Goal: Complete application form: Complete application form

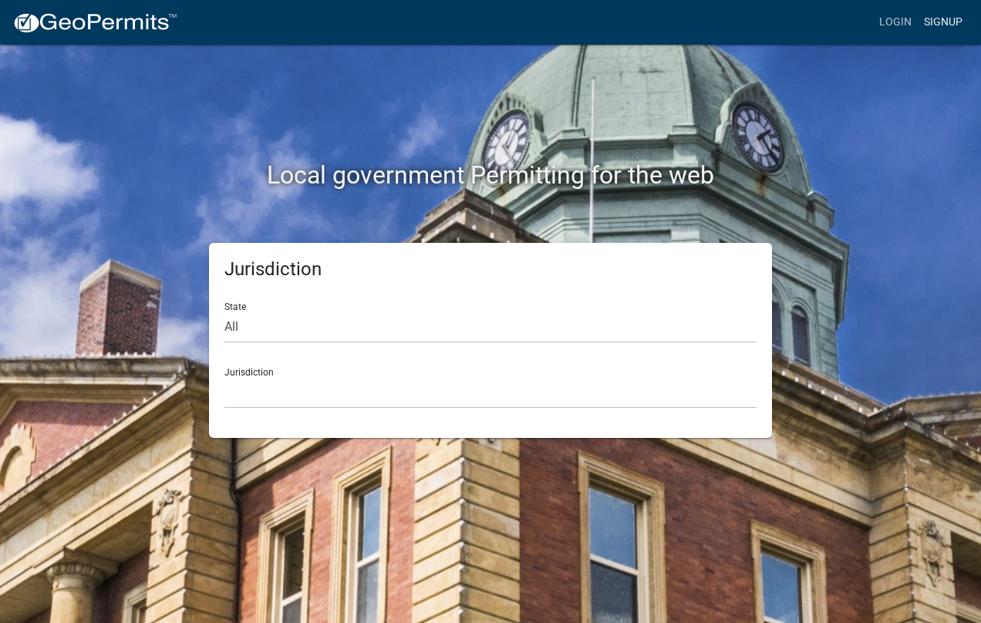
click at [948, 19] on link "Signup" at bounding box center [943, 22] width 51 height 29
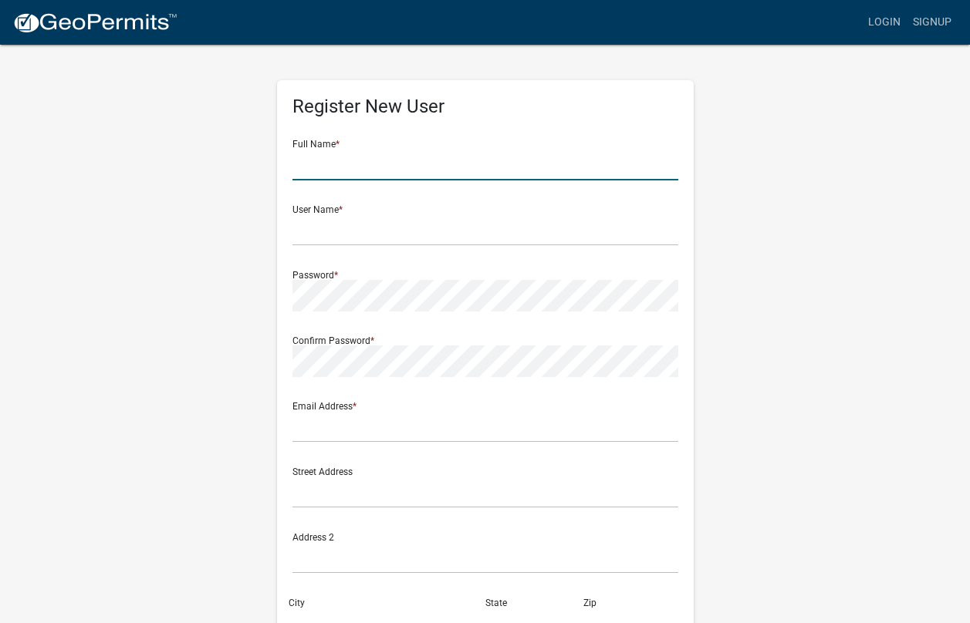
click at [360, 167] on input "text" at bounding box center [485, 165] width 386 height 32
type input "[PERSON_NAME]"
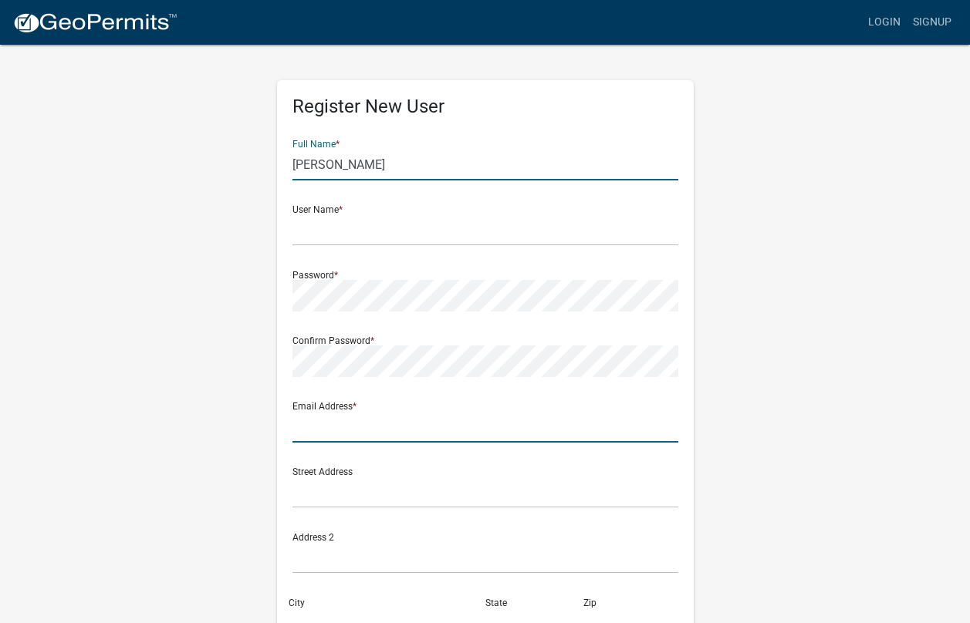
type input "[EMAIL_ADDRESS][PERSON_NAME][DOMAIN_NAME]"
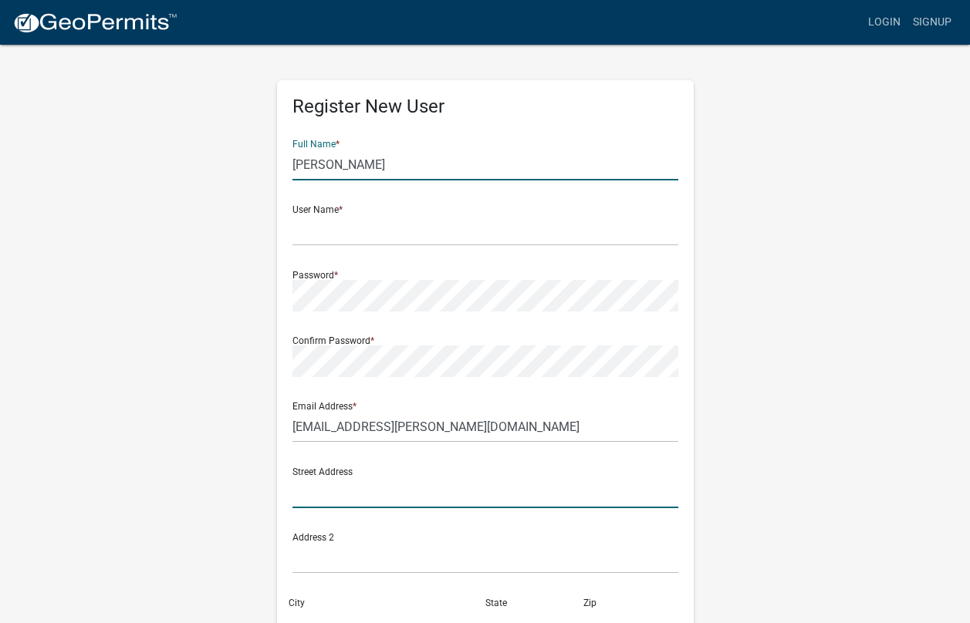
type input "175 summit dr"
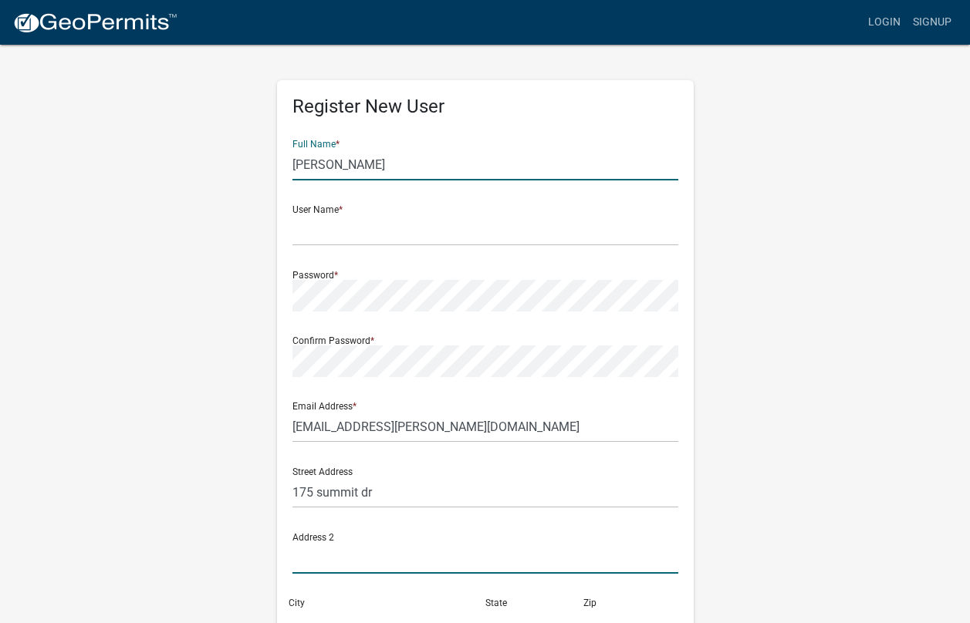
type input "summit dr"
type input "[PERSON_NAME], Ga. 31008"
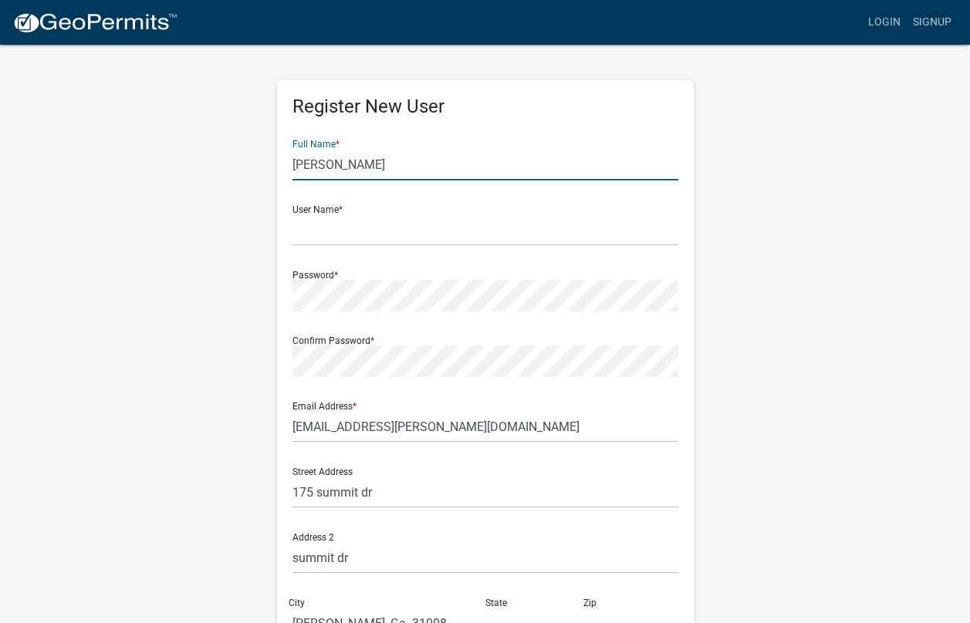
type input "ga"
type input "31008"
type input "4782565822"
drag, startPoint x: 371, startPoint y: 163, endPoint x: 248, endPoint y: 164, distance: 122.7
click at [248, 164] on div "Register New User Full Name * Burt Gordon User Name * Password * Confirm Passwo…" at bounding box center [486, 456] width 880 height 826
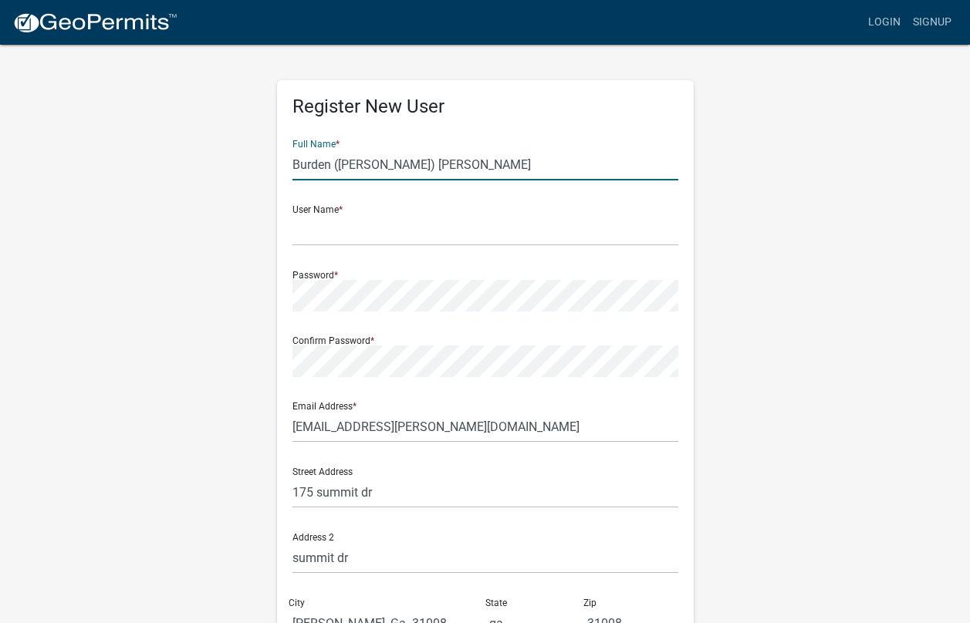
type input "Burden ([PERSON_NAME]) [PERSON_NAME]"
click at [320, 234] on input "text" at bounding box center [485, 230] width 386 height 32
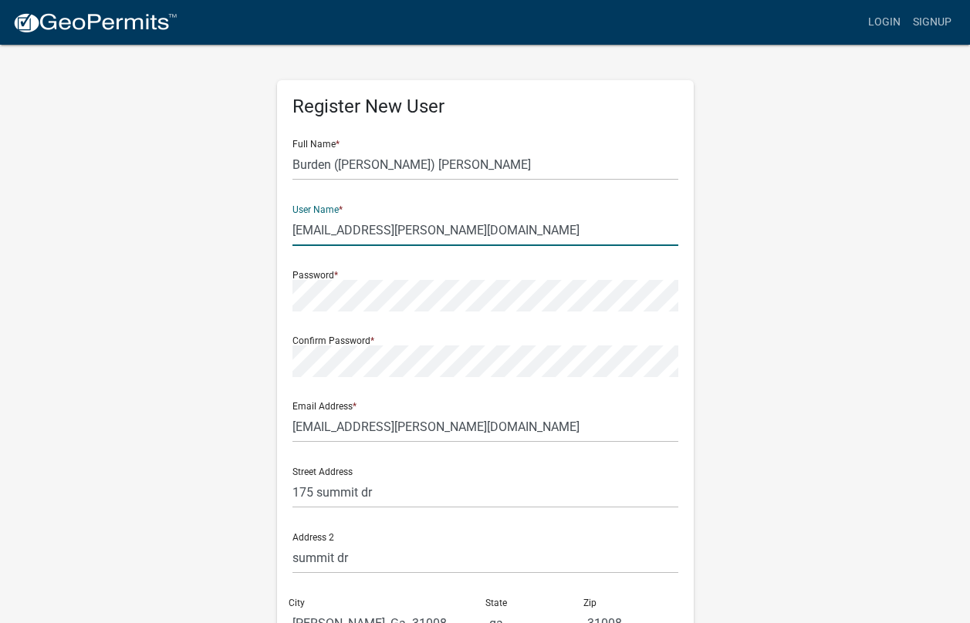
type input "[EMAIL_ADDRESS][PERSON_NAME][DOMAIN_NAME]"
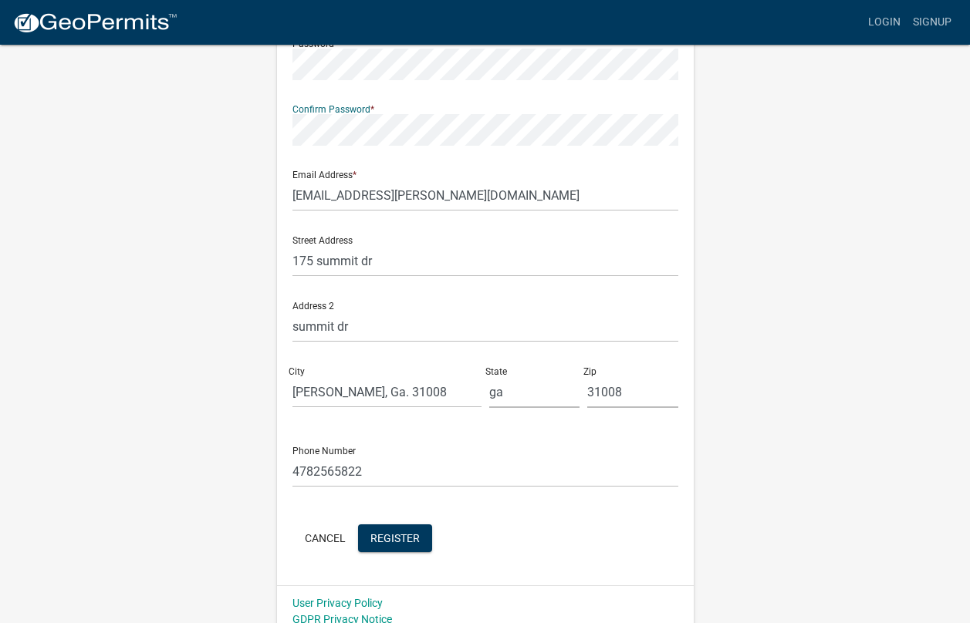
scroll to position [245, 0]
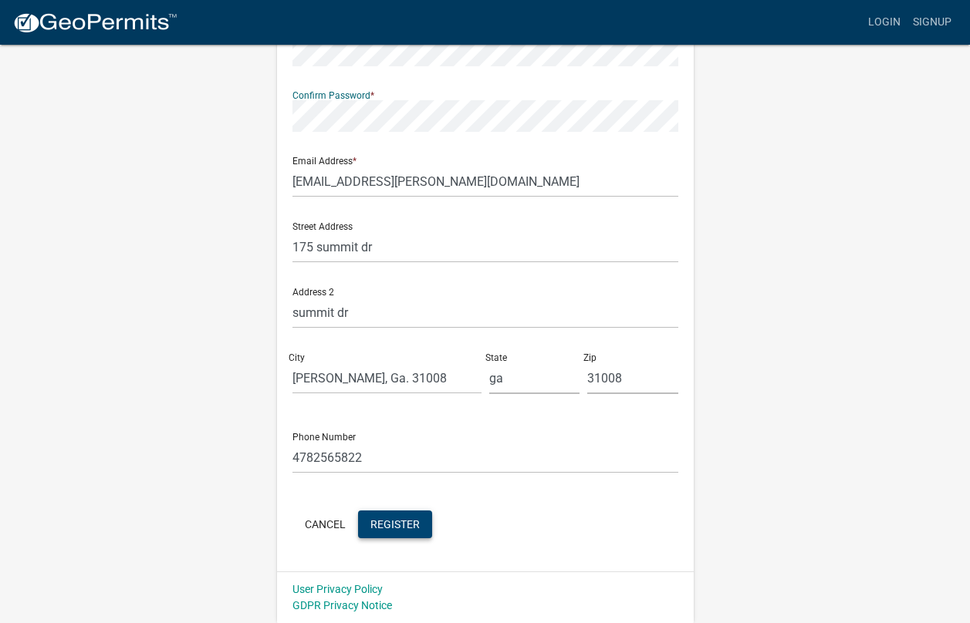
click at [398, 520] on span "Register" at bounding box center [394, 524] width 49 height 12
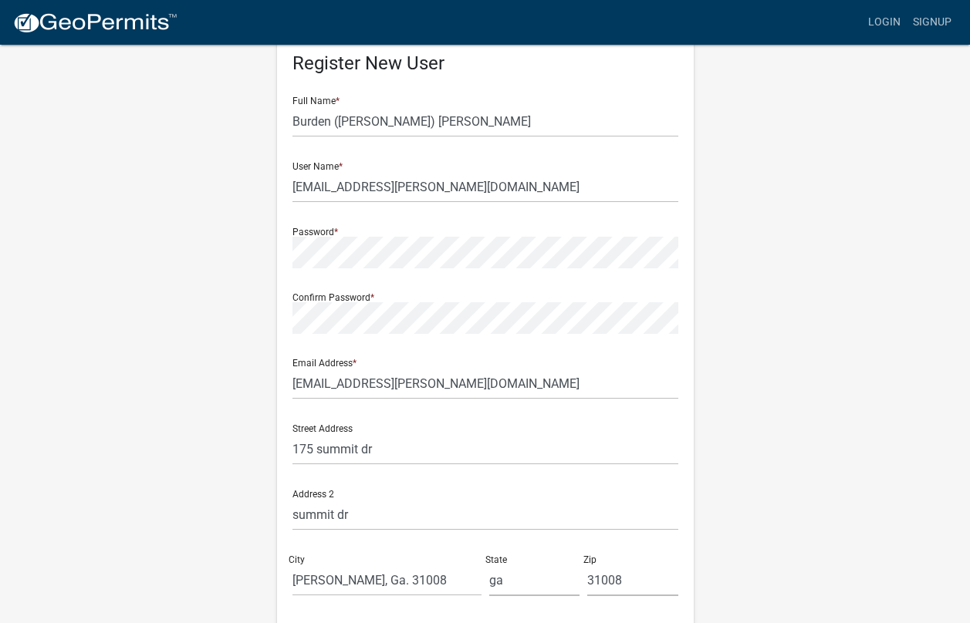
scroll to position [0, 0]
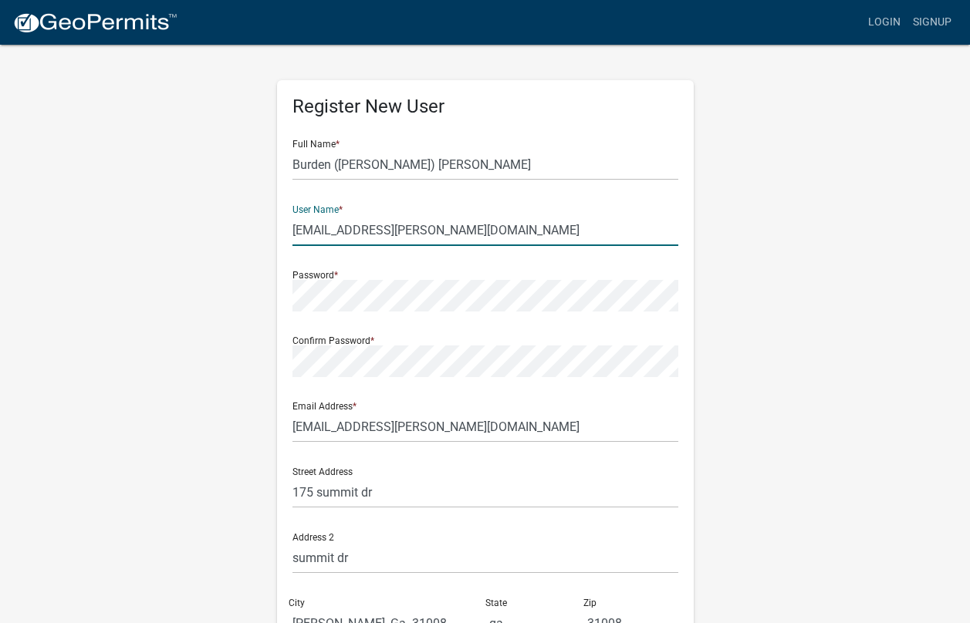
drag, startPoint x: 414, startPoint y: 229, endPoint x: 290, endPoint y: 225, distance: 124.3
click at [290, 225] on div "Register New User Full Name * Burden (Burt) Gordon User Name * campburt11@cox.n…" at bounding box center [485, 448] width 417 height 737
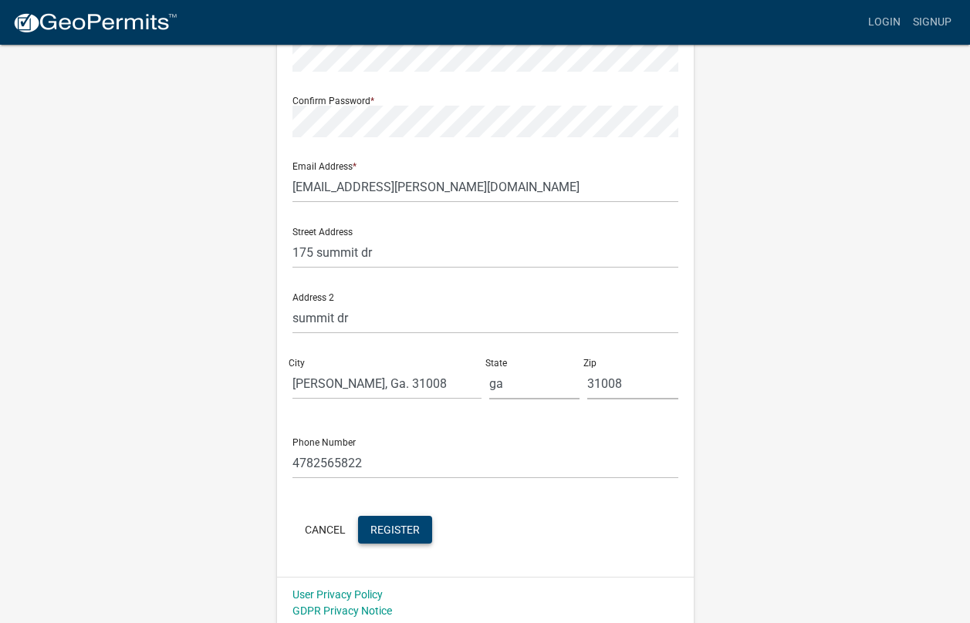
scroll to position [245, 0]
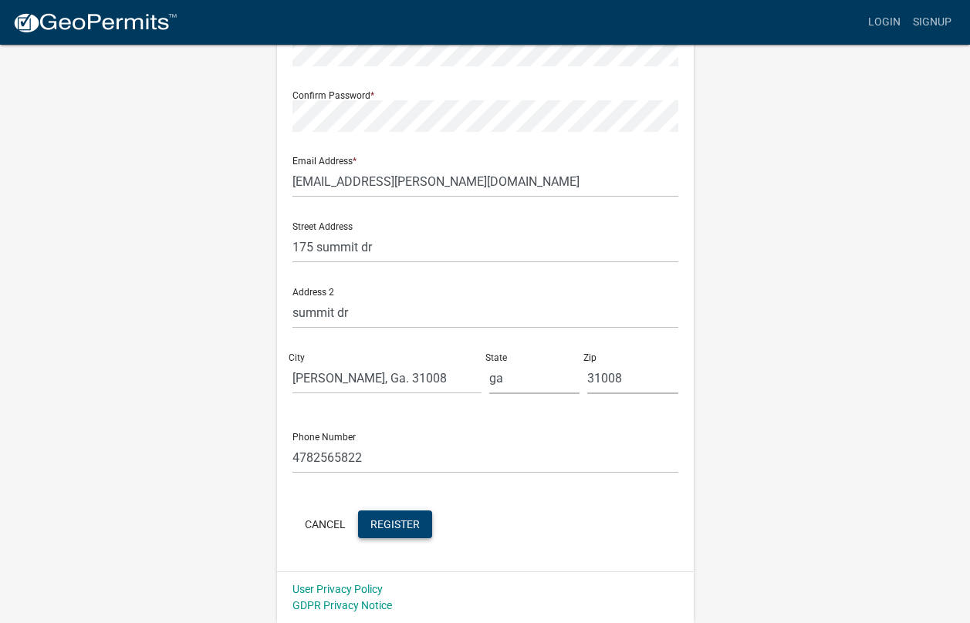
type input "BGE"
click at [397, 524] on span "Register" at bounding box center [394, 524] width 49 height 12
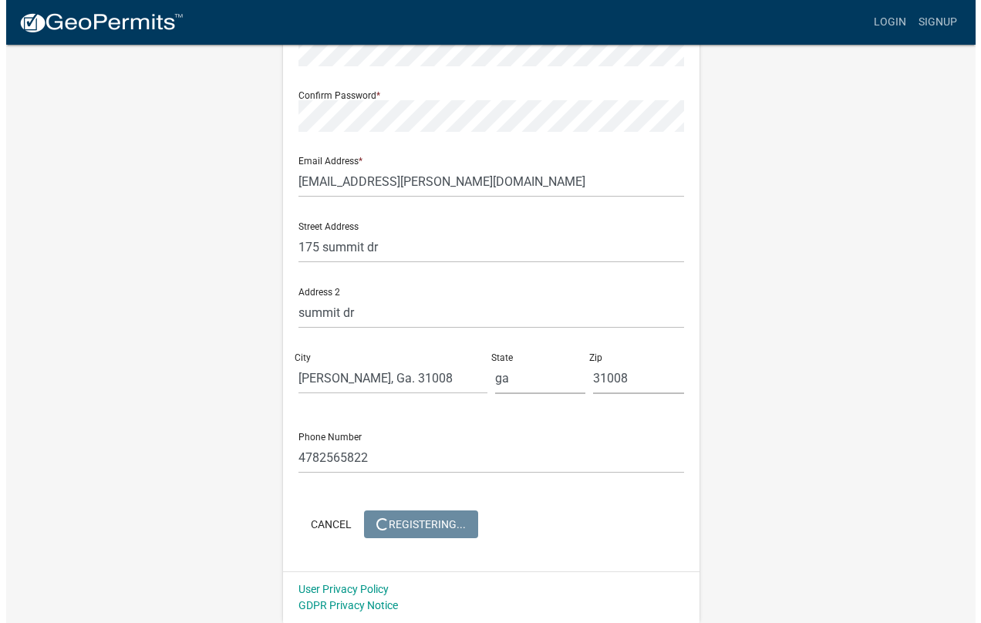
scroll to position [0, 0]
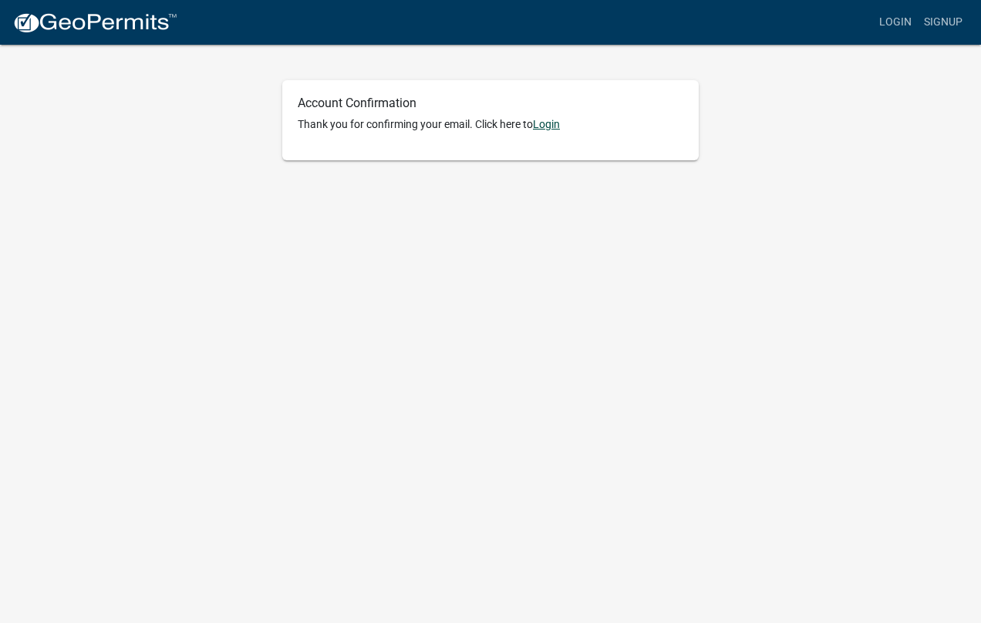
click at [555, 124] on link "Login" at bounding box center [546, 124] width 27 height 12
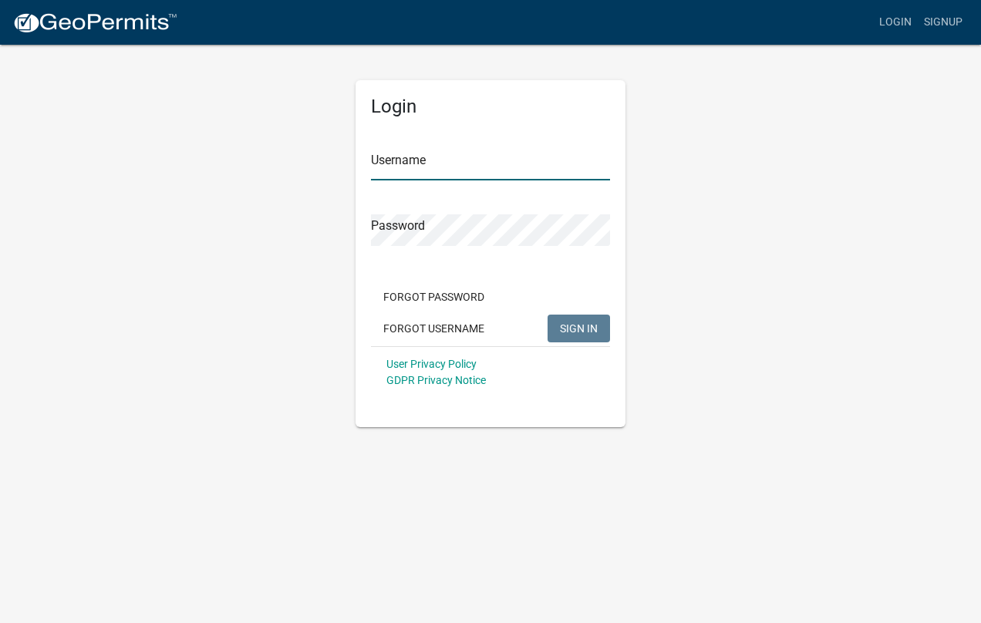
type input "BGE"
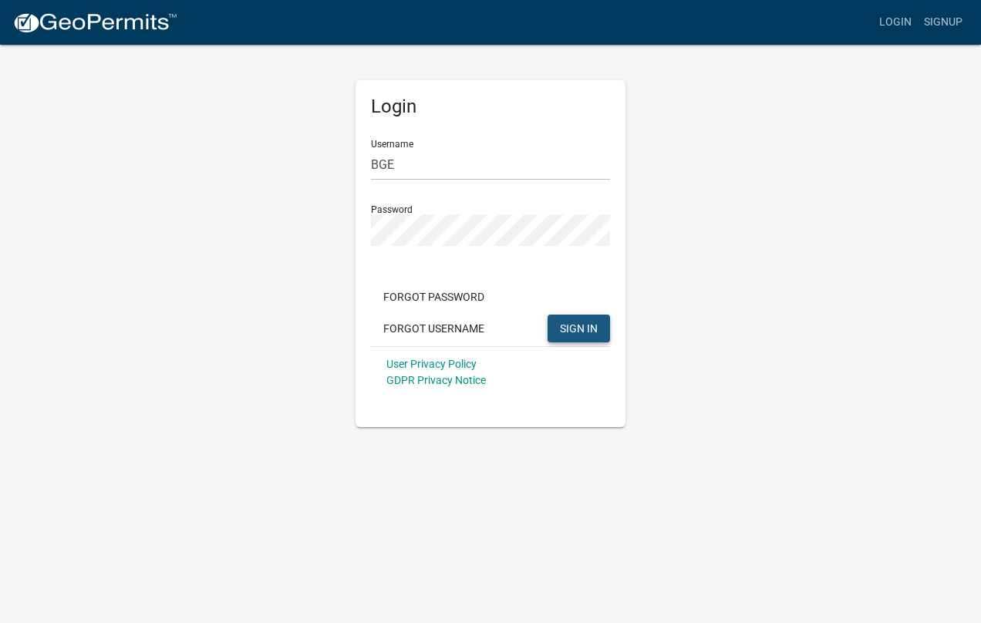
click at [571, 322] on span "SIGN IN" at bounding box center [579, 328] width 38 height 12
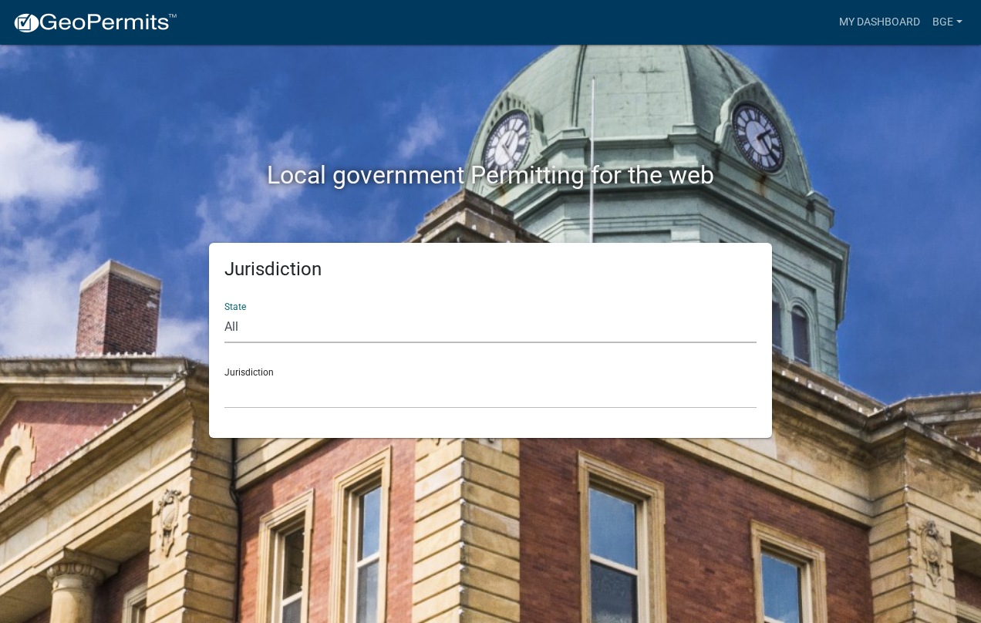
click at [237, 326] on select "All [US_STATE] [US_STATE] [US_STATE] [US_STATE] [US_STATE] [US_STATE] [US_STATE…" at bounding box center [491, 328] width 532 height 32
select select "[US_STATE]"
click at [225, 312] on select "All [US_STATE] [US_STATE] [US_STATE] [US_STATE] [US_STATE] [US_STATE] [US_STATE…" at bounding box center [491, 328] width 532 height 32
click at [258, 390] on select "[GEOGRAPHIC_DATA], [US_STATE][PERSON_NAME][GEOGRAPHIC_DATA], [US_STATE][PERSON_…" at bounding box center [491, 393] width 532 height 32
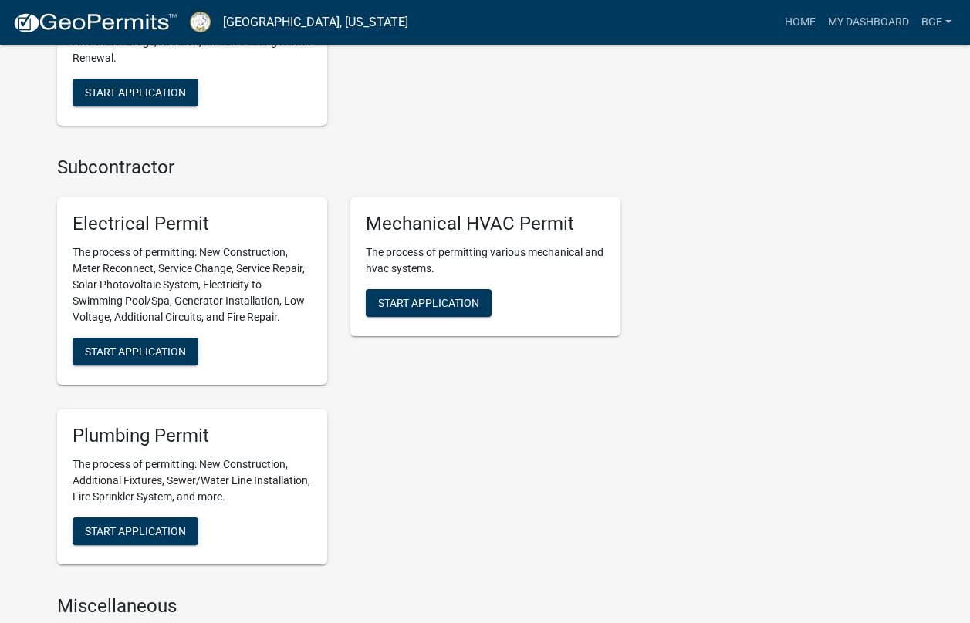
scroll to position [694, 0]
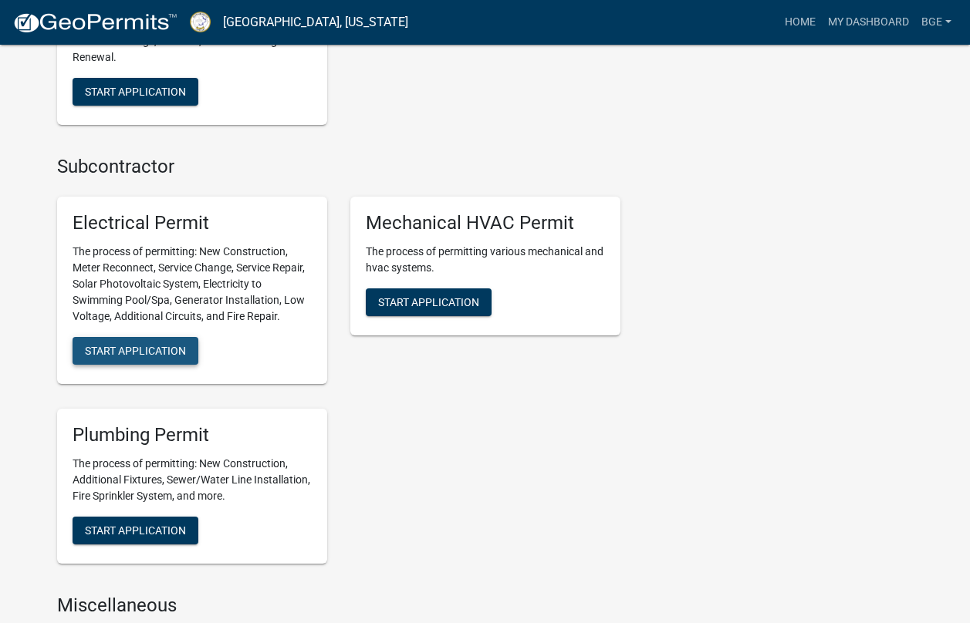
click at [147, 346] on span "Start Application" at bounding box center [135, 351] width 101 height 12
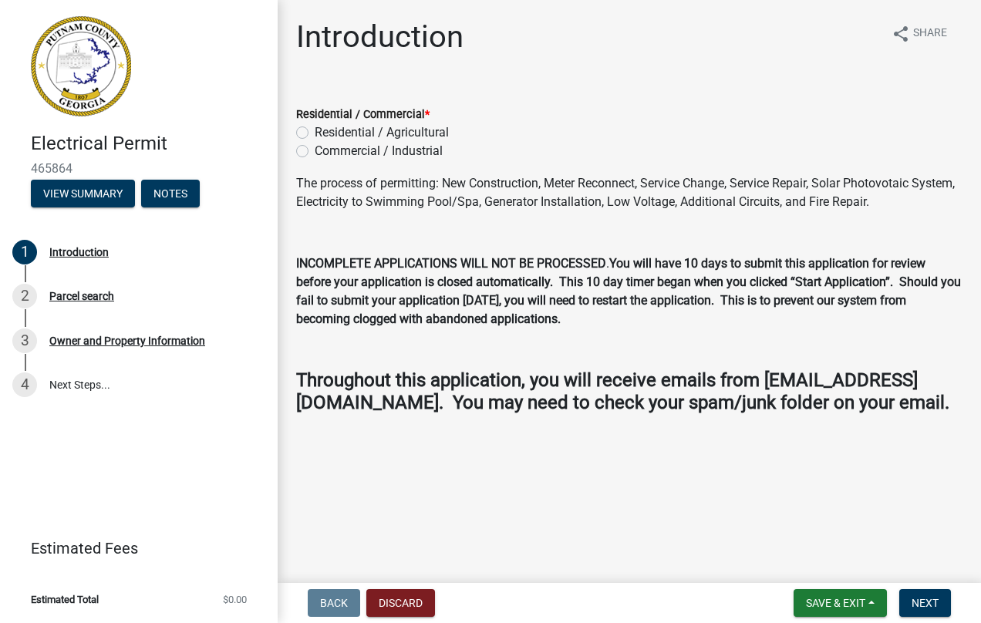
click at [315, 133] on label "Residential / Agricultural" at bounding box center [382, 132] width 134 height 19
click at [315, 133] on input "Residential / Agricultural" at bounding box center [320, 128] width 10 height 10
radio input "true"
drag, startPoint x: 924, startPoint y: 599, endPoint x: 927, endPoint y: 592, distance: 8.3
click at [927, 592] on button "Next" at bounding box center [926, 603] width 52 height 28
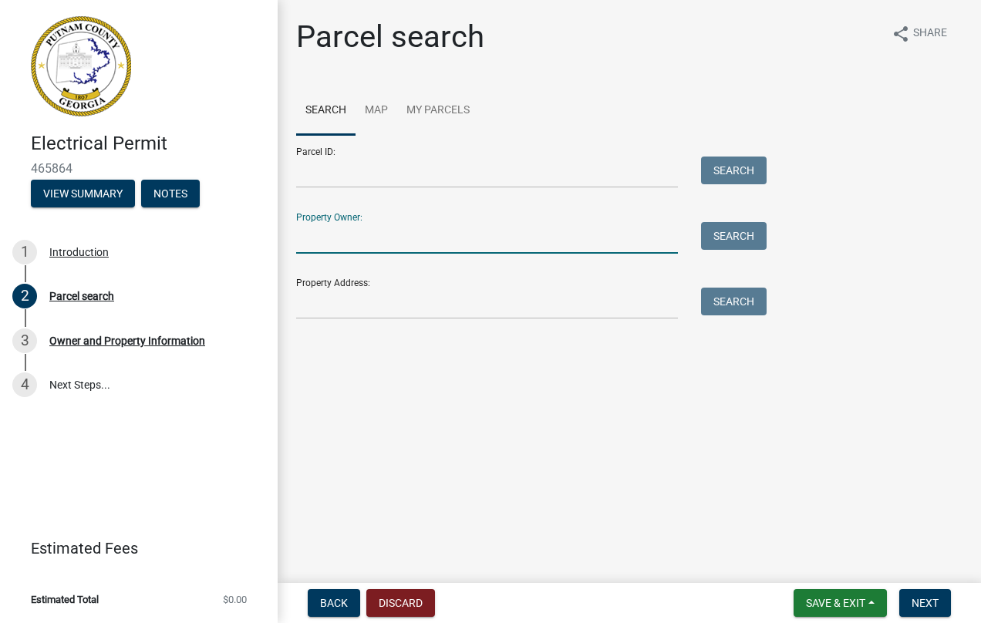
click at [345, 234] on input "Property Owner:" at bounding box center [487, 238] width 382 height 32
type input "[PERSON_NAME]"
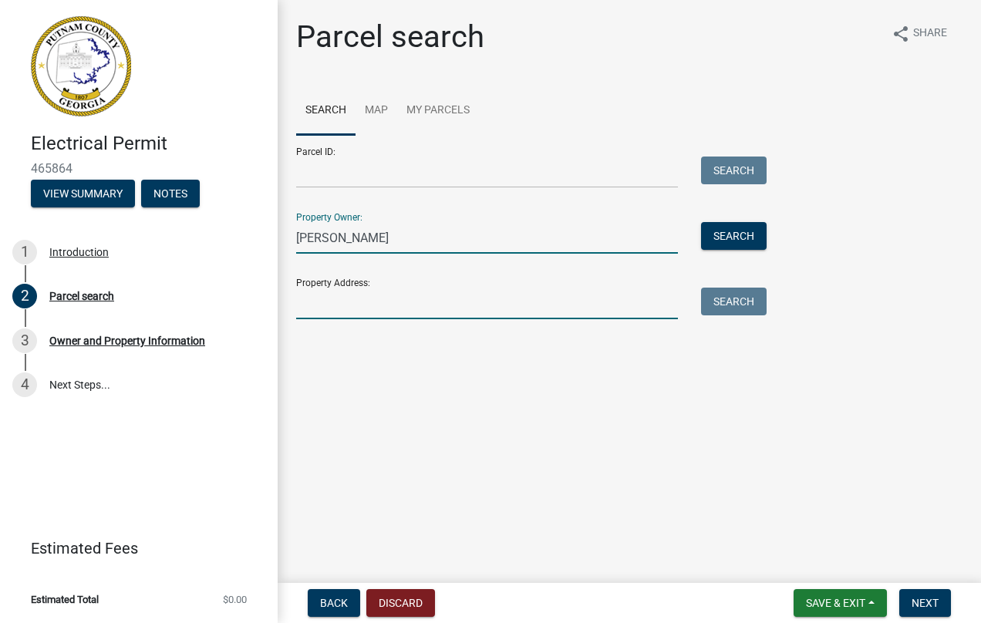
click at [329, 313] on input "Property Address:" at bounding box center [487, 304] width 382 height 32
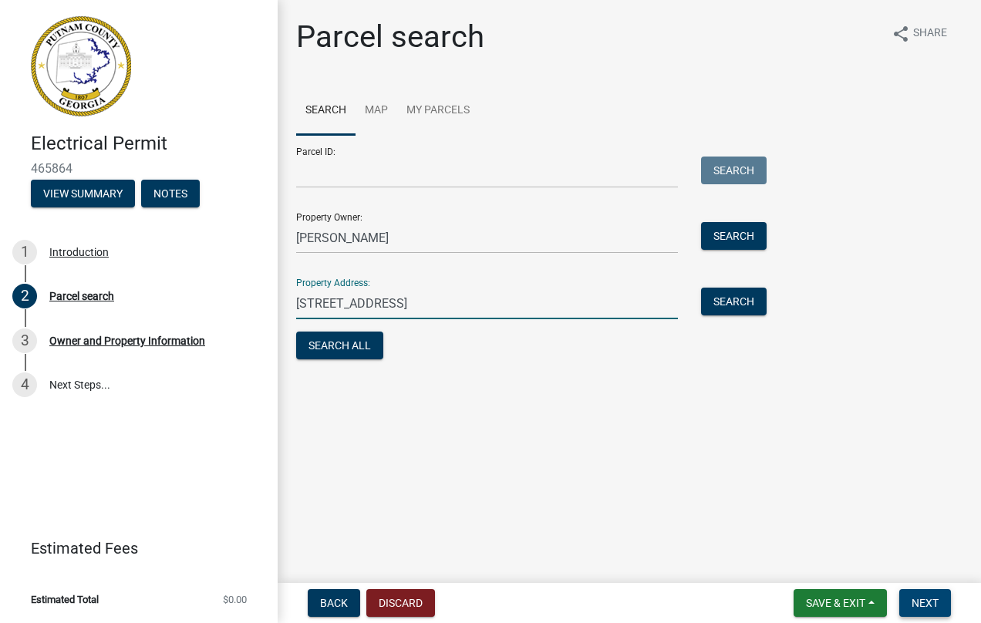
type input "[STREET_ADDRESS]"
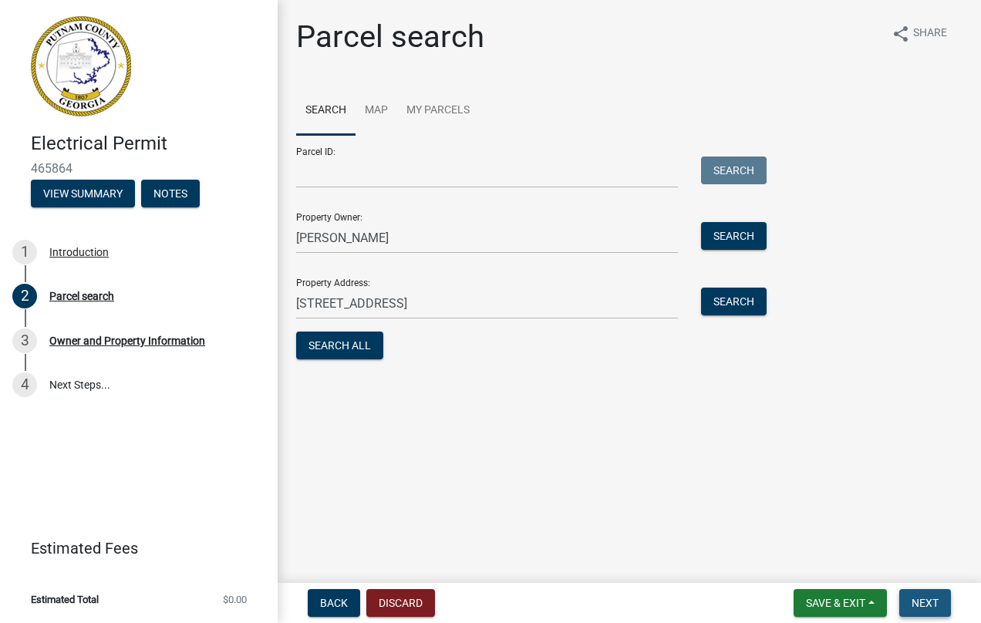
click at [934, 599] on span "Next" at bounding box center [925, 603] width 27 height 12
click at [925, 599] on span "Next" at bounding box center [925, 603] width 27 height 12
click at [352, 347] on button "Search All" at bounding box center [339, 346] width 87 height 28
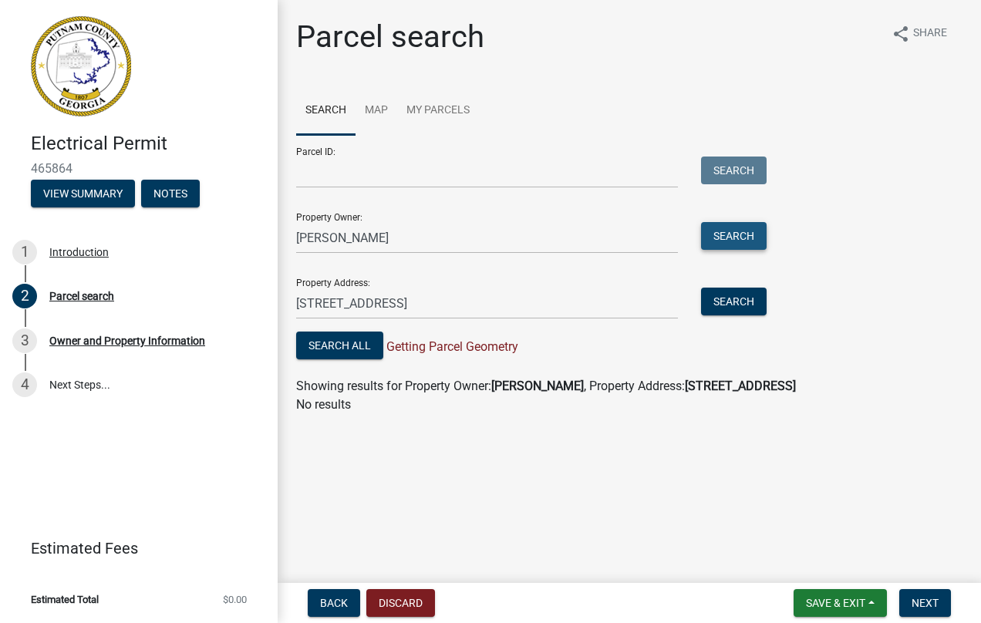
click at [734, 234] on button "Search" at bounding box center [734, 236] width 66 height 28
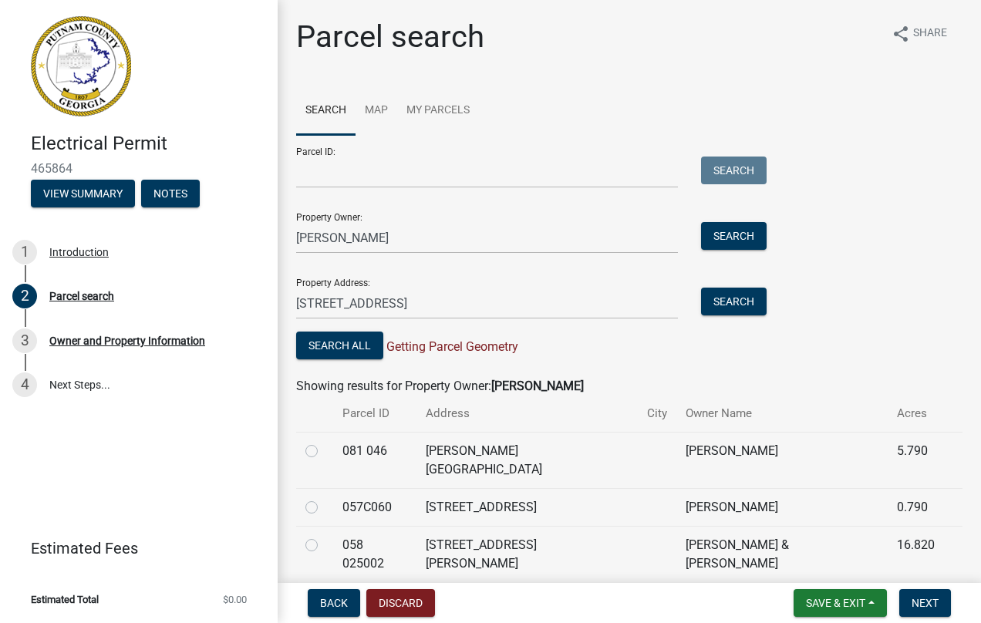
drag, startPoint x: 312, startPoint y: 489, endPoint x: 319, endPoint y: 485, distance: 7.9
click at [319, 498] on div at bounding box center [315, 507] width 19 height 19
click at [324, 498] on label at bounding box center [324, 498] width 0 height 0
click at [324, 498] on input "radio" at bounding box center [329, 503] width 10 height 10
radio input "true"
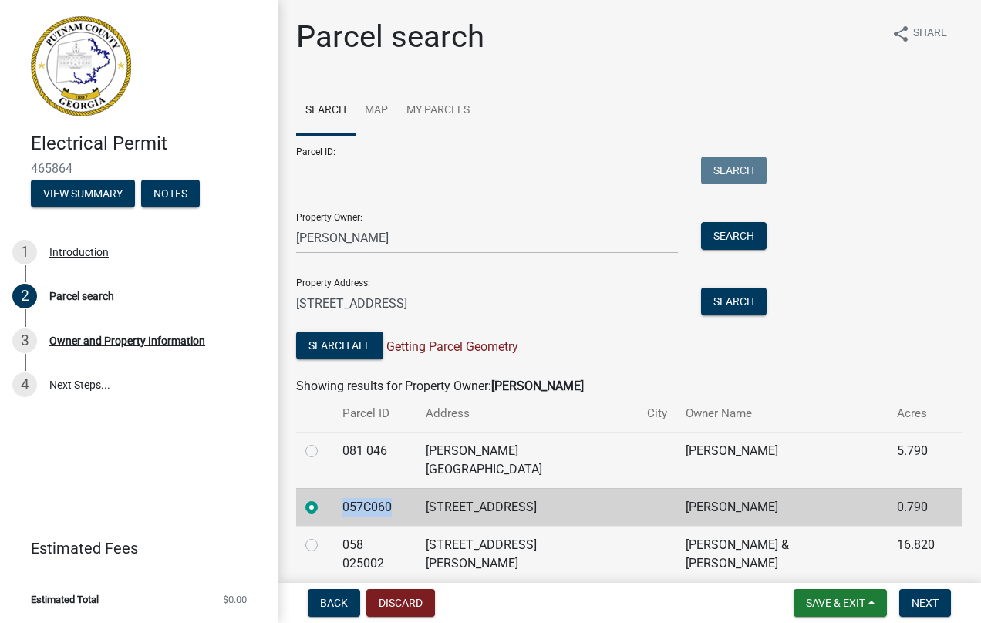
click at [324, 498] on label at bounding box center [324, 498] width 0 height 0
click at [324, 498] on input "radio" at bounding box center [329, 503] width 10 height 10
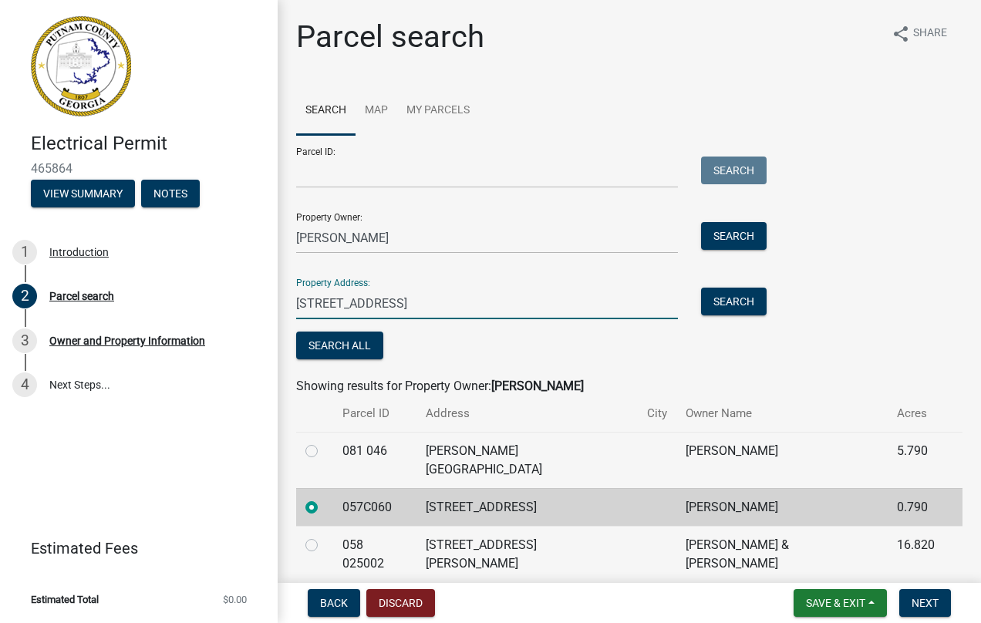
drag, startPoint x: 313, startPoint y: 488, endPoint x: 403, endPoint y: 302, distance: 206.4
click at [403, 302] on input "[STREET_ADDRESS]" at bounding box center [487, 304] width 382 height 32
type input "[STREET_ADDRESS]"
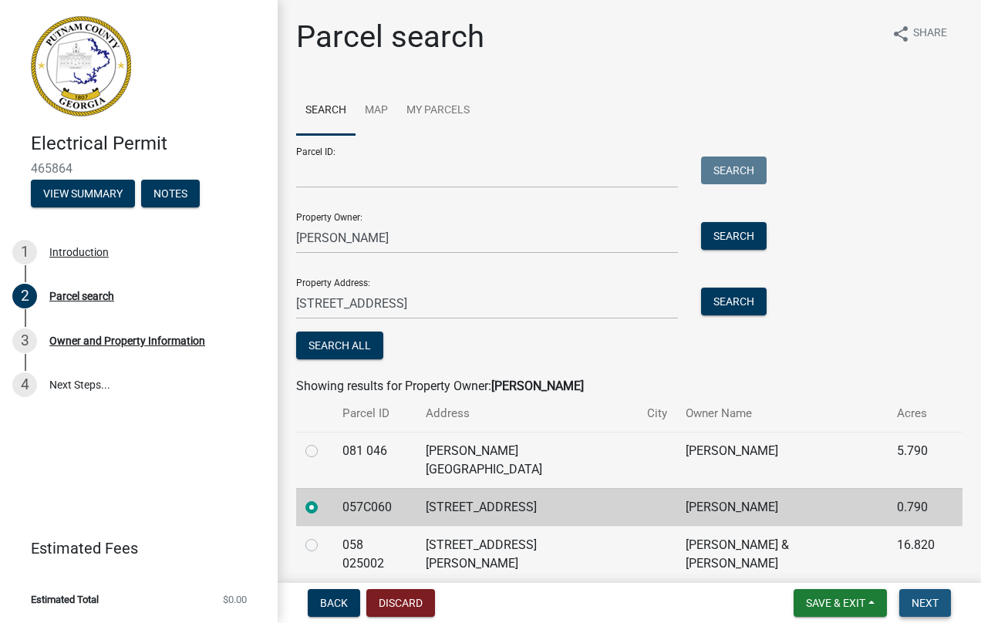
click at [929, 594] on button "Next" at bounding box center [926, 603] width 52 height 28
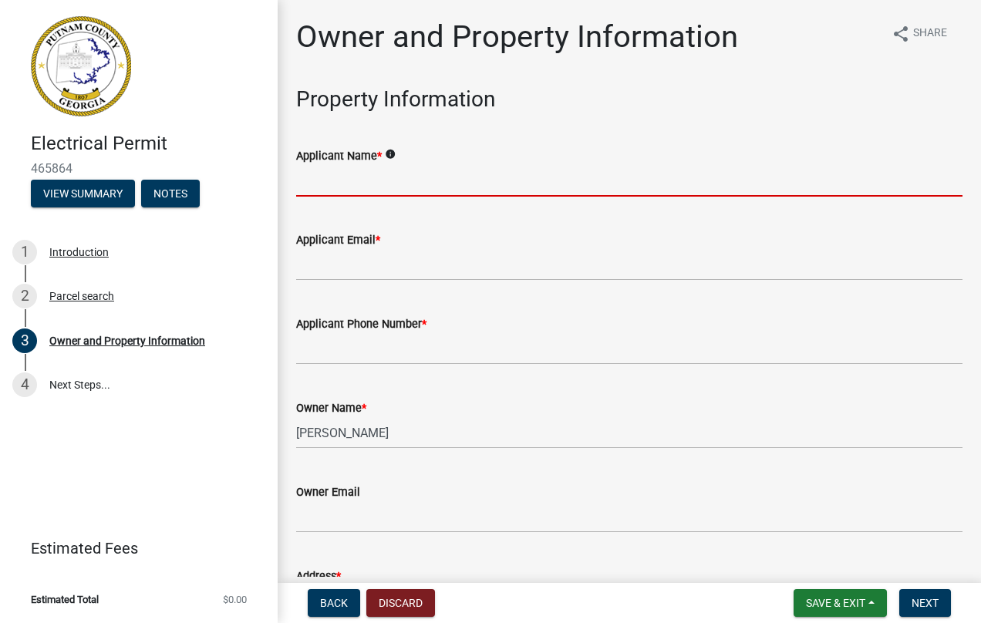
click at [405, 181] on input "Applicant Name *" at bounding box center [629, 181] width 667 height 32
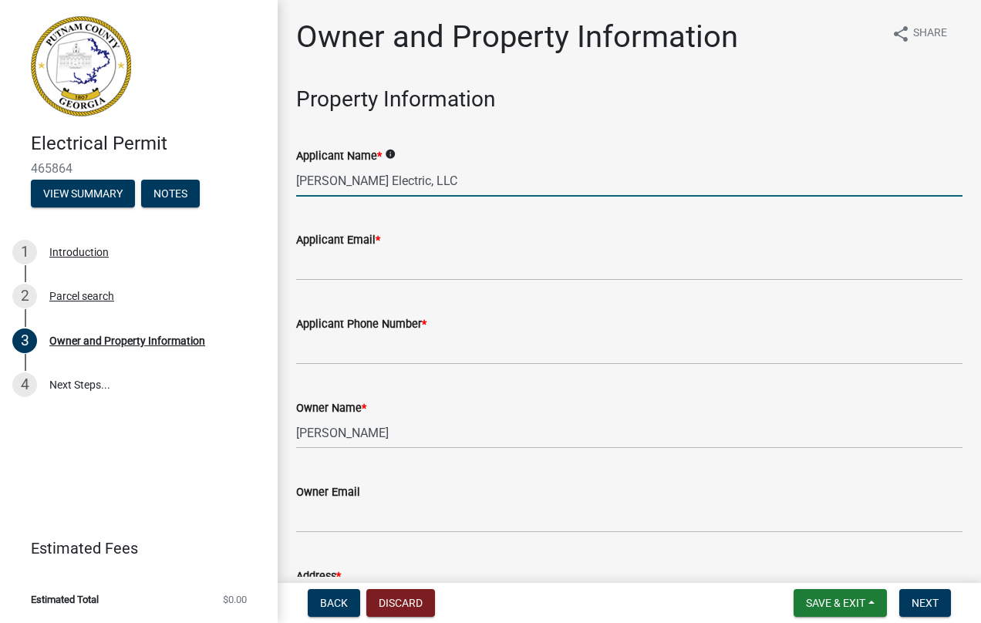
type input "[PERSON_NAME] Electric, LLC"
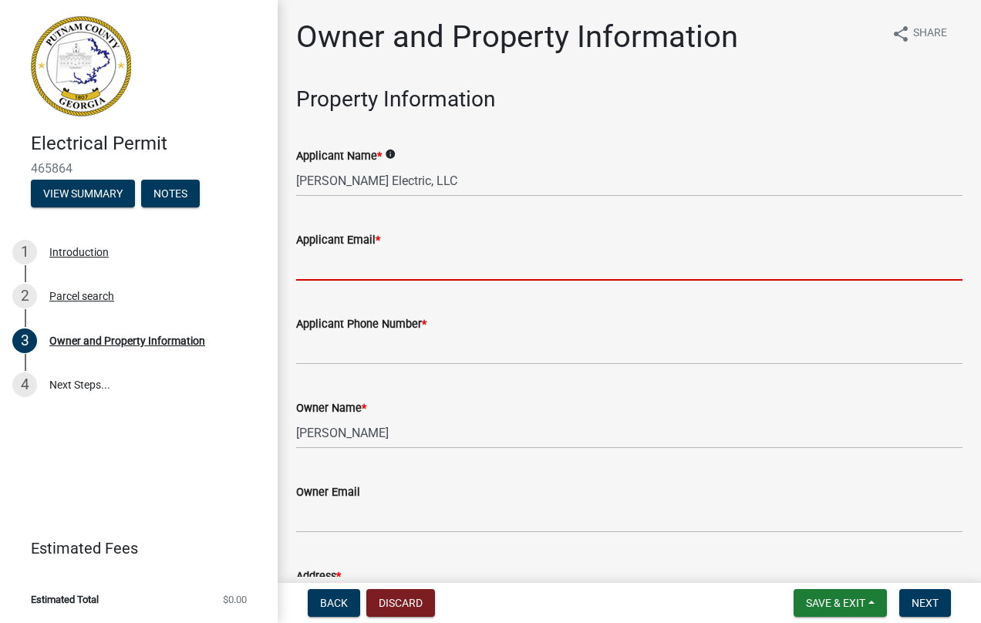
click at [384, 264] on input "Applicant Email *" at bounding box center [629, 265] width 667 height 32
type input "[EMAIL_ADDRESS][PERSON_NAME][DOMAIN_NAME]"
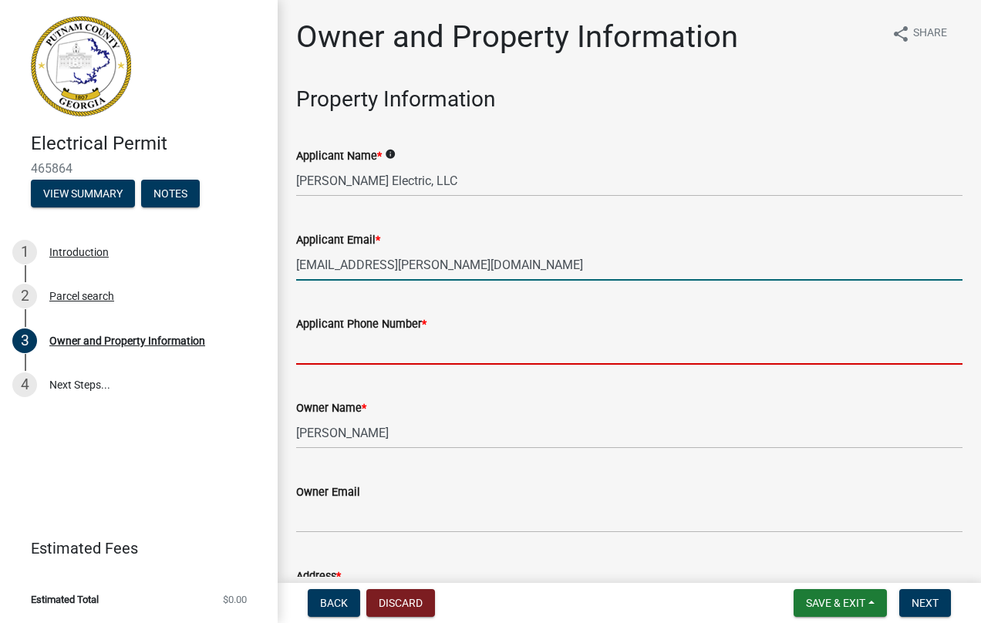
type input "4782565822"
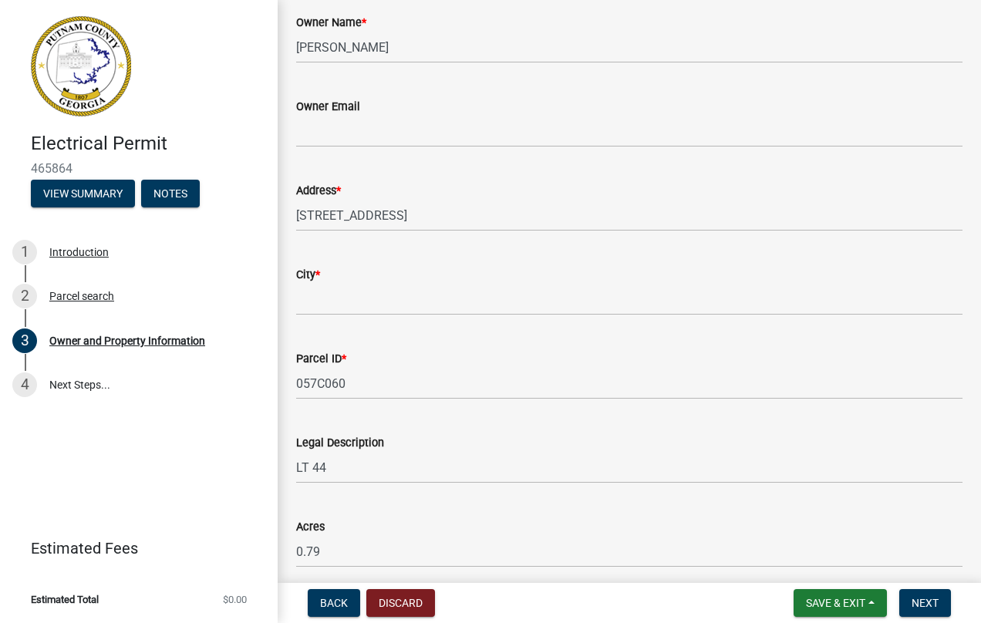
scroll to position [463, 0]
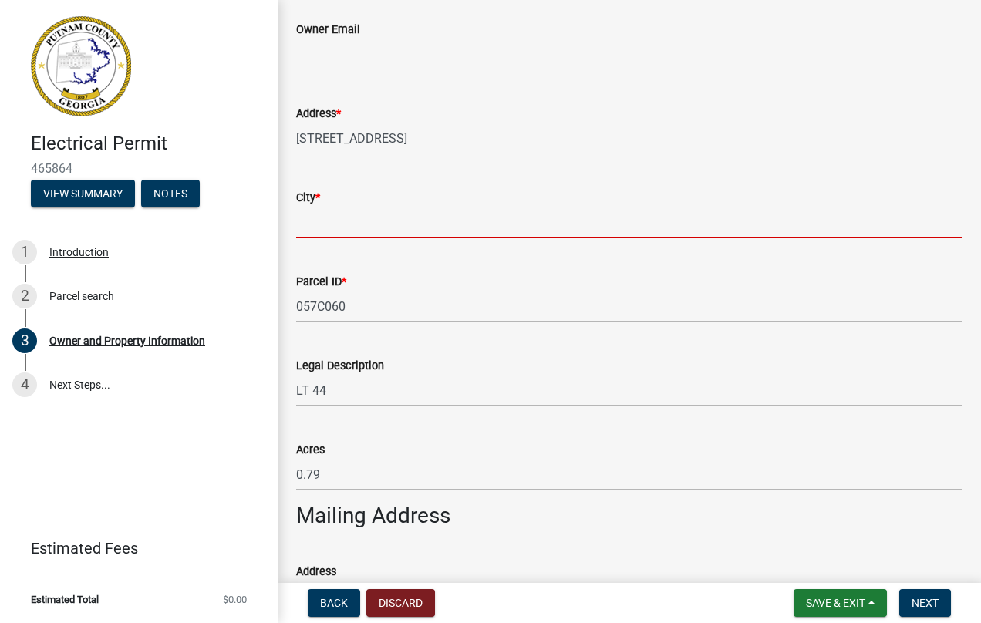
click at [358, 228] on input "City *" at bounding box center [629, 223] width 667 height 32
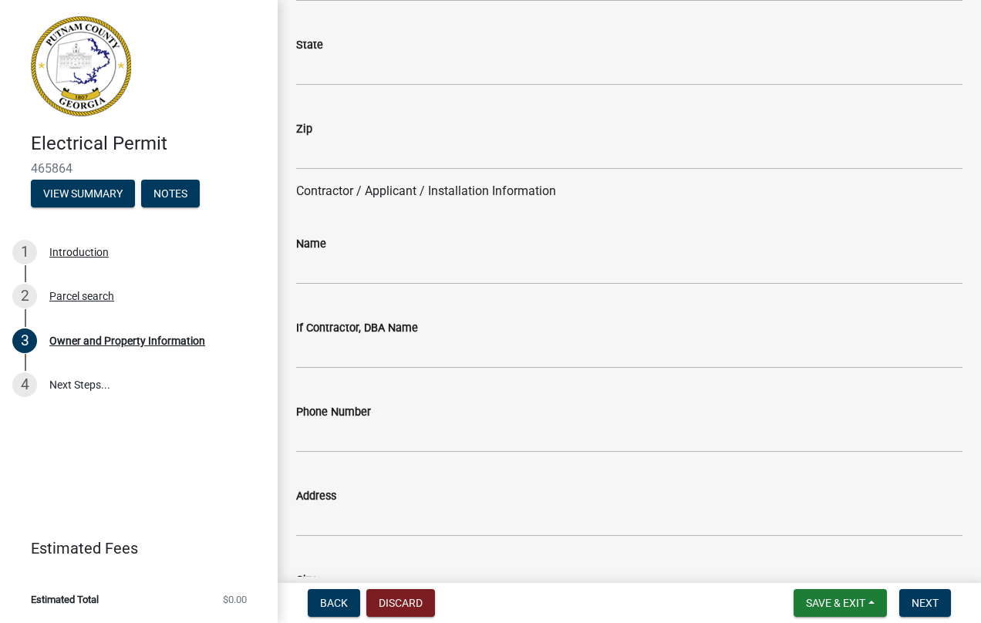
scroll to position [1234, 0]
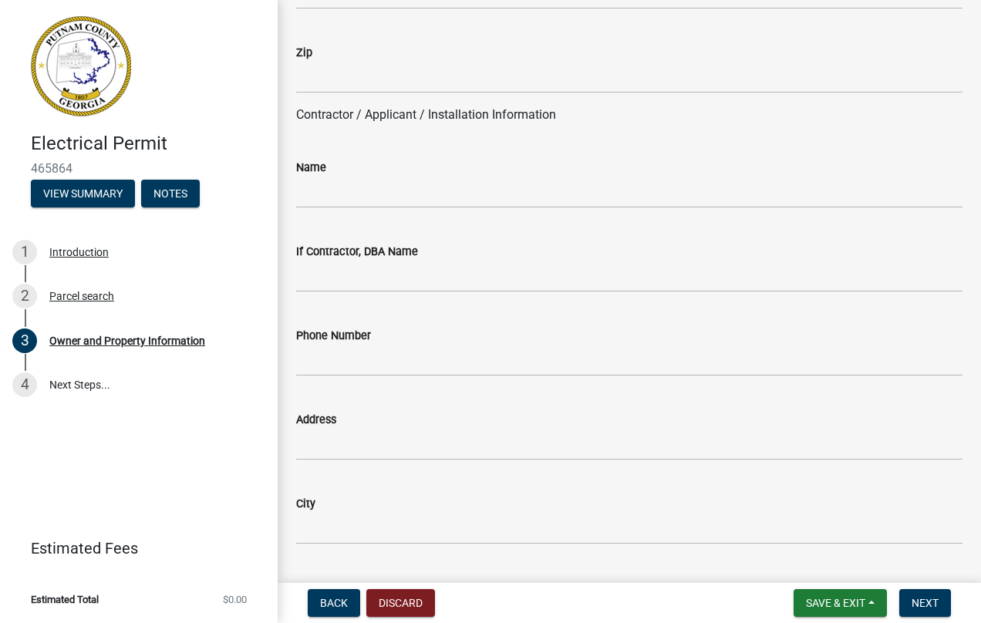
type input "Eatonton"
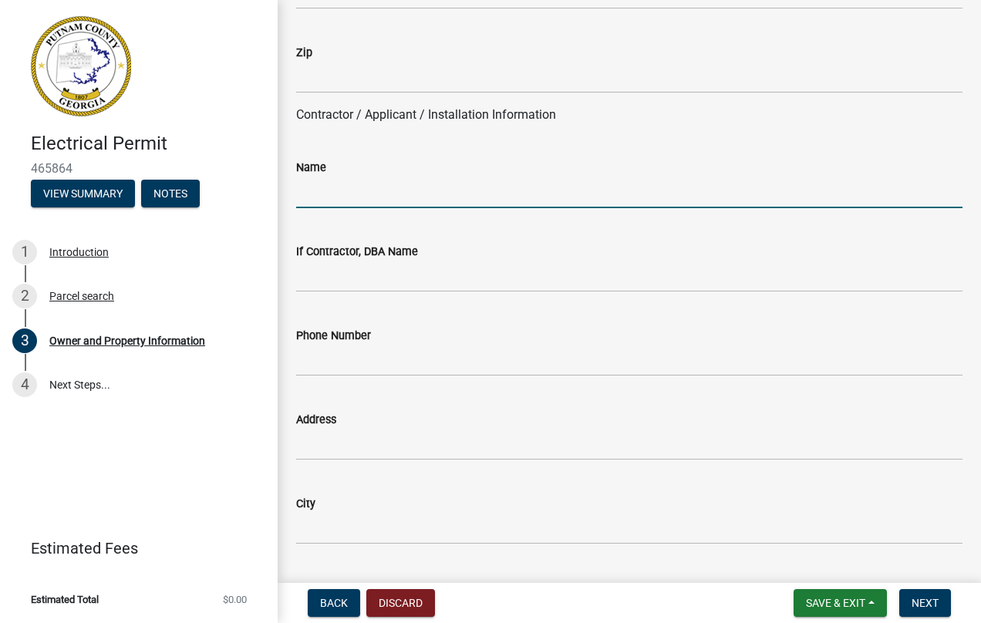
click at [339, 195] on input "Name" at bounding box center [629, 193] width 667 height 32
type input "[PERSON_NAME] Electric, LLC"
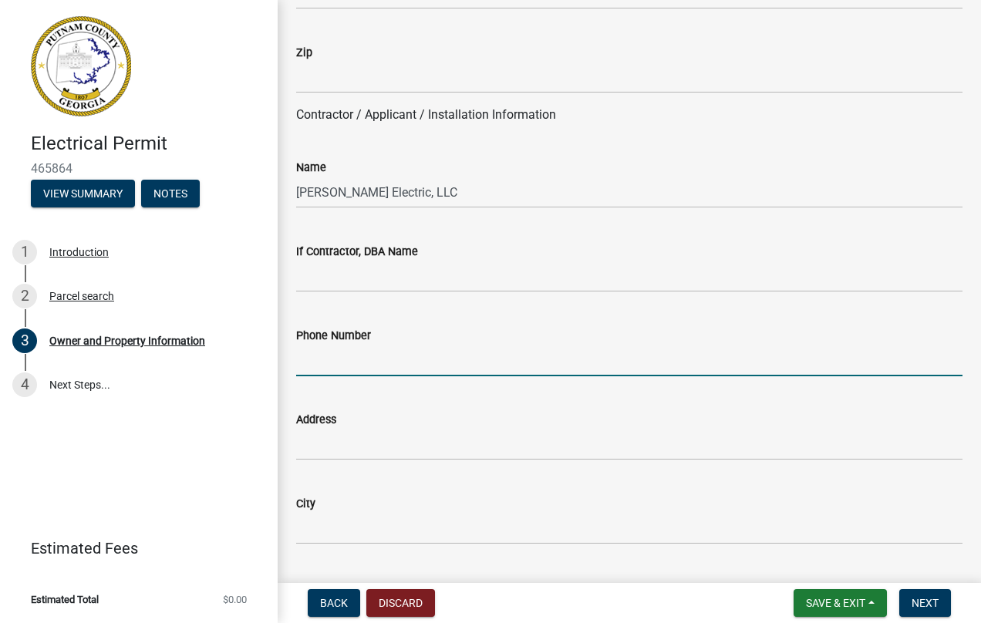
click at [353, 360] on input "Phone Number" at bounding box center [629, 361] width 667 height 32
type input "4782565822"
type input "175 summit dr"
type input "[PERSON_NAME], Ga. 31008"
type input "ga"
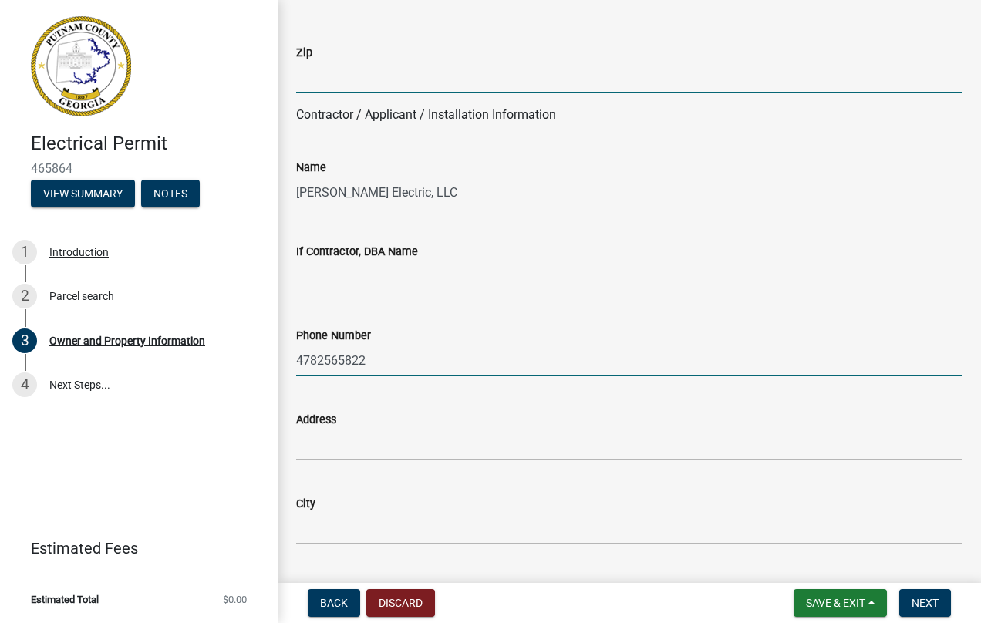
type input "31008"
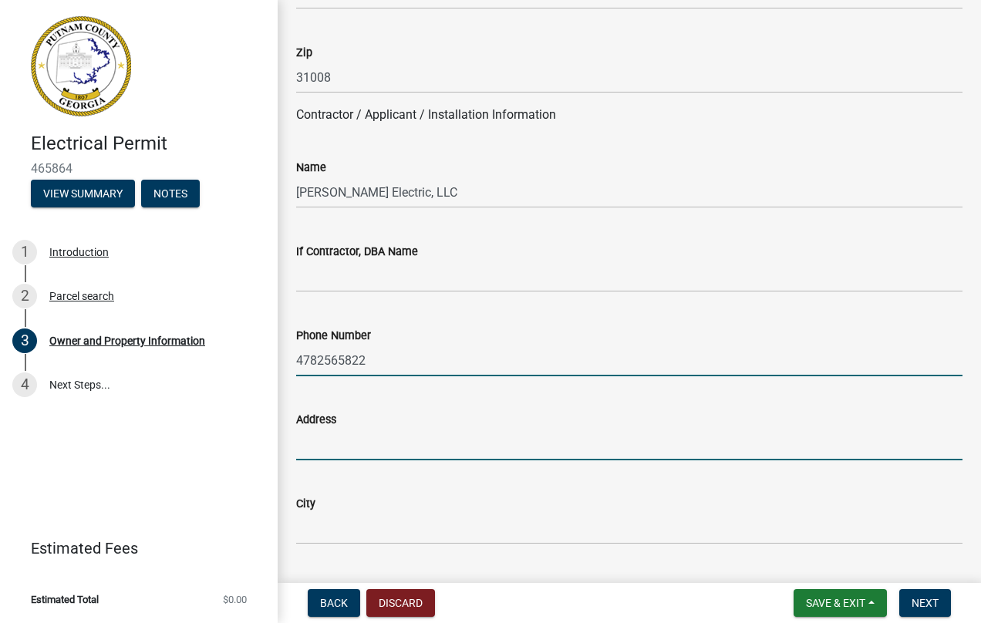
click at [352, 447] on input "Address" at bounding box center [629, 445] width 667 height 32
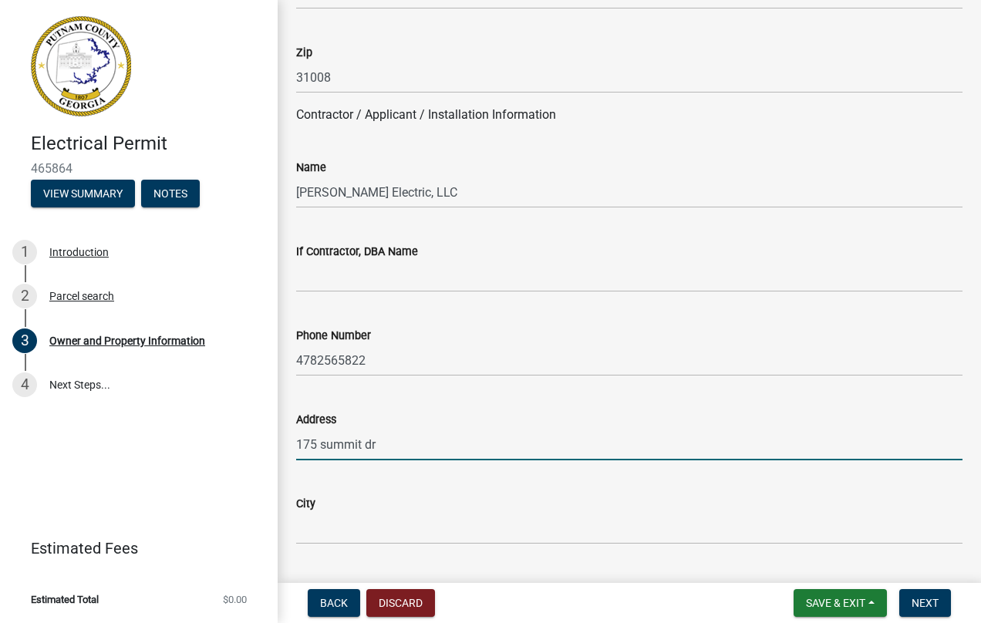
type input "175 summit dr"
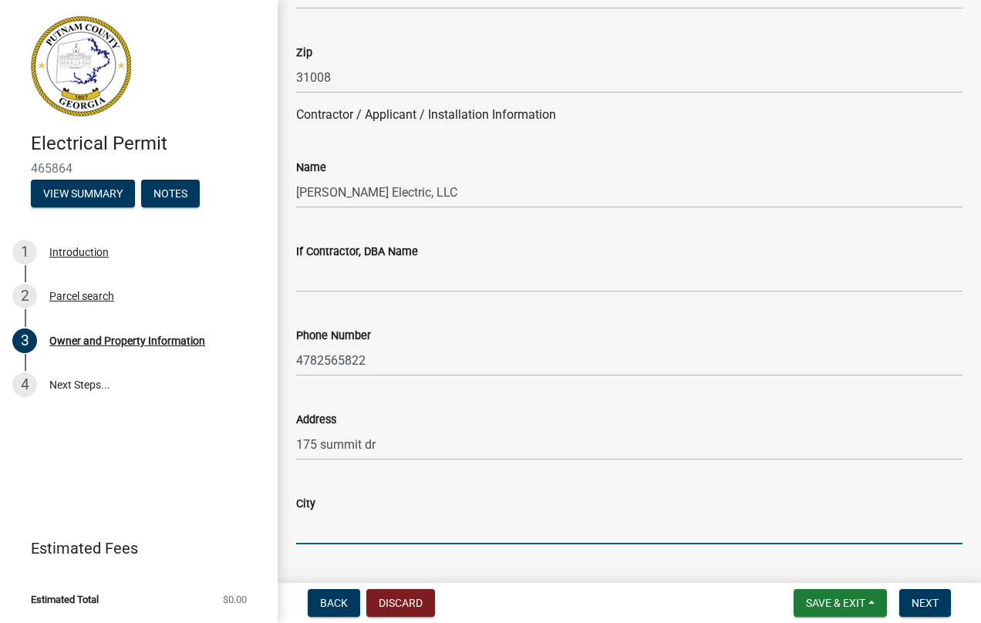
click at [331, 523] on input "City" at bounding box center [629, 529] width 667 height 32
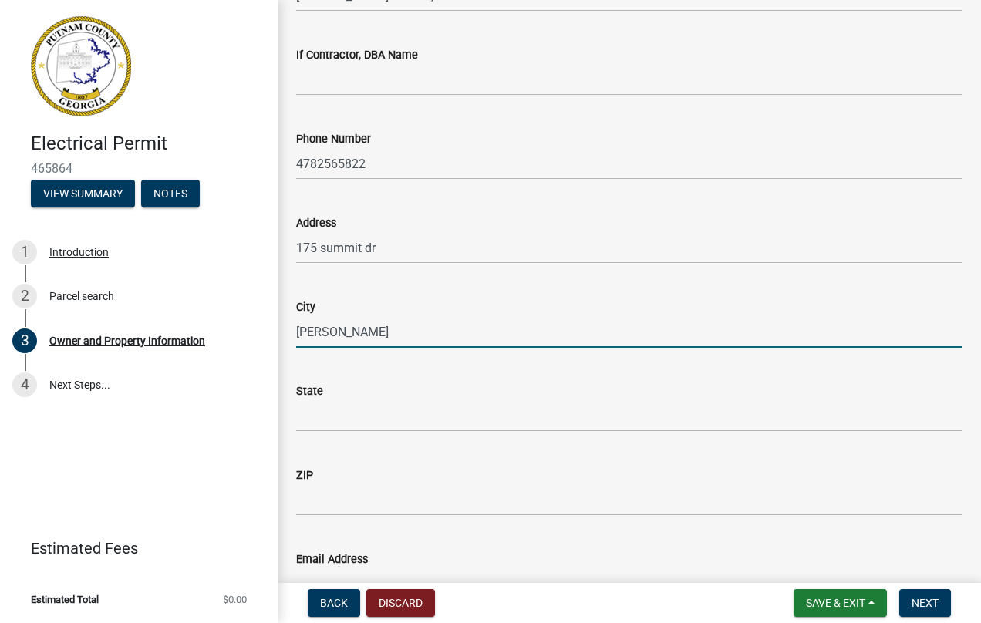
scroll to position [1466, 0]
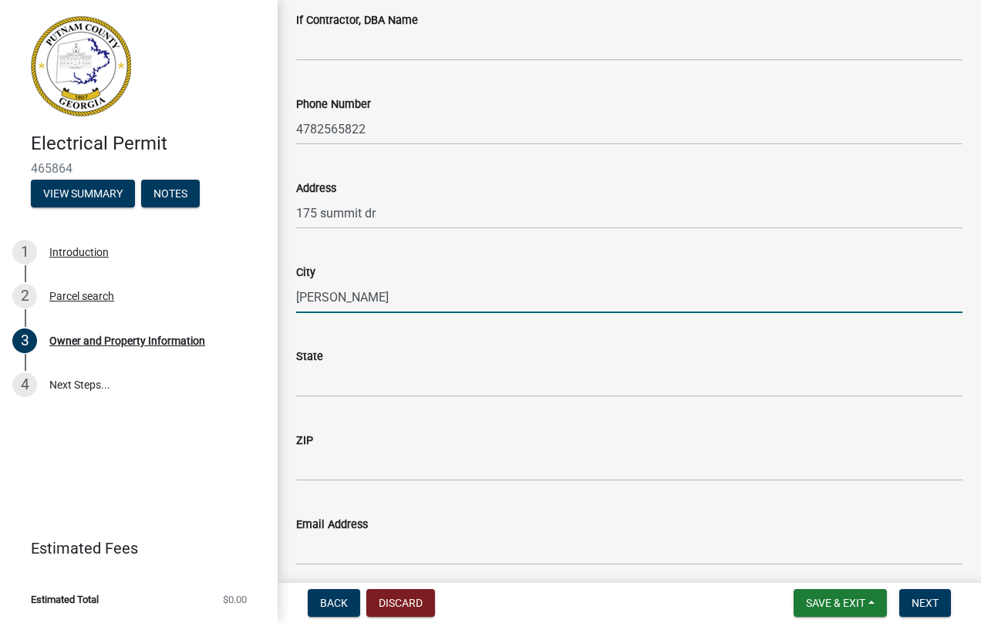
type input "[PERSON_NAME]"
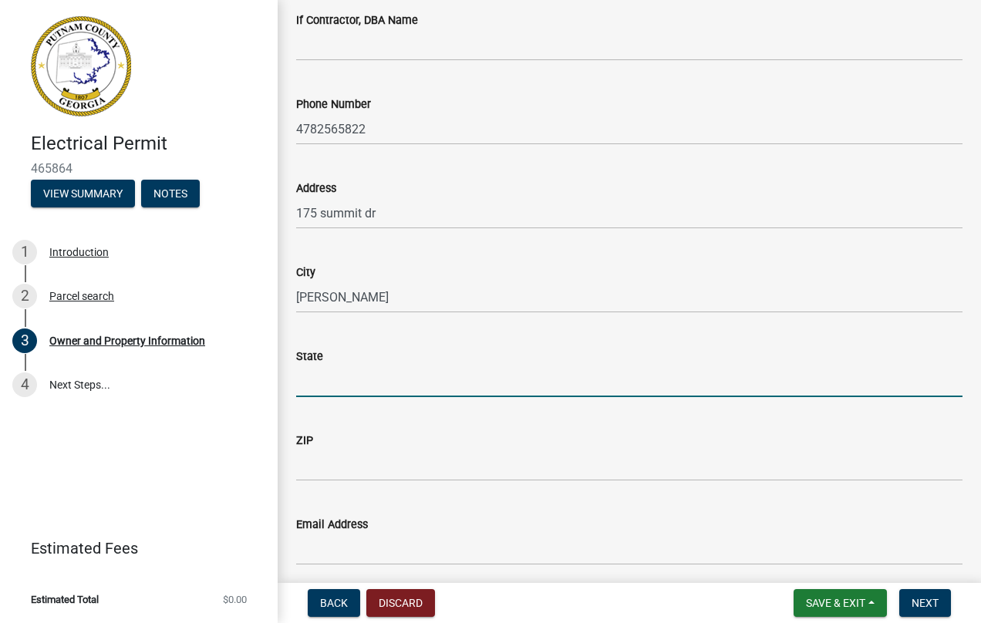
click at [362, 385] on input "State" at bounding box center [629, 382] width 667 height 32
type input "ga"
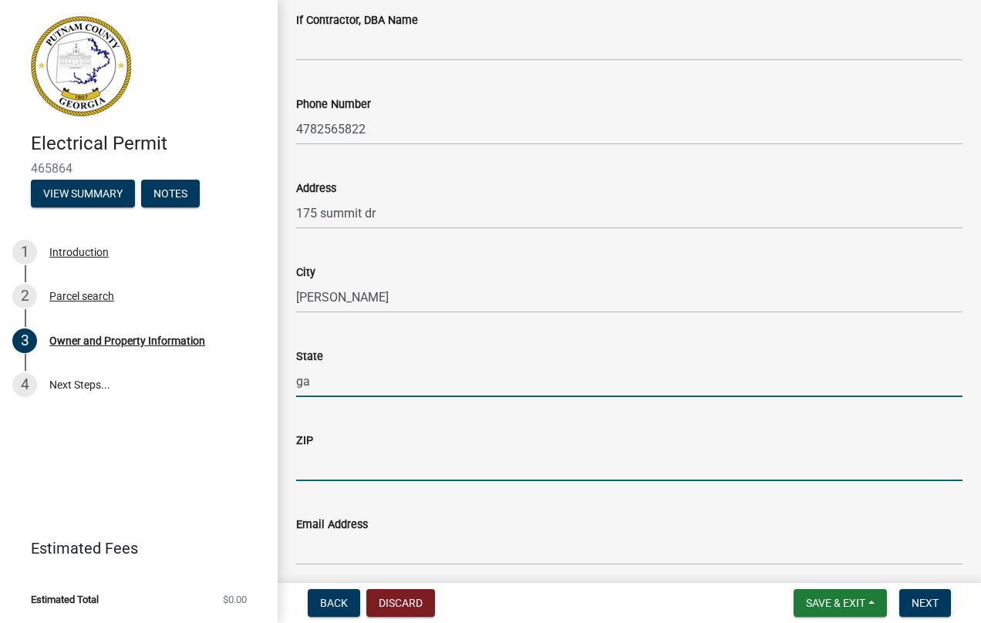
type input "31008"
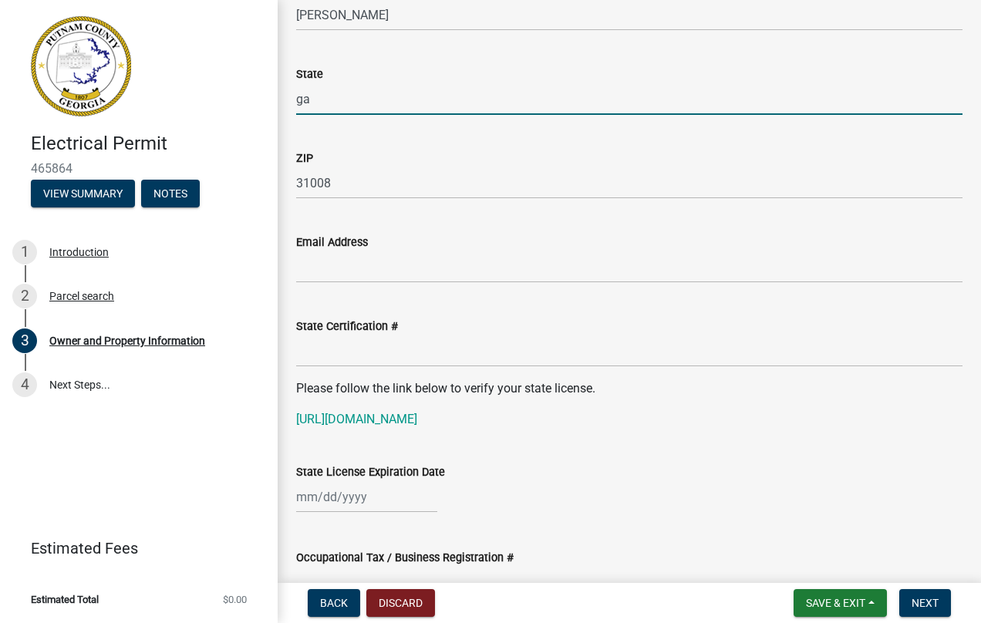
scroll to position [1775, 0]
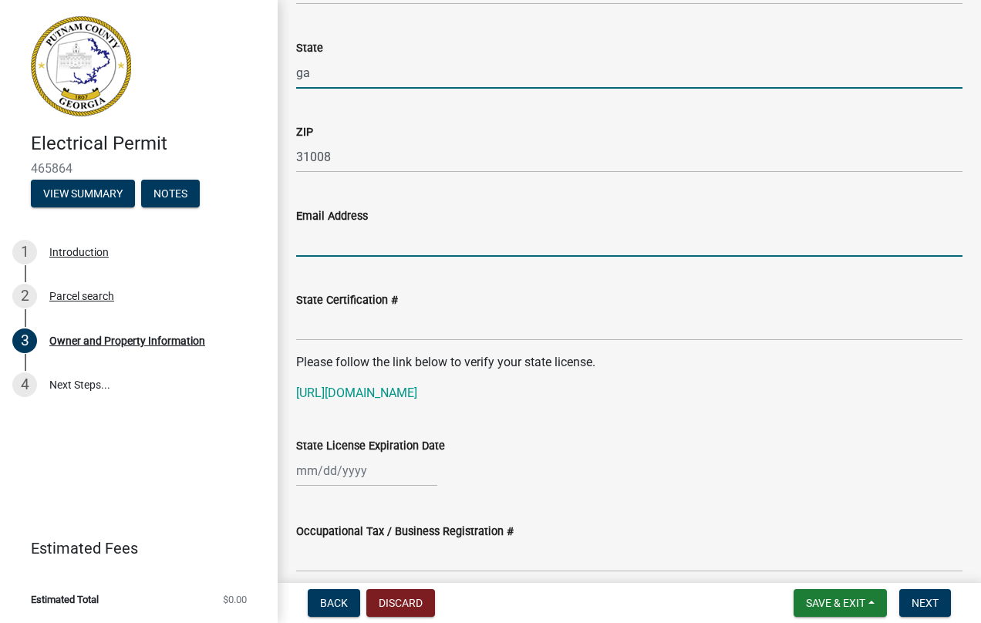
click at [343, 243] on input "Email Address" at bounding box center [629, 241] width 667 height 32
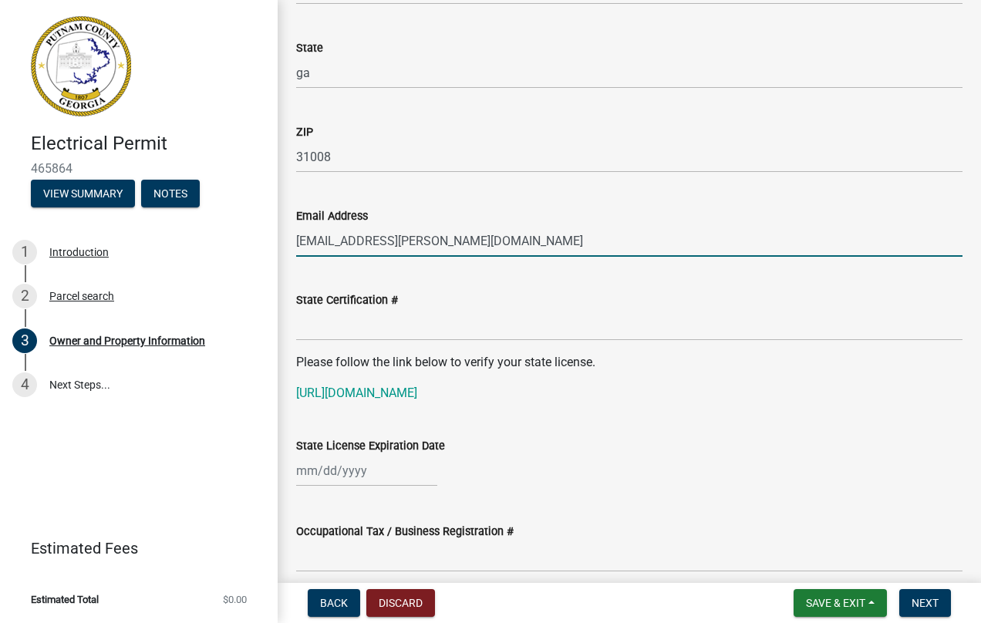
type input "[EMAIL_ADDRESS][PERSON_NAME][DOMAIN_NAME]"
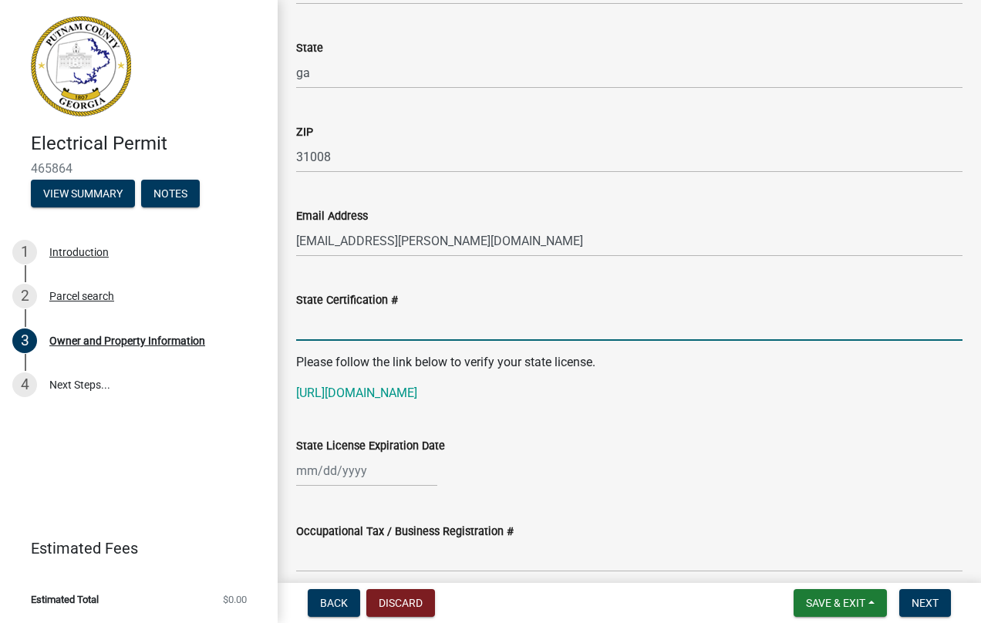
click at [367, 332] on input "State Certification #" at bounding box center [629, 325] width 667 height 32
type input "En 215492"
click at [310, 473] on div at bounding box center [366, 471] width 141 height 32
select select "8"
select select "2025"
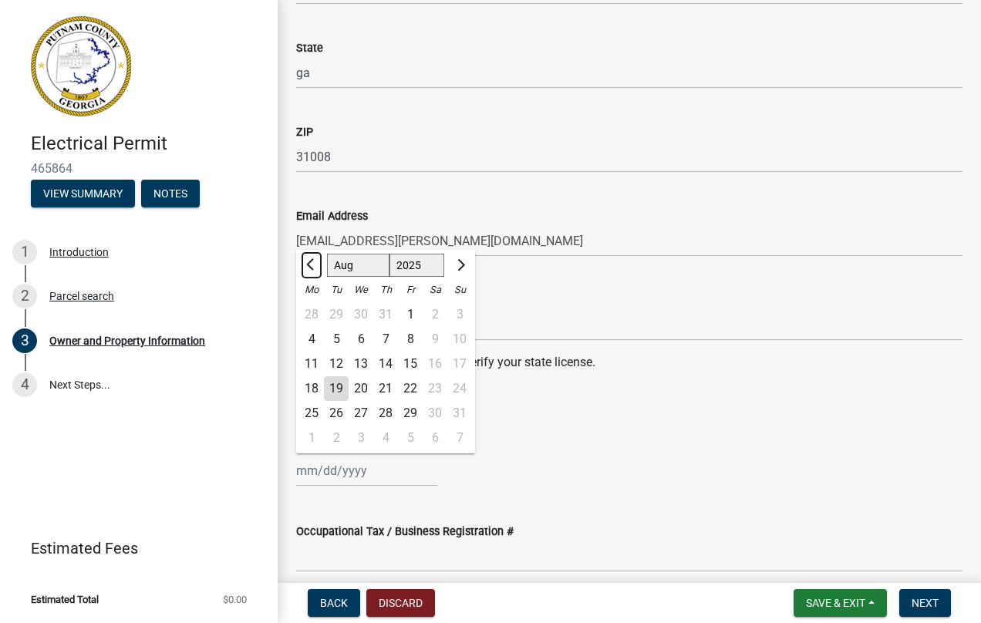
click at [308, 268] on button "Previous month" at bounding box center [311, 265] width 19 height 25
click at [309, 268] on button "Previous month" at bounding box center [311, 265] width 19 height 25
select select "6"
click at [315, 437] on div "30" at bounding box center [311, 438] width 25 height 25
type input "[DATE]"
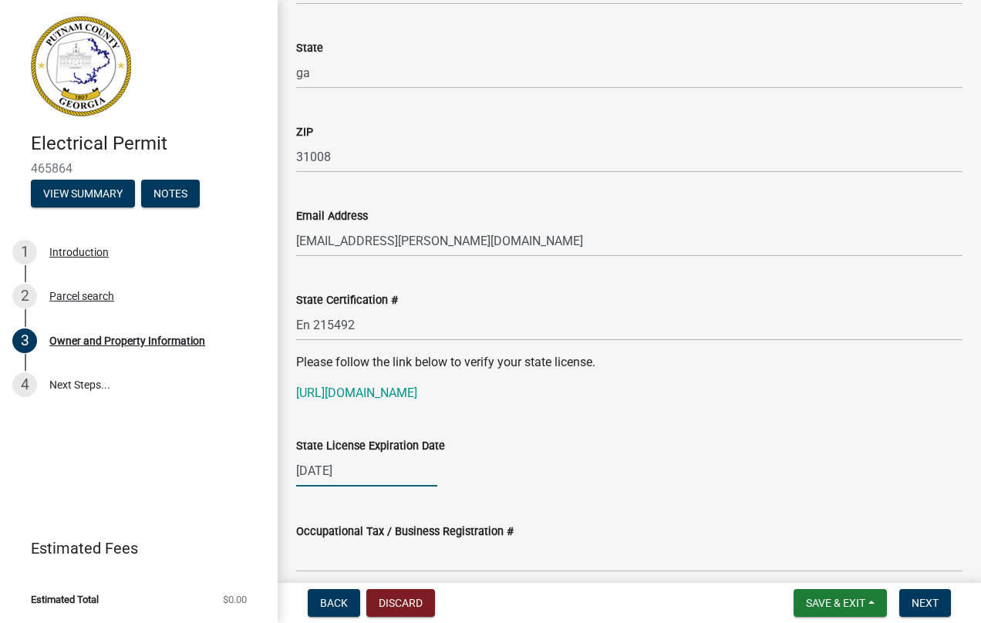
click at [357, 471] on div "[DATE]" at bounding box center [366, 471] width 141 height 32
select select "6"
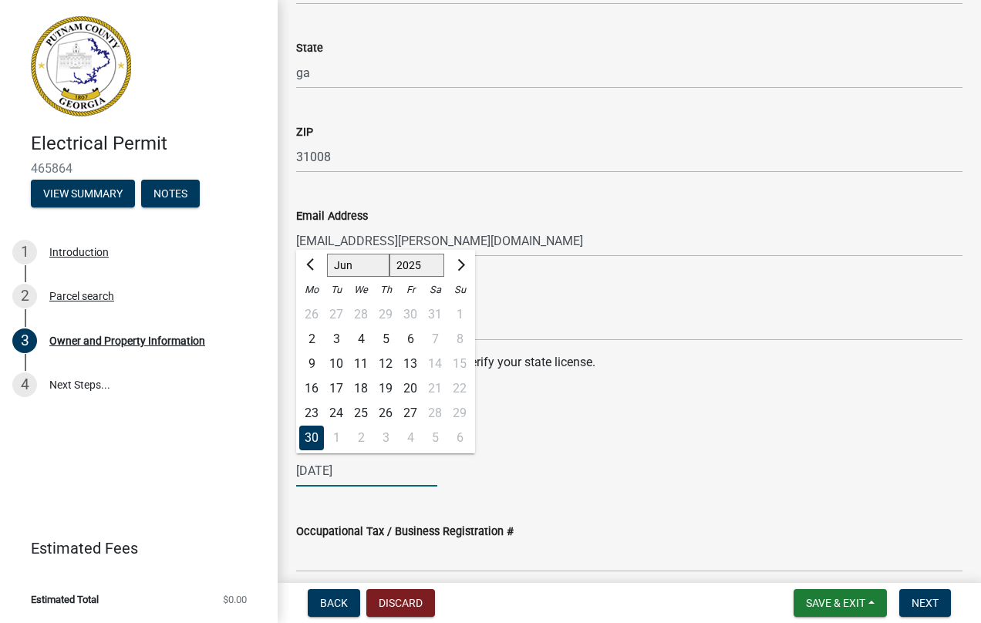
click at [411, 263] on select "1525 1526 1527 1528 1529 1530 1531 1532 1533 1534 1535 1536 1537 1538 1539 1540…" at bounding box center [418, 265] width 56 height 23
select select "2026"
click at [390, 254] on select "1525 1526 1527 1528 1529 1530 1531 1532 1533 1534 1535 1536 1537 1538 1539 1540…" at bounding box center [418, 265] width 56 height 23
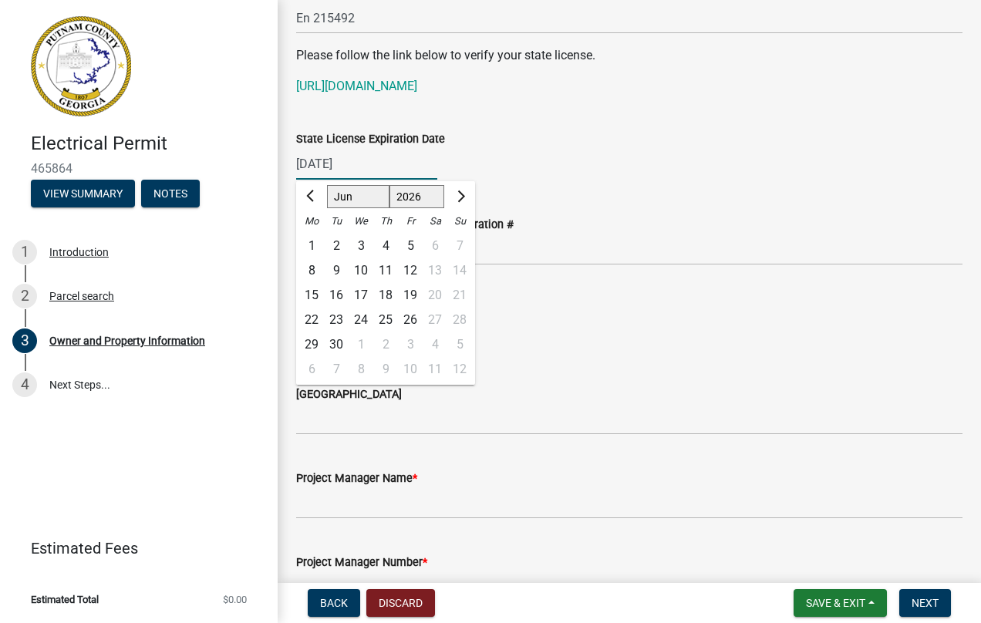
scroll to position [2083, 0]
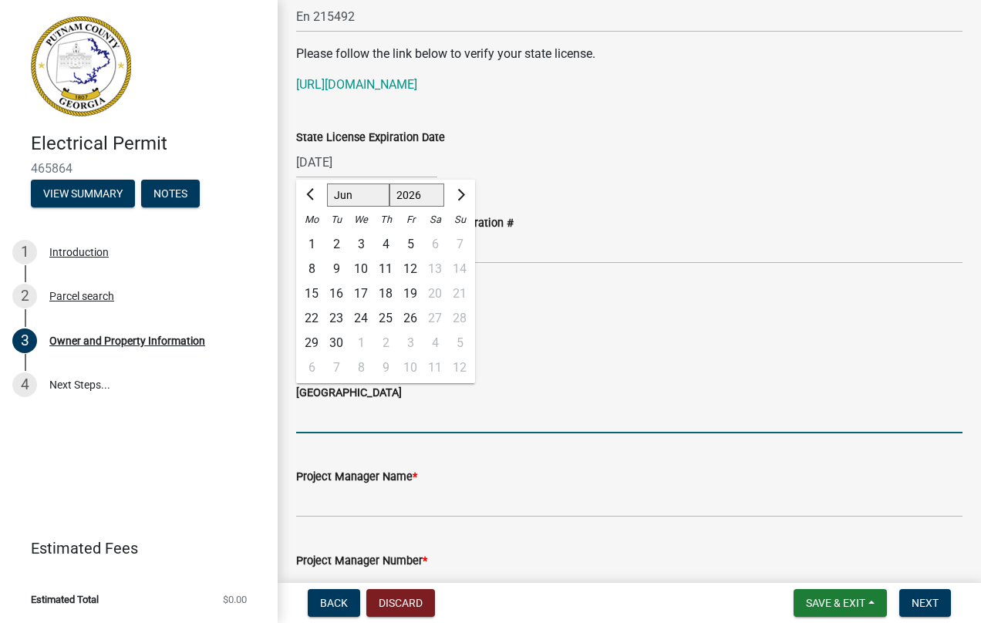
click at [599, 407] on input "[GEOGRAPHIC_DATA]" at bounding box center [629, 418] width 667 height 32
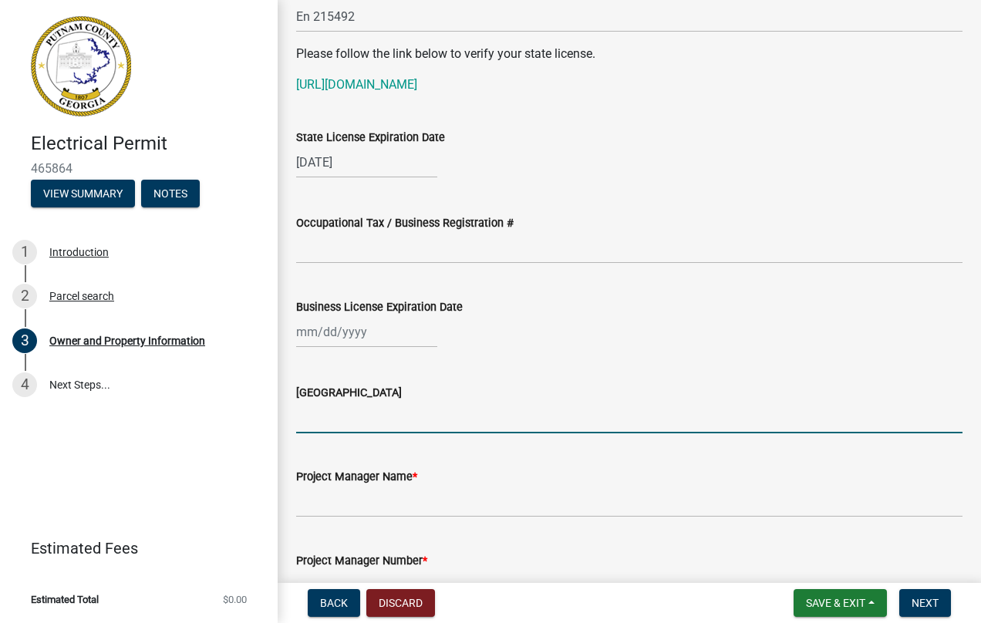
click at [300, 333] on div at bounding box center [366, 332] width 141 height 32
select select "8"
select select "2025"
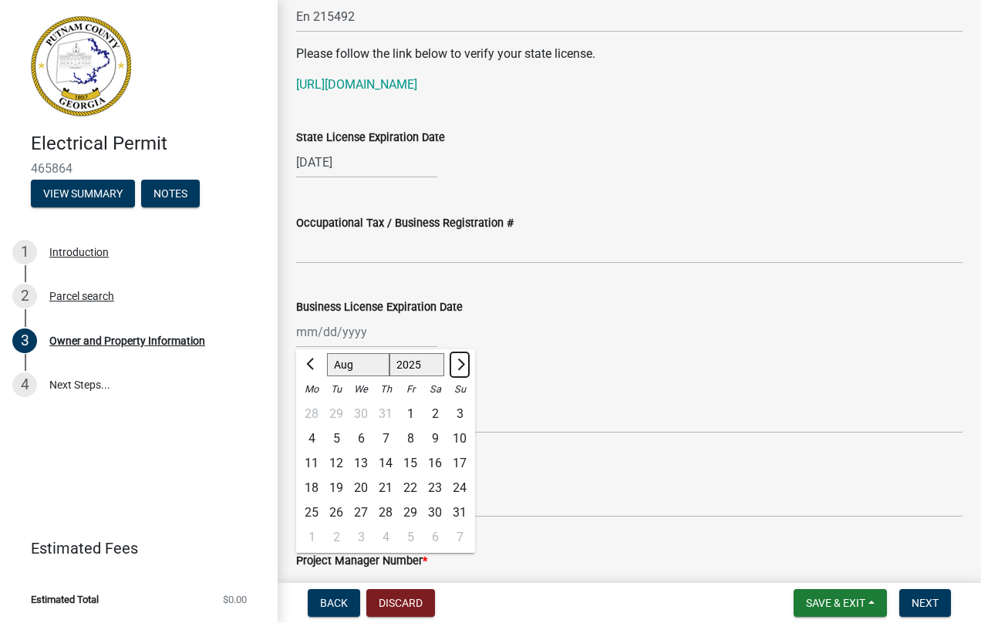
click at [466, 365] on button "Next month" at bounding box center [460, 365] width 19 height 25
select select "12"
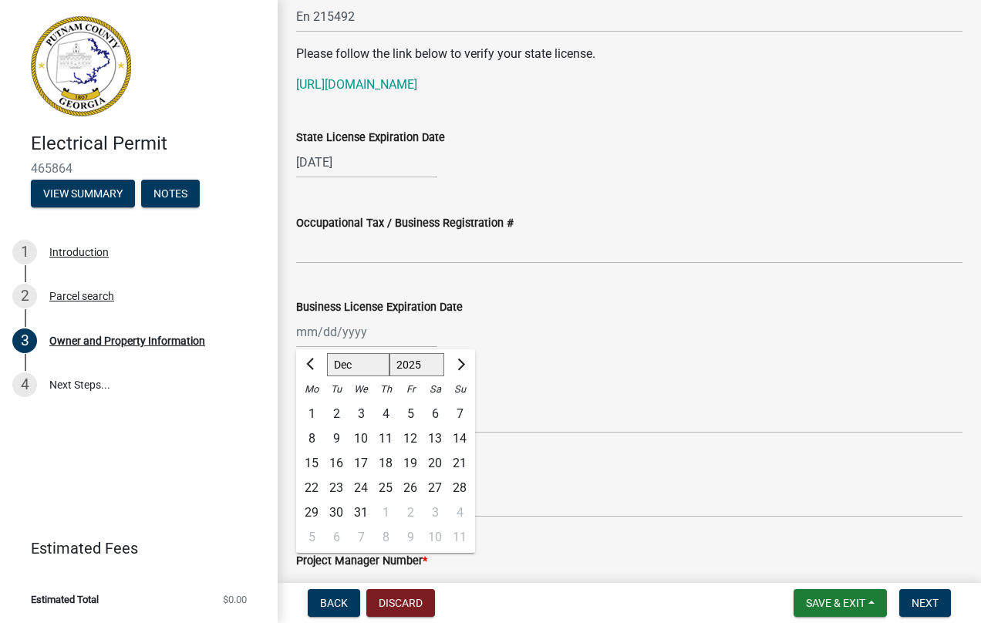
click at [360, 514] on div "31" at bounding box center [361, 513] width 25 height 25
type input "[DATE]"
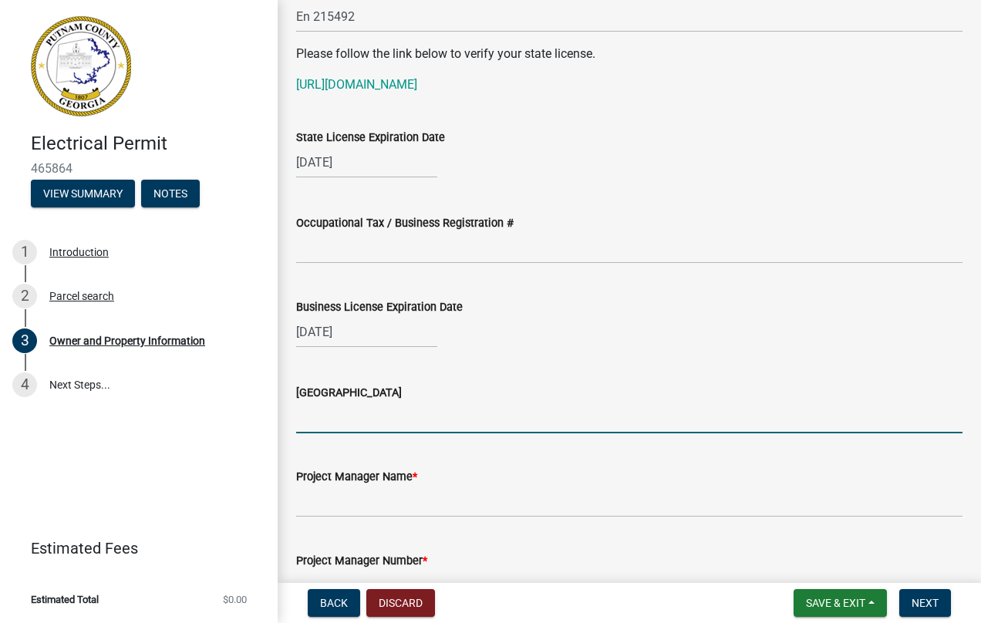
click at [336, 423] on input "[GEOGRAPHIC_DATA]" at bounding box center [629, 418] width 667 height 32
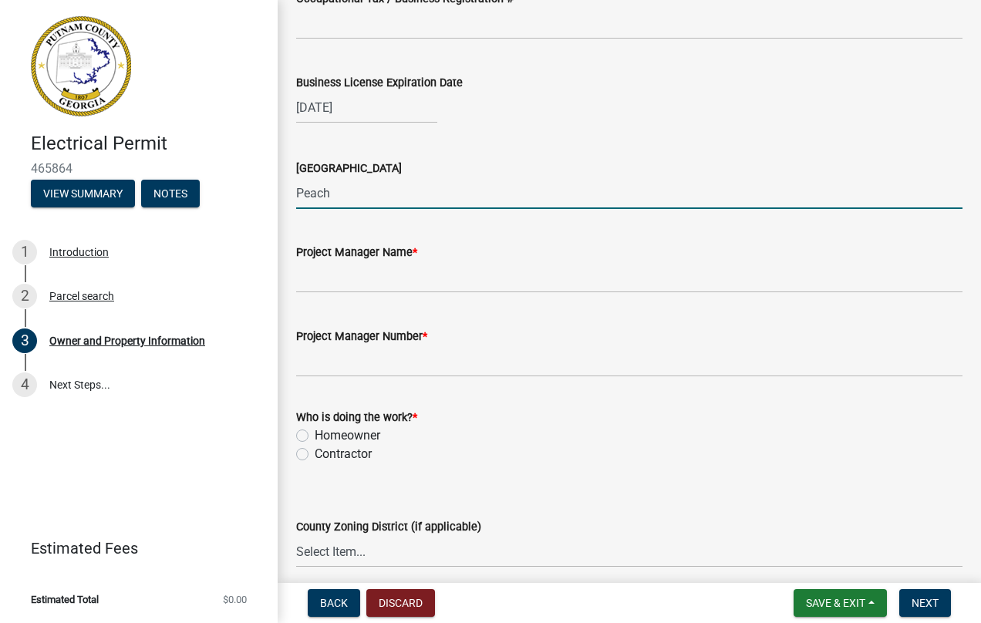
scroll to position [2315, 0]
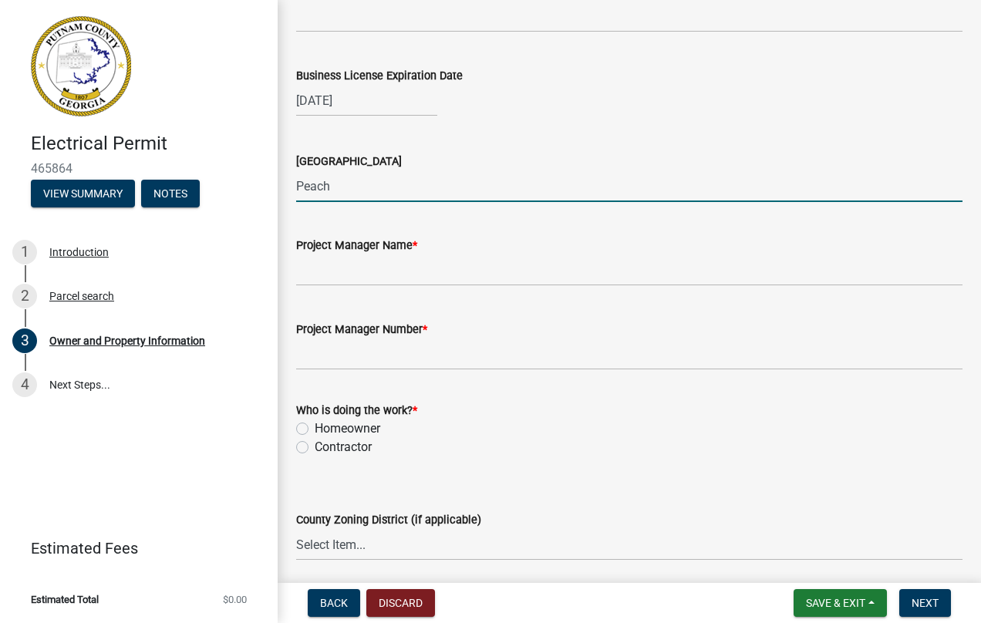
type input "Peach"
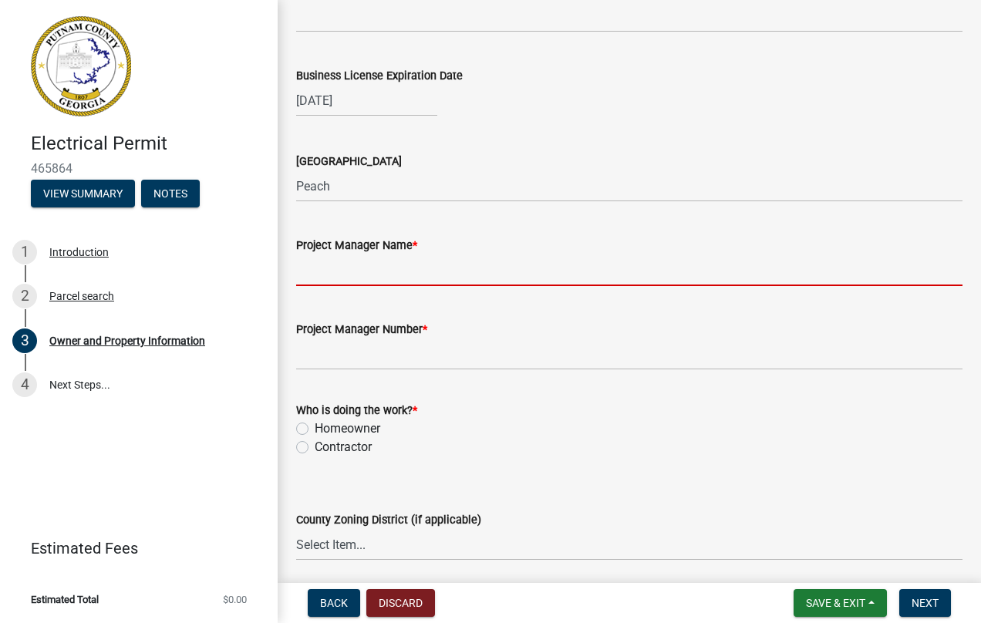
click at [360, 276] on input "Project Manager Name *" at bounding box center [629, 271] width 667 height 32
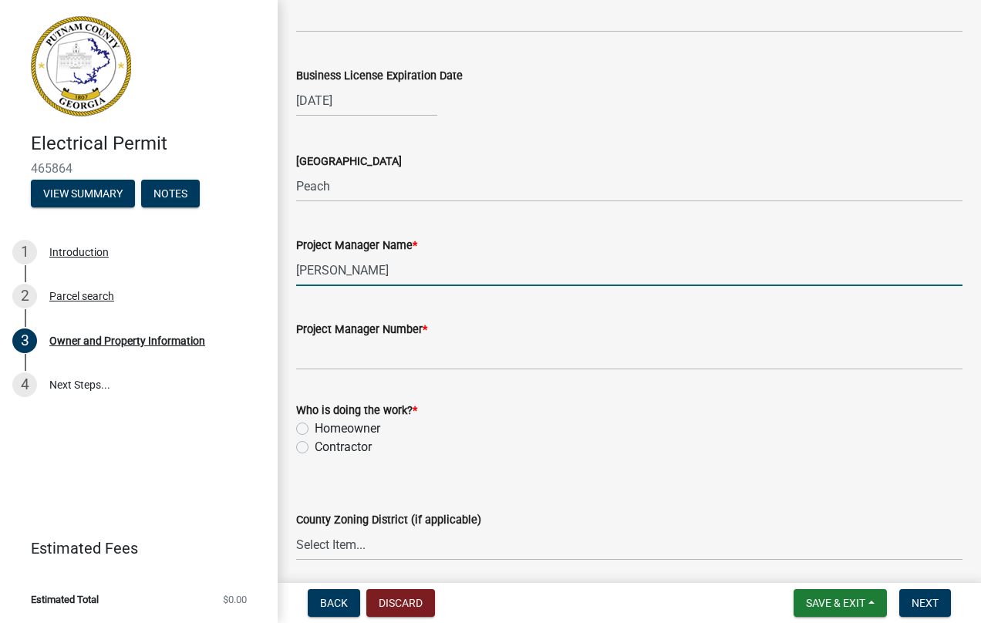
type input "[PERSON_NAME]"
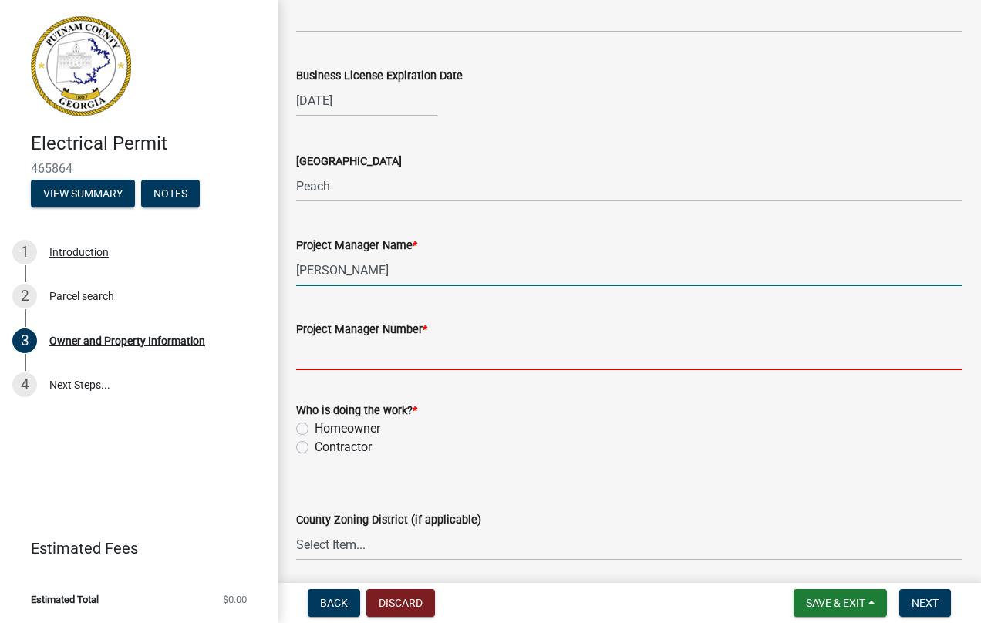
click at [342, 356] on input "Project Manager Number *" at bounding box center [629, 355] width 667 height 32
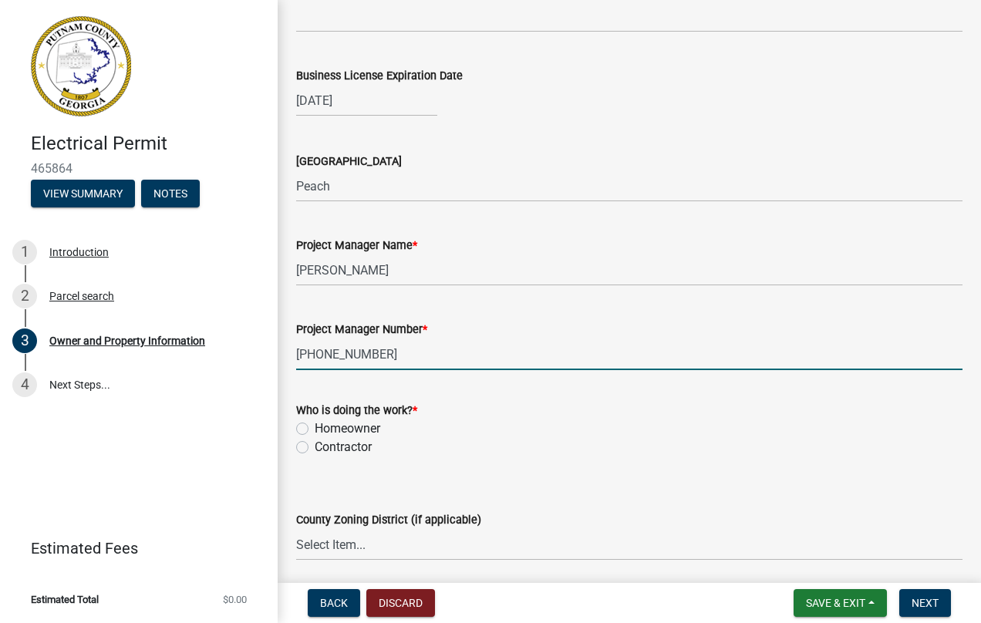
type input "[PHONE_NUMBER]"
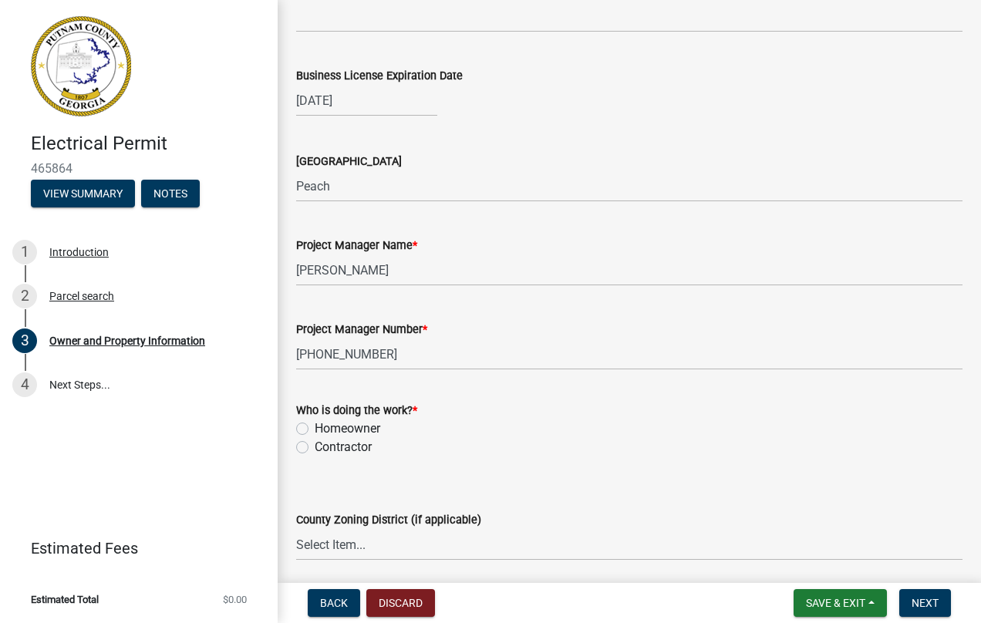
click at [315, 447] on label "Contractor" at bounding box center [343, 447] width 57 height 19
click at [315, 447] on input "Contractor" at bounding box center [320, 443] width 10 height 10
radio input "true"
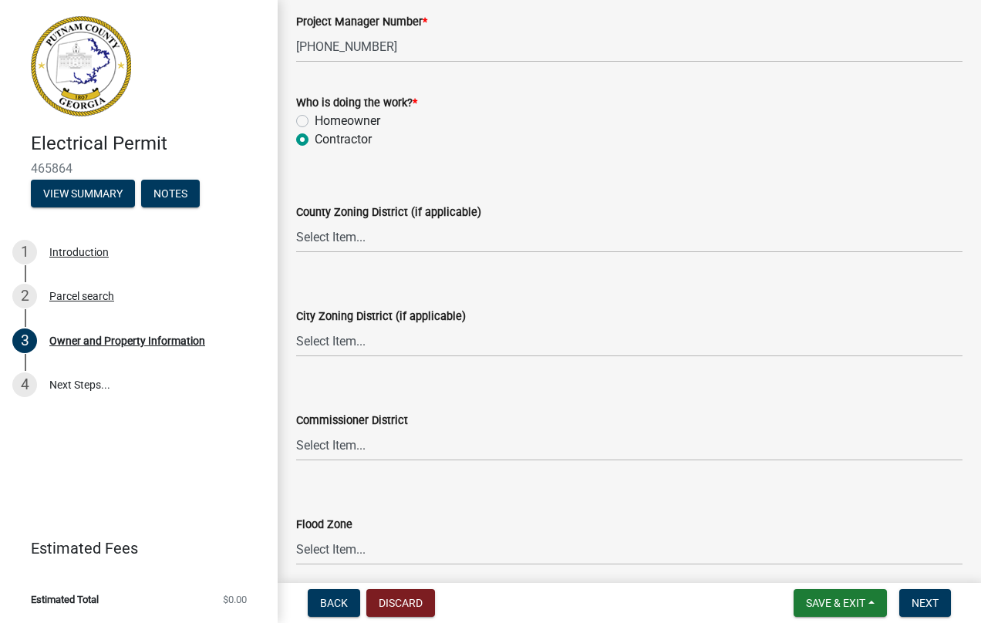
scroll to position [2623, 0]
click at [368, 237] on select "Select Item... AG-1 R-1R R-1 R-2 MHP RM-1 RM-3 C-1 C-2 I-M PUD N/A" at bounding box center [629, 237] width 667 height 32
click at [779, 150] on wm-data-entity-input "Who is doing the work? * Homeowner [DEMOGRAPHIC_DATA]" at bounding box center [629, 118] width 667 height 88
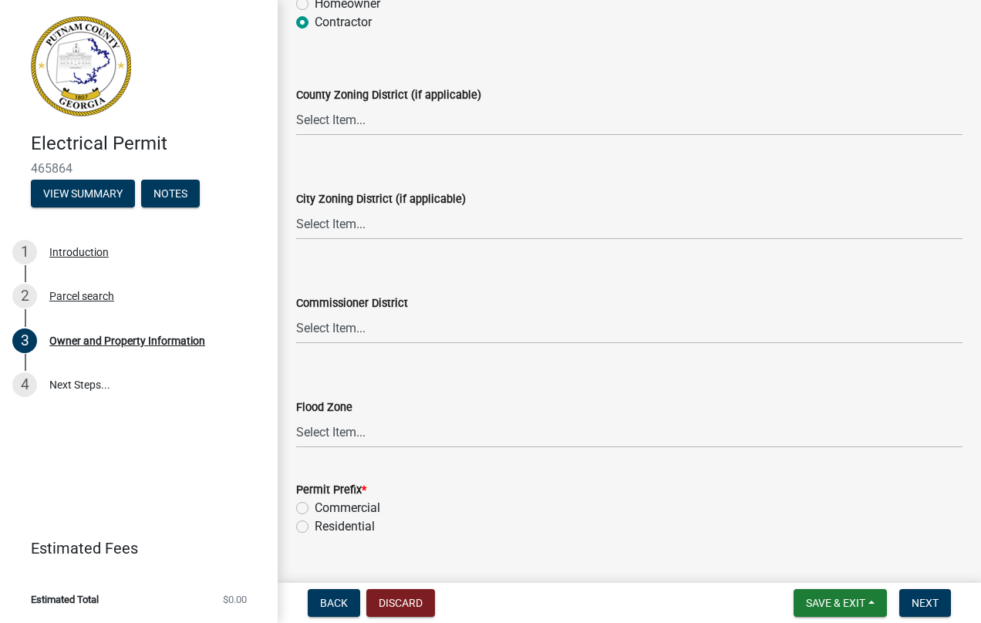
scroll to position [2773, 0]
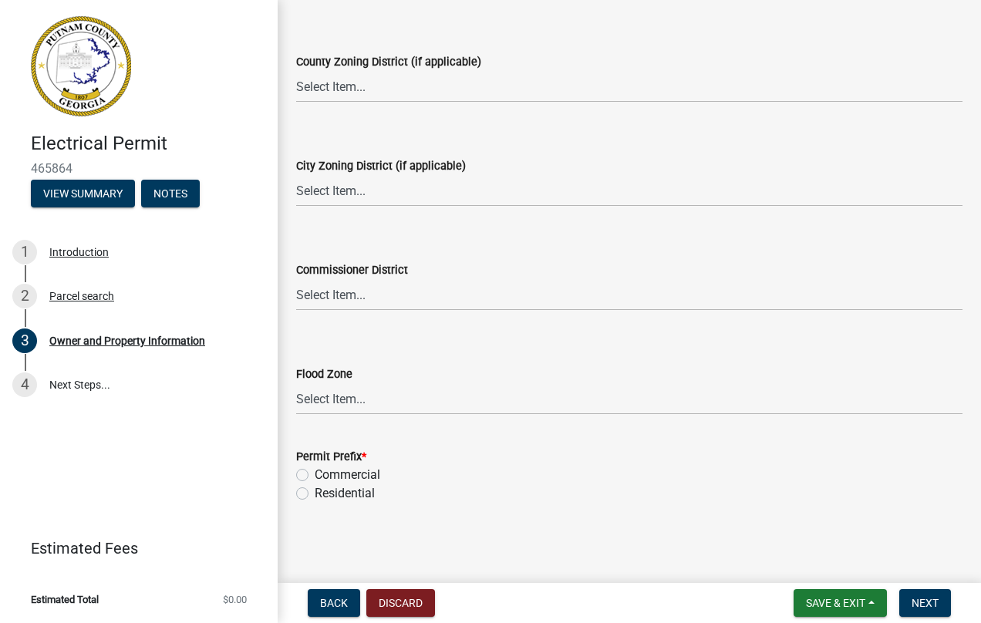
click at [315, 495] on label "Residential" at bounding box center [345, 494] width 60 height 19
click at [315, 495] on input "Residential" at bounding box center [320, 490] width 10 height 10
radio input "true"
click at [922, 600] on span "Next" at bounding box center [925, 603] width 27 height 12
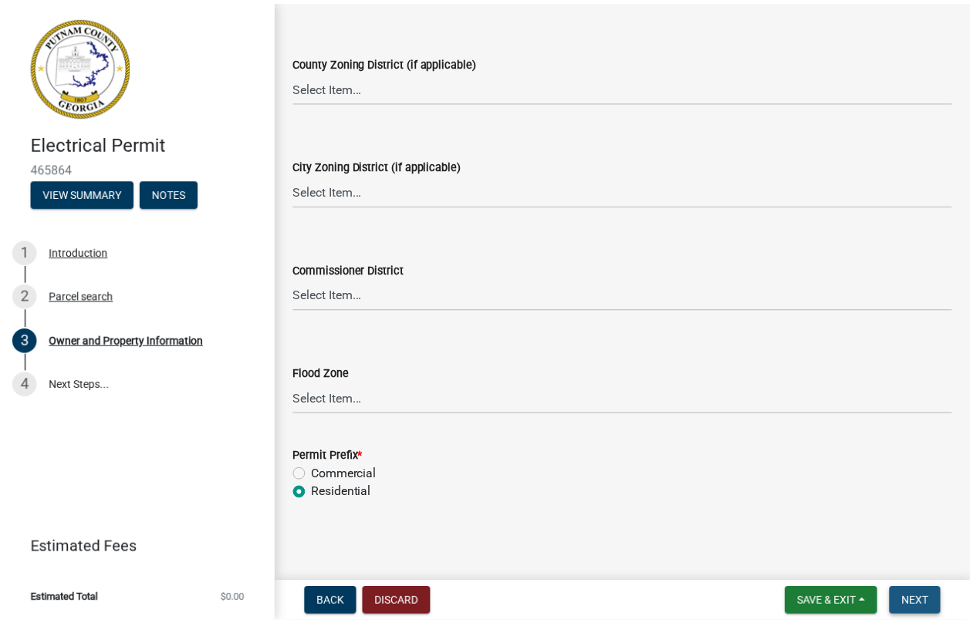
scroll to position [0, 0]
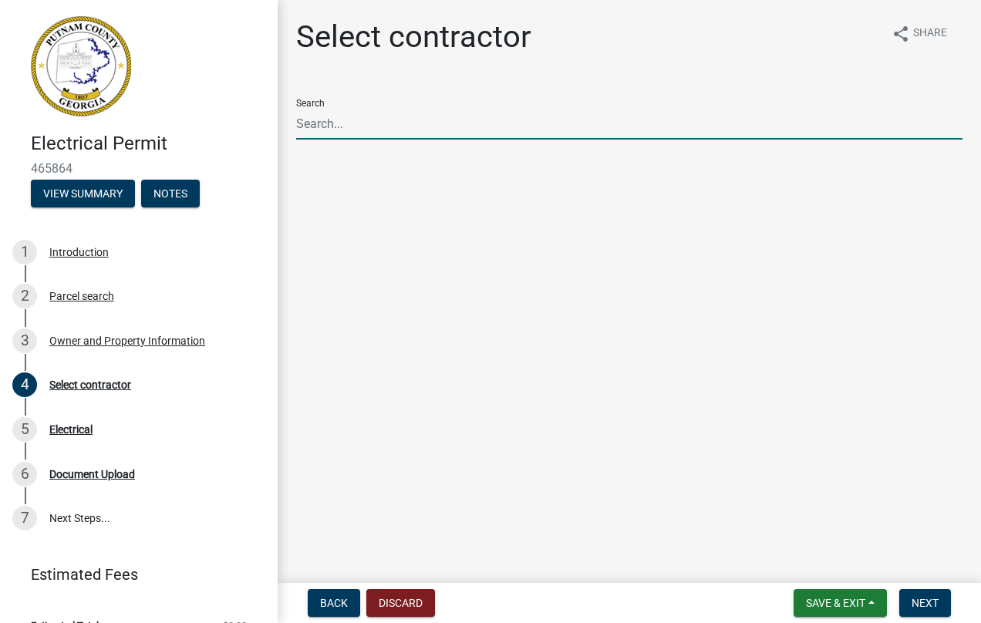
click at [331, 127] on input "Search" at bounding box center [629, 124] width 667 height 32
click at [922, 603] on span "Next" at bounding box center [925, 603] width 27 height 12
click at [349, 126] on input "Burden" at bounding box center [629, 124] width 667 height 32
click at [393, 137] on input "Burden" at bounding box center [629, 124] width 667 height 32
type input "Burden ( [PERSON_NAME]) [PERSON_NAME] Electric, LLC"
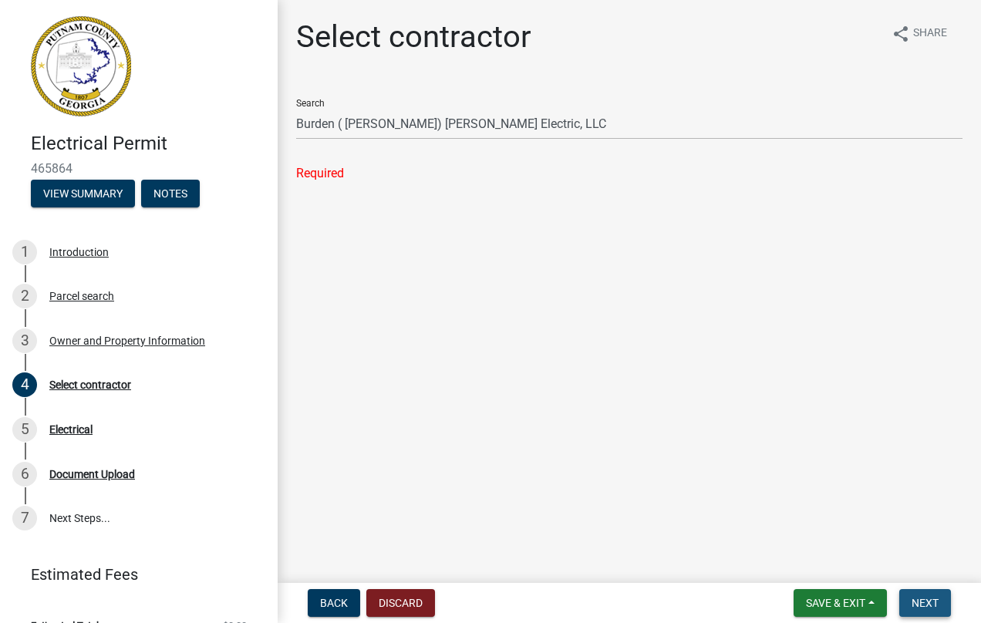
click at [930, 603] on span "Next" at bounding box center [925, 603] width 27 height 12
click at [320, 99] on div "Search Burden ( [PERSON_NAME]) [PERSON_NAME] Electric, LLC" at bounding box center [629, 112] width 667 height 53
click at [333, 170] on div "Required" at bounding box center [629, 173] width 667 height 19
click at [897, 32] on icon "share" at bounding box center [901, 34] width 19 height 19
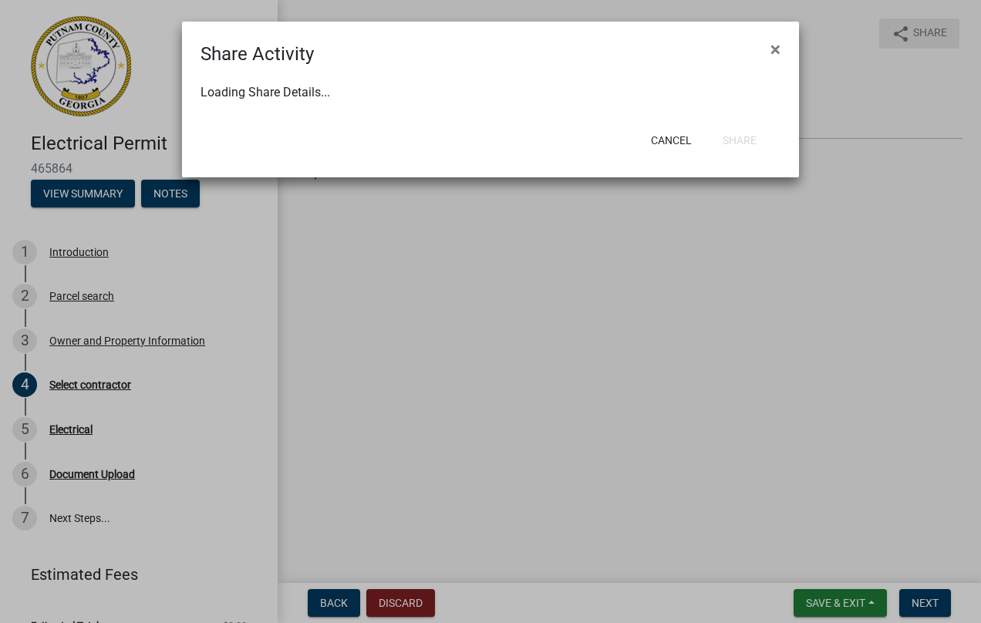
select select "1"
select select "0"
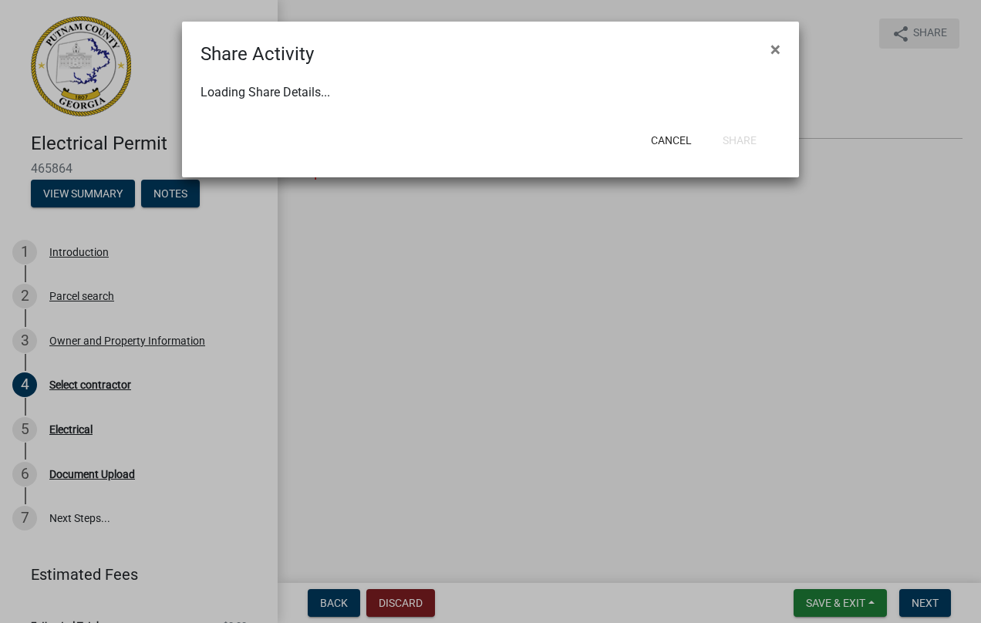
select select "0"
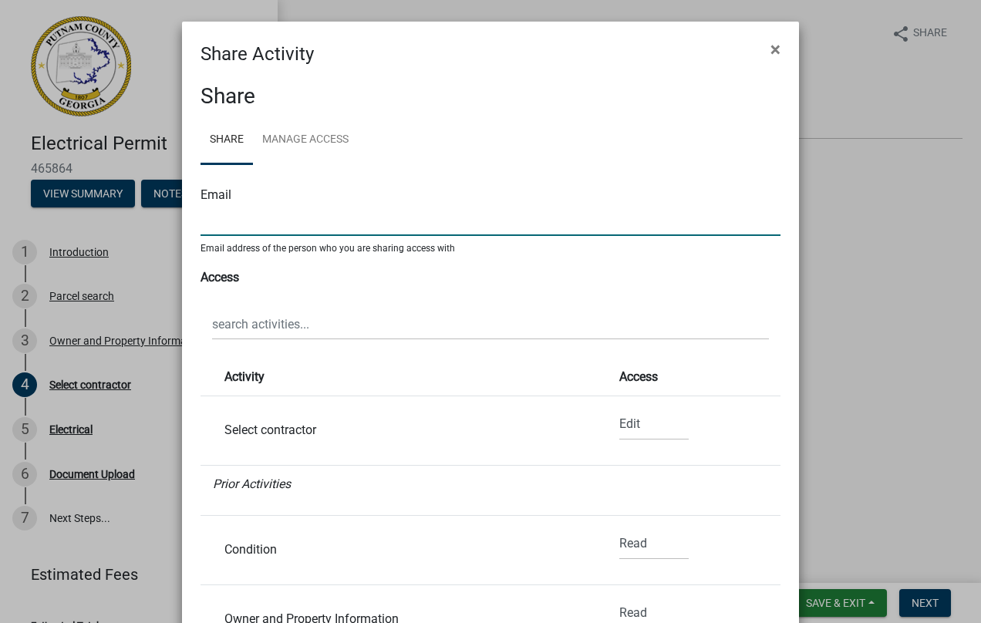
click at [237, 222] on input "text" at bounding box center [491, 220] width 580 height 32
type input "[EMAIL_ADDRESS][PERSON_NAME][DOMAIN_NAME]"
click at [772, 49] on span "×" at bounding box center [776, 50] width 10 height 22
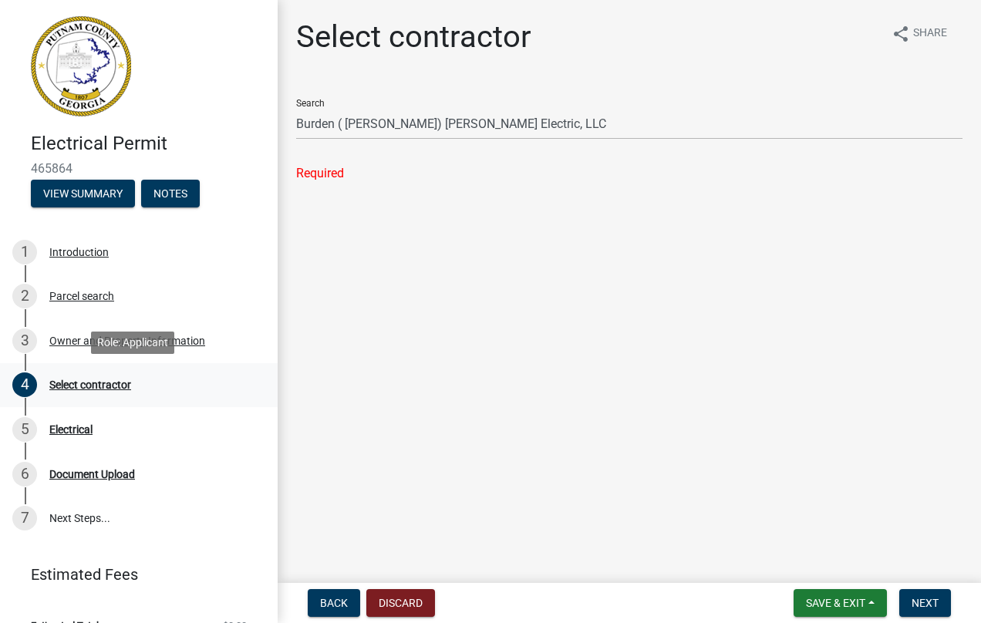
click at [108, 386] on div "Select contractor" at bounding box center [90, 385] width 82 height 11
click at [411, 192] on wm-data-entity-input "Search Burden ( [PERSON_NAME]) [PERSON_NAME] Electric, LLC Required" at bounding box center [629, 140] width 667 height 109
click at [924, 599] on span "Next" at bounding box center [925, 603] width 27 height 12
click at [310, 153] on ul at bounding box center [629, 158] width 667 height 12
click at [326, 236] on main "Select contractor share Share Search Burden ( [PERSON_NAME]) [PERSON_NAME] Elec…" at bounding box center [630, 288] width 704 height 577
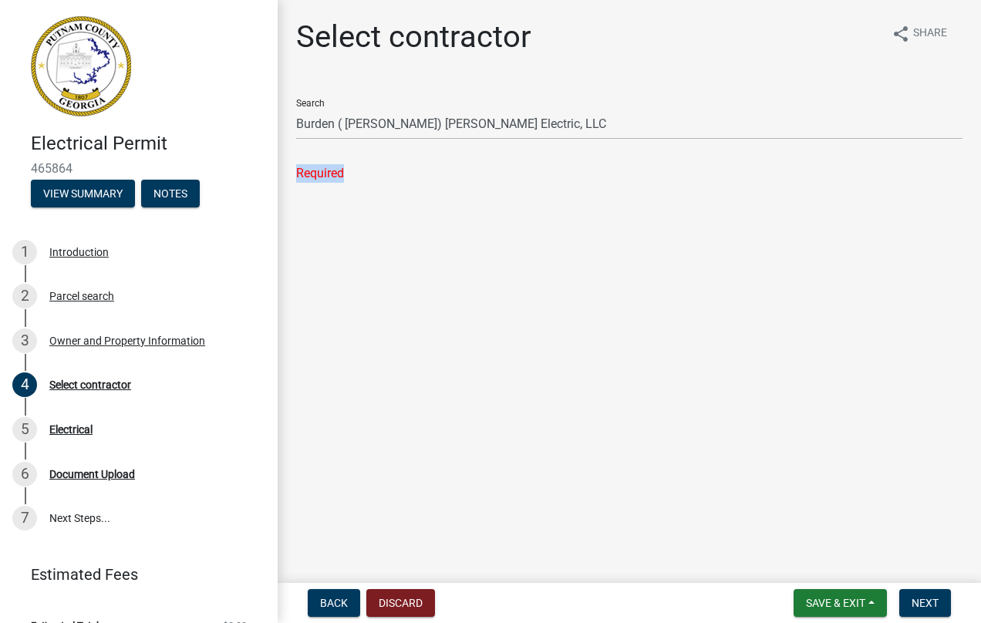
click at [382, 163] on div "Search Burden ( [PERSON_NAME]) [PERSON_NAME] Electric, LLC Required" at bounding box center [629, 134] width 667 height 96
click at [555, 123] on input "Burden ( [PERSON_NAME]) [PERSON_NAME] Electric, LLC" at bounding box center [629, 124] width 667 height 32
click at [318, 101] on div "Search Burden ( [PERSON_NAME]) [PERSON_NAME] Electric, LLC" at bounding box center [629, 112] width 667 height 53
click at [309, 101] on div "Search Burden ( [PERSON_NAME]) [PERSON_NAME] Electric, LLC" at bounding box center [629, 112] width 667 height 53
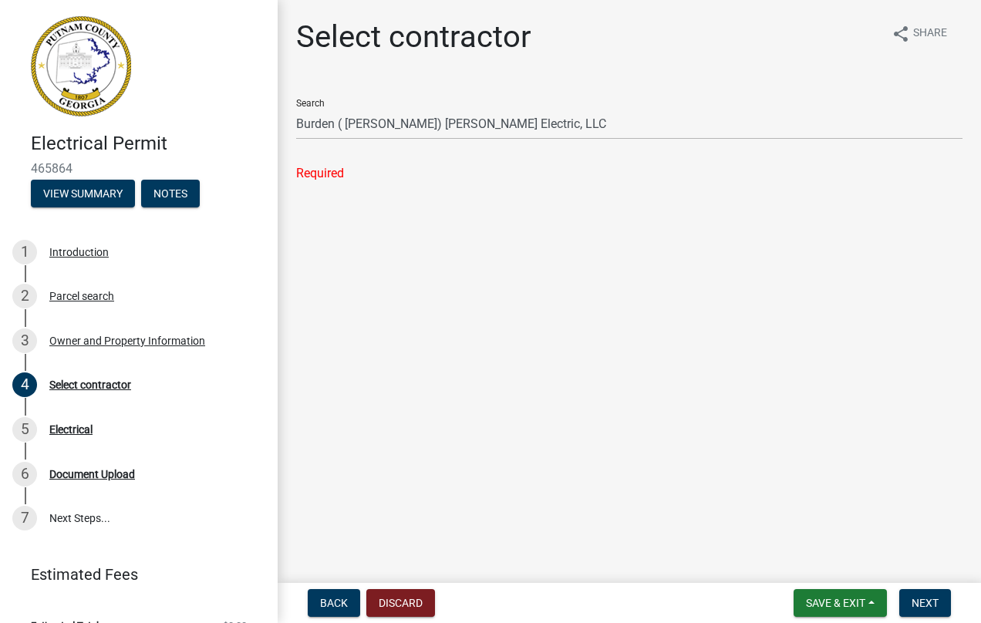
click at [309, 101] on div "Search Burden ( [PERSON_NAME]) [PERSON_NAME] Electric, LLC" at bounding box center [629, 112] width 667 height 53
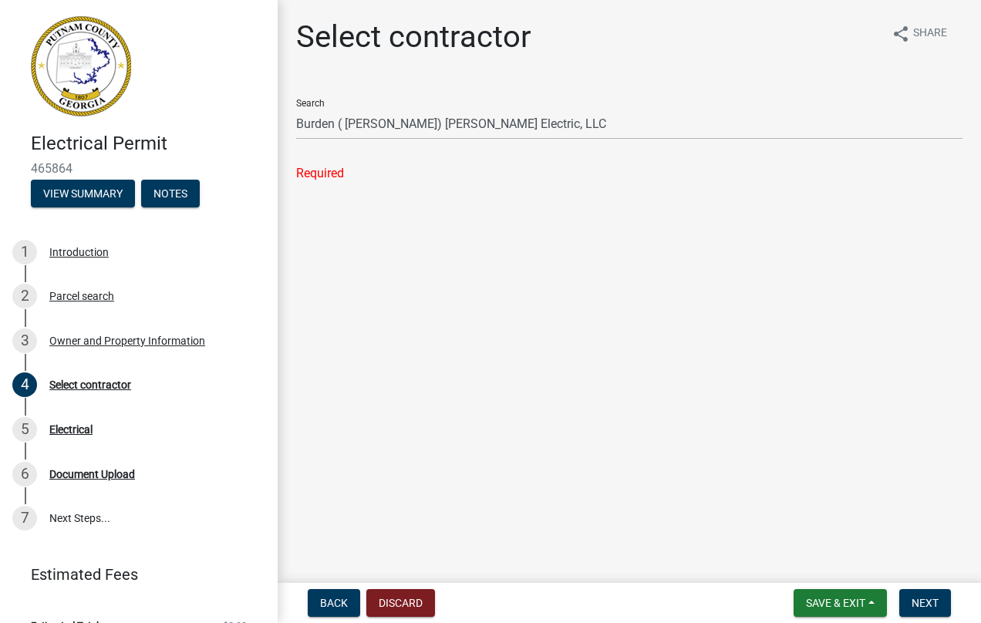
click at [309, 101] on div "Search Burden ( [PERSON_NAME]) [PERSON_NAME] Electric, LLC" at bounding box center [629, 112] width 667 height 53
click at [109, 381] on div "Select contractor" at bounding box center [90, 385] width 82 height 11
click at [96, 380] on div "Select contractor" at bounding box center [90, 385] width 82 height 11
click at [310, 101] on div "Search Burden ( [PERSON_NAME]) [PERSON_NAME] Electric, LLC" at bounding box center [629, 112] width 667 height 53
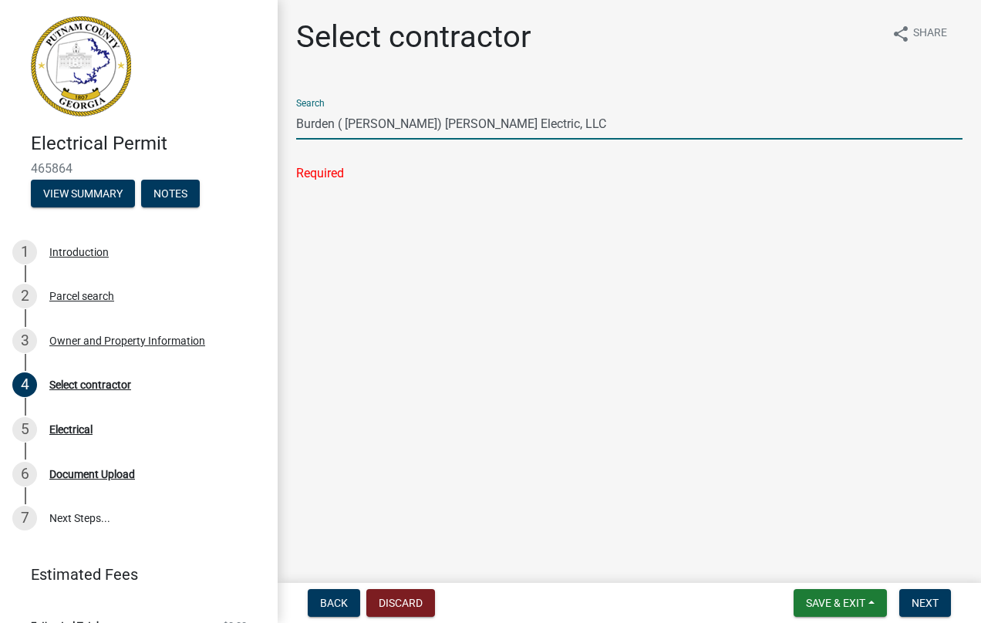
click at [431, 125] on input "Burden ( [PERSON_NAME]) [PERSON_NAME] Electric, LLC" at bounding box center [629, 124] width 667 height 32
click at [312, 106] on div "Search Burden ( [PERSON_NAME]) [PERSON_NAME] Electric, LLC" at bounding box center [629, 112] width 667 height 53
click at [515, 134] on input "Burden ( [PERSON_NAME]) [PERSON_NAME] Electric, LLC" at bounding box center [629, 124] width 667 height 32
click at [927, 603] on span "Next" at bounding box center [925, 603] width 27 height 12
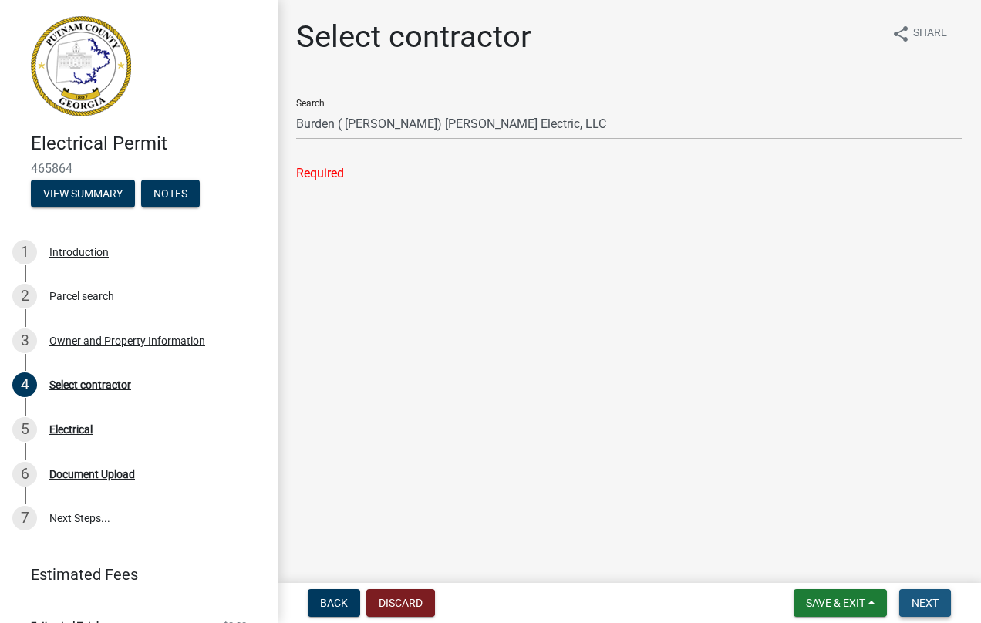
click at [927, 603] on span "Next" at bounding box center [925, 603] width 27 height 12
click at [836, 598] on span "Save & Exit" at bounding box center [835, 603] width 59 height 12
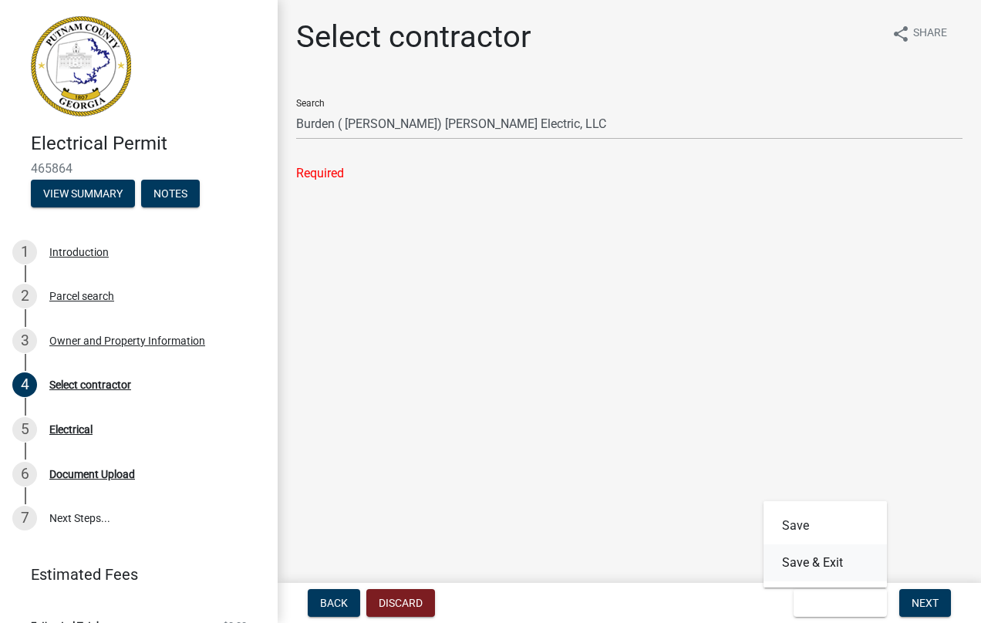
click at [805, 559] on button "Save & Exit" at bounding box center [825, 563] width 123 height 37
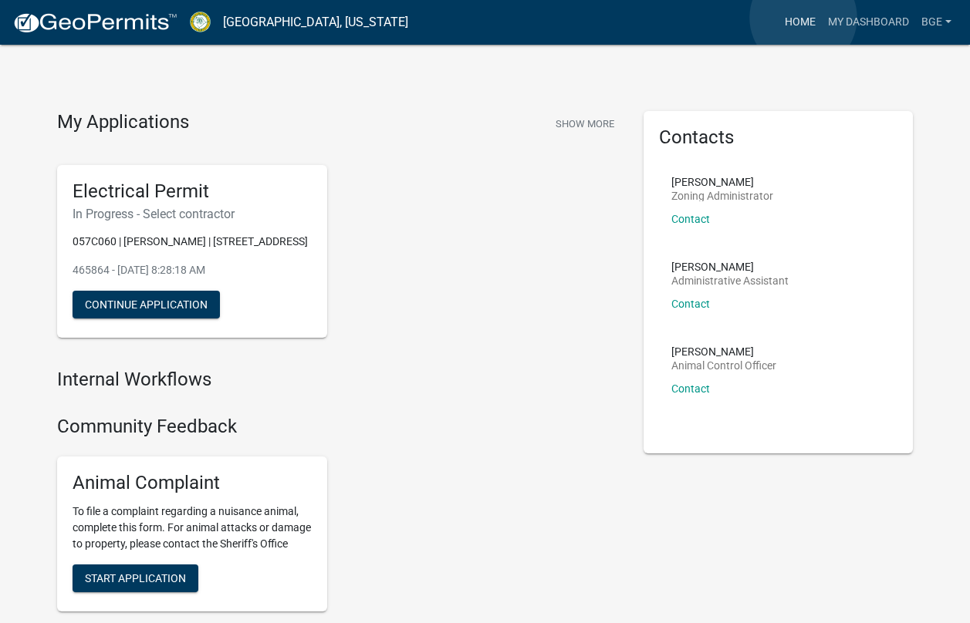
click at [788, 19] on link "Home" at bounding box center [799, 22] width 43 height 29
click at [799, 19] on link "Home" at bounding box center [799, 22] width 43 height 29
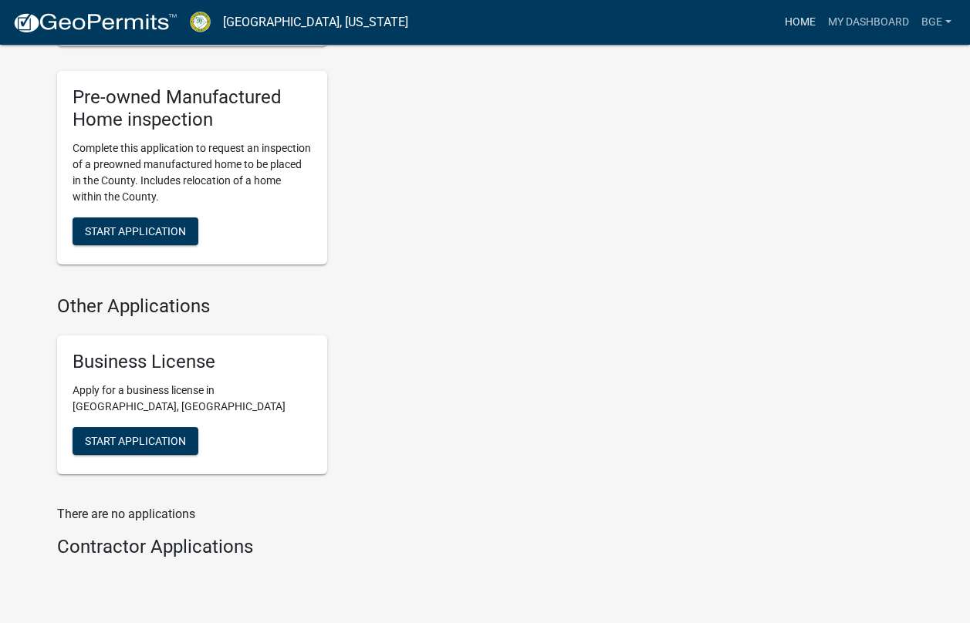
scroll to position [1721, 0]
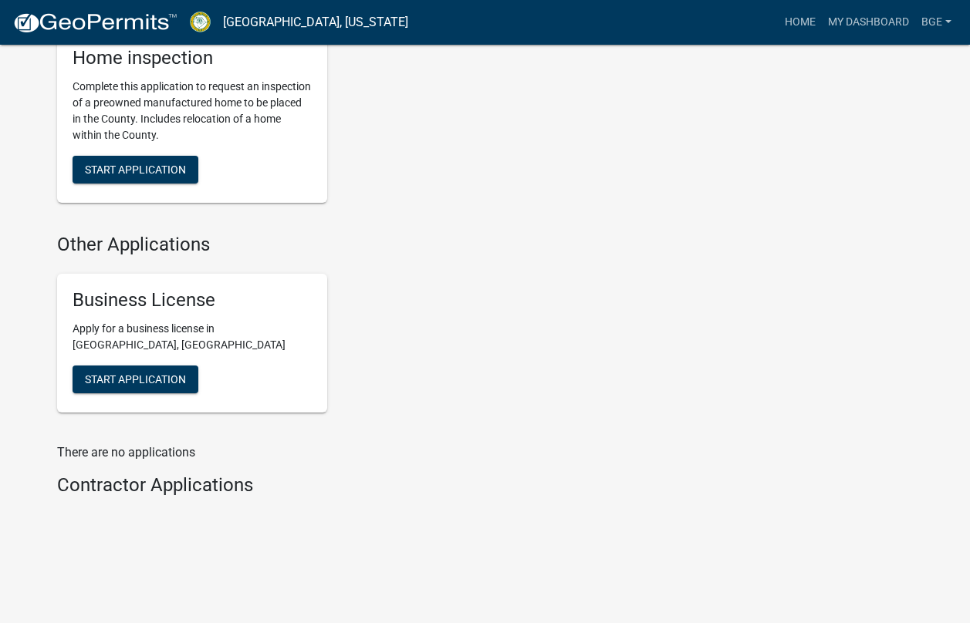
click at [110, 471] on div "There are no applications Contractor Applications" at bounding box center [338, 473] width 563 height 59
click at [802, 21] on link "Home" at bounding box center [799, 22] width 43 height 29
click at [804, 21] on link "Home" at bounding box center [799, 22] width 43 height 29
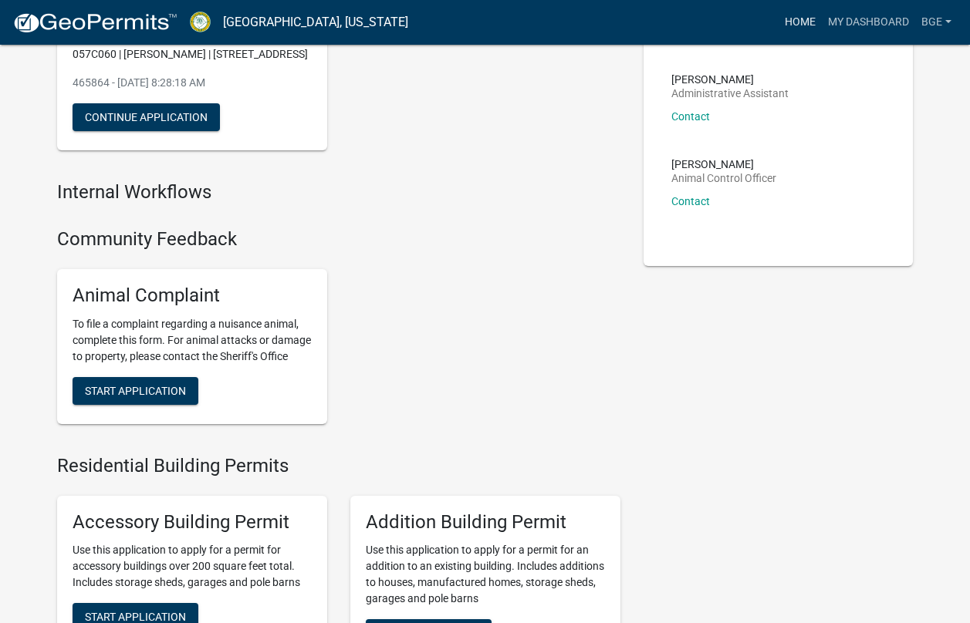
scroll to position [0, 0]
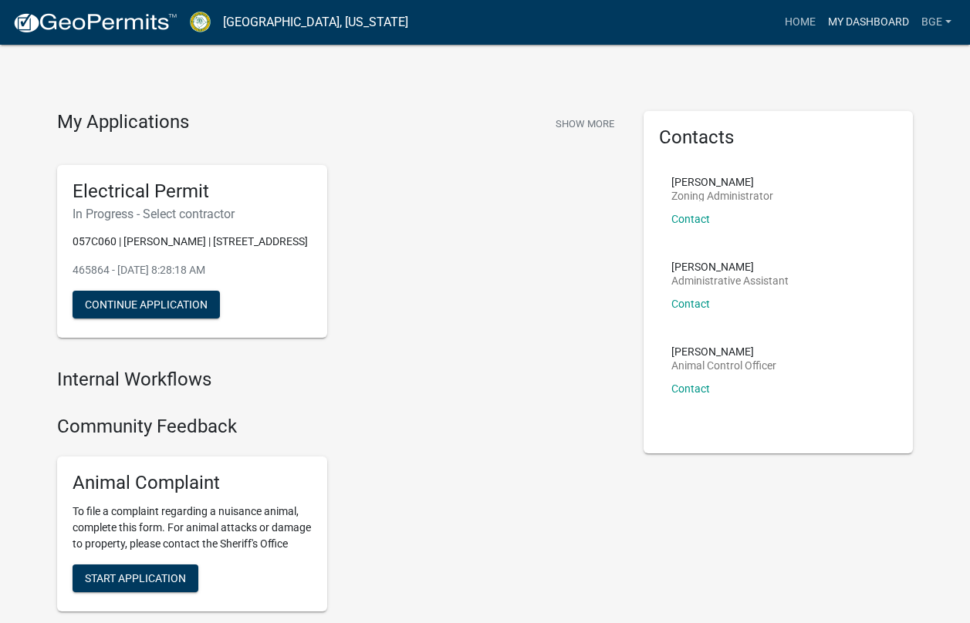
click at [862, 19] on link "My Dashboard" at bounding box center [868, 22] width 93 height 29
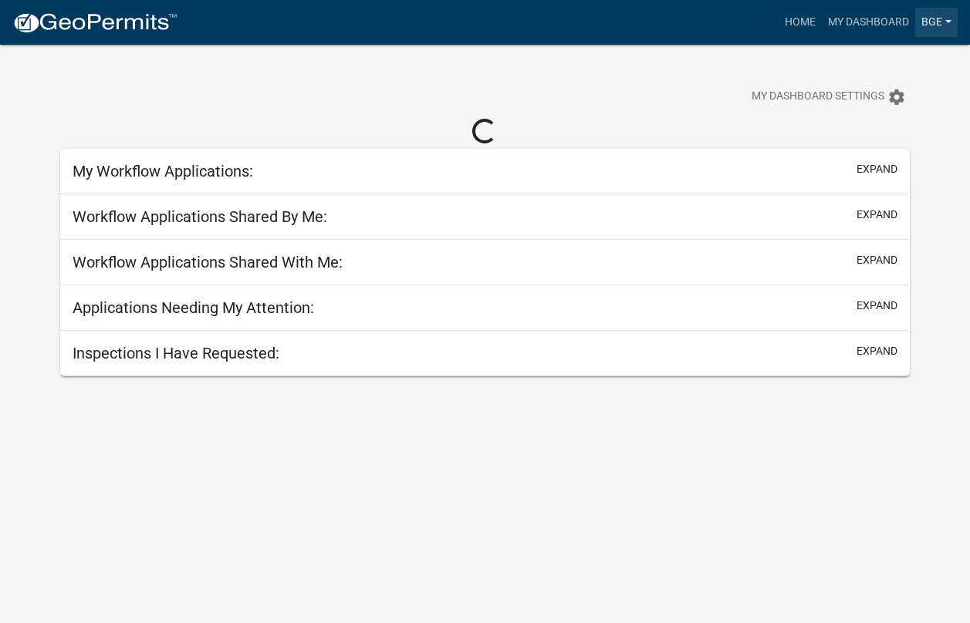
click at [928, 20] on link "BGE" at bounding box center [936, 22] width 42 height 29
click at [870, 60] on link "Account" at bounding box center [895, 63] width 123 height 37
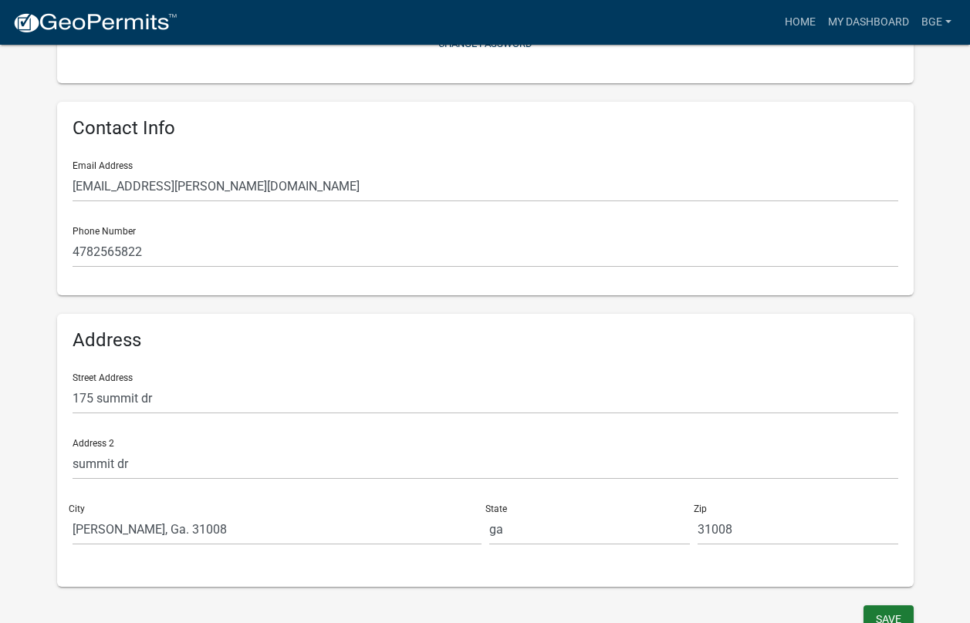
scroll to position [275, 0]
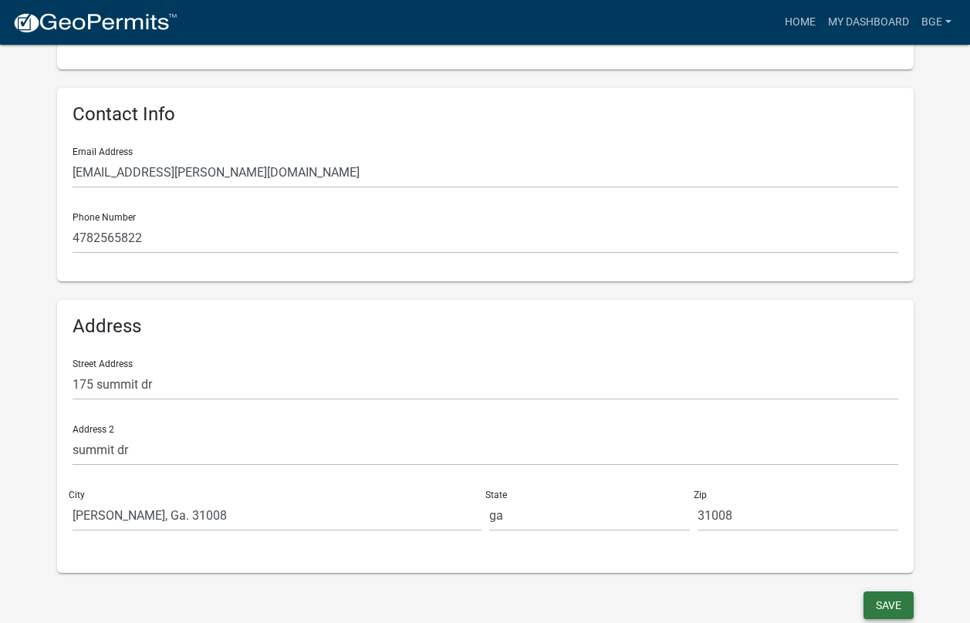
click at [888, 604] on button "Save" at bounding box center [888, 606] width 50 height 28
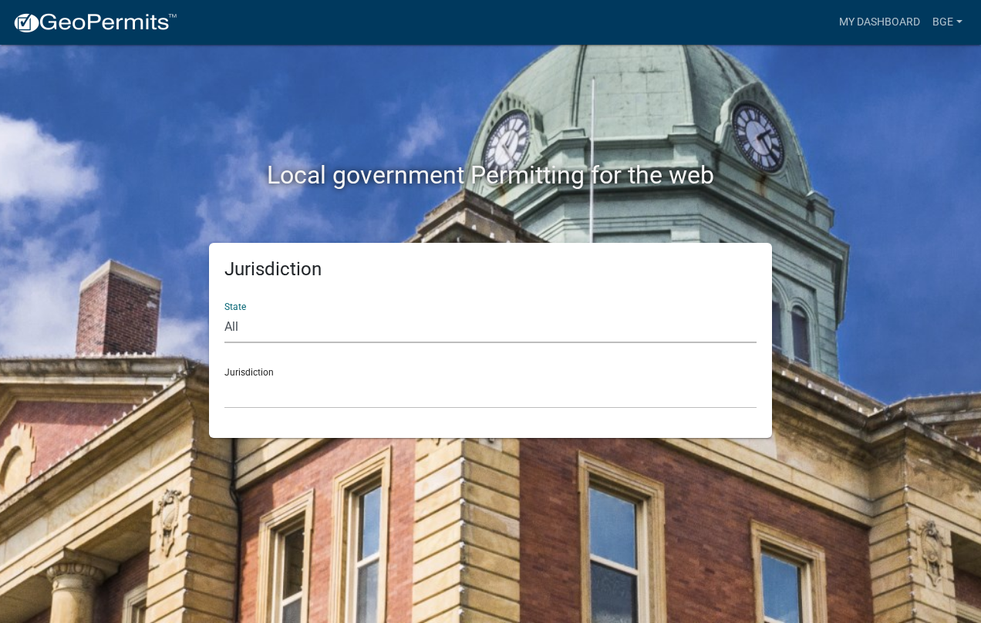
click at [237, 324] on select "All [US_STATE] [US_STATE] [US_STATE] [US_STATE] [US_STATE] [US_STATE] [US_STATE…" at bounding box center [491, 328] width 532 height 32
select select "[US_STATE]"
click at [225, 312] on select "All [US_STATE] [US_STATE] [US_STATE] [US_STATE] [US_STATE] [US_STATE] [US_STATE…" at bounding box center [491, 328] width 532 height 32
click at [253, 380] on select "[GEOGRAPHIC_DATA], [US_STATE][PERSON_NAME][GEOGRAPHIC_DATA], [US_STATE][PERSON_…" at bounding box center [491, 393] width 532 height 32
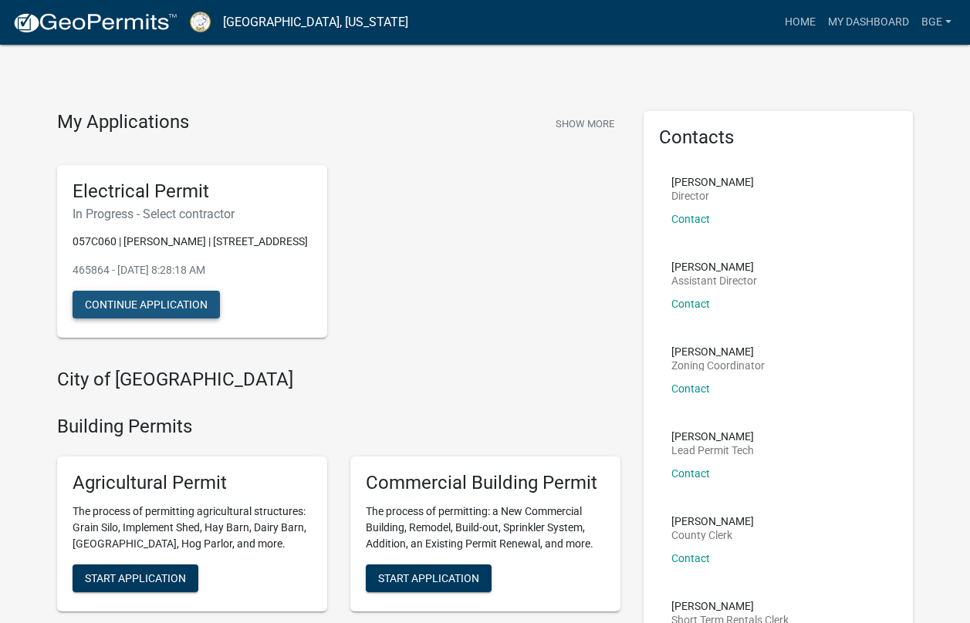
click at [149, 313] on button "Continue Application" at bounding box center [146, 305] width 147 height 28
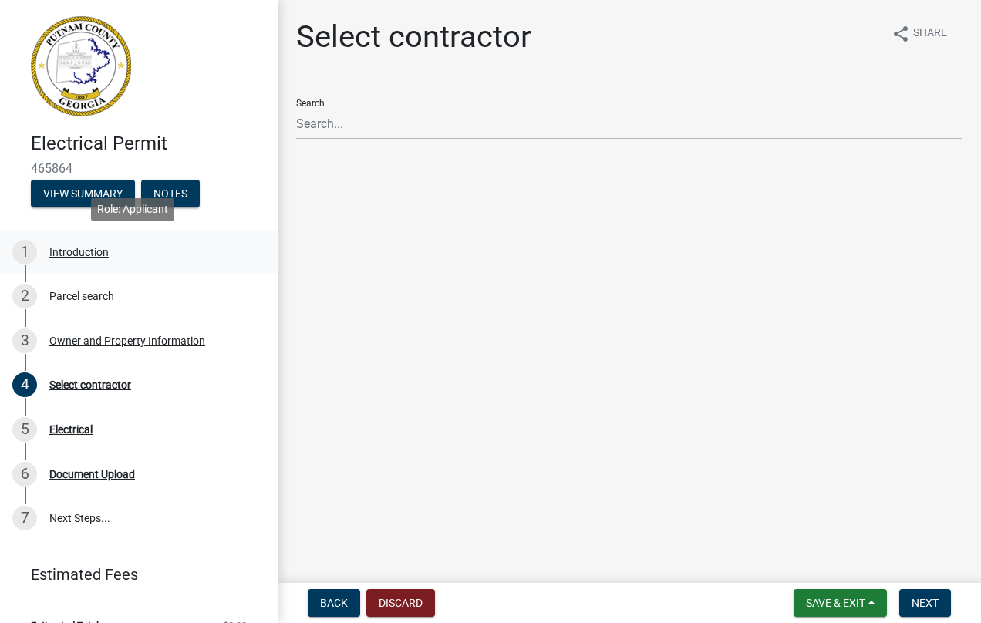
click at [100, 250] on div "Introduction" at bounding box center [78, 252] width 59 height 11
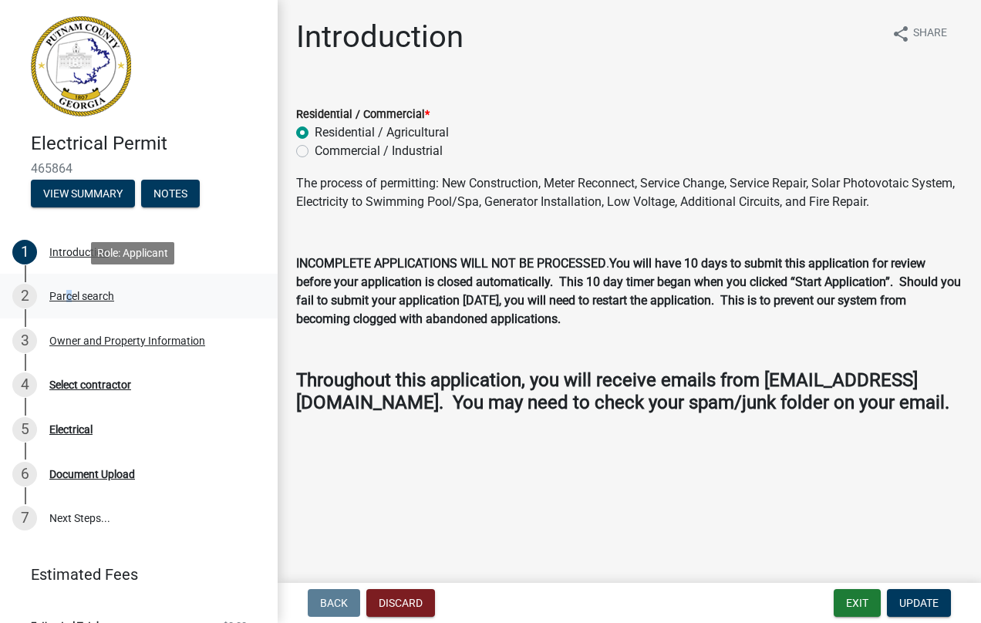
click at [64, 295] on div "Parcel search" at bounding box center [81, 296] width 65 height 11
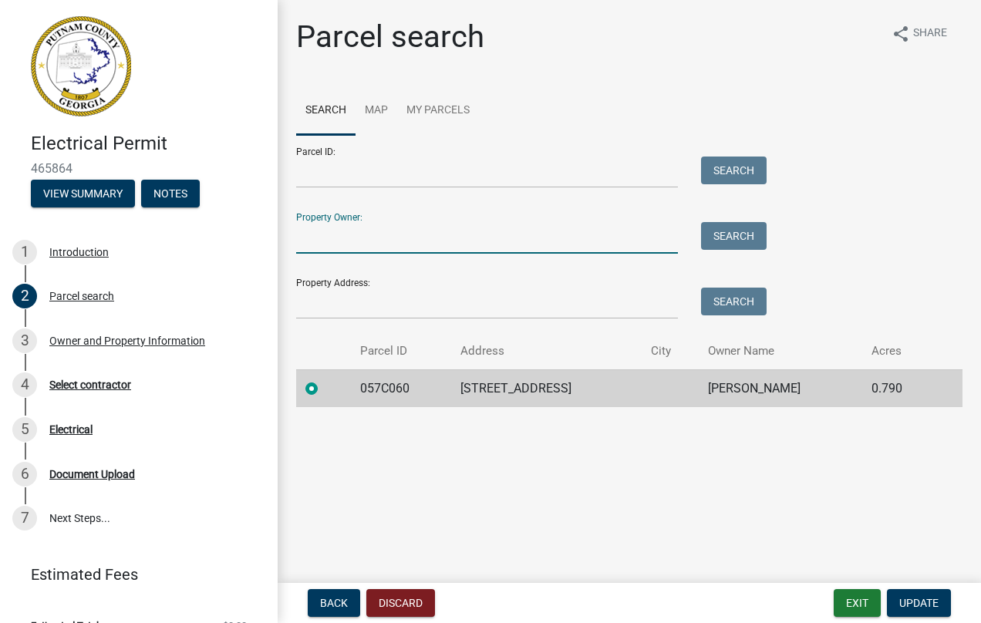
click at [315, 235] on input "Property Owner:" at bounding box center [487, 238] width 382 height 32
type input "[PERSON_NAME]"
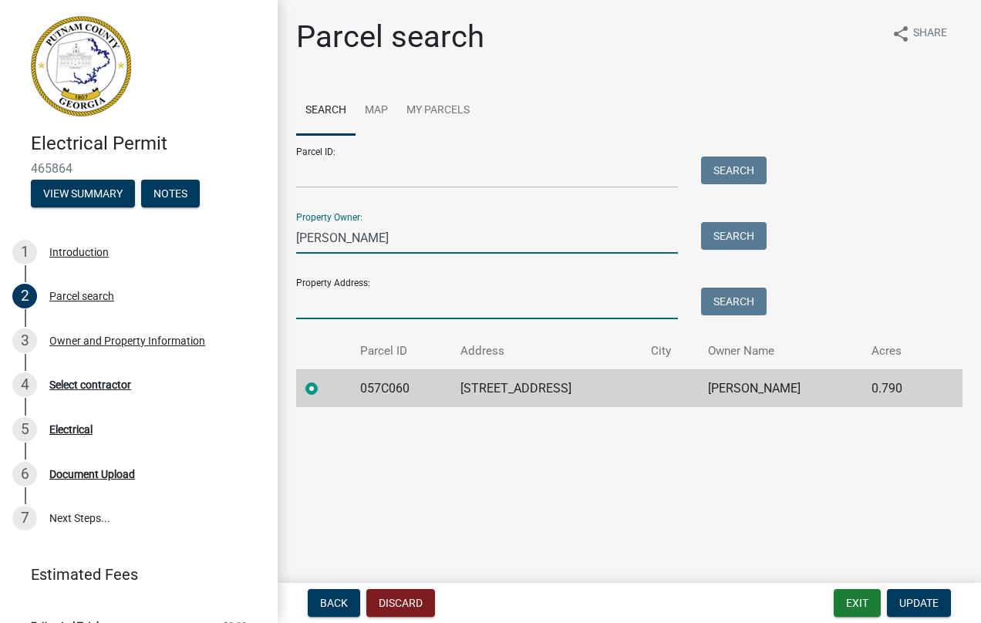
type input "[STREET_ADDRESS]"
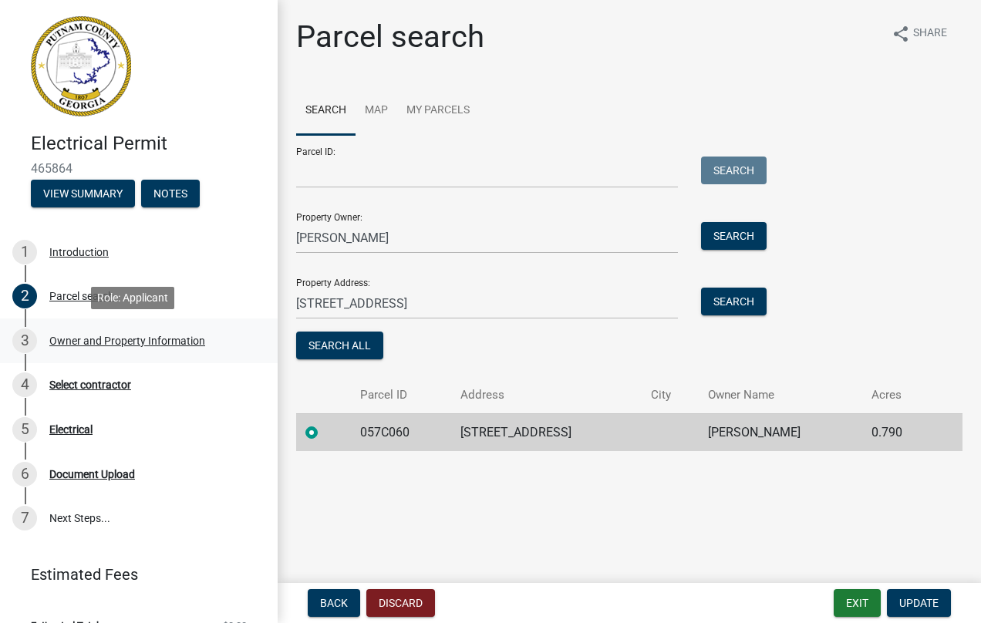
click at [101, 339] on div "Owner and Property Information" at bounding box center [127, 341] width 156 height 11
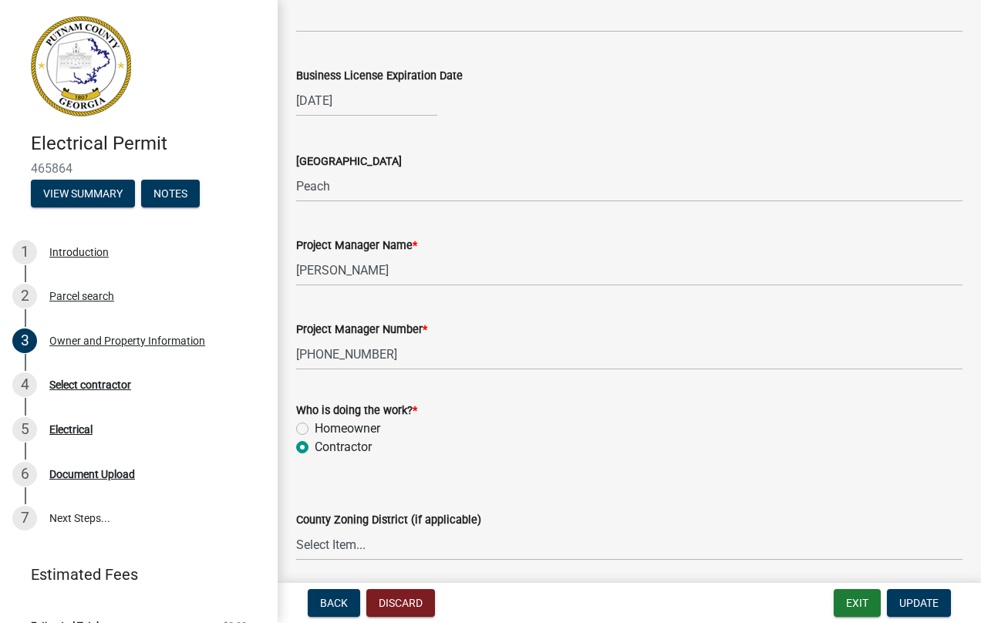
scroll to position [2392, 0]
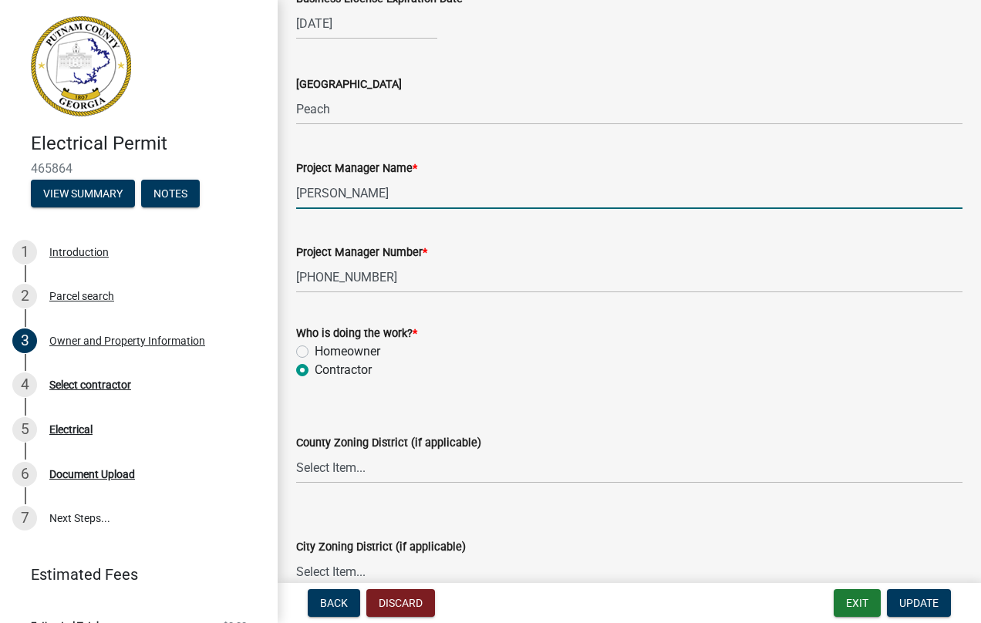
drag, startPoint x: 387, startPoint y: 191, endPoint x: 249, endPoint y: 196, distance: 138.2
click at [241, 196] on div "Electrical Permit 465864 View Summary Notes 1 Introduction 2 Parcel search 3 Ow…" at bounding box center [490, 311] width 981 height 623
type input "[PERSON_NAME]"
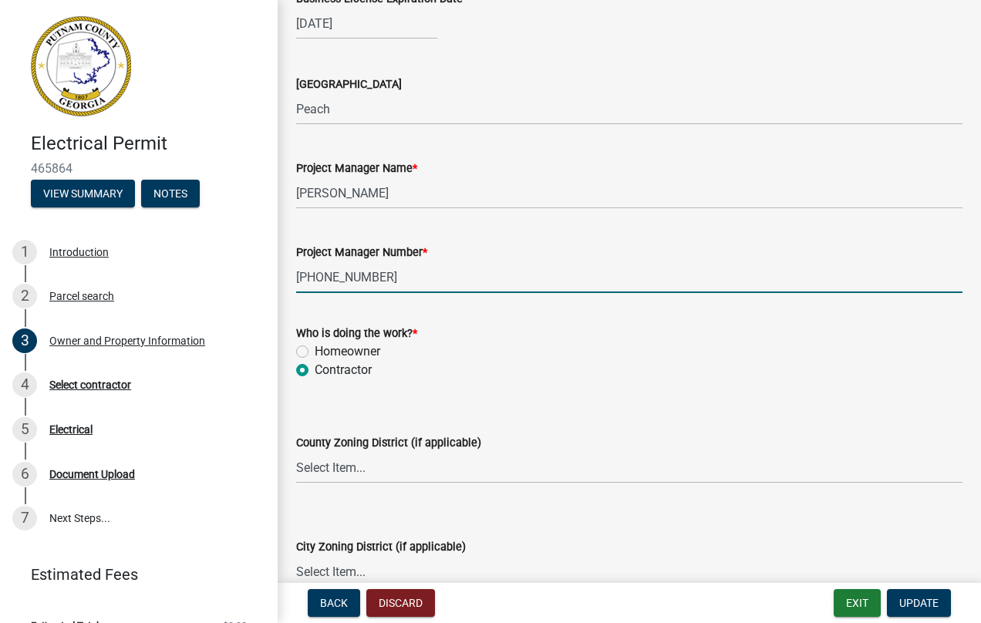
drag, startPoint x: 374, startPoint y: 272, endPoint x: 273, endPoint y: 275, distance: 101.1
click at [272, 272] on div "Electrical Permit 465864 View Summary Notes 1 Introduction 2 Parcel search 3 Ow…" at bounding box center [490, 311] width 981 height 623
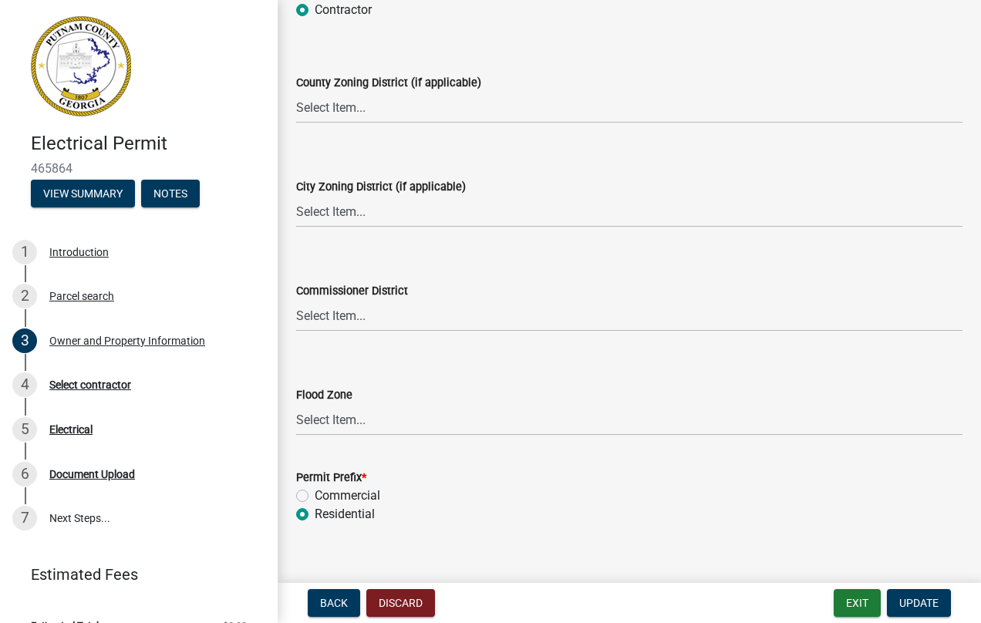
scroll to position [2773, 0]
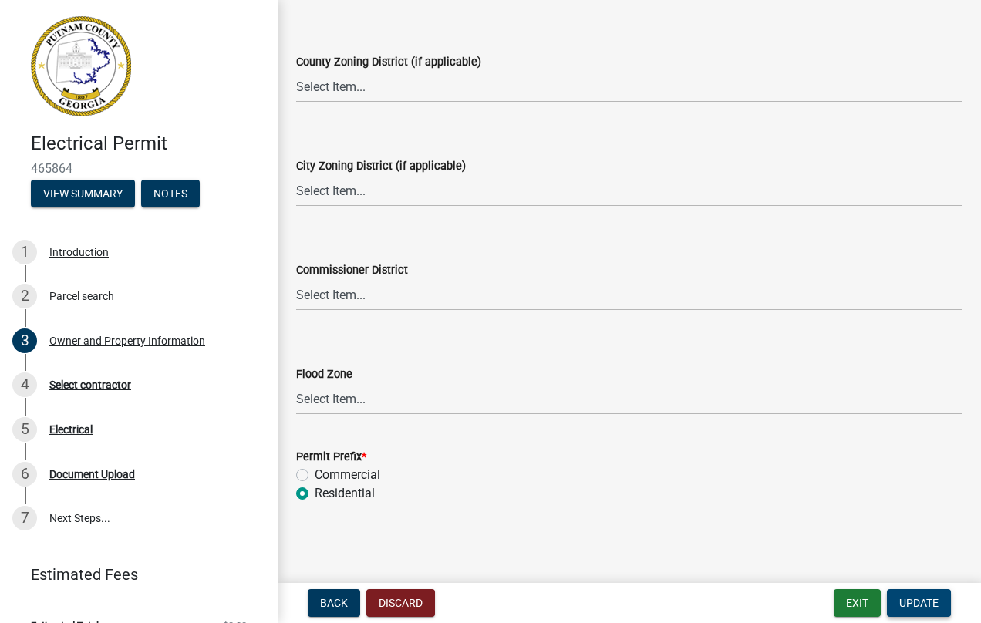
type input "4782565822"
click at [907, 599] on span "Update" at bounding box center [919, 603] width 39 height 12
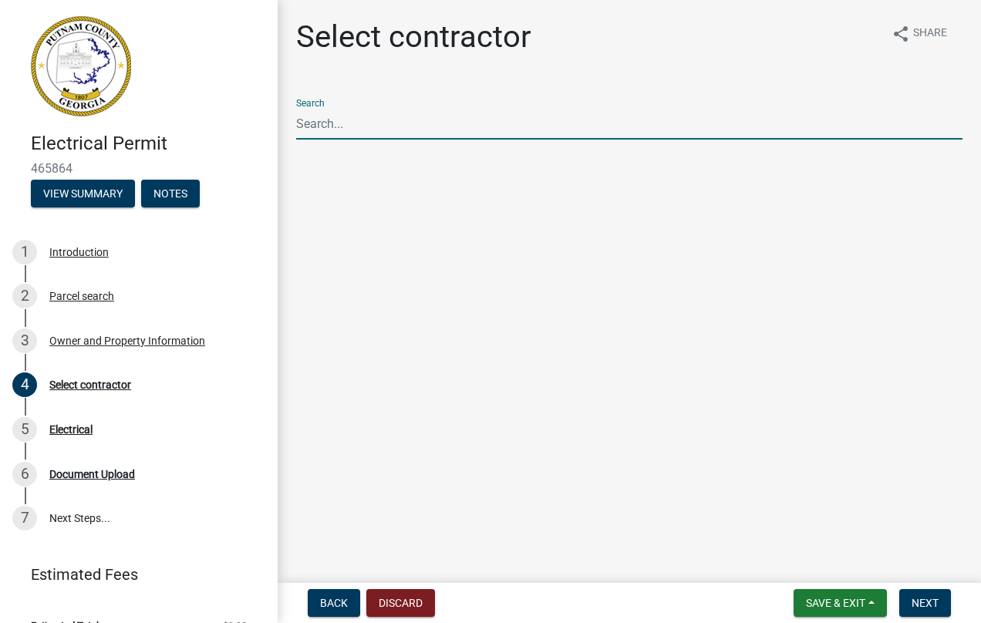
click at [339, 128] on input "Search" at bounding box center [629, 124] width 667 height 32
click at [923, 603] on span "Next" at bounding box center [925, 603] width 27 height 12
drag, startPoint x: 345, startPoint y: 121, endPoint x: 310, endPoint y: 121, distance: 34.7
click at [310, 121] on input "Burden" at bounding box center [629, 124] width 667 height 32
type input "[PERSON_NAME]"
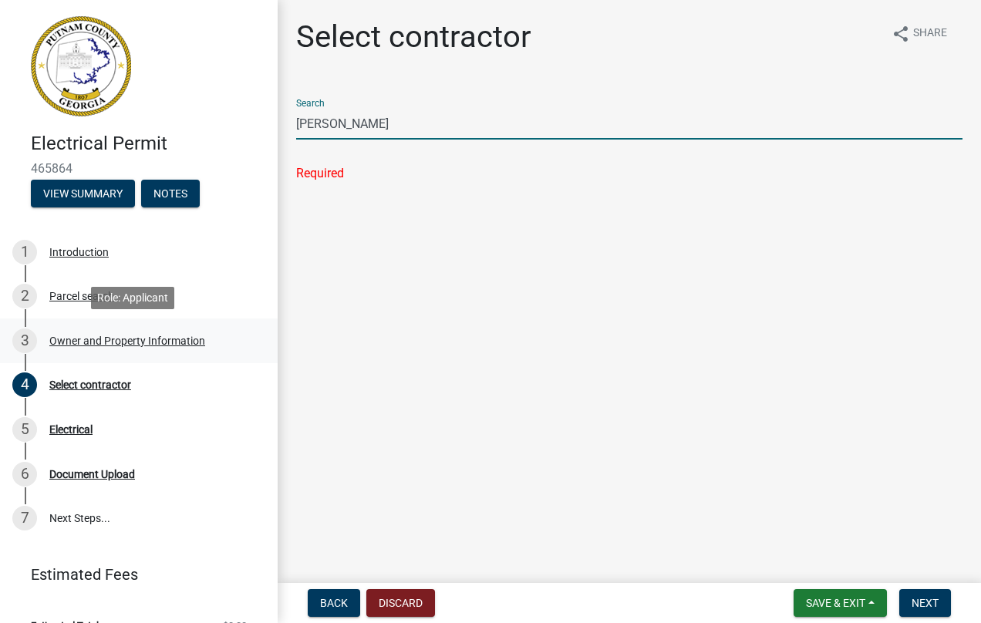
click at [90, 337] on div "Owner and Property Information" at bounding box center [127, 341] width 156 height 11
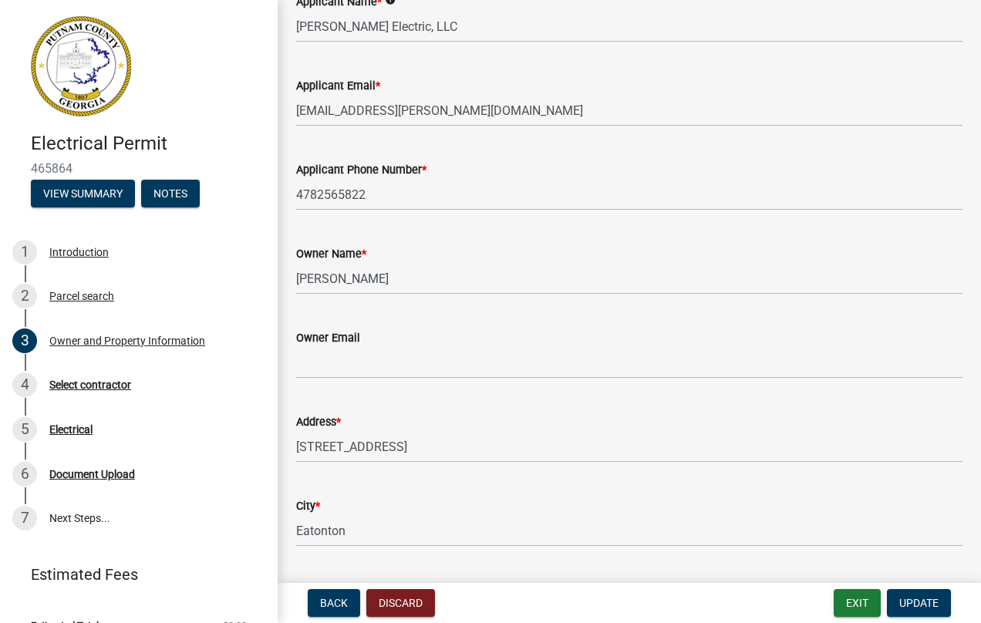
scroll to position [231, 0]
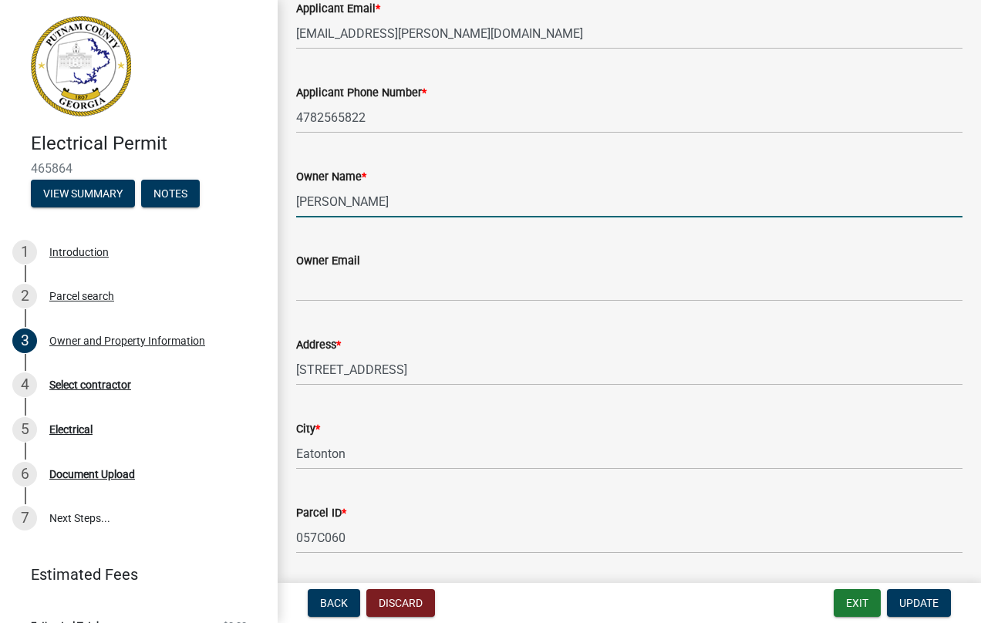
drag, startPoint x: 459, startPoint y: 201, endPoint x: 284, endPoint y: 199, distance: 175.2
type input "[PERSON_NAME]"
click at [307, 291] on input "Owner Email" at bounding box center [629, 286] width 667 height 32
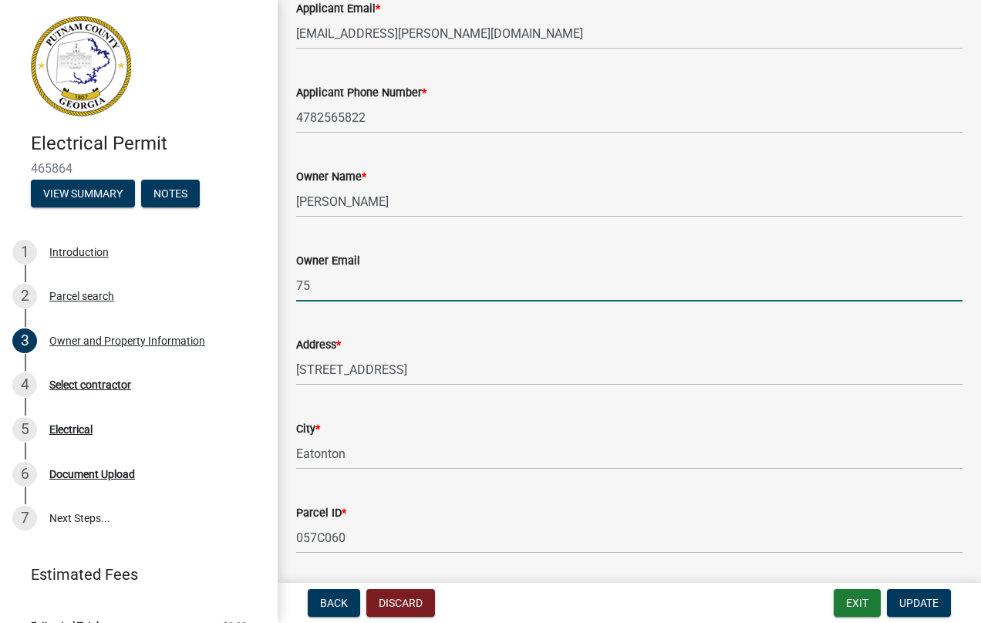
type input "5"
type input "[EMAIL_ADDRESS][PERSON_NAME][DOMAIN_NAME]"
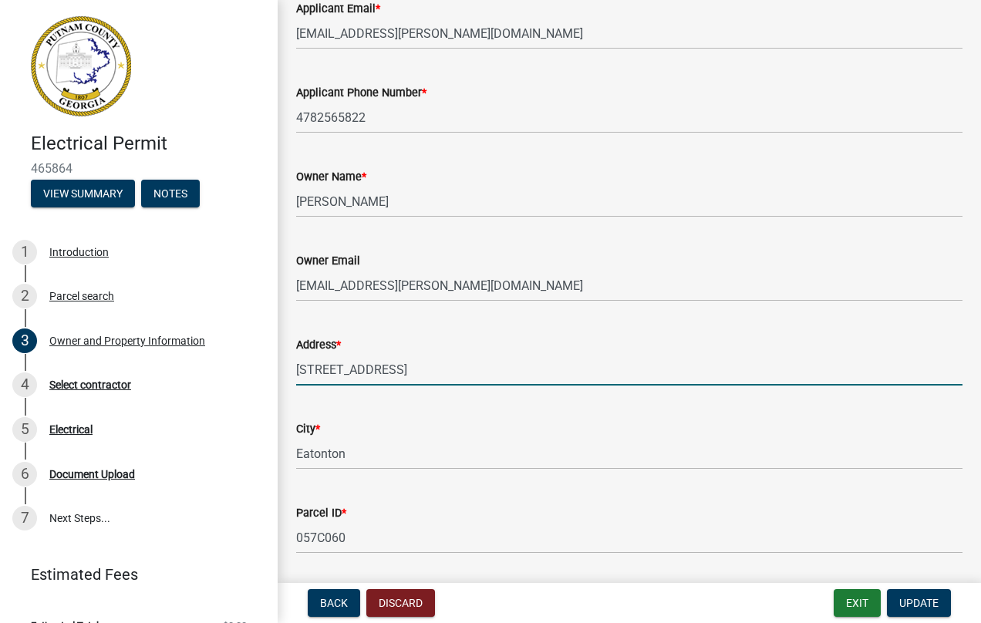
drag, startPoint x: 433, startPoint y: 367, endPoint x: 283, endPoint y: 375, distance: 149.9
drag, startPoint x: 481, startPoint y: 366, endPoint x: 465, endPoint y: 365, distance: 16.2
click at [473, 365] on input "[STREET_ADDRESS][PERSON_NAME]. 31008" at bounding box center [629, 370] width 667 height 32
drag, startPoint x: 465, startPoint y: 365, endPoint x: 383, endPoint y: 369, distance: 82.6
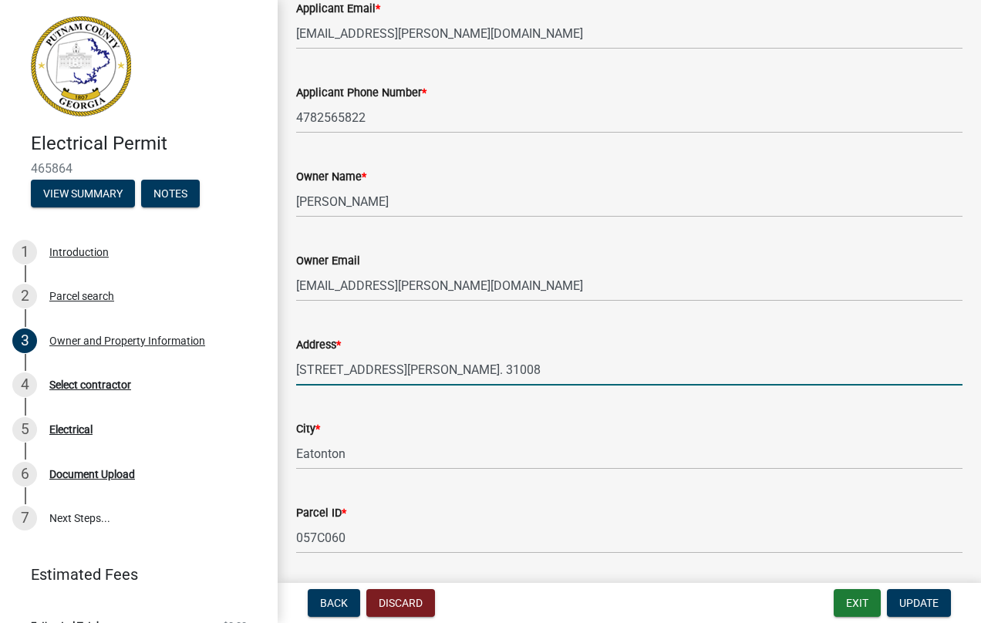
click at [383, 369] on input "[STREET_ADDRESS][PERSON_NAME]. 31008" at bounding box center [629, 370] width 667 height 32
type input "175 summit dr"
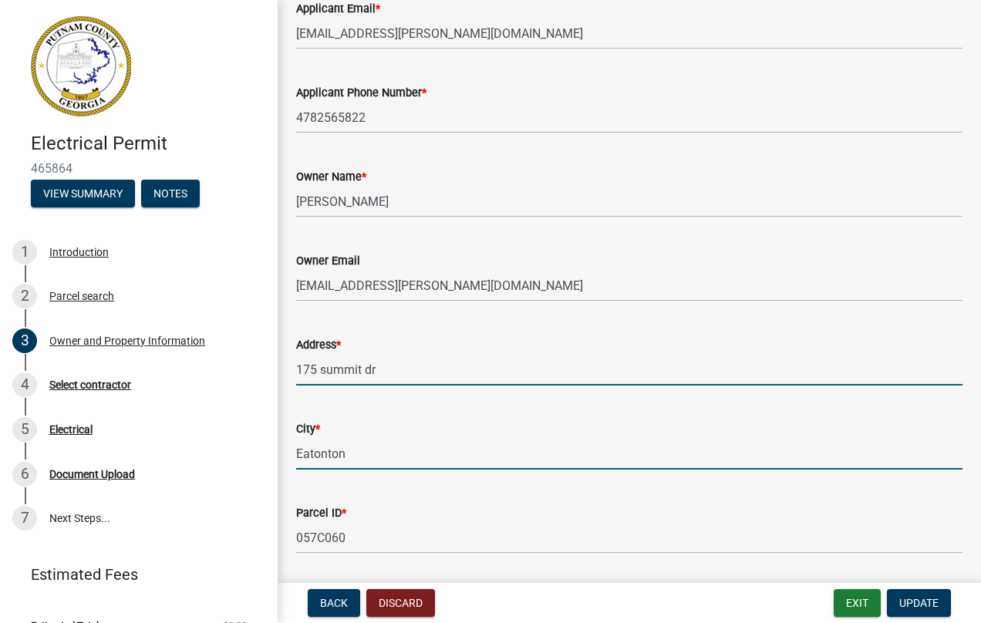
click at [315, 455] on input "Eatonton" at bounding box center [629, 454] width 667 height 32
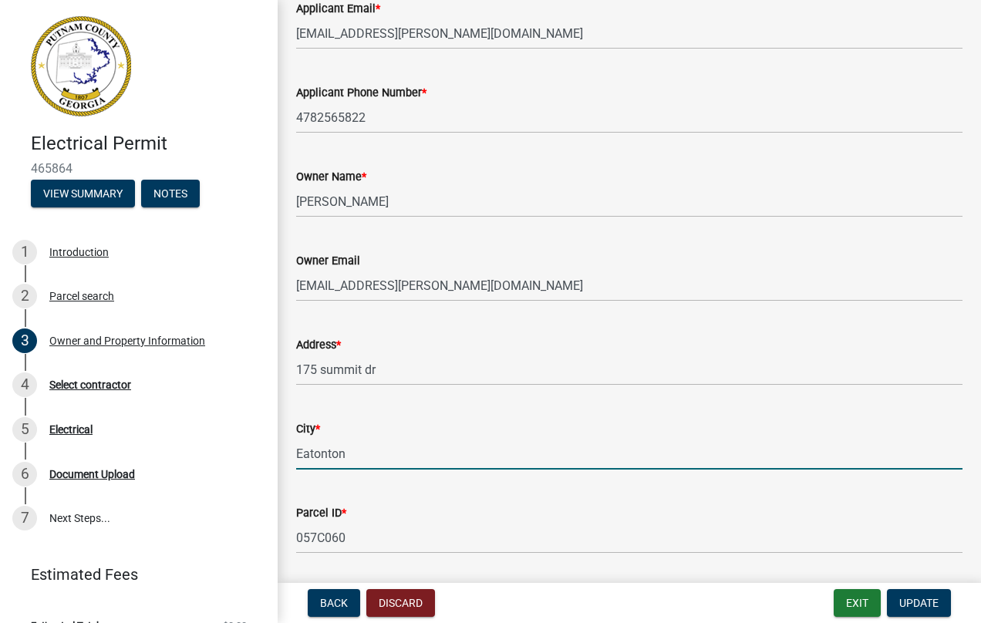
drag, startPoint x: 353, startPoint y: 455, endPoint x: 286, endPoint y: 454, distance: 67.1
click at [286, 454] on div "City * [GEOGRAPHIC_DATA]" at bounding box center [630, 434] width 690 height 72
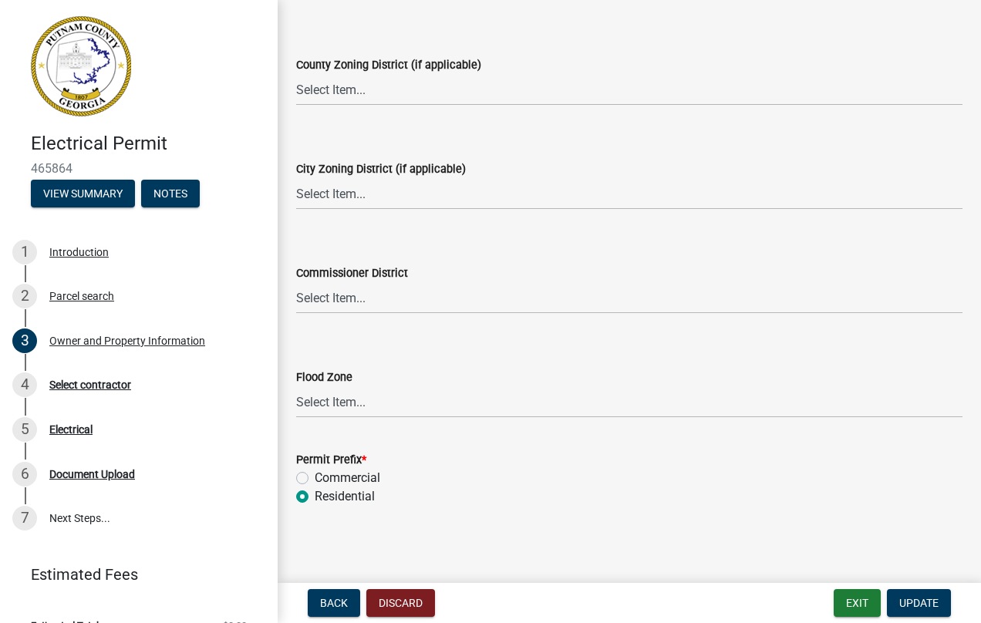
scroll to position [2773, 0]
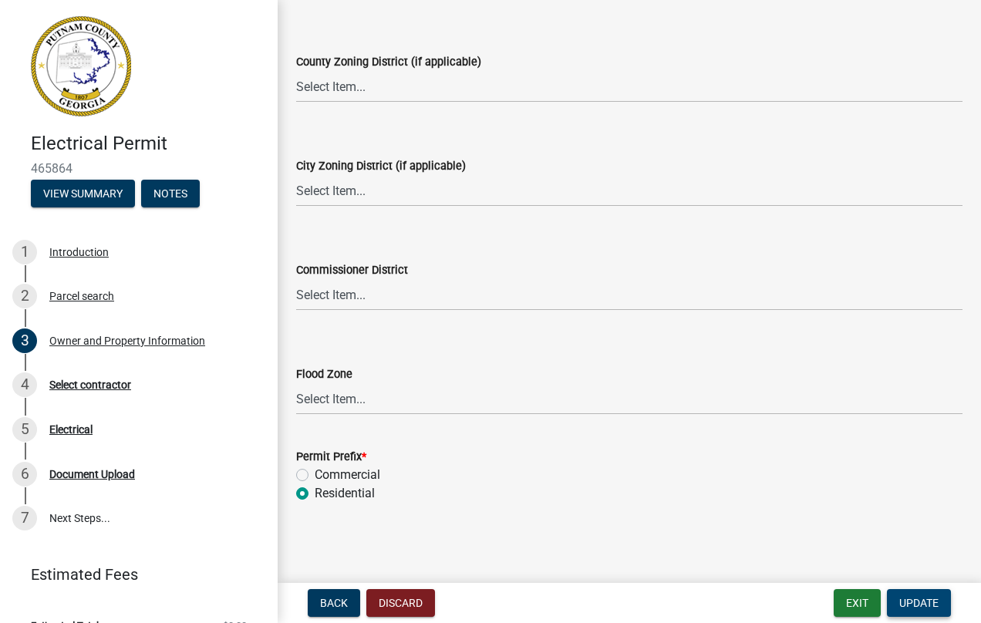
type input "[PERSON_NAME]"
click at [920, 599] on span "Update" at bounding box center [919, 603] width 39 height 12
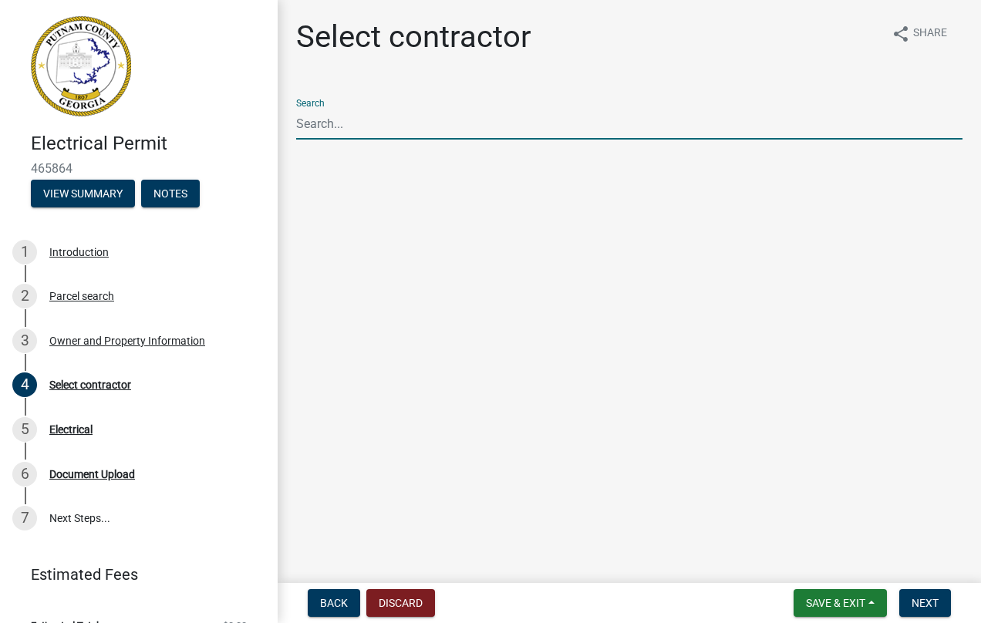
click at [333, 122] on input "Search" at bounding box center [629, 124] width 667 height 32
type input "Burden"
click at [925, 599] on span "Next" at bounding box center [925, 603] width 27 height 12
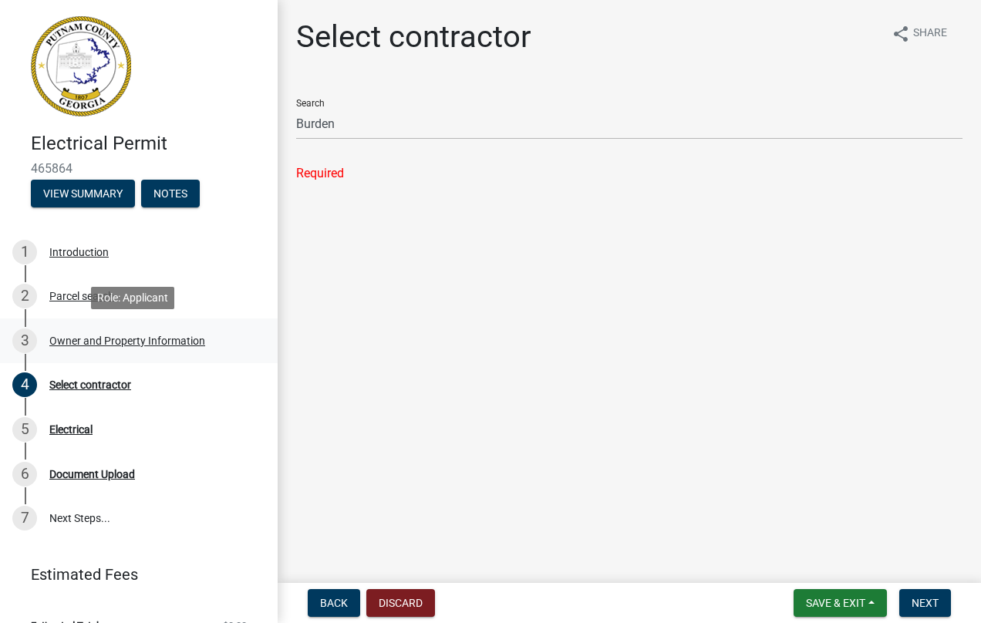
click at [103, 338] on div "Owner and Property Information" at bounding box center [127, 341] width 156 height 11
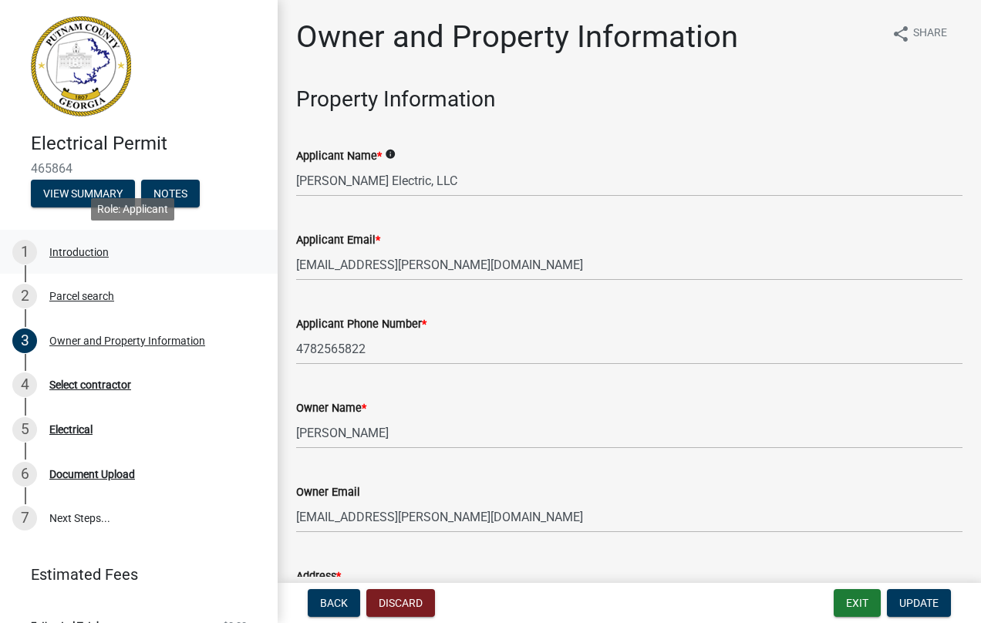
click at [75, 252] on div "Introduction" at bounding box center [78, 252] width 59 height 11
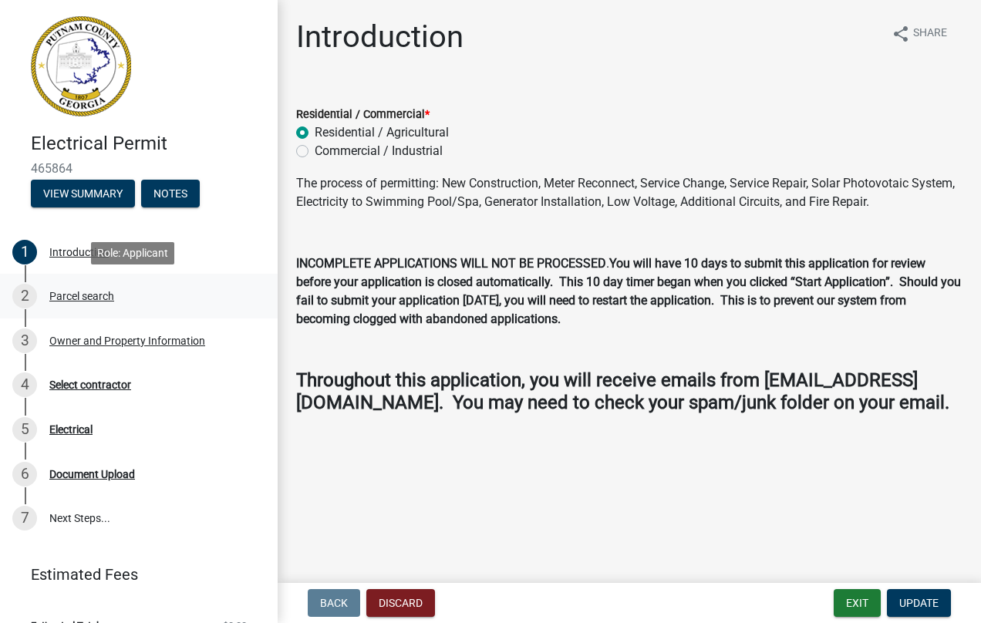
click at [99, 294] on div "Parcel search" at bounding box center [81, 296] width 65 height 11
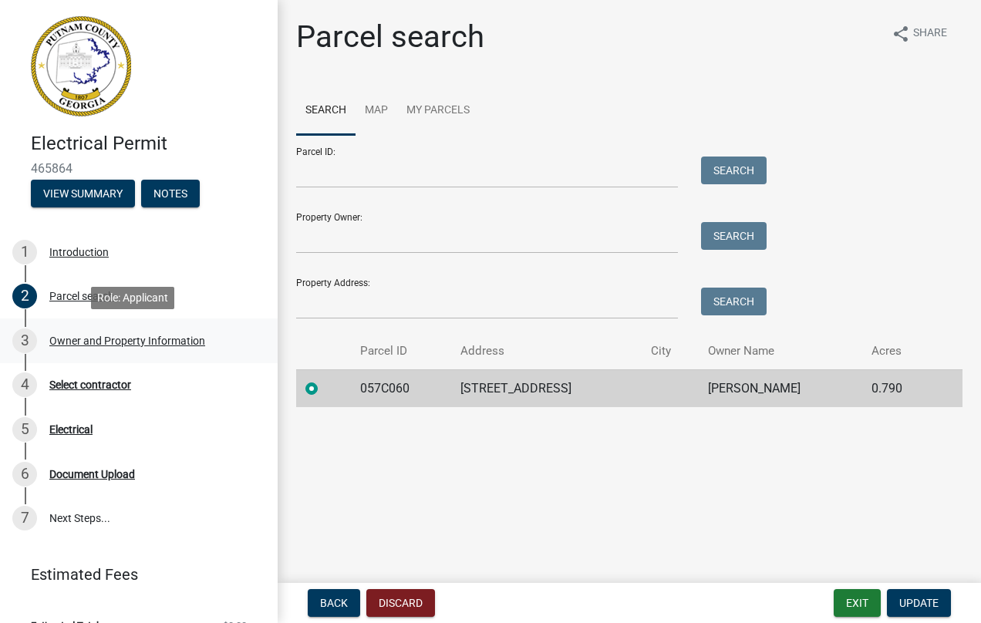
click at [150, 341] on div "Owner and Property Information" at bounding box center [127, 341] width 156 height 11
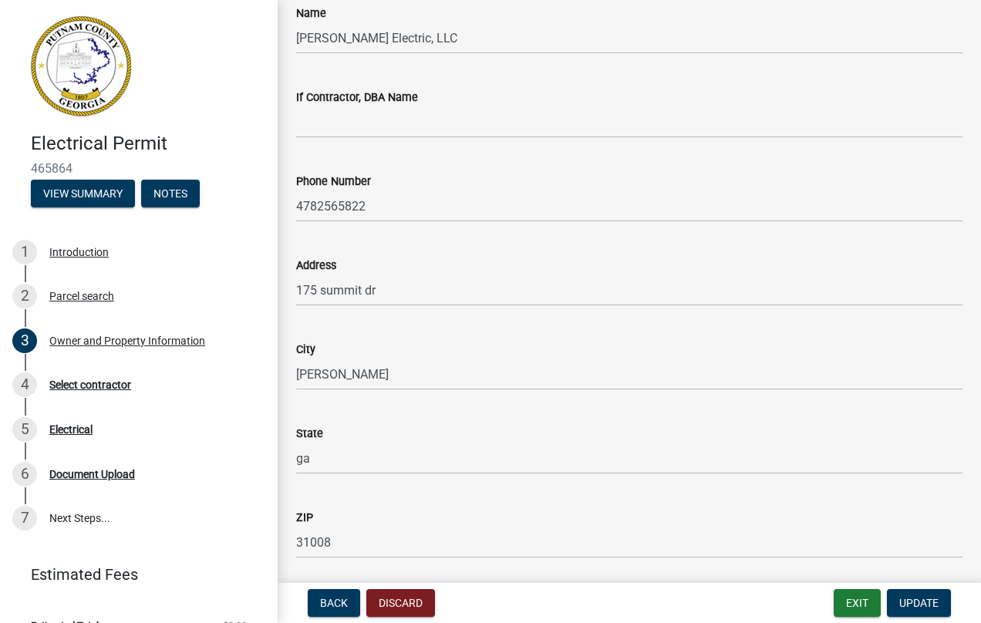
scroll to position [1312, 0]
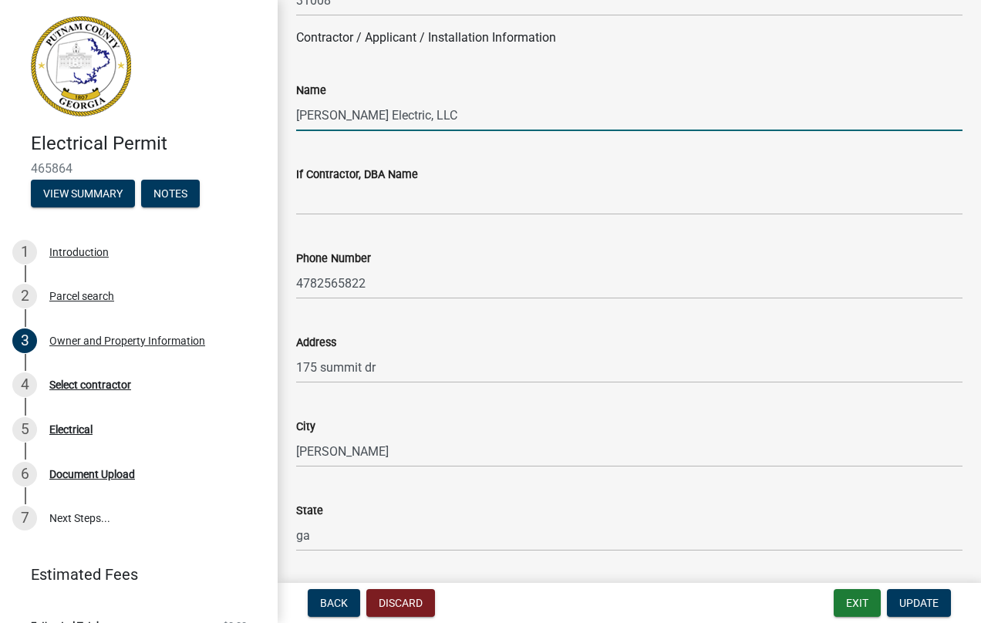
drag, startPoint x: 434, startPoint y: 113, endPoint x: 367, endPoint y: 113, distance: 66.4
click at [367, 113] on input "[PERSON_NAME] Electric, LLC" at bounding box center [629, 116] width 667 height 32
type input "[PERSON_NAME]"
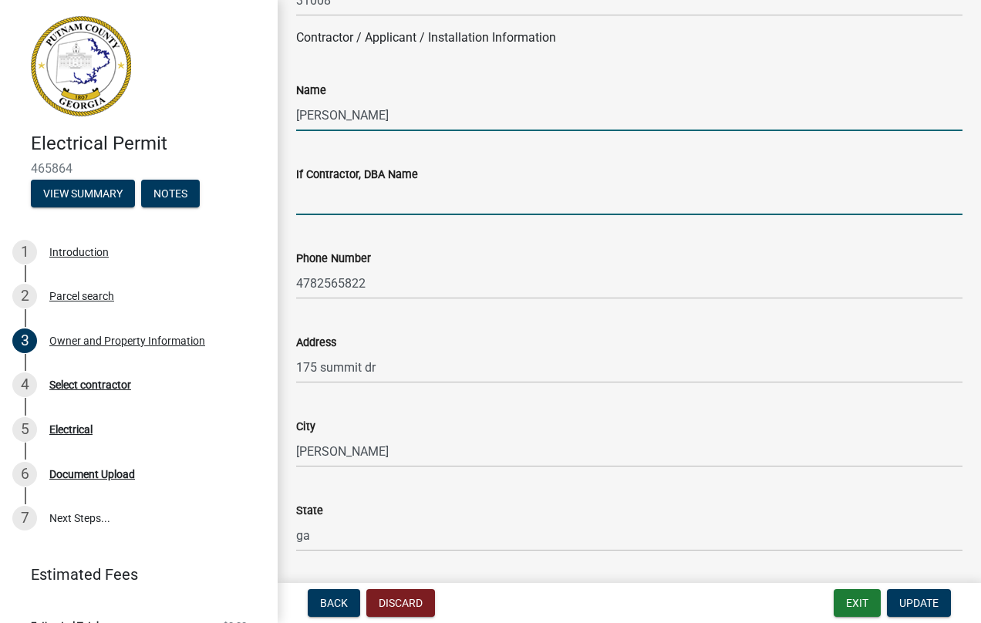
click at [312, 201] on input "If Contractor, DBA Name" at bounding box center [629, 200] width 667 height 32
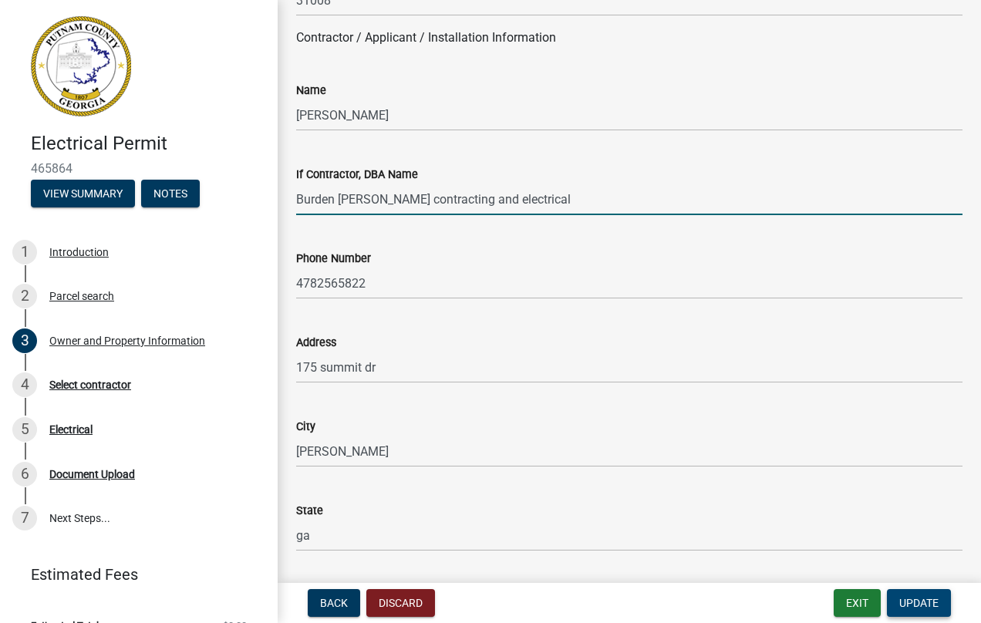
type input "Burden [PERSON_NAME] contracting and electrical"
click at [920, 601] on span "Update" at bounding box center [919, 603] width 39 height 12
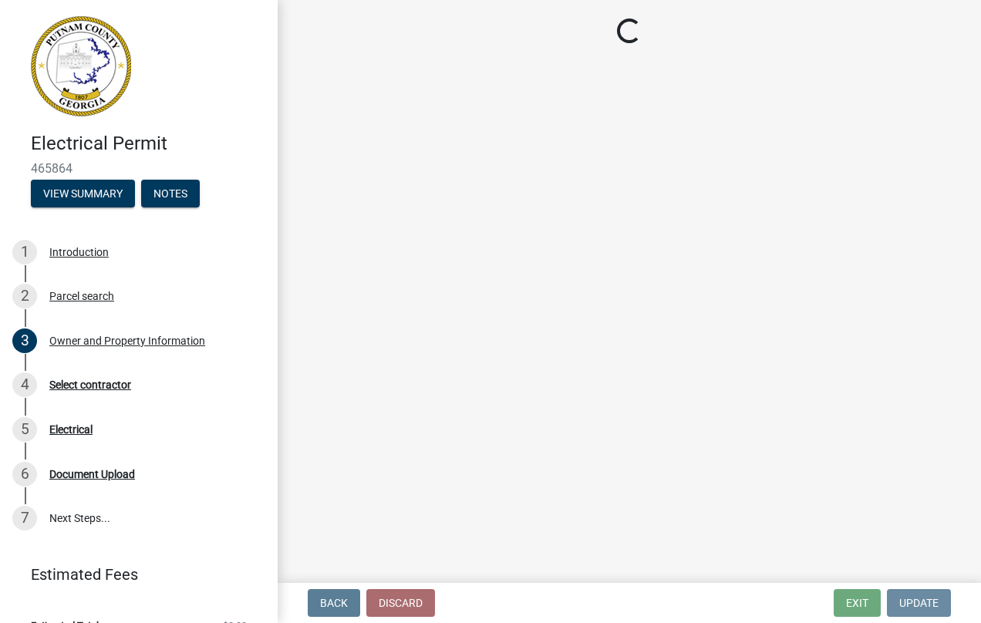
scroll to position [0, 0]
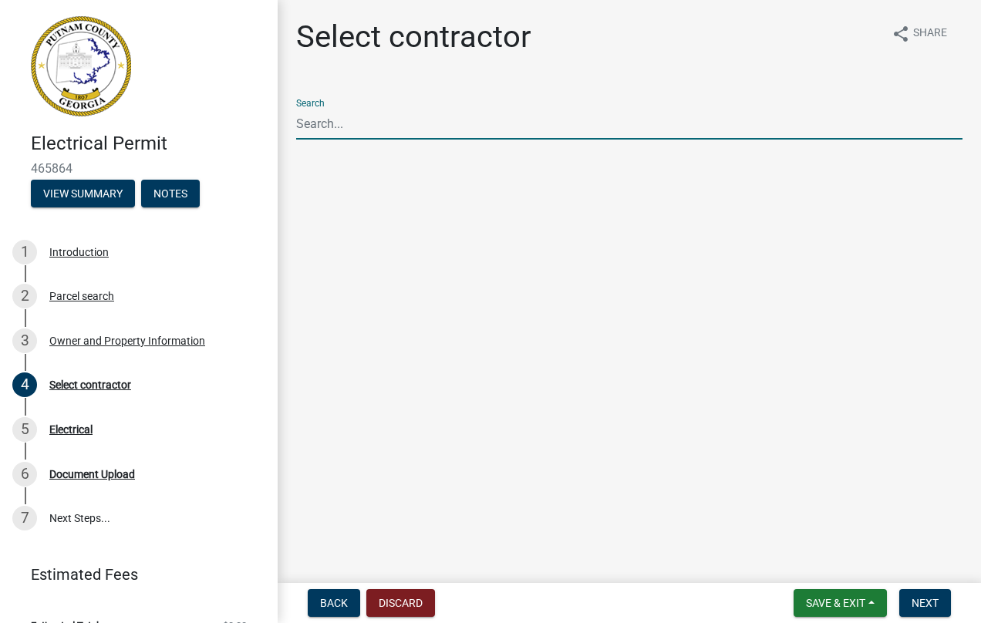
click at [331, 124] on input "Search" at bounding box center [629, 124] width 667 height 32
type input "Burden"
click at [920, 600] on span "Next" at bounding box center [925, 603] width 27 height 12
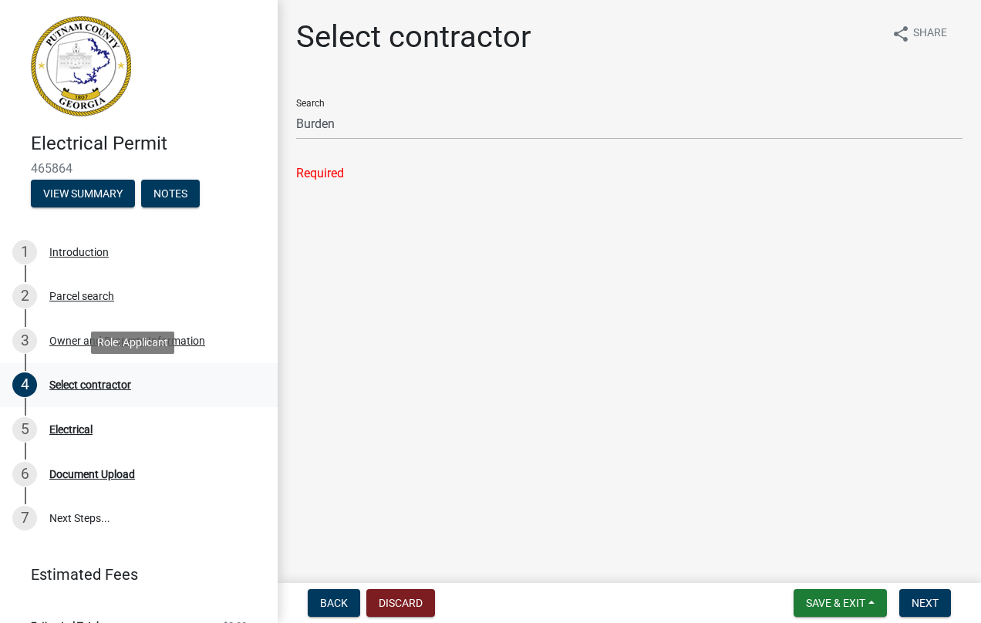
click at [86, 383] on div "Select contractor" at bounding box center [90, 385] width 82 height 11
click at [89, 340] on div "Owner and Property Information" at bounding box center [127, 341] width 156 height 11
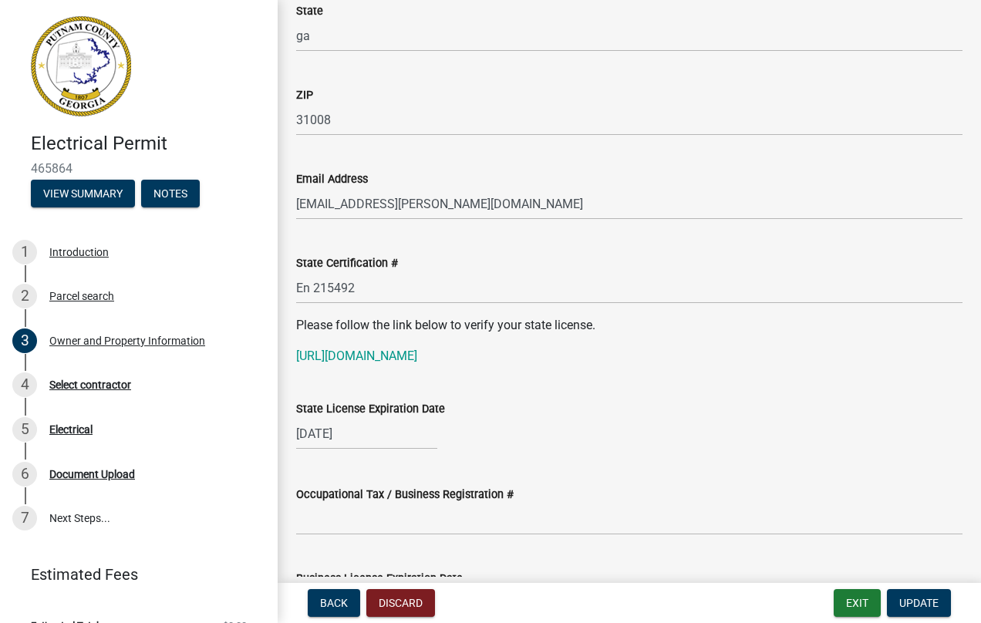
scroll to position [1852, 0]
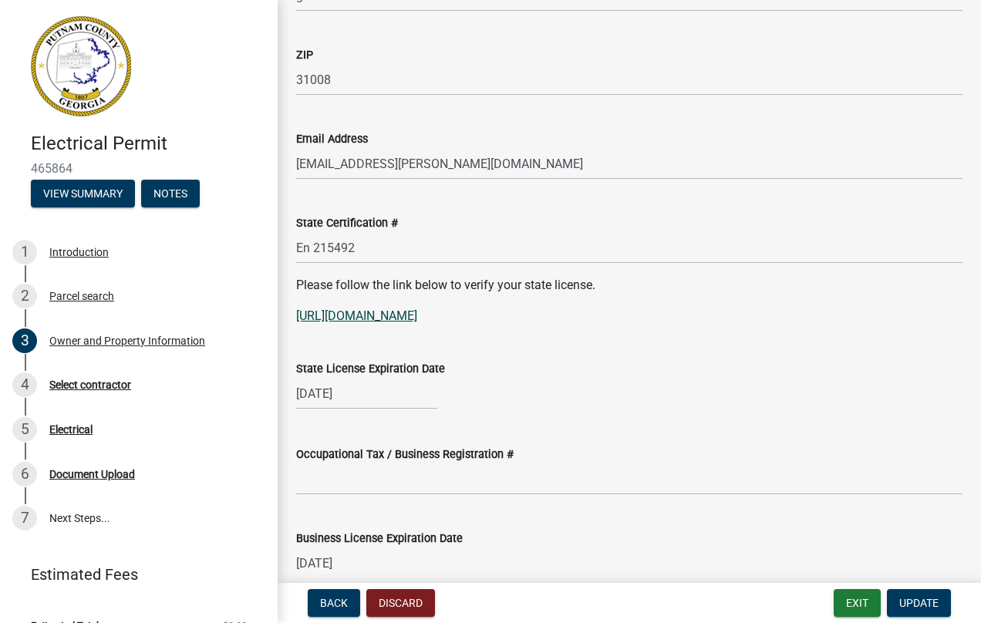
click at [402, 318] on link "[URL][DOMAIN_NAME]" at bounding box center [356, 316] width 121 height 15
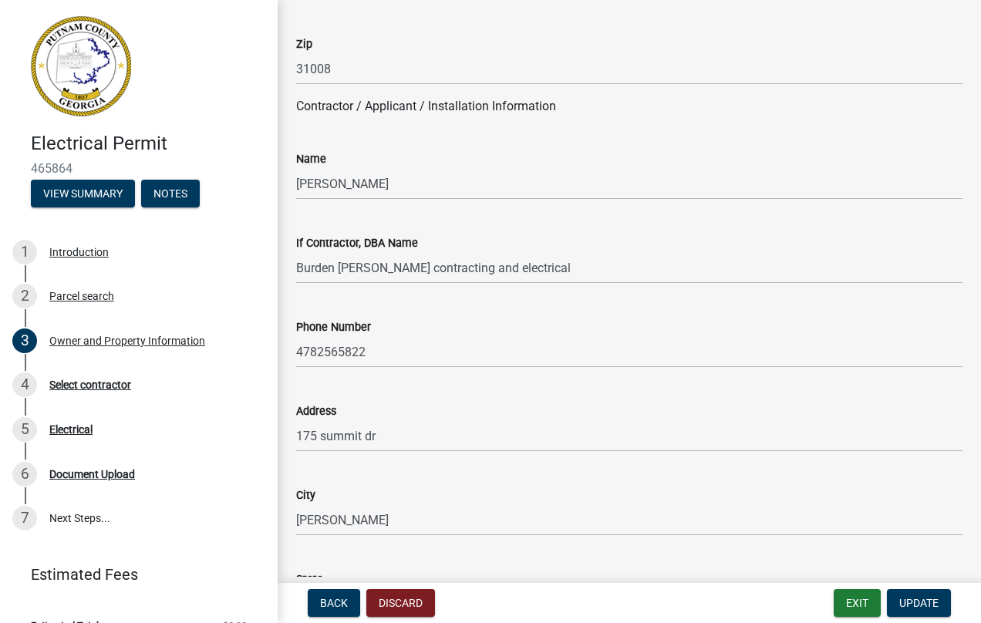
scroll to position [1234, 0]
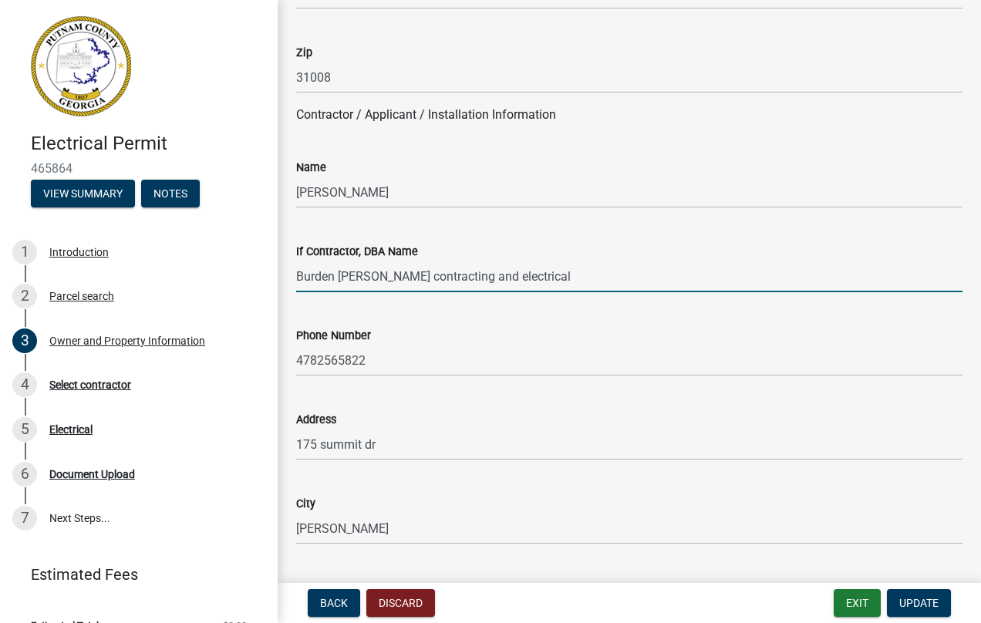
click at [336, 277] on input "Burden [PERSON_NAME] contracting and electrical" at bounding box center [629, 277] width 667 height 32
type input "[PERSON_NAME] [PERSON_NAME] contracting and electrical"
click at [920, 600] on span "Update" at bounding box center [919, 603] width 39 height 12
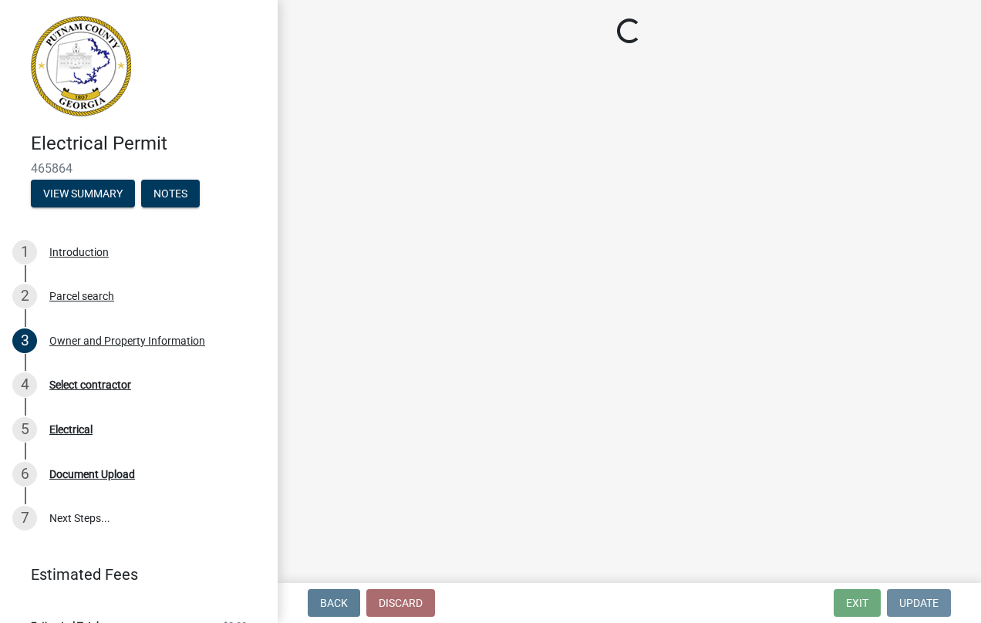
scroll to position [0, 0]
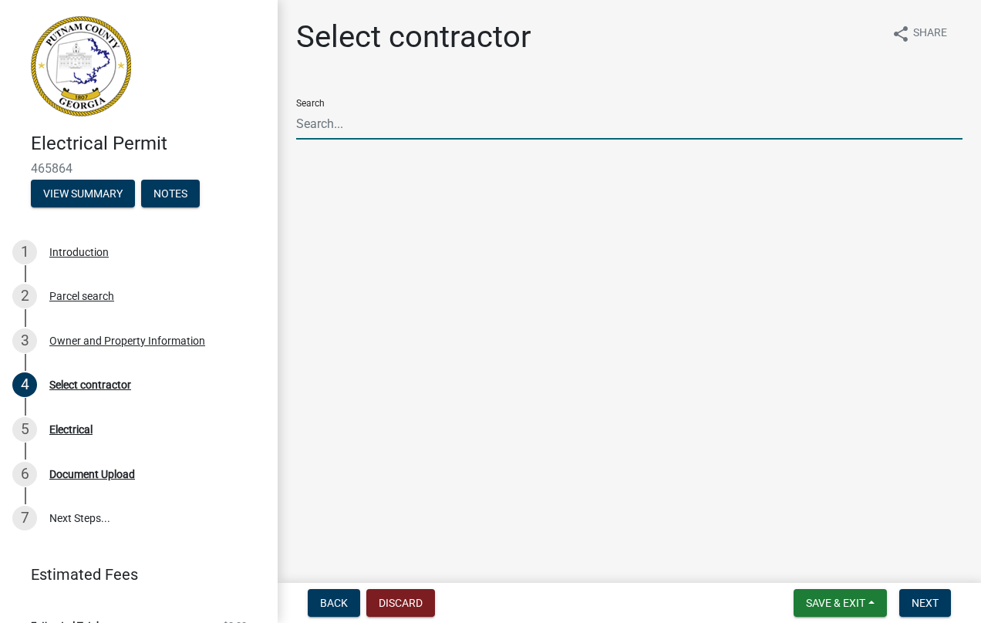
click at [325, 124] on input "Search" at bounding box center [629, 124] width 667 height 32
click at [927, 599] on span "Next" at bounding box center [925, 603] width 27 height 12
click at [347, 124] on input "Burden" at bounding box center [629, 124] width 667 height 32
type input "[PERSON_NAME] [PERSON_NAME] Electric"
click at [925, 600] on span "Next" at bounding box center [925, 603] width 27 height 12
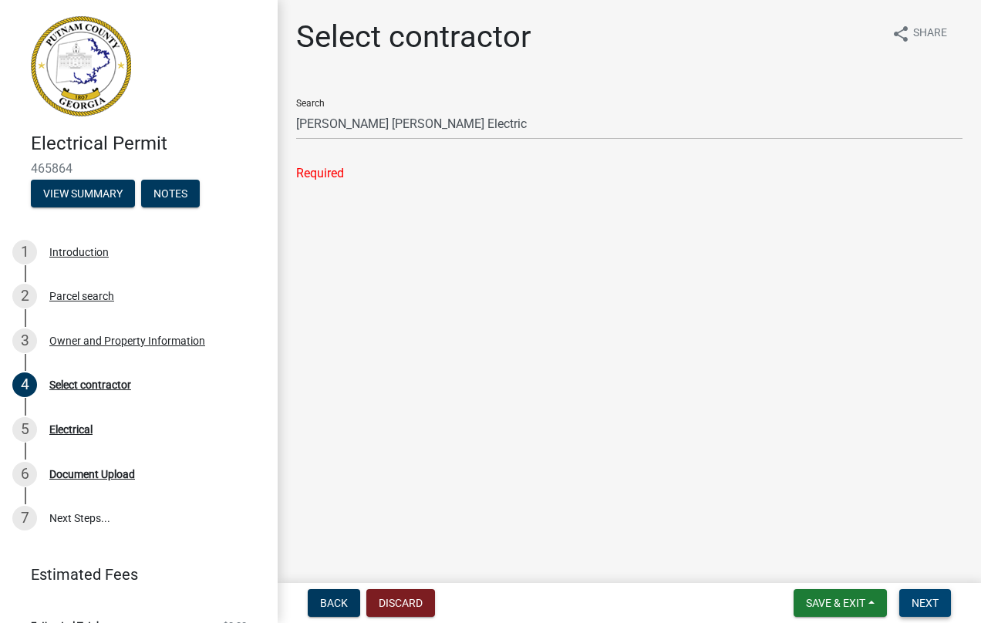
click at [921, 600] on span "Next" at bounding box center [925, 603] width 27 height 12
click at [106, 383] on div "Select contractor" at bounding box center [90, 385] width 82 height 11
drag, startPoint x: 488, startPoint y: 124, endPoint x: 495, endPoint y: 127, distance: 8.3
click at [495, 127] on input "[PERSON_NAME] [PERSON_NAME] Electric" at bounding box center [629, 124] width 667 height 32
click at [501, 127] on input "[PERSON_NAME] [PERSON_NAME] Electric" at bounding box center [629, 124] width 667 height 32
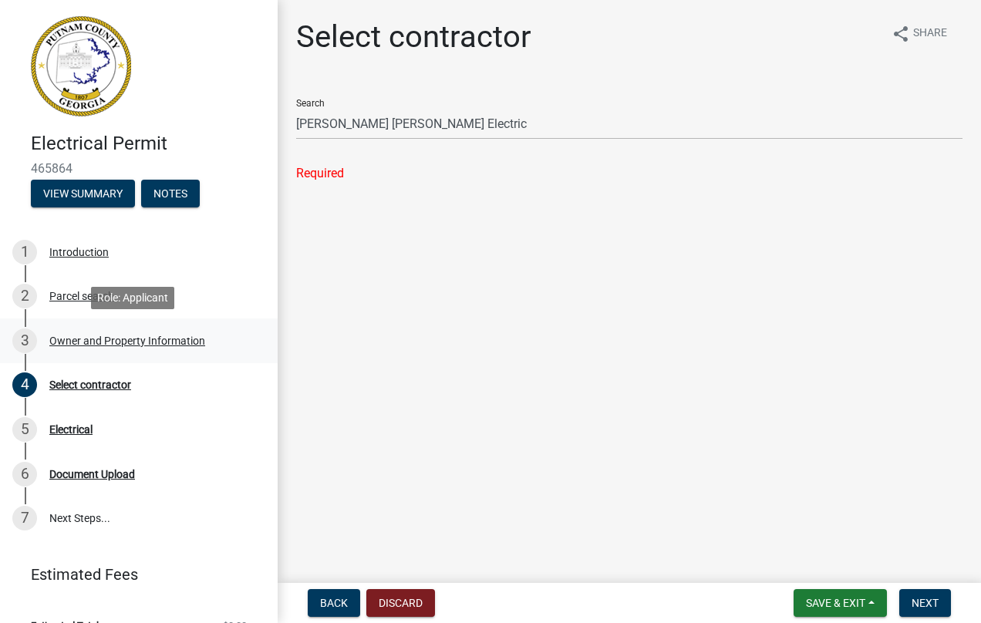
click at [118, 341] on div "Owner and Property Information" at bounding box center [127, 341] width 156 height 11
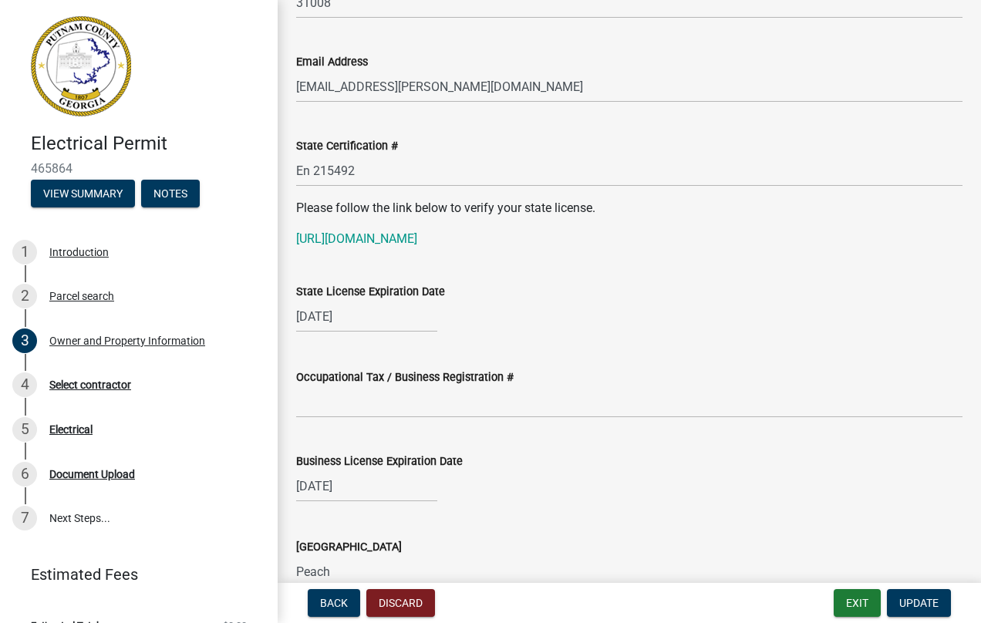
scroll to position [2006, 0]
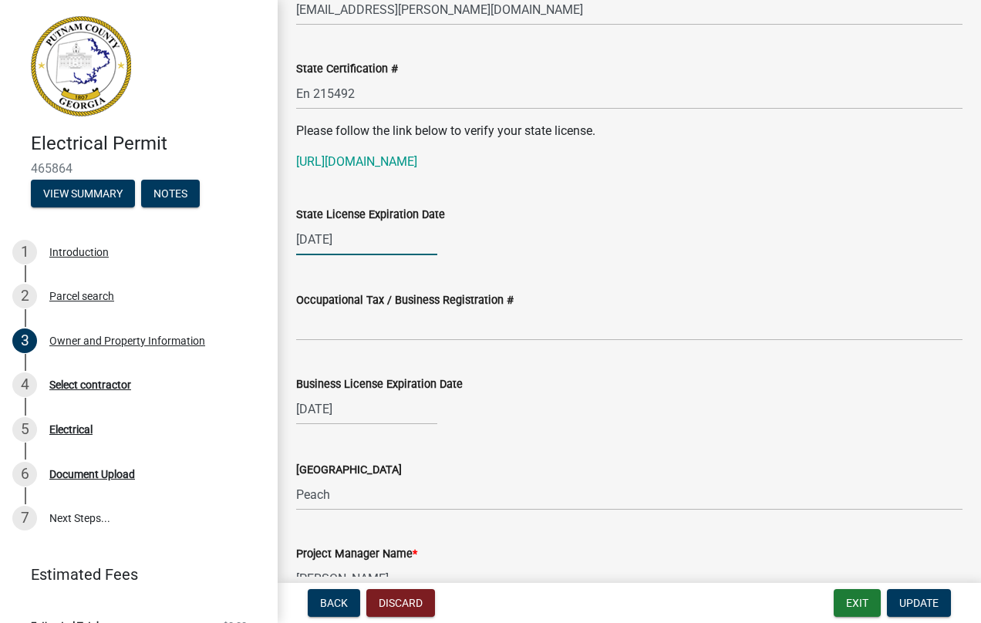
click at [360, 237] on div "[DATE]" at bounding box center [366, 240] width 141 height 32
select select "6"
select select "2025"
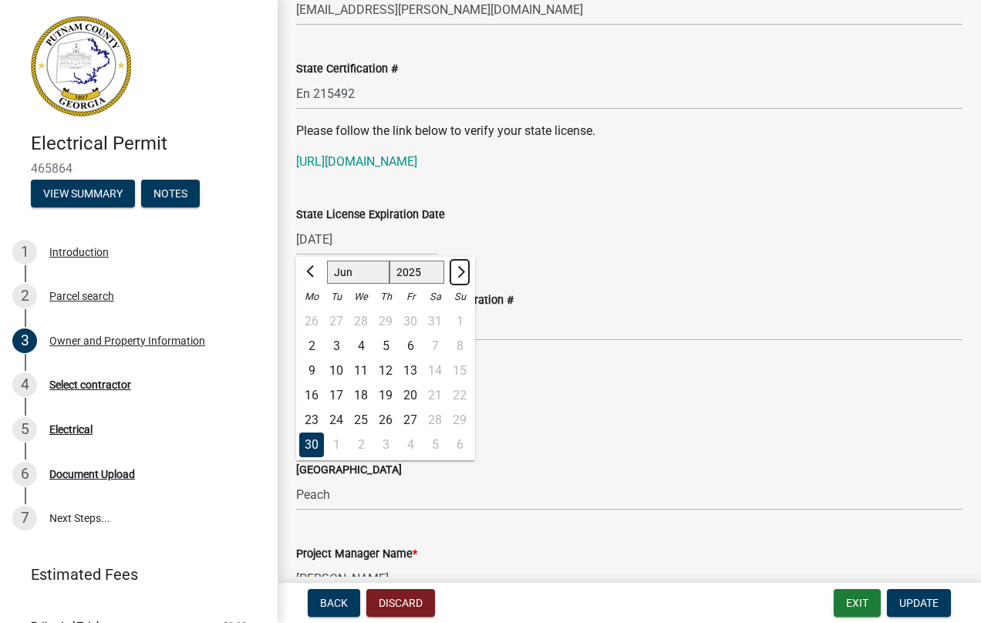
click at [463, 275] on button "Next month" at bounding box center [460, 272] width 19 height 25
click at [462, 274] on span "Next month" at bounding box center [460, 272] width 12 height 12
click at [460, 274] on span "Next month" at bounding box center [460, 272] width 12 height 12
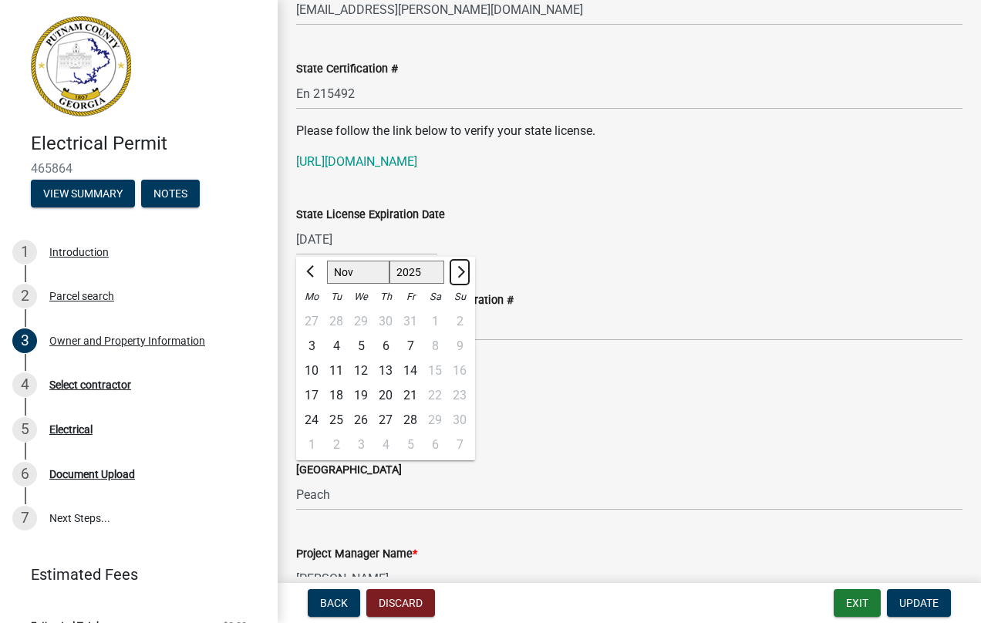
click at [460, 274] on span "Next month" at bounding box center [460, 272] width 12 height 12
select select "1"
select select "2026"
click at [460, 274] on span "Next month" at bounding box center [460, 272] width 12 height 12
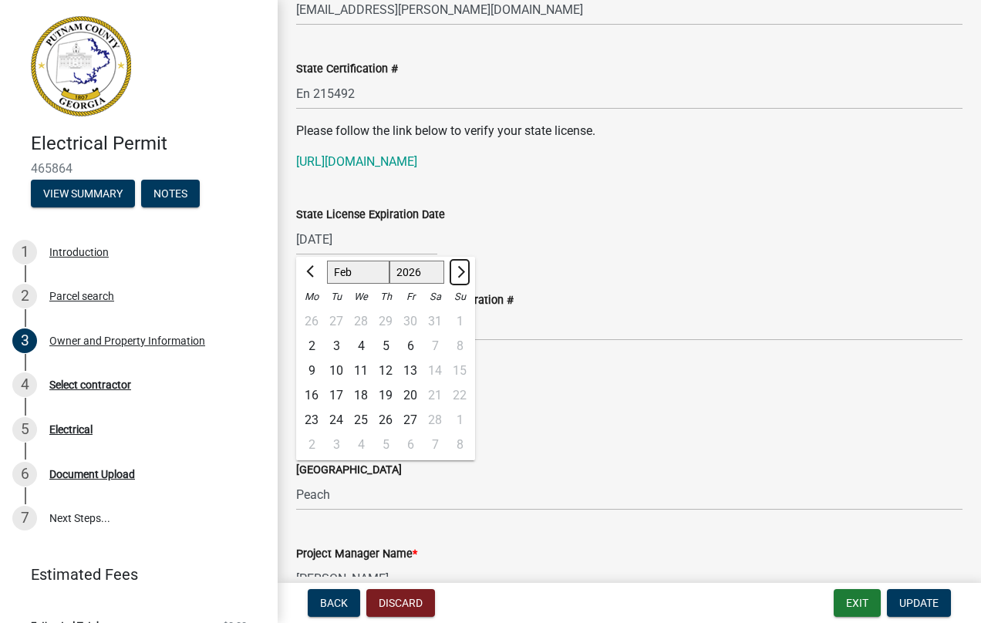
click at [460, 274] on span "Next month" at bounding box center [460, 272] width 12 height 12
select select "6"
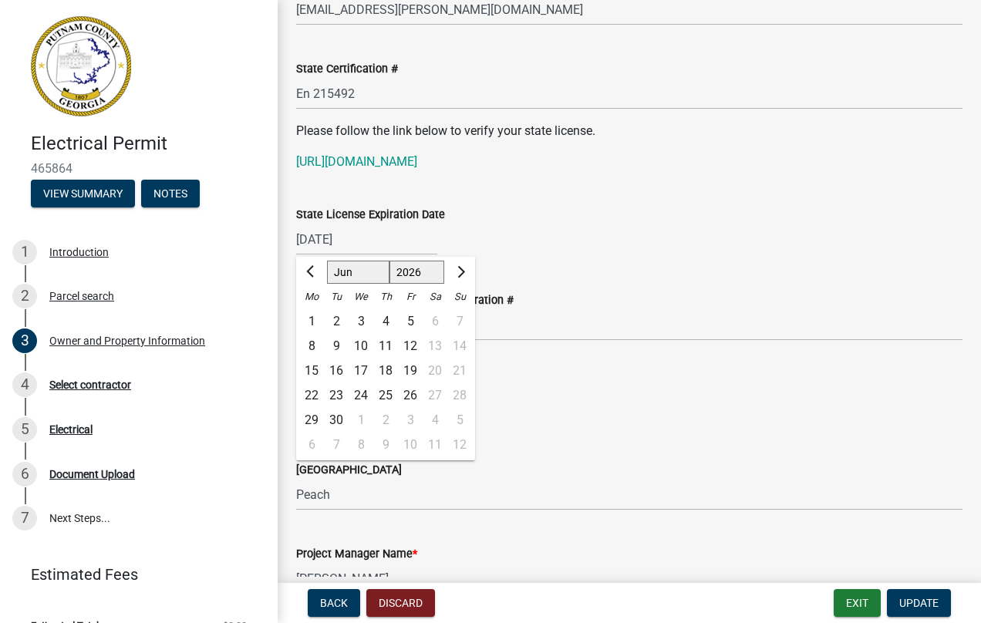
click at [333, 417] on div "30" at bounding box center [336, 420] width 25 height 25
type input "[DATE]"
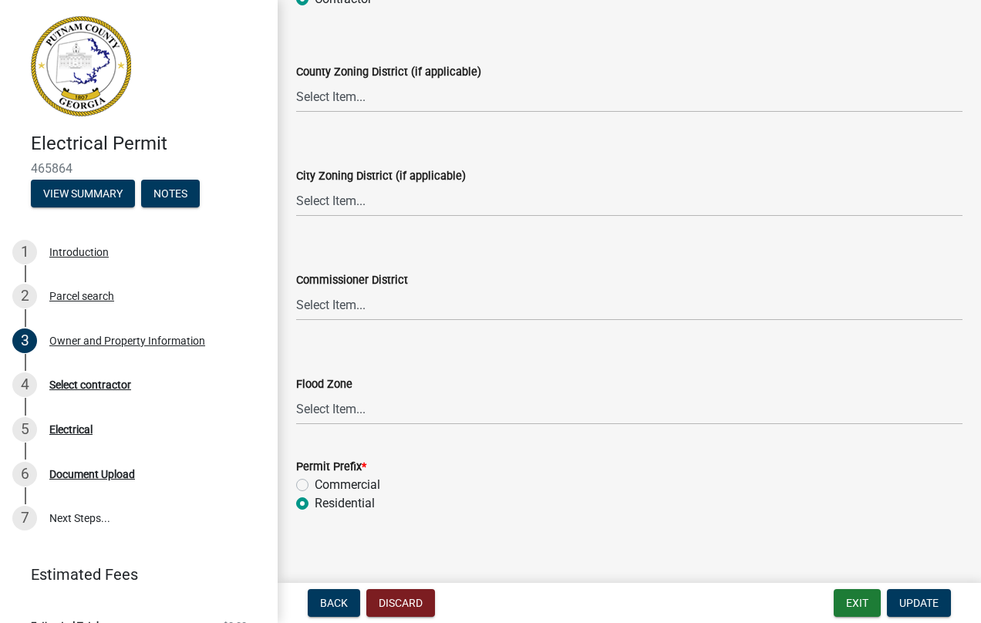
scroll to position [2773, 0]
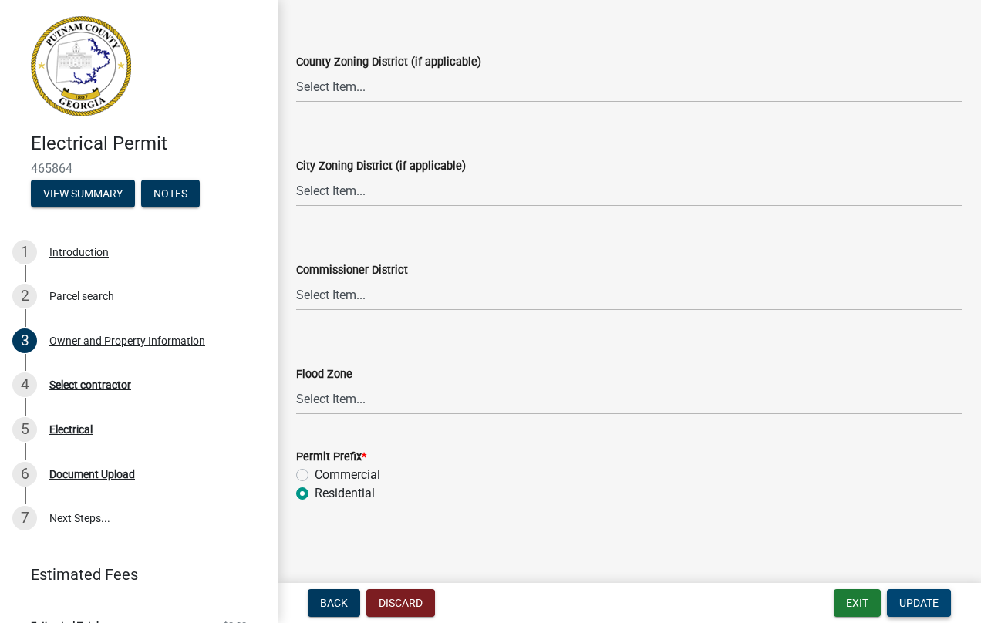
click at [924, 597] on span "Update" at bounding box center [919, 603] width 39 height 12
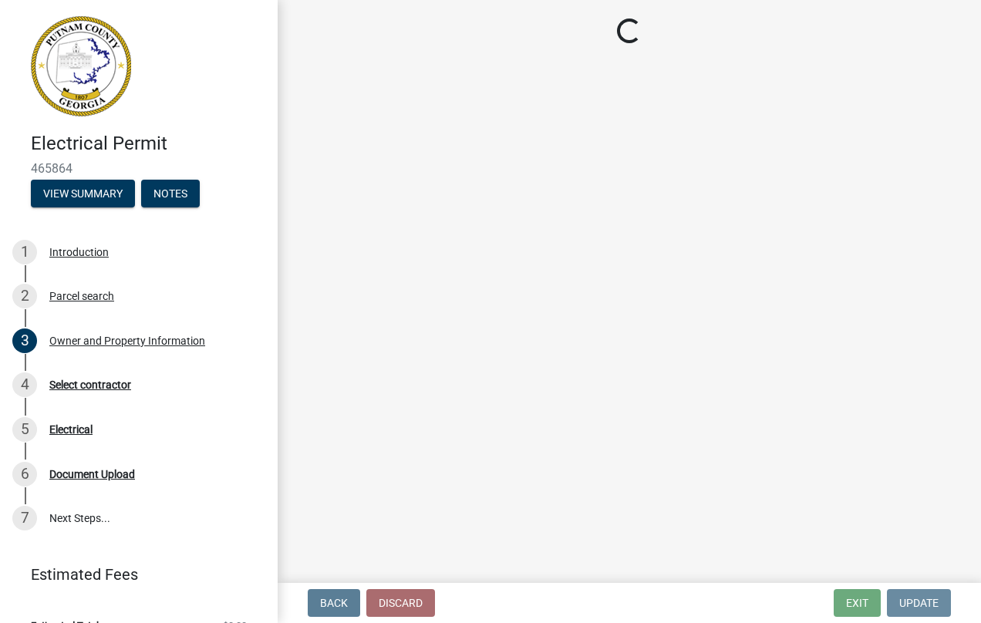
scroll to position [0, 0]
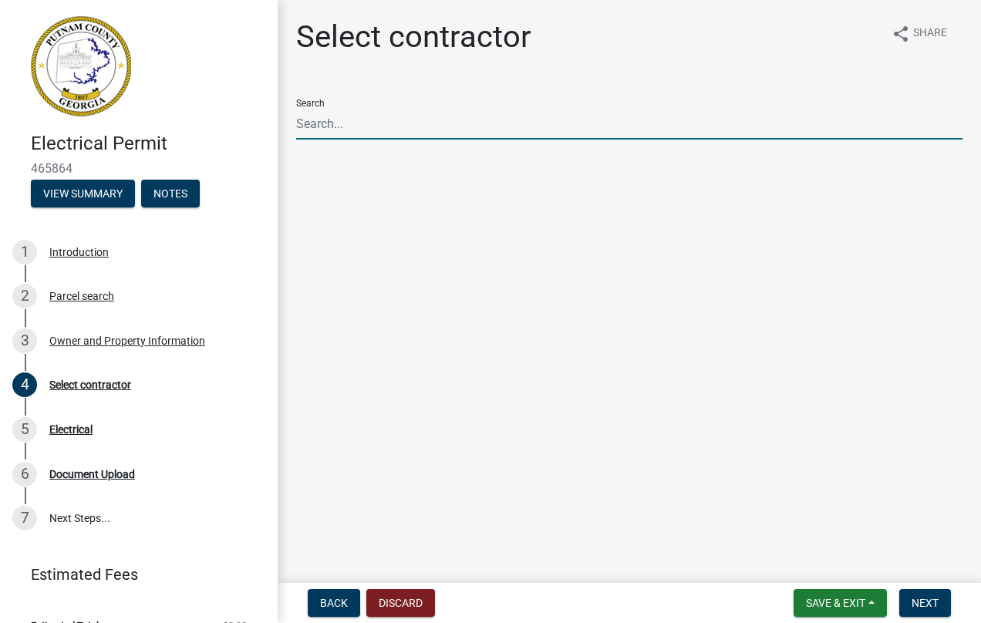
click at [316, 123] on input "Search" at bounding box center [629, 124] width 667 height 32
click at [928, 609] on span "Next" at bounding box center [925, 603] width 27 height 12
click at [350, 123] on input "Burden" at bounding box center [629, 124] width 667 height 32
type input "[PERSON_NAME] [PERSON_NAME] Electric"
click at [924, 603] on span "Next" at bounding box center [925, 603] width 27 height 12
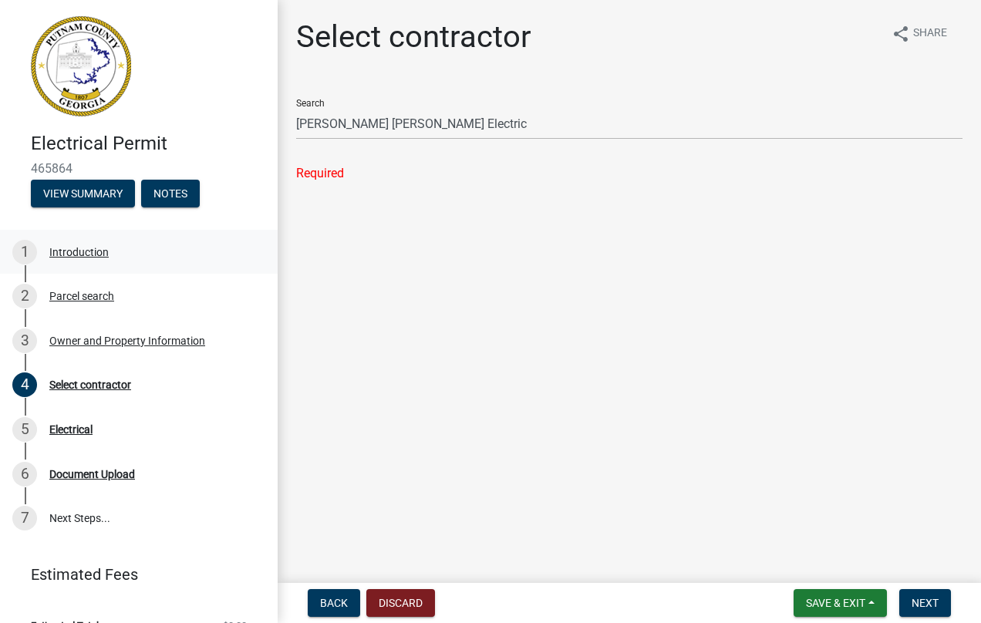
click at [90, 250] on div "Introduction" at bounding box center [78, 252] width 59 height 11
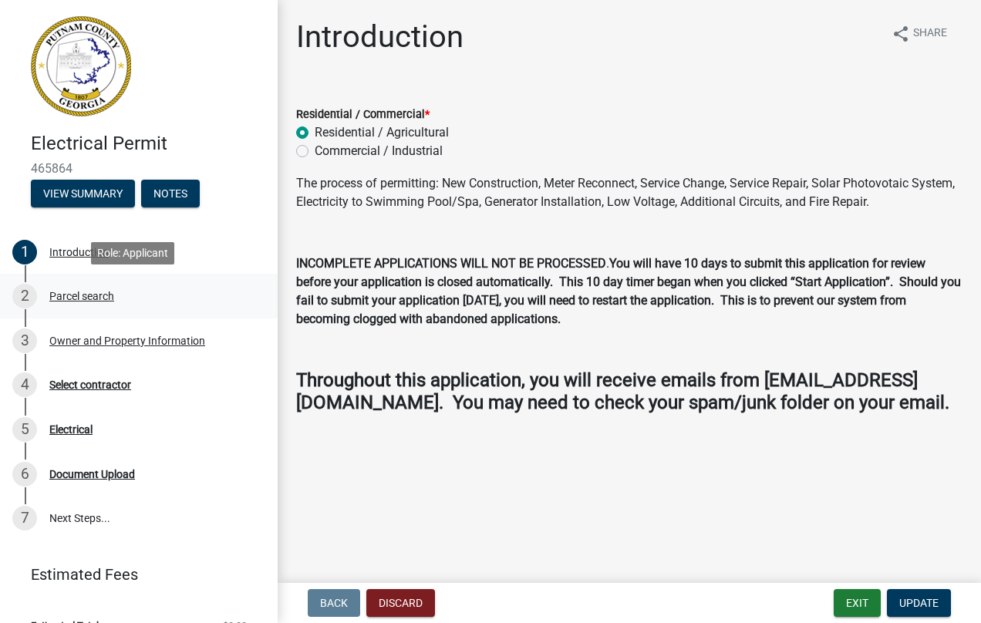
click at [89, 294] on div "Parcel search" at bounding box center [81, 296] width 65 height 11
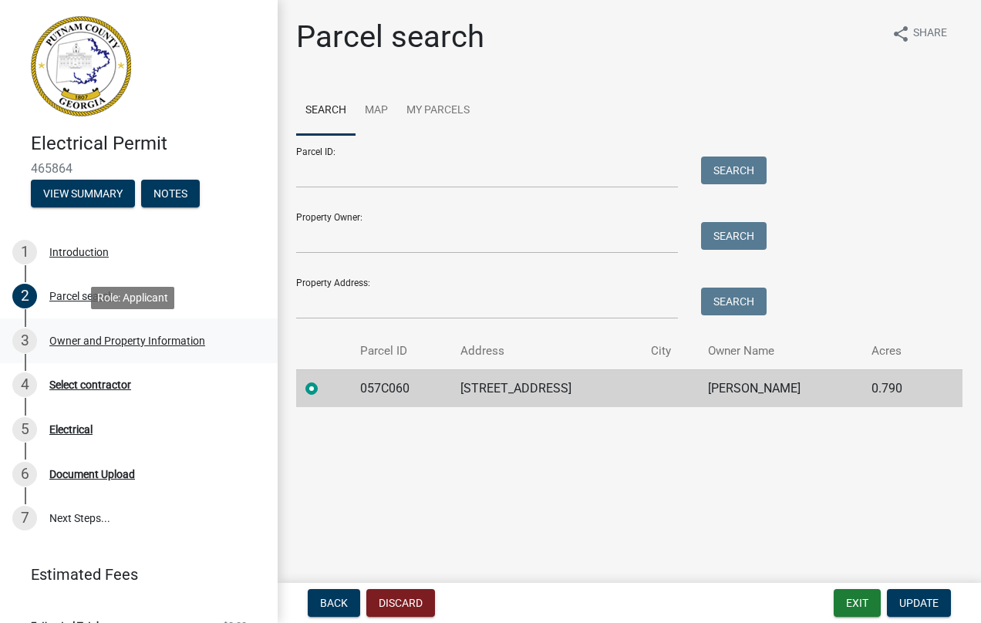
click at [93, 337] on div "Owner and Property Information" at bounding box center [127, 341] width 156 height 11
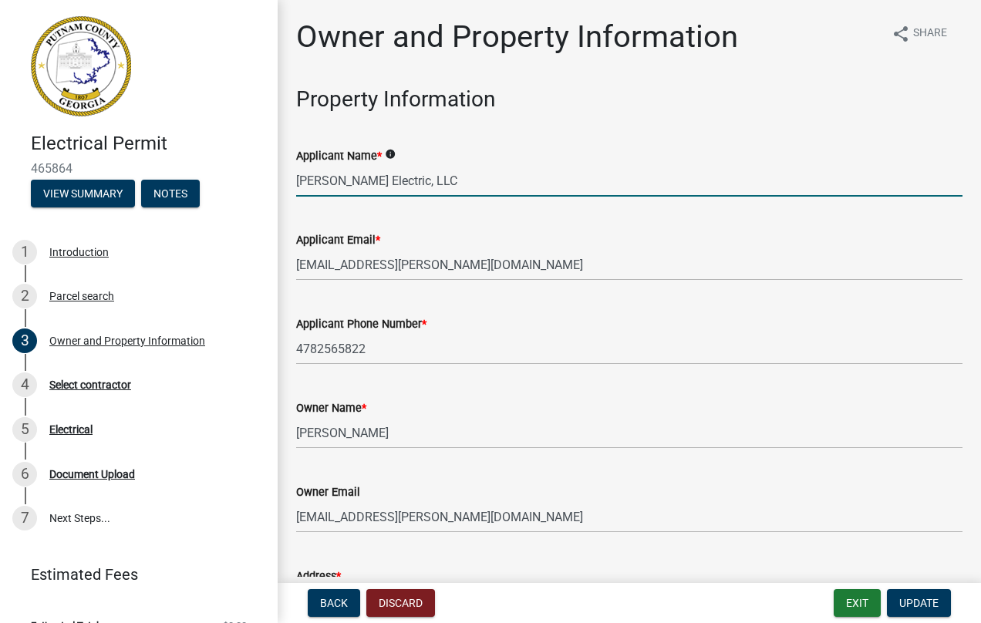
drag, startPoint x: 437, startPoint y: 181, endPoint x: 237, endPoint y: 177, distance: 200.7
click at [237, 177] on div "Electrical Permit 465864 View Summary Notes 1 Introduction 2 Parcel search 3 Ow…" at bounding box center [490, 311] width 981 height 623
type input "[PERSON_NAME]"
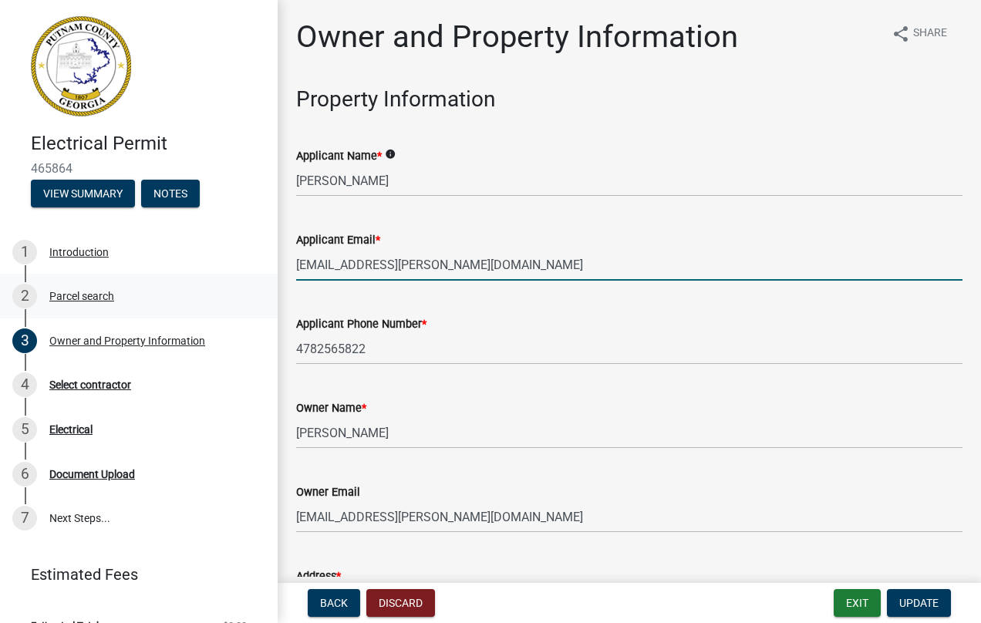
drag, startPoint x: 431, startPoint y: 265, endPoint x: 260, endPoint y: 284, distance: 171.6
click at [262, 282] on div "Electrical Permit 465864 View Summary Notes 1 Introduction 2 Parcel search 3 Ow…" at bounding box center [490, 311] width 981 height 623
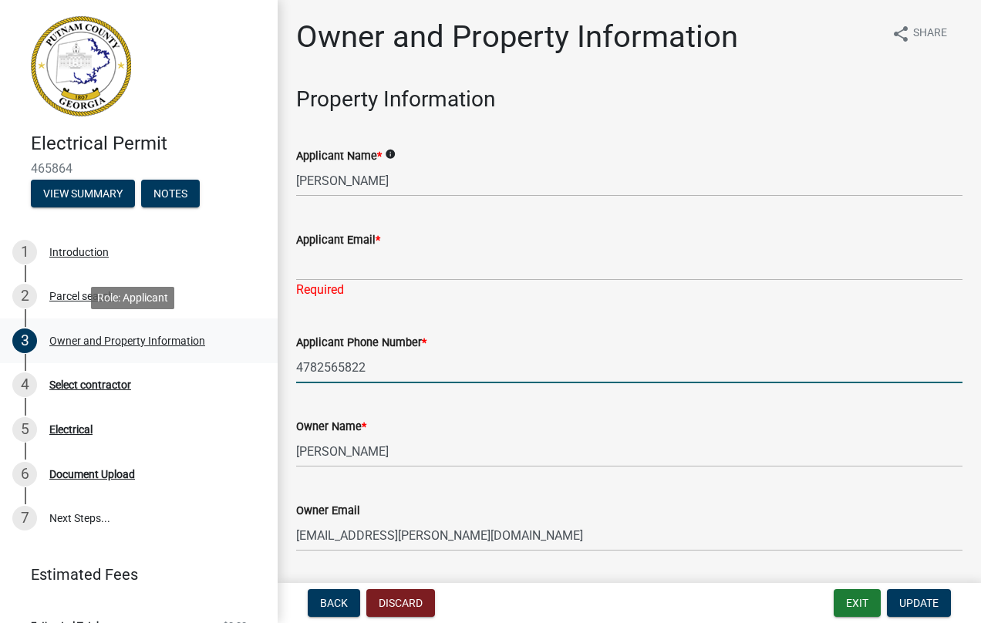
drag, startPoint x: 382, startPoint y: 349, endPoint x: 247, endPoint y: 349, distance: 135.0
click at [247, 349] on div "Electrical Permit 465864 View Summary Notes 1 Introduction 2 Parcel search 3 Ow…" at bounding box center [490, 311] width 981 height 623
type input "7068185680"
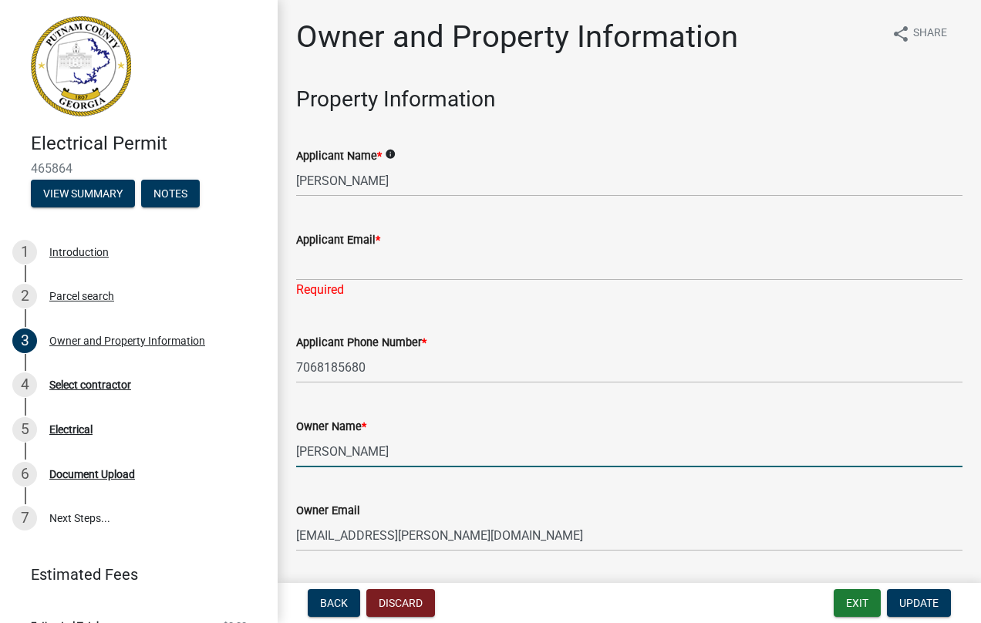
drag, startPoint x: 372, startPoint y: 450, endPoint x: 268, endPoint y: 450, distance: 103.4
click at [268, 450] on div "Electrical Permit 465864 View Summary Notes 1 Introduction 2 Parcel search 3 Ow…" at bounding box center [490, 311] width 981 height 623
type input "[PERSON_NAME]"
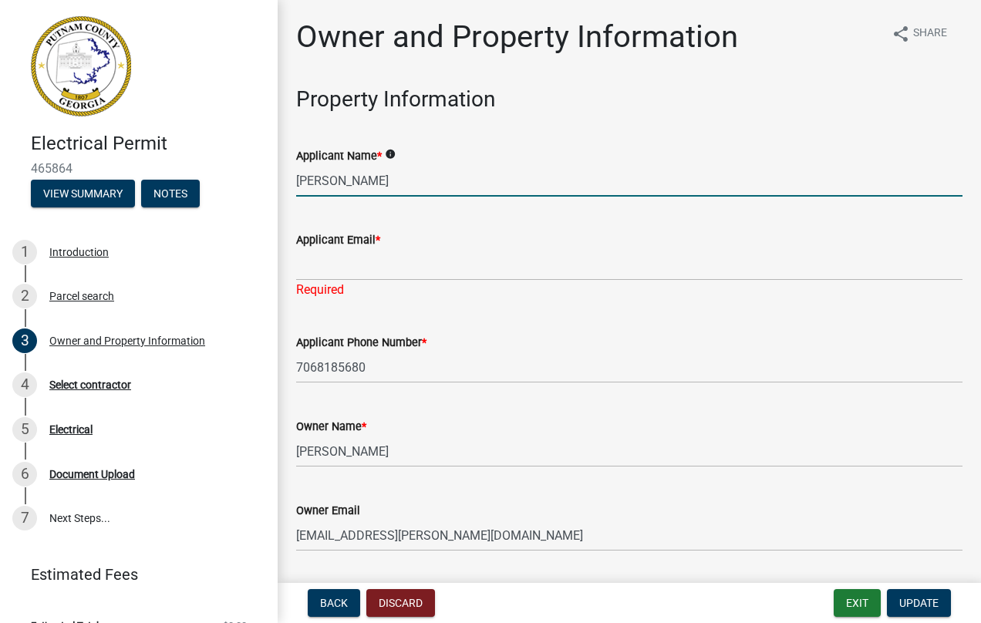
drag, startPoint x: 428, startPoint y: 180, endPoint x: 281, endPoint y: 180, distance: 147.4
click at [343, 182] on input "[PERSON_NAME]" at bounding box center [629, 181] width 667 height 32
click at [371, 184] on input "[PERSON_NAME]" at bounding box center [629, 181] width 667 height 32
type input "[PERSON_NAME] Electric, LLC"
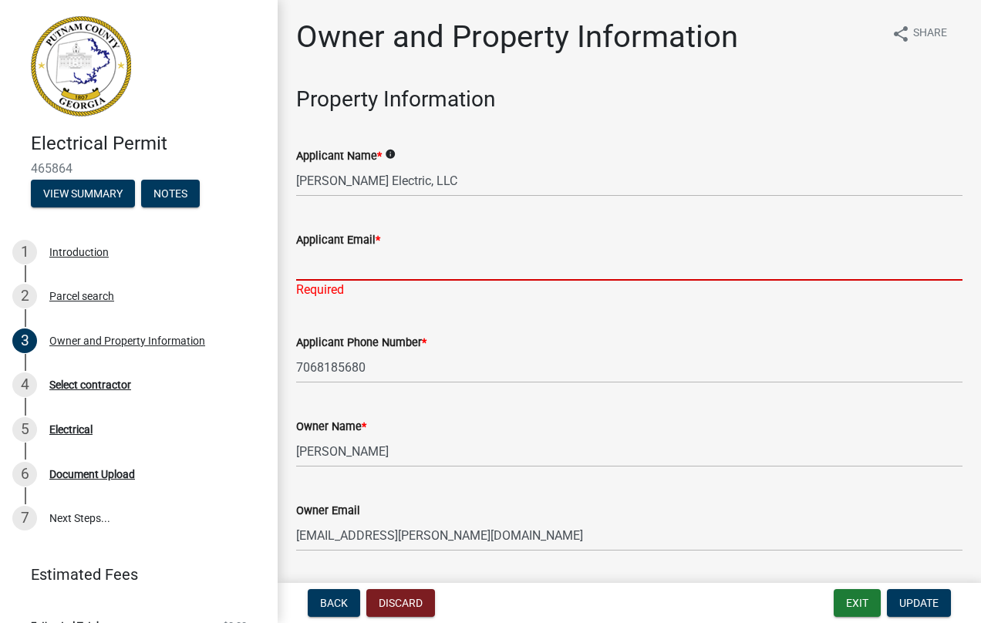
click at [336, 265] on input "Applicant Email *" at bounding box center [629, 265] width 667 height 32
type input "[EMAIL_ADDRESS][PERSON_NAME][DOMAIN_NAME]"
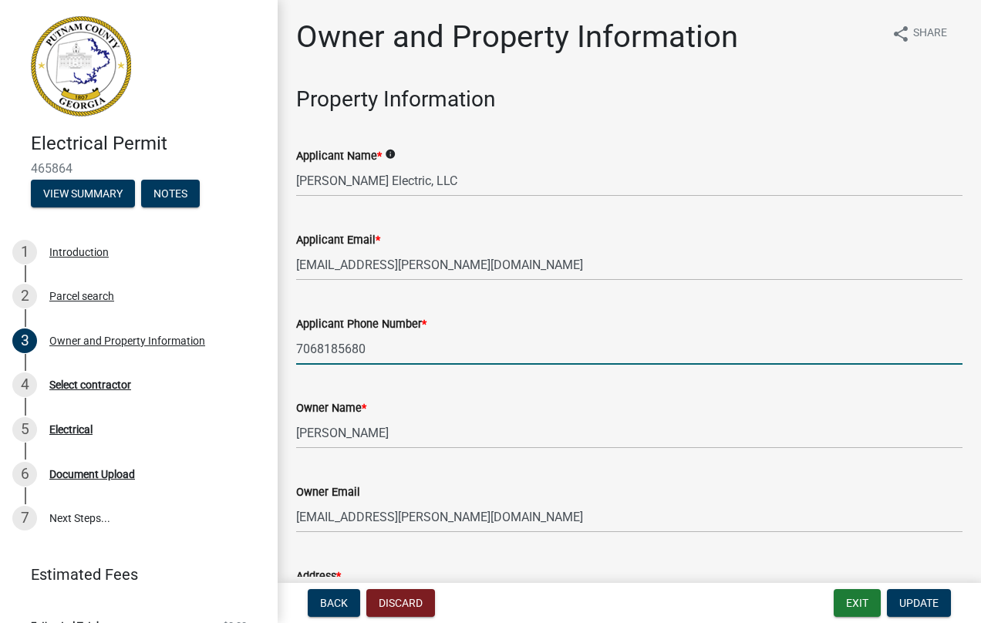
click at [370, 349] on input "7068185680" at bounding box center [629, 349] width 667 height 32
type input "0"
type input "u"
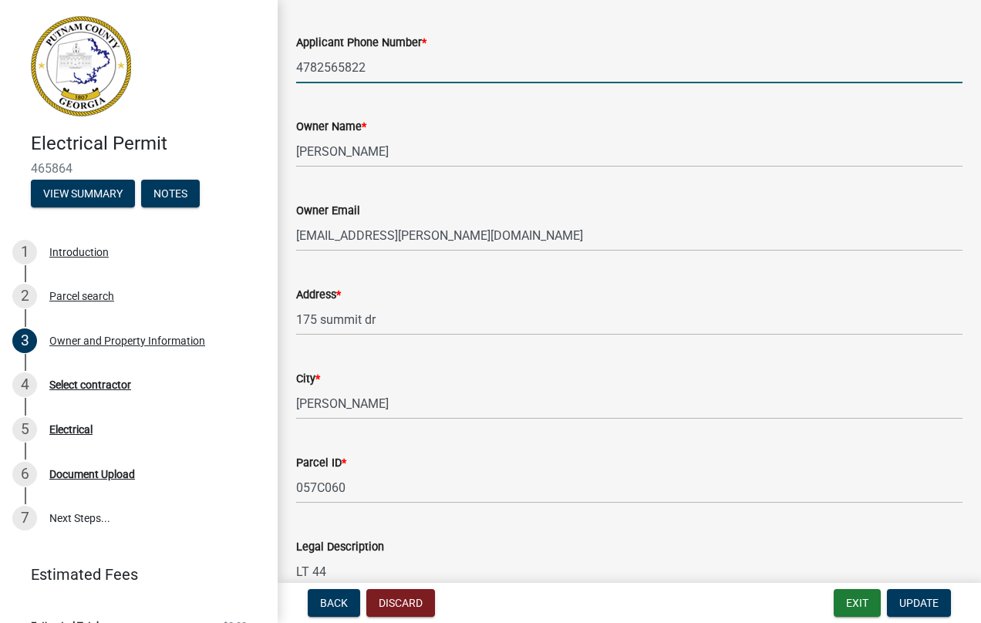
scroll to position [309, 0]
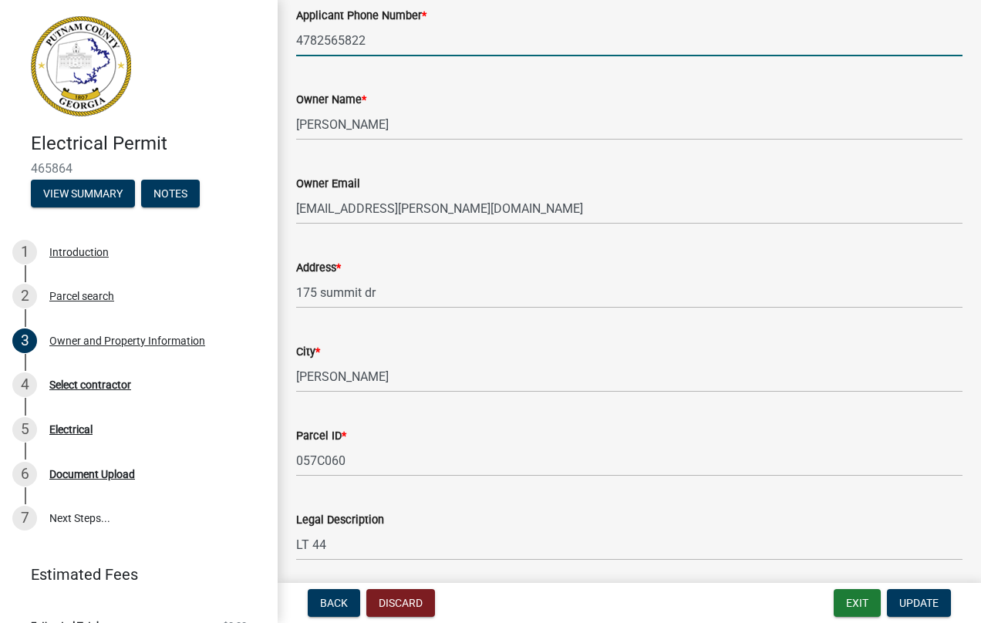
type input "4782565822"
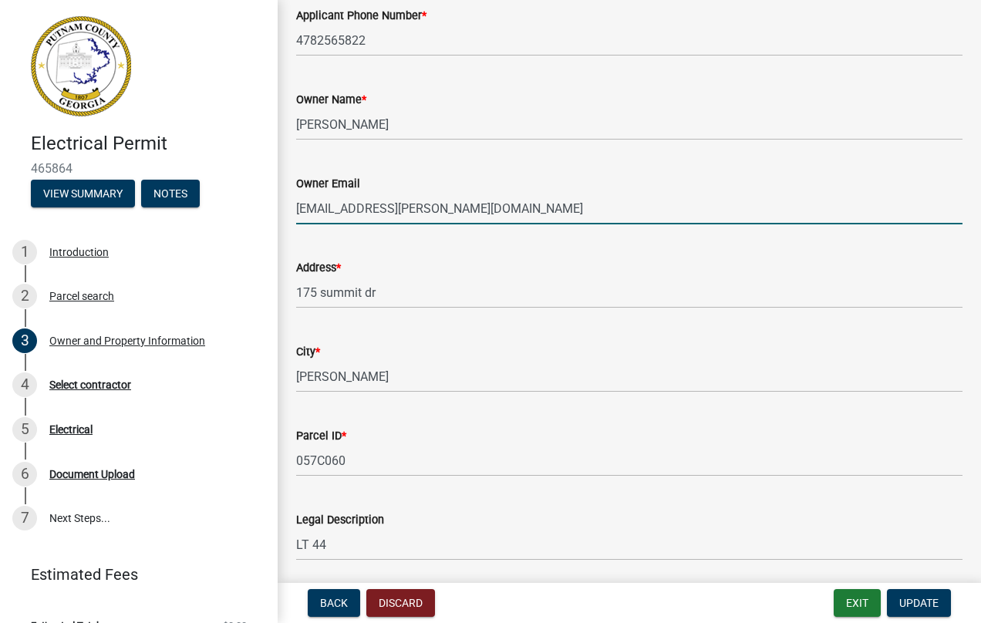
drag, startPoint x: 417, startPoint y: 207, endPoint x: 291, endPoint y: 224, distance: 126.9
click at [292, 218] on div "Owner Email [EMAIL_ADDRESS][PERSON_NAME][DOMAIN_NAME]" at bounding box center [630, 189] width 690 height 72
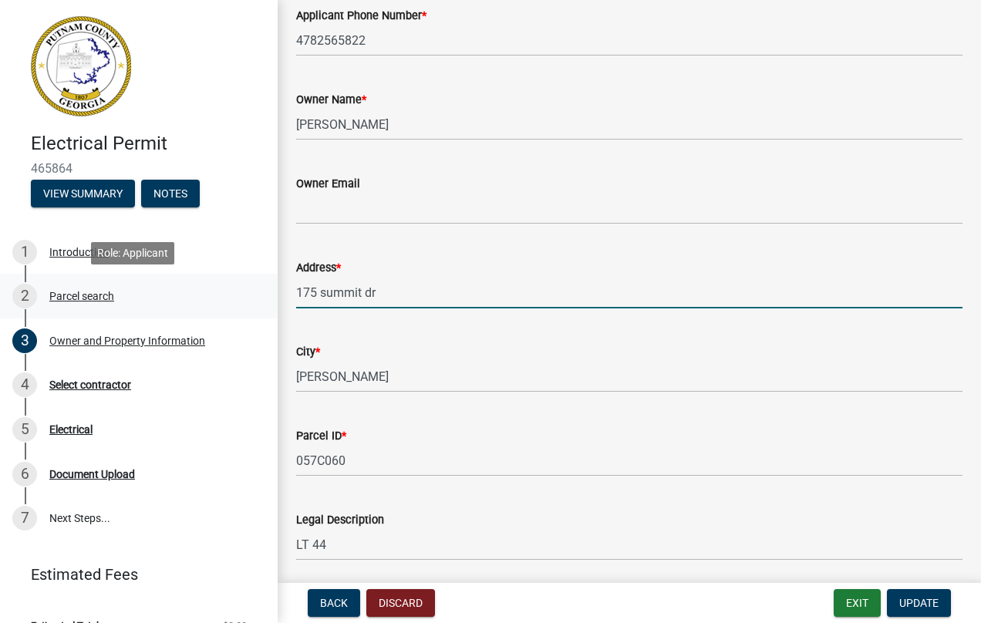
drag, startPoint x: 384, startPoint y: 294, endPoint x: 249, endPoint y: 285, distance: 135.3
click at [249, 285] on div "Electrical Permit 465864 View Summary Notes 1 Introduction 2 Parcel search 3 Ow…" at bounding box center [490, 311] width 981 height 623
type input "[STREET_ADDRESS]"
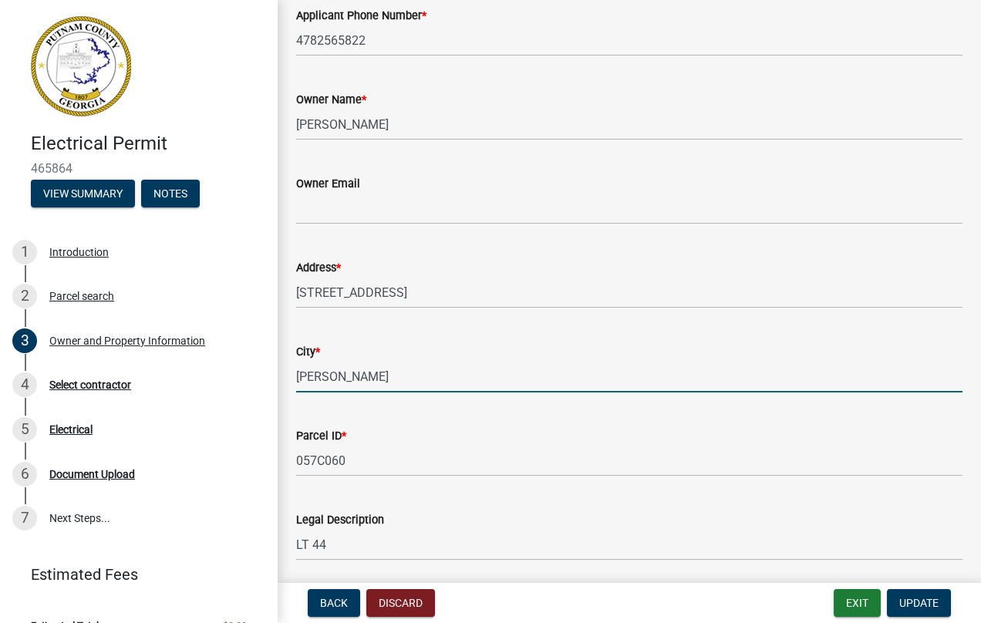
drag, startPoint x: 333, startPoint y: 373, endPoint x: 272, endPoint y: 373, distance: 61.0
click at [272, 373] on div "Electrical Permit 465864 View Summary Notes 1 Introduction 2 Parcel search 3 Ow…" at bounding box center [490, 311] width 981 height 623
type input "Eatonton"
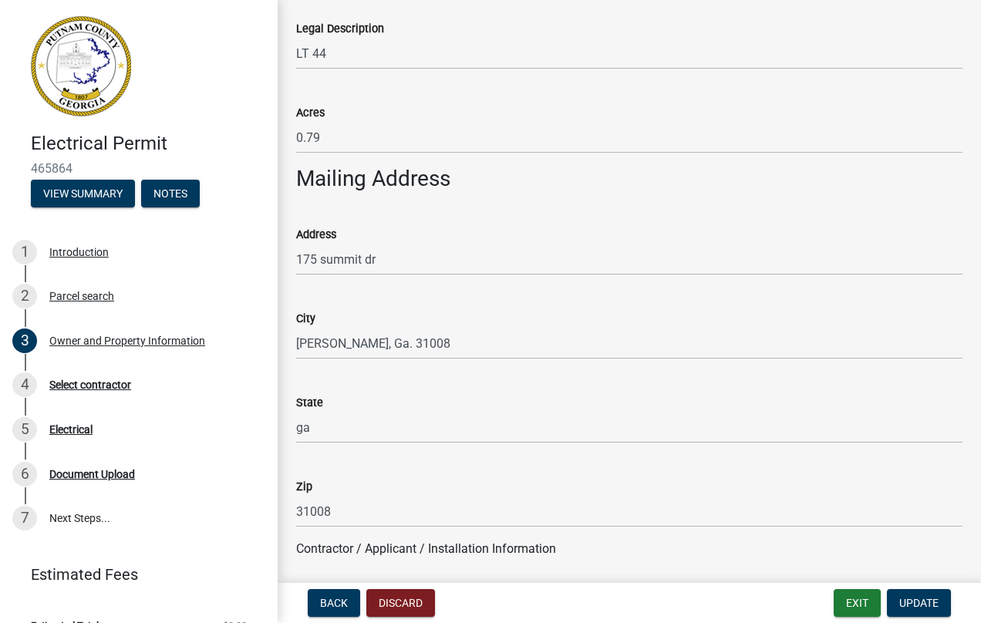
scroll to position [772, 0]
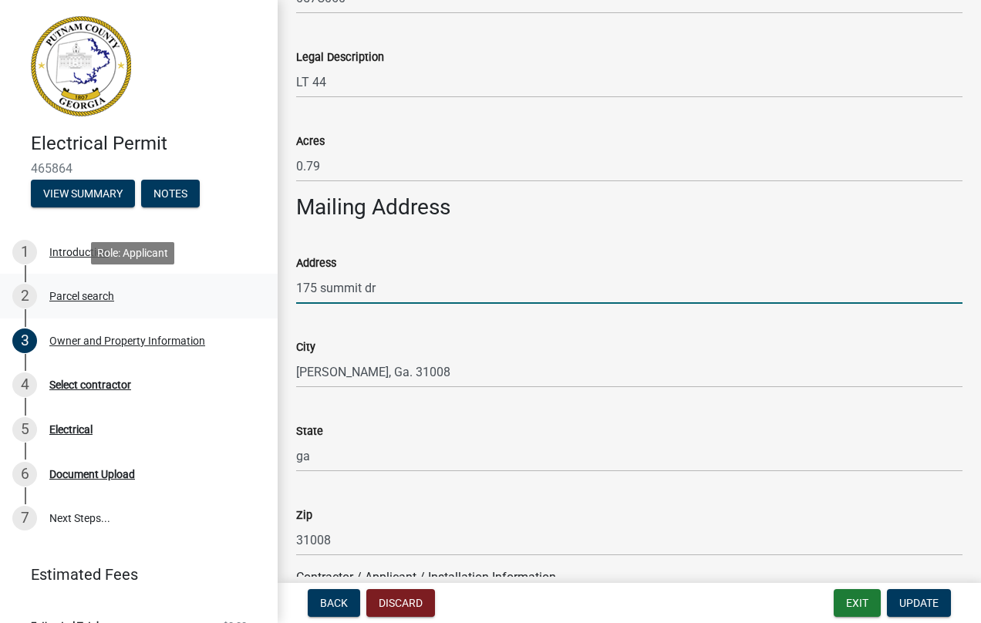
drag, startPoint x: 383, startPoint y: 290, endPoint x: 250, endPoint y: 311, distance: 135.1
click at [250, 311] on div "Electrical Permit 465864 View Summary Notes 1 Introduction 2 Parcel search 3 Ow…" at bounding box center [490, 311] width 981 height 623
type input "[STREET_ADDRESS]"
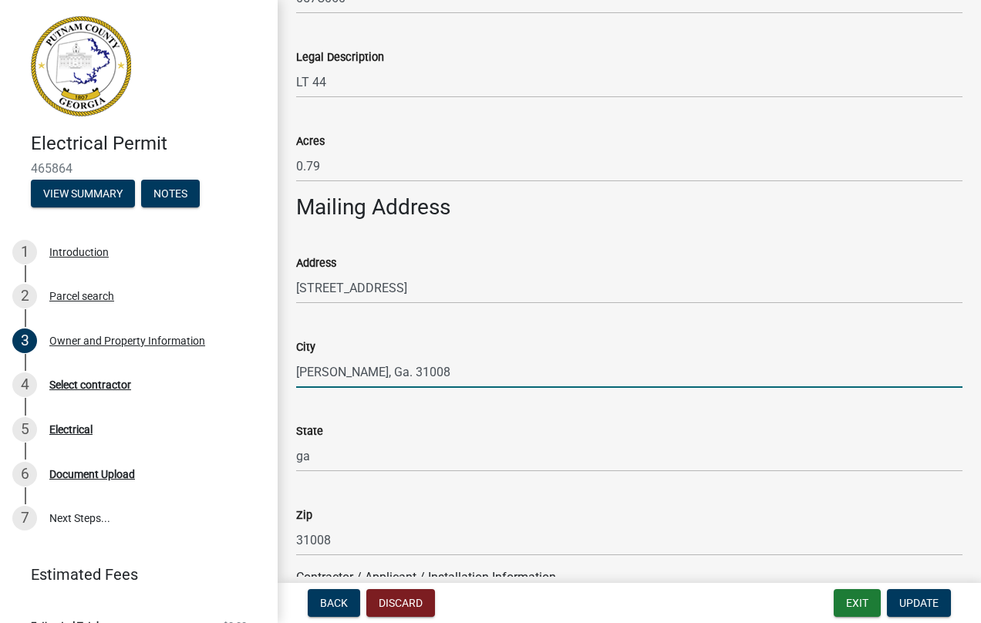
drag, startPoint x: 399, startPoint y: 369, endPoint x: 275, endPoint y: 388, distance: 124.9
click at [275, 388] on div "Electrical Permit 465864 View Summary Notes 1 Introduction 2 Parcel search 3 Ow…" at bounding box center [490, 311] width 981 height 623
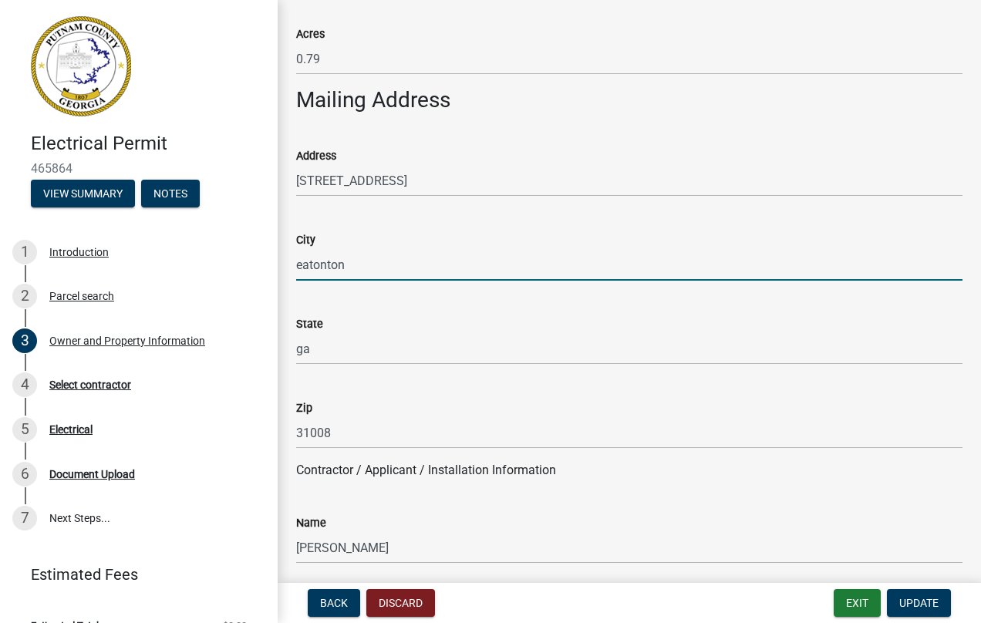
scroll to position [926, 0]
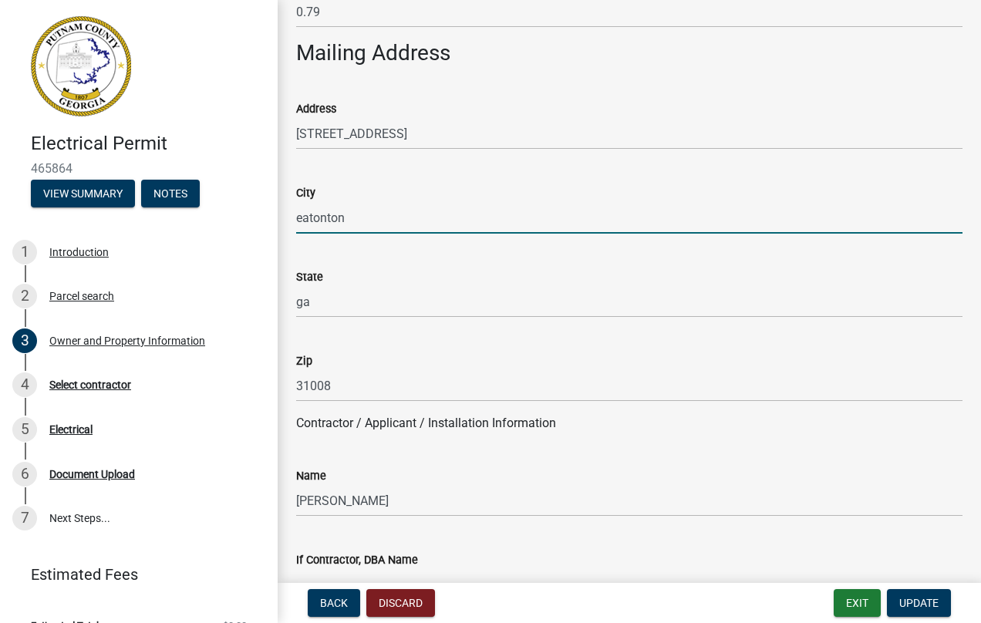
type input "eatonton"
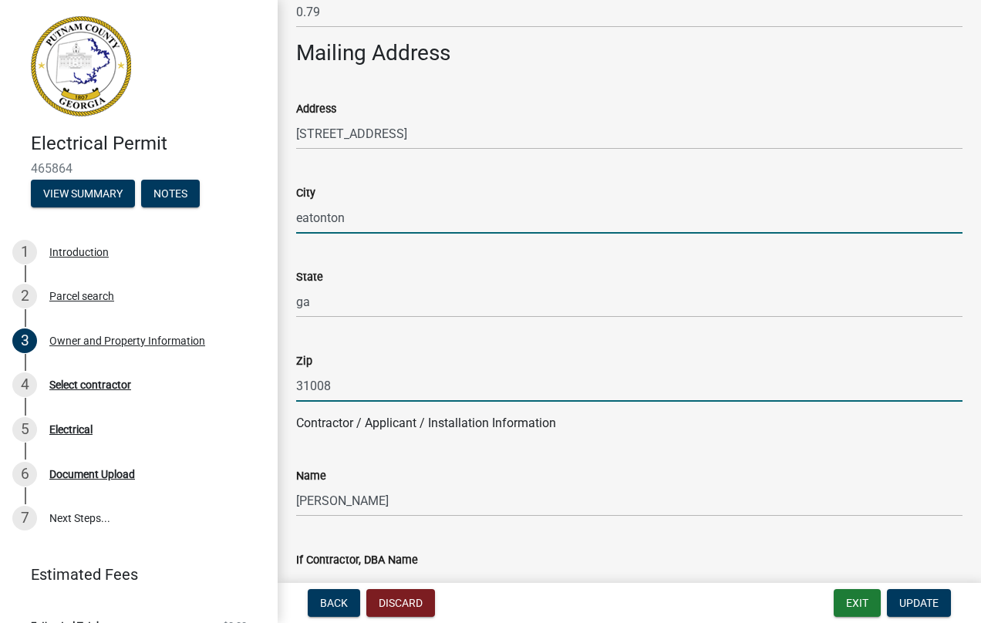
click at [344, 380] on input "31008" at bounding box center [629, 386] width 667 height 32
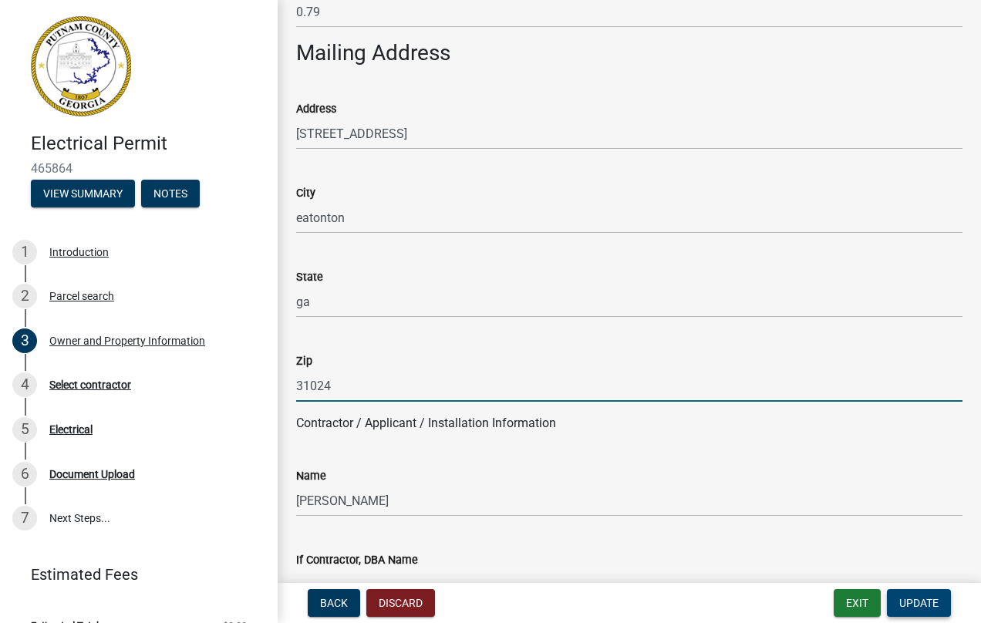
type input "31024"
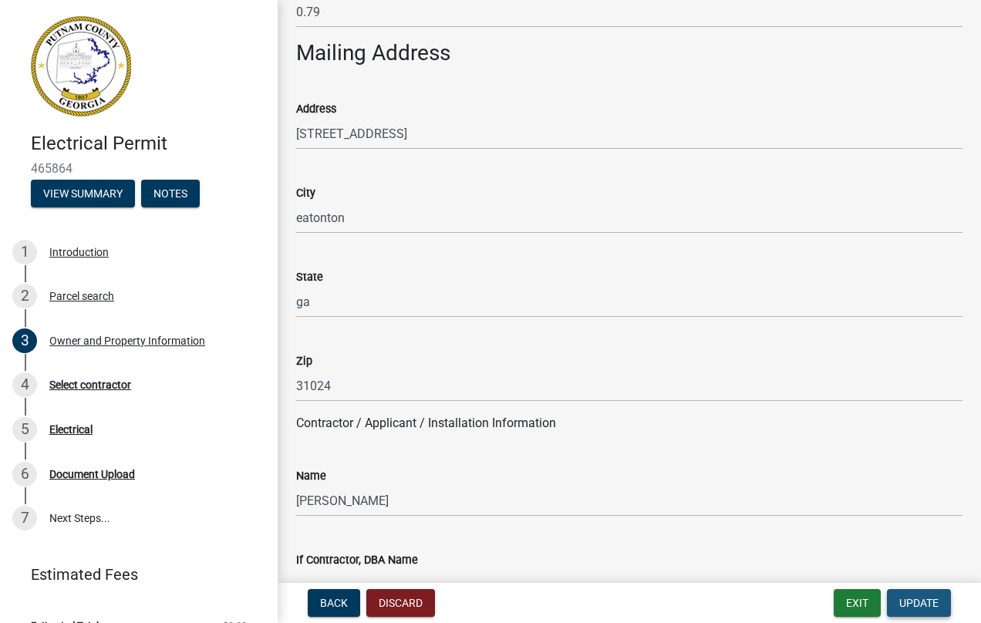
click at [921, 599] on span "Update" at bounding box center [919, 603] width 39 height 12
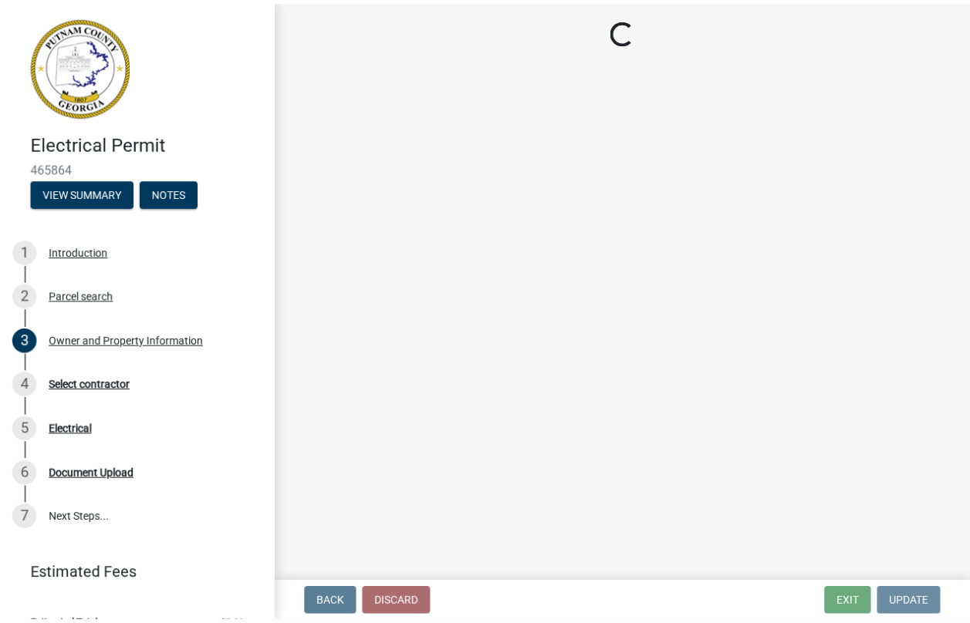
scroll to position [0, 0]
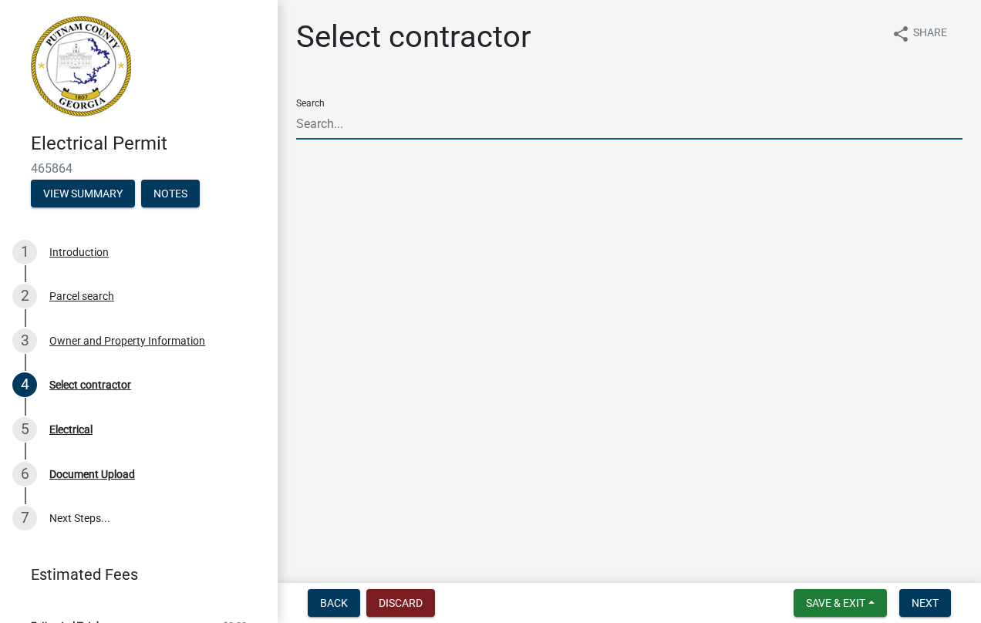
click at [322, 122] on input "Search" at bounding box center [629, 124] width 667 height 32
click at [928, 602] on span "Next" at bounding box center [925, 603] width 27 height 12
click at [345, 124] on input "Burden" at bounding box center [629, 124] width 667 height 32
type input "[PERSON_NAME] [PERSON_NAME] Electric, llc"
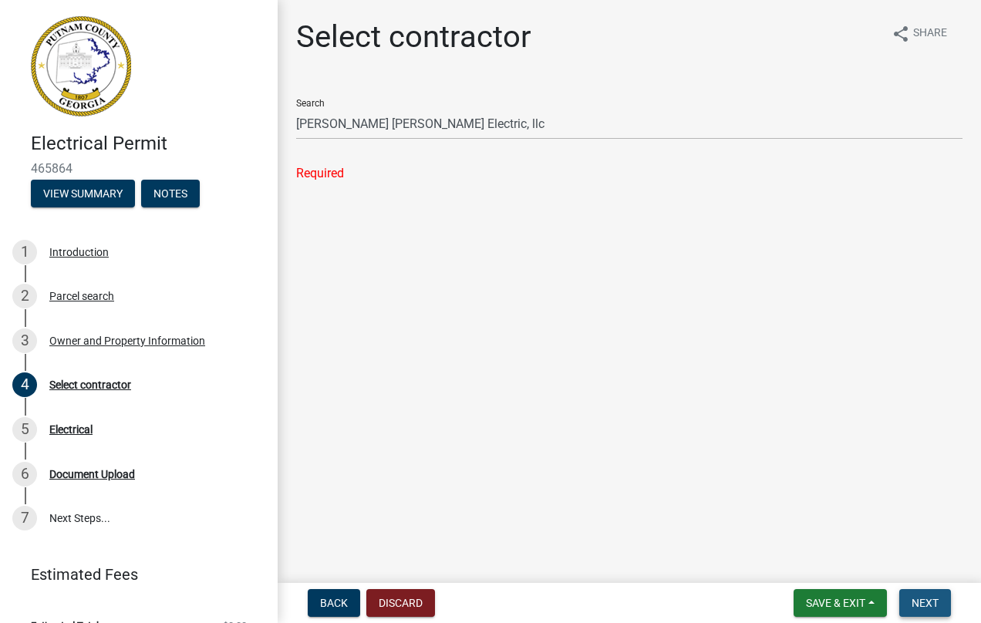
click at [925, 599] on span "Next" at bounding box center [925, 603] width 27 height 12
click at [100, 382] on div "Select contractor" at bounding box center [90, 385] width 82 height 11
click at [97, 383] on div "Select contractor" at bounding box center [90, 385] width 82 height 11
click at [851, 597] on span "Save & Exit" at bounding box center [835, 603] width 59 height 12
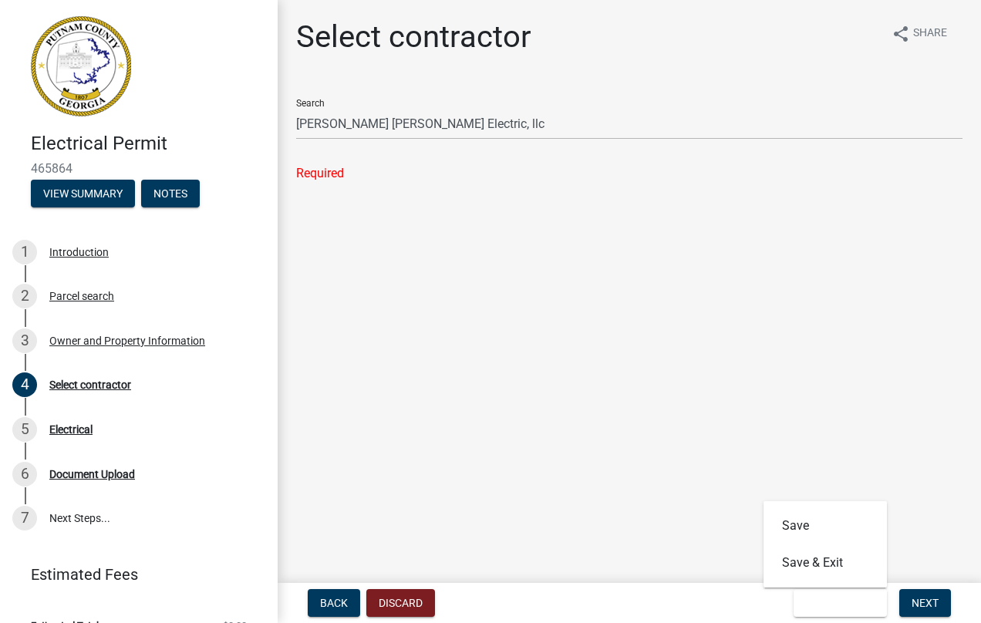
click at [853, 597] on div "Save & Exit Save Save & Exit" at bounding box center [840, 603] width 93 height 28
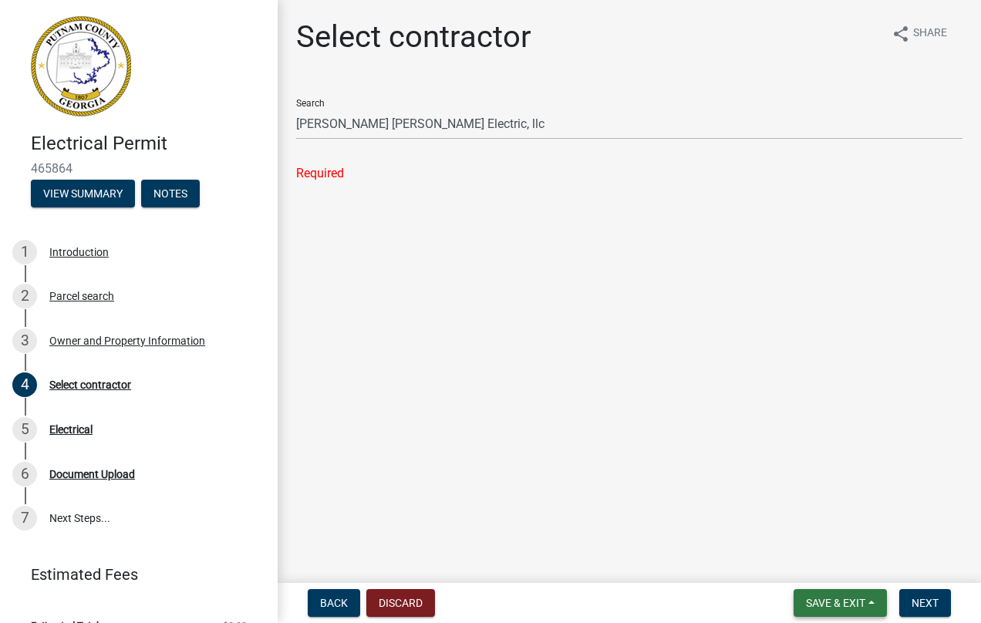
click at [845, 597] on span "Save & Exit" at bounding box center [835, 603] width 59 height 12
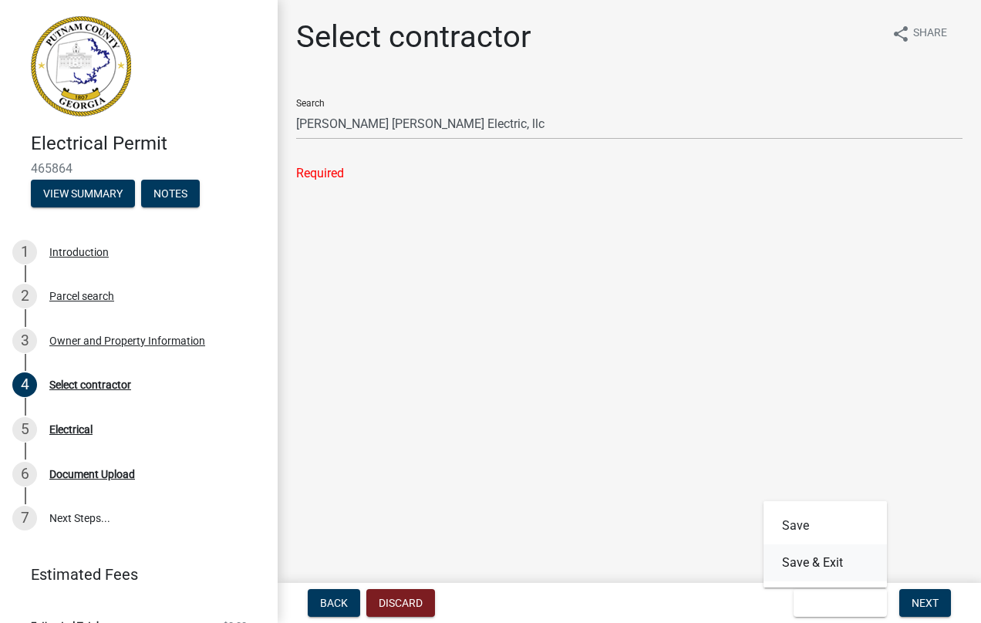
click at [806, 557] on button "Save & Exit" at bounding box center [825, 563] width 123 height 37
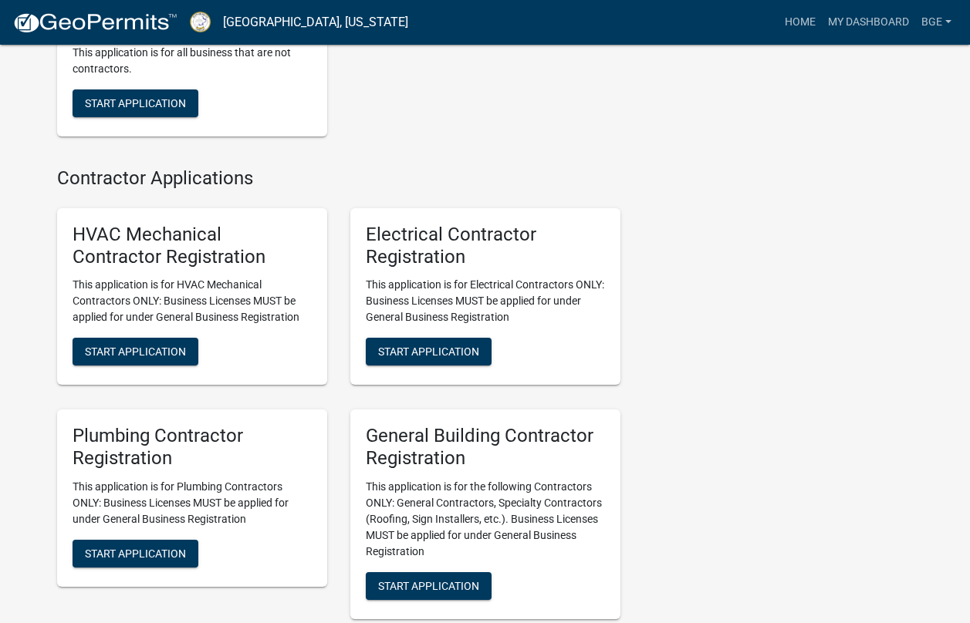
scroll to position [3163, 0]
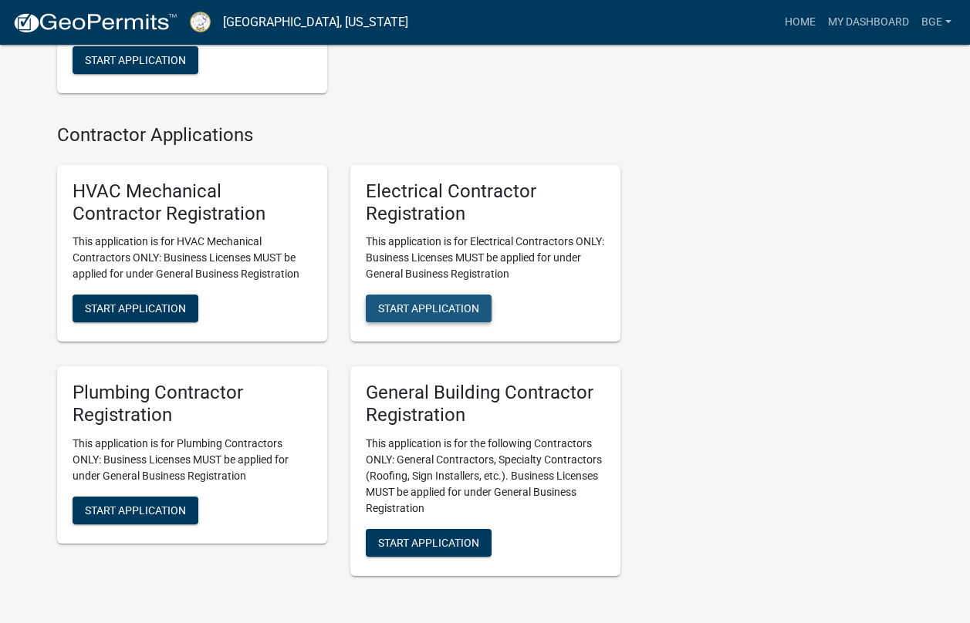
click at [437, 315] on span "Start Application" at bounding box center [428, 308] width 101 height 12
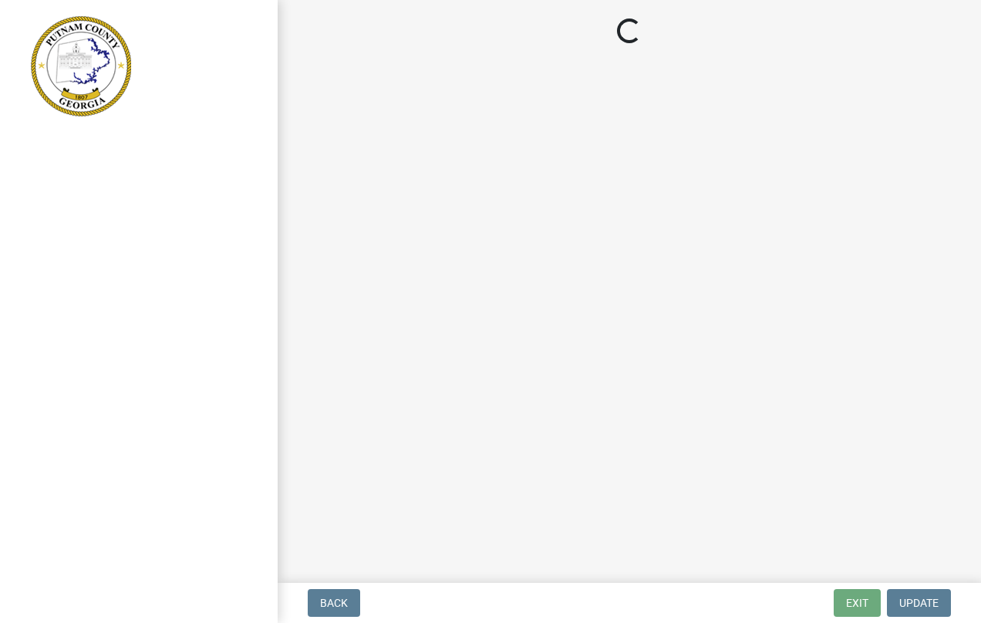
select select "ga"
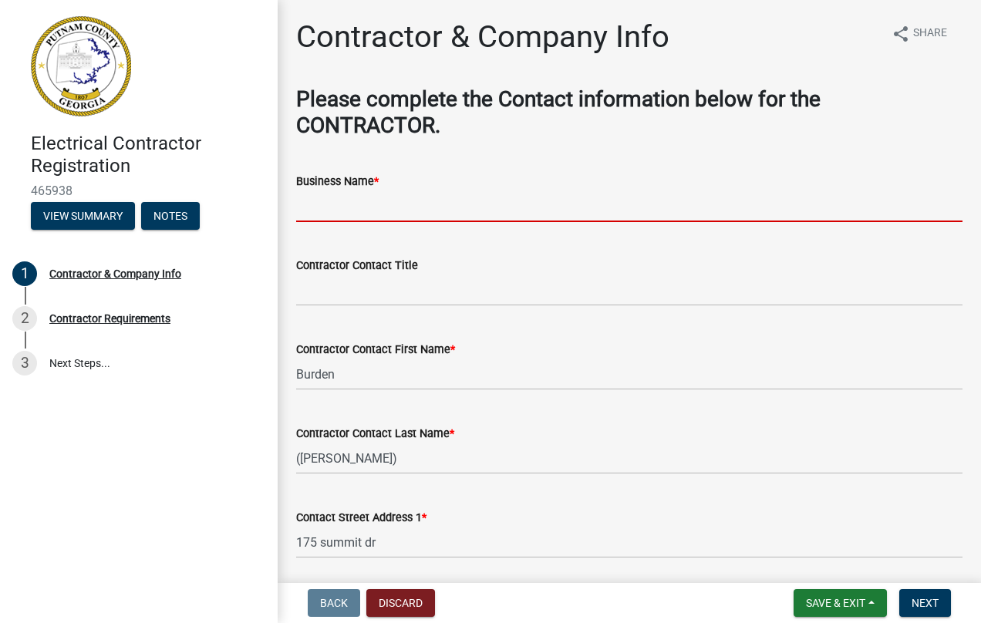
click at [372, 211] on input "Business Name *" at bounding box center [629, 207] width 667 height 32
type input "[PERSON_NAME] Electric, LLC"
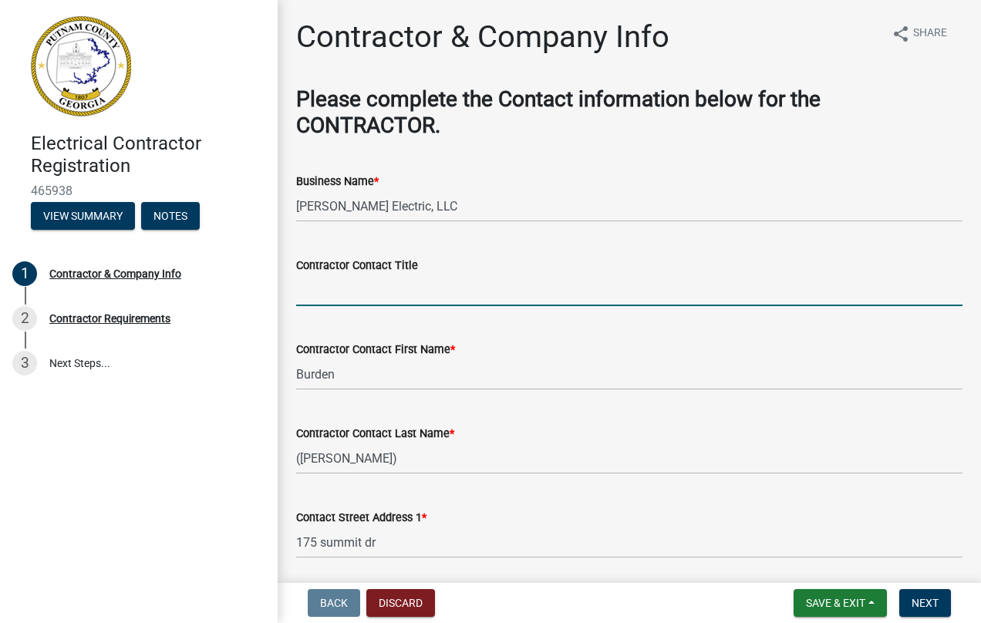
click at [347, 299] on input "Contractor Contact Title" at bounding box center [629, 291] width 667 height 32
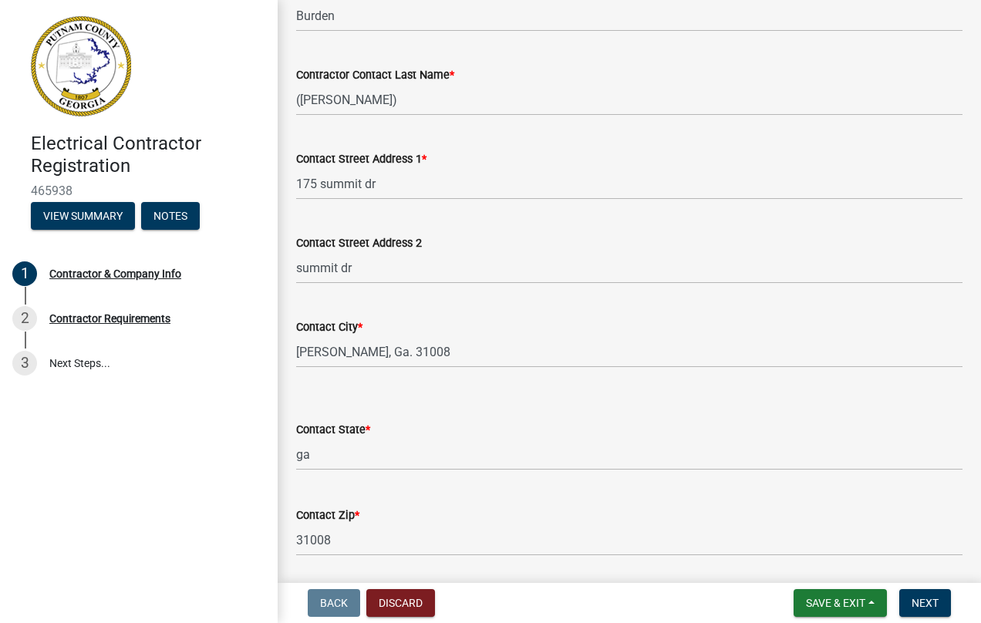
scroll to position [386, 0]
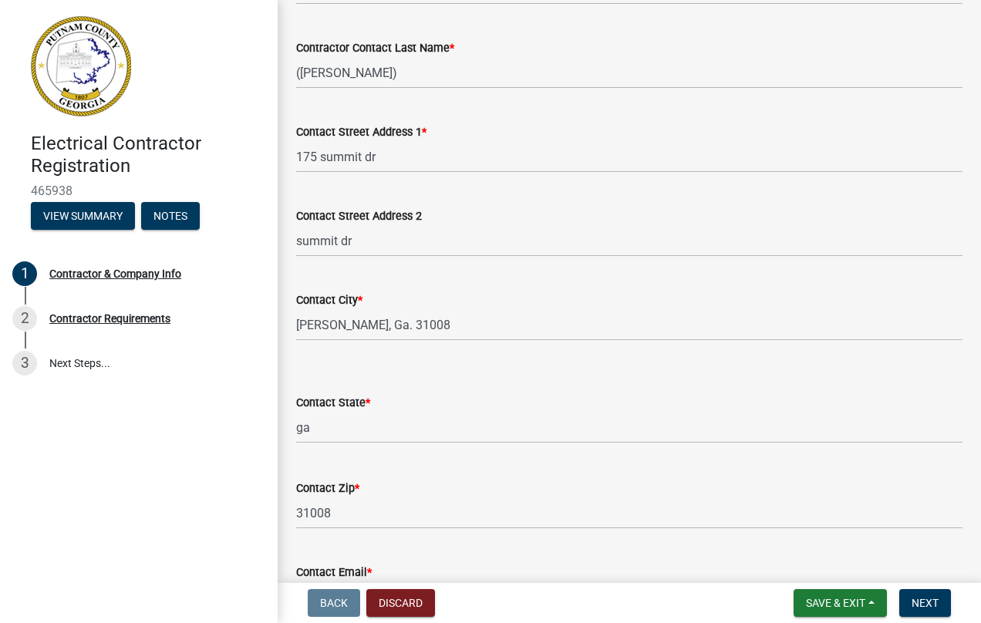
type input "[PERSON_NAME] owner"
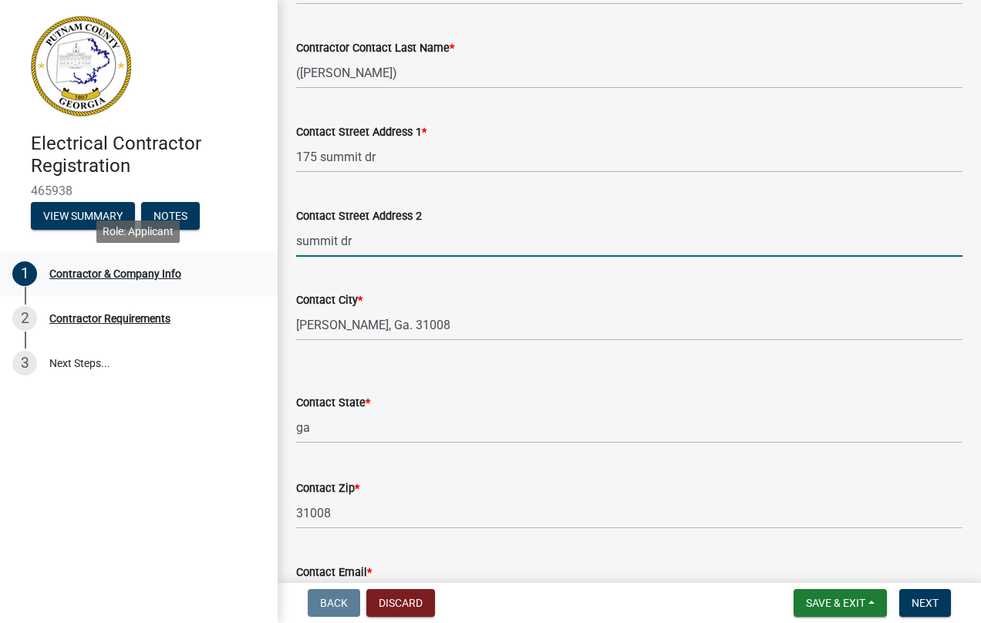
drag, startPoint x: 363, startPoint y: 237, endPoint x: 228, endPoint y: 263, distance: 138.3
click at [233, 256] on div "Electrical Contractor Registration 465938 View Summary Notes 1 Contractor & Com…" at bounding box center [490, 311] width 981 height 623
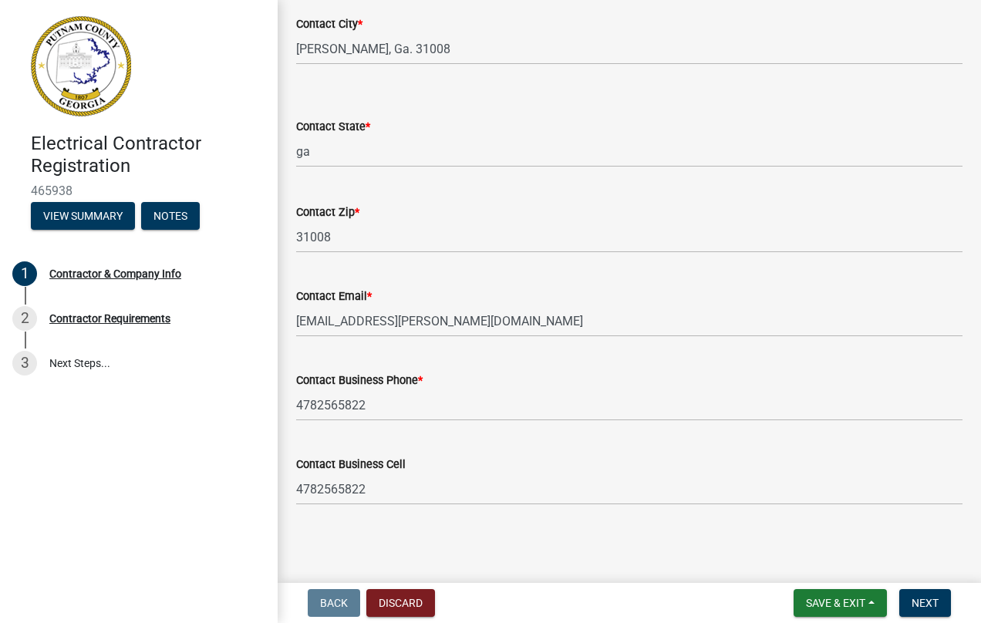
scroll to position [663, 0]
click at [922, 604] on span "Next" at bounding box center [925, 603] width 27 height 12
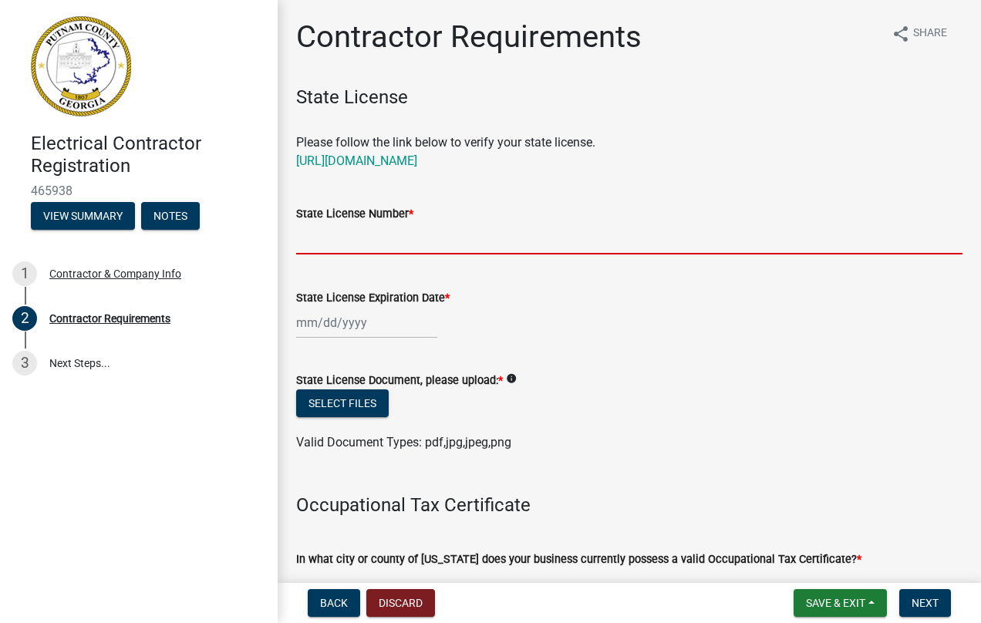
click at [349, 245] on input "State License Number *" at bounding box center [629, 239] width 667 height 32
type input "EN 215492"
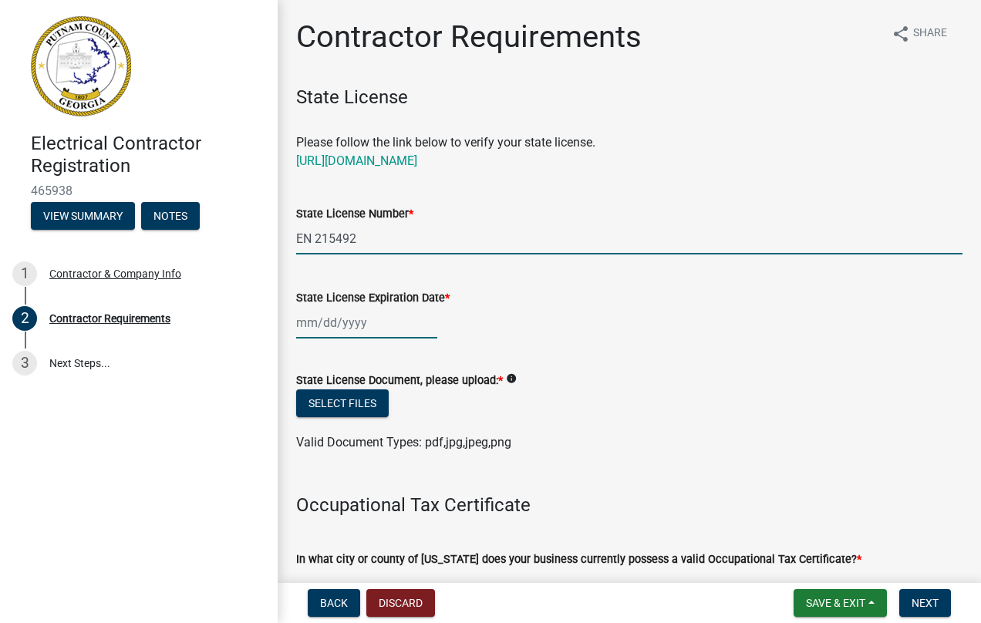
click at [315, 321] on div at bounding box center [366, 323] width 141 height 32
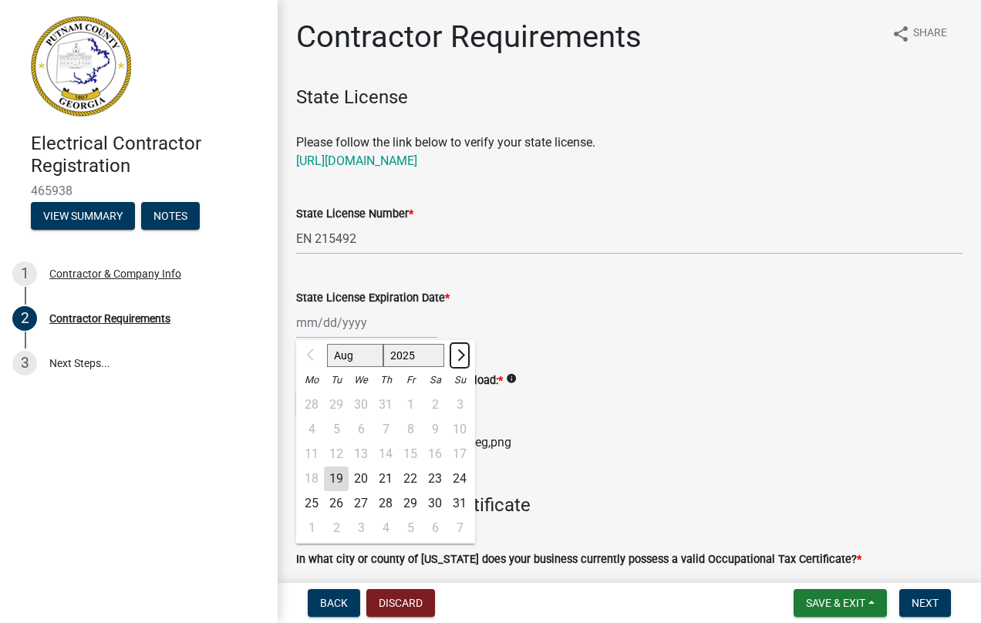
click at [457, 354] on span "Next month" at bounding box center [460, 356] width 12 height 12
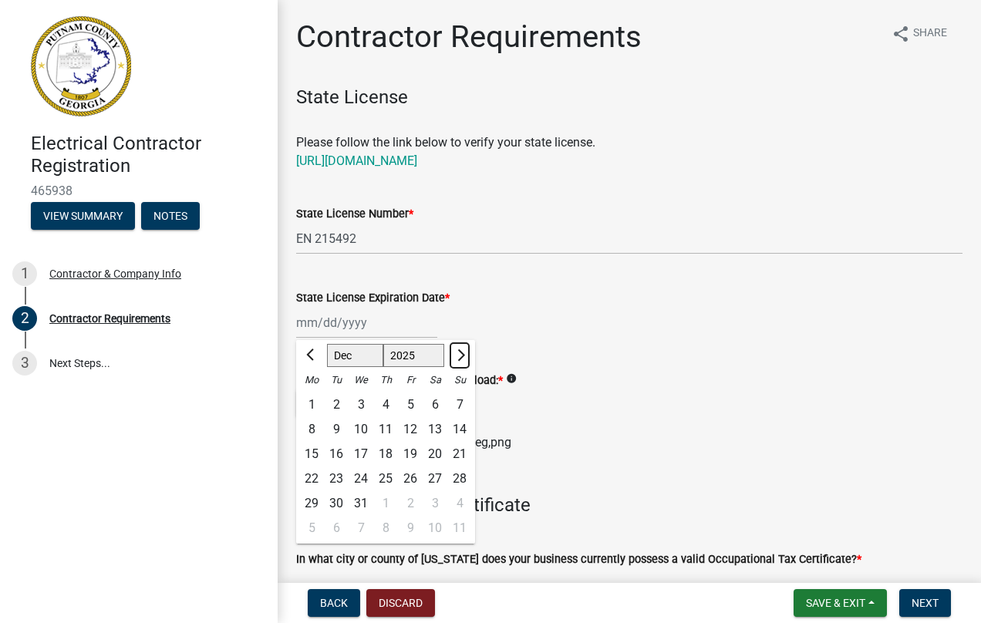
select select "1"
select select "2026"
click at [457, 354] on span "Next month" at bounding box center [460, 356] width 12 height 12
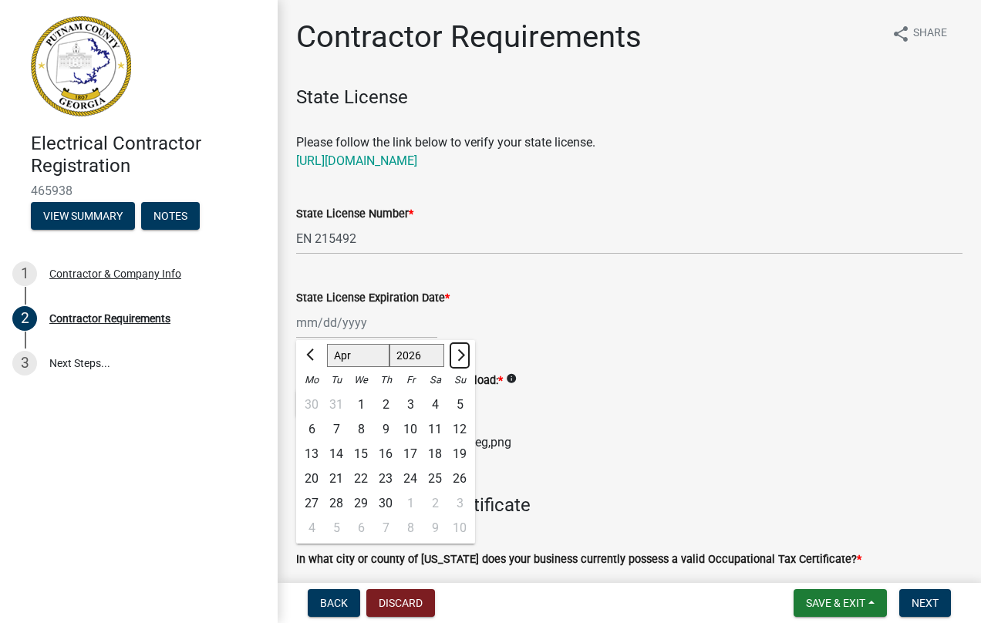
click at [457, 354] on span "Next month" at bounding box center [460, 356] width 12 height 12
select select "6"
click at [333, 499] on div "30" at bounding box center [336, 503] width 25 height 25
type input "[DATE]"
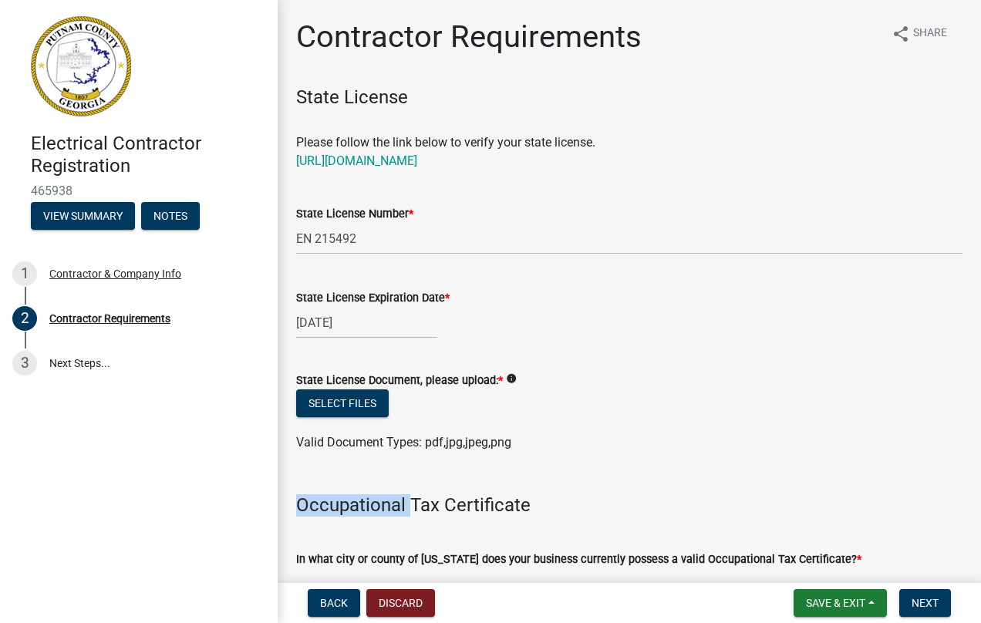
click at [333, 499] on h4 "Occupational Tax Certificate" at bounding box center [629, 506] width 667 height 22
click at [345, 399] on button "Select files" at bounding box center [342, 404] width 93 height 28
click at [346, 398] on button "Select files" at bounding box center [342, 404] width 93 height 28
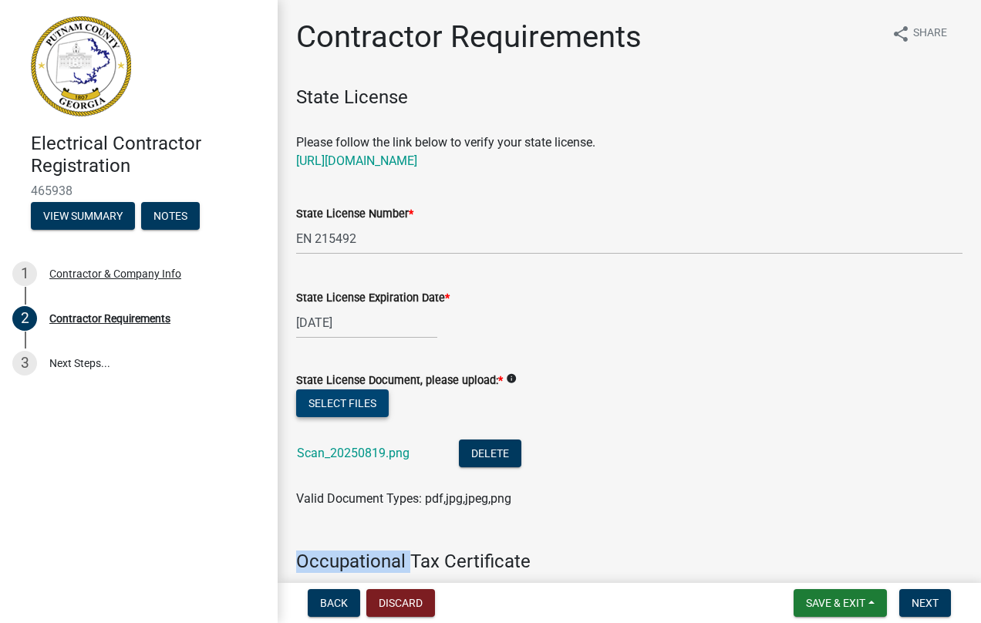
click at [344, 400] on button "Select files" at bounding box center [342, 404] width 93 height 28
click at [347, 397] on button "Select files" at bounding box center [342, 404] width 93 height 28
click at [349, 401] on button "Select files" at bounding box center [342, 404] width 93 height 28
click at [837, 600] on span "Save & Exit" at bounding box center [835, 603] width 59 height 12
click at [0, 0] on button "Save & Exit" at bounding box center [0, 0] width 0 height 0
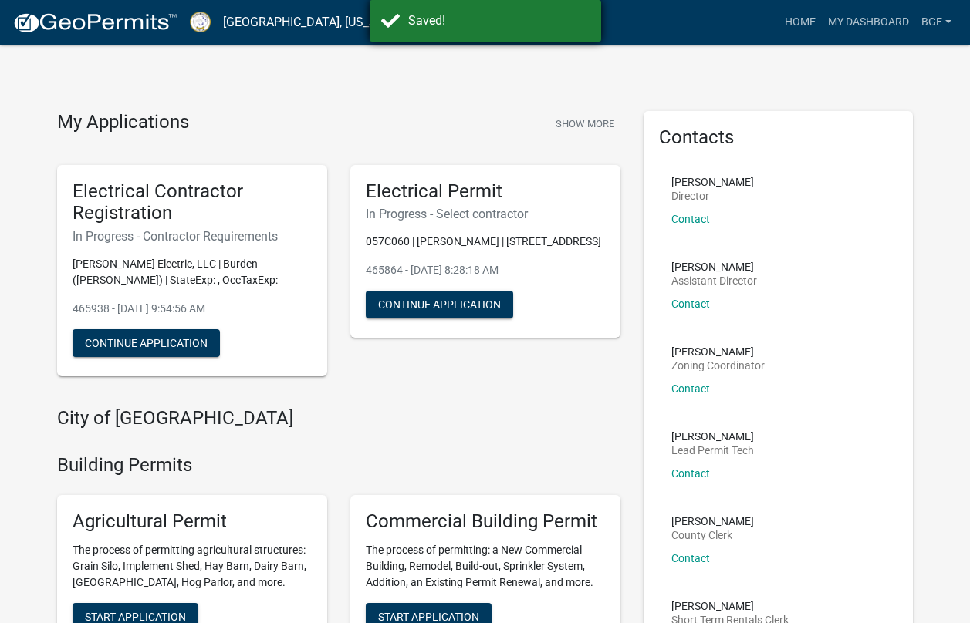
click at [457, 8] on div "Saved!" at bounding box center [485, 21] width 231 height 42
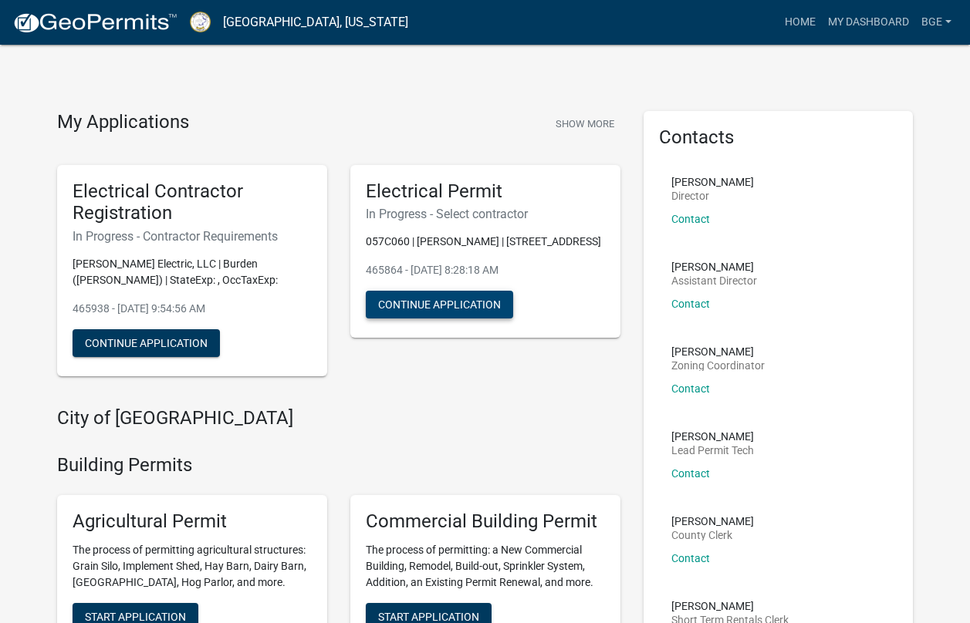
click at [436, 302] on button "Continue Application" at bounding box center [439, 305] width 147 height 28
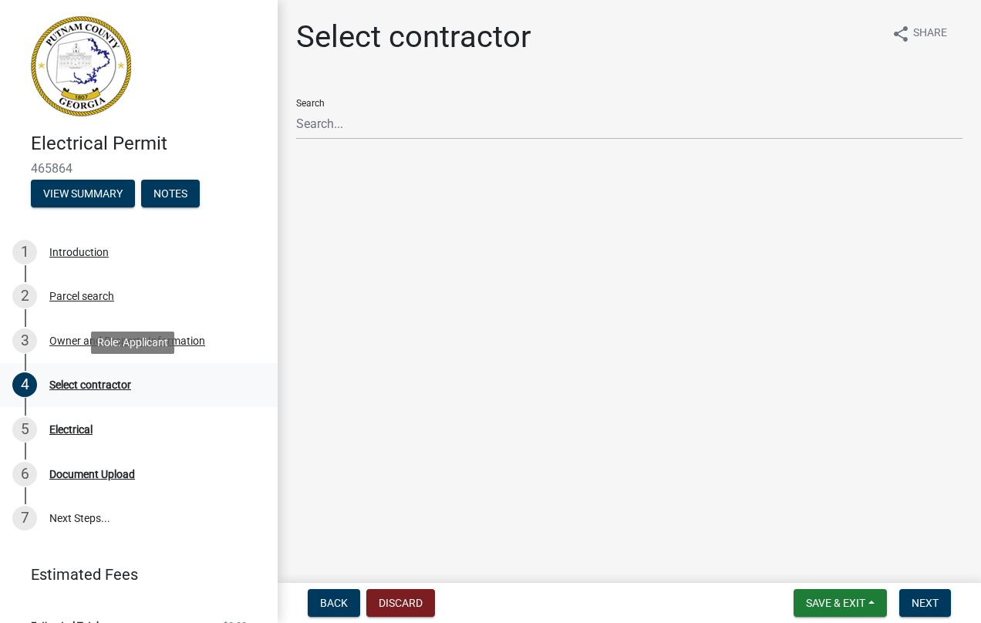
click at [85, 385] on div "Select contractor" at bounding box center [90, 385] width 82 height 11
click at [85, 384] on div "Select contractor" at bounding box center [90, 385] width 82 height 11
drag, startPoint x: 76, startPoint y: 380, endPoint x: 71, endPoint y: 350, distance: 29.7
click at [76, 377] on div "4 Select contractor" at bounding box center [132, 385] width 241 height 25
click at [69, 340] on div "Owner and Property Information" at bounding box center [127, 341] width 156 height 11
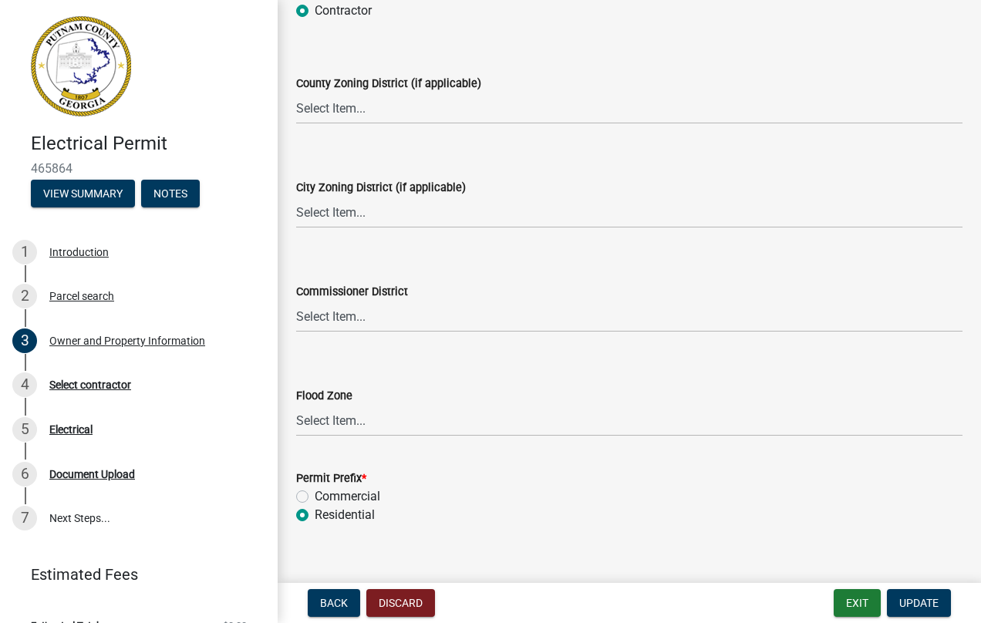
scroll to position [2773, 0]
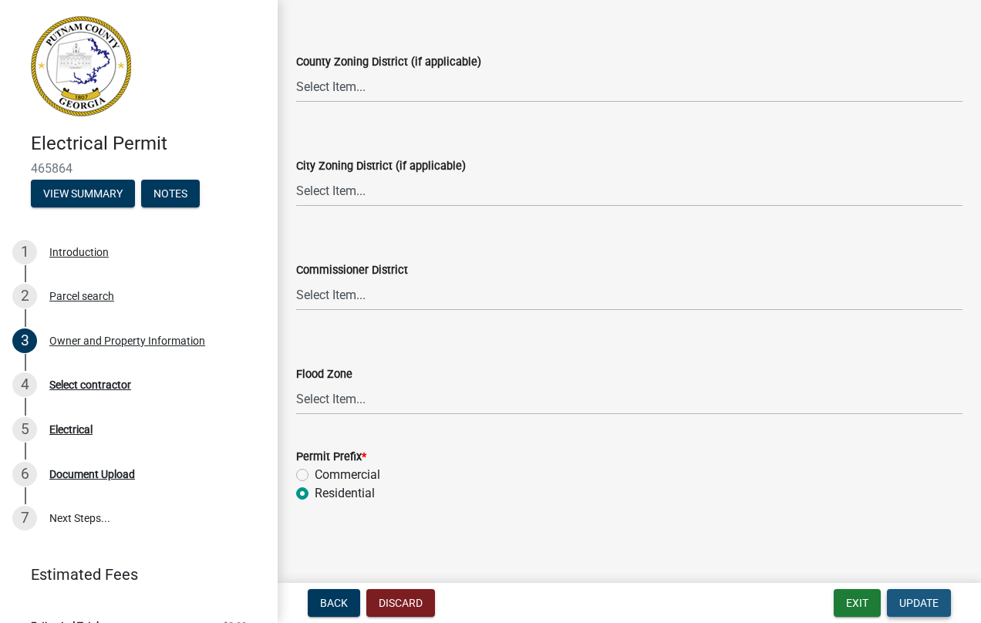
click at [920, 593] on button "Update" at bounding box center [919, 603] width 64 height 28
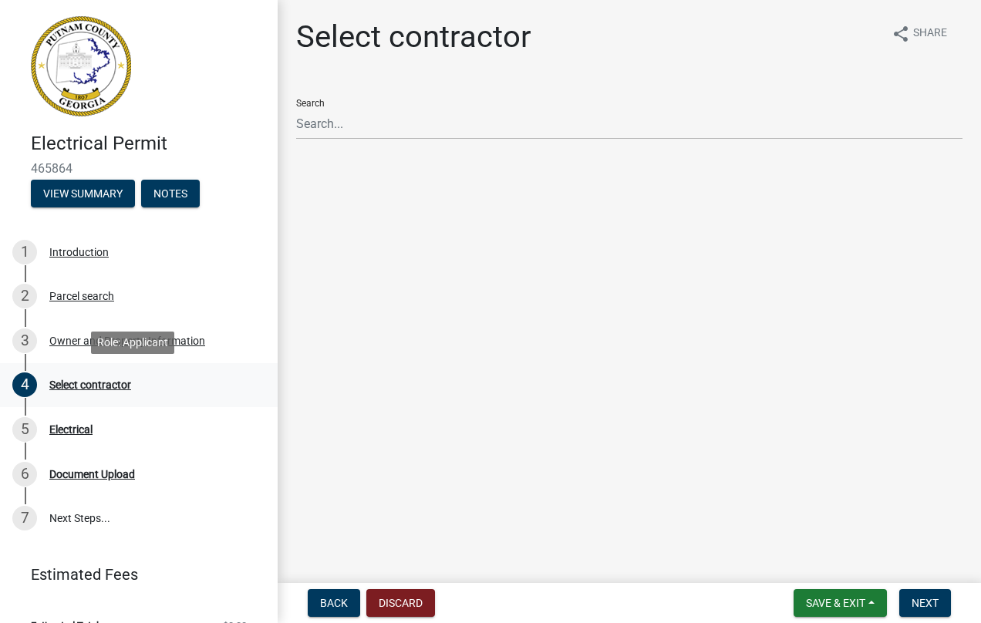
click at [96, 386] on div "Select contractor" at bounding box center [90, 385] width 82 height 11
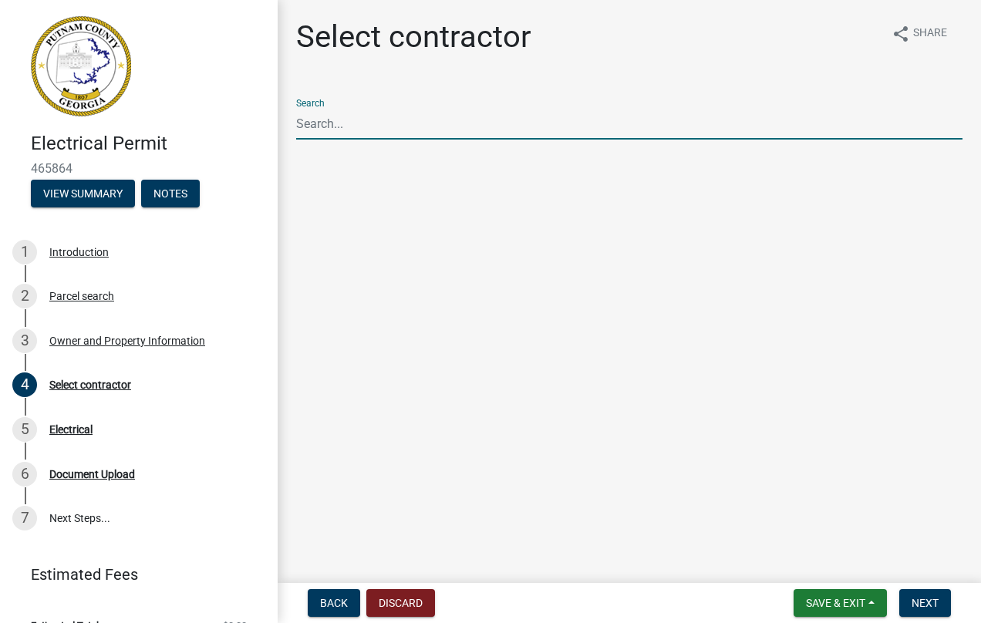
click at [306, 130] on input "Search" at bounding box center [629, 124] width 667 height 32
type input "Burden"
click at [911, 600] on button "Next" at bounding box center [926, 603] width 52 height 28
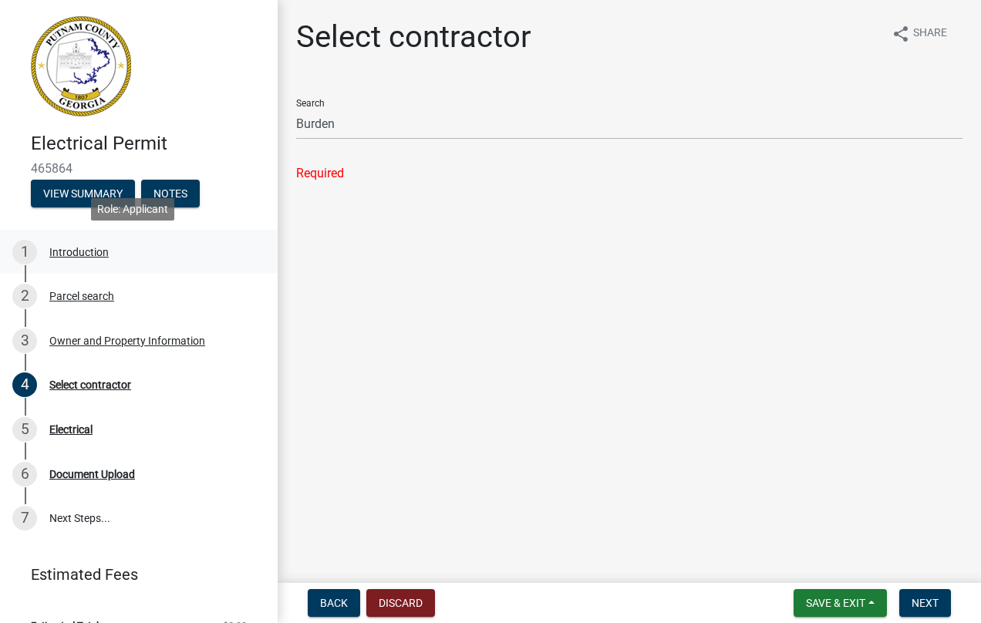
click at [70, 252] on div "Introduction" at bounding box center [78, 252] width 59 height 11
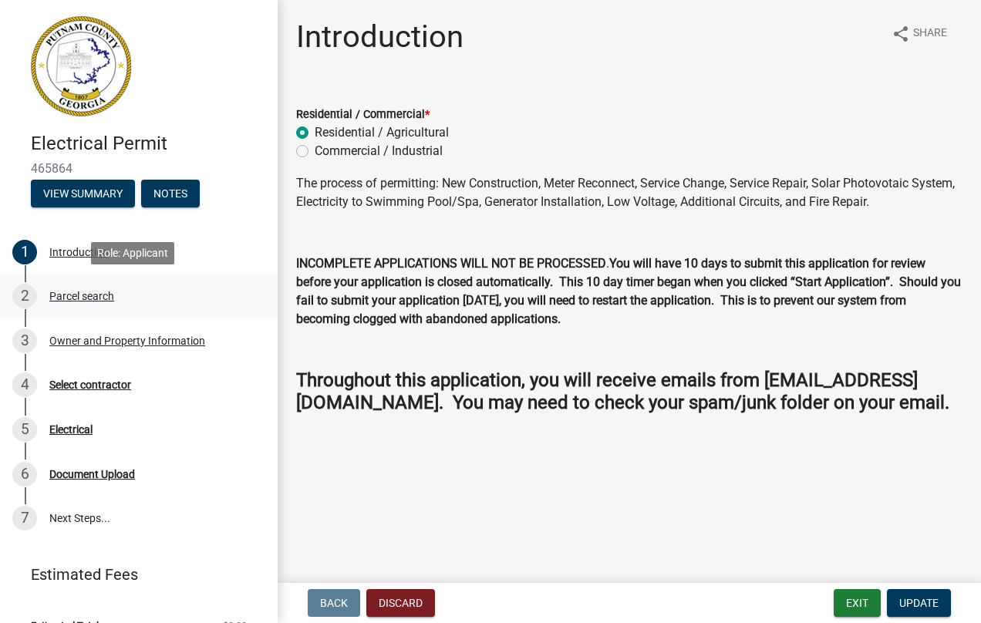
click at [77, 292] on div "Parcel search" at bounding box center [81, 296] width 65 height 11
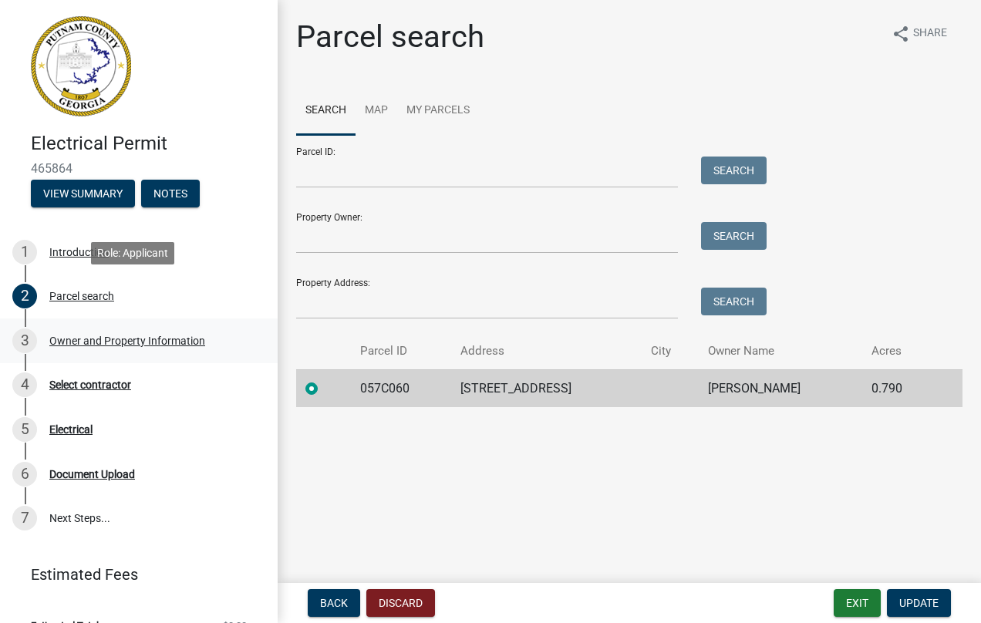
drag, startPoint x: 77, startPoint y: 292, endPoint x: 106, endPoint y: 340, distance: 55.7
click at [106, 340] on div "Owner and Property Information" at bounding box center [127, 341] width 156 height 11
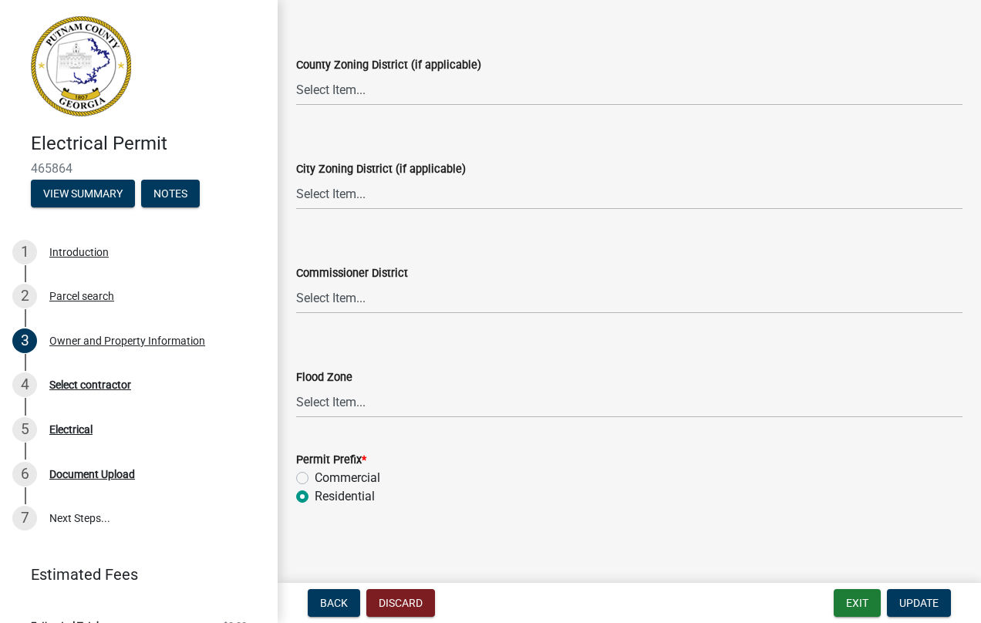
scroll to position [2773, 0]
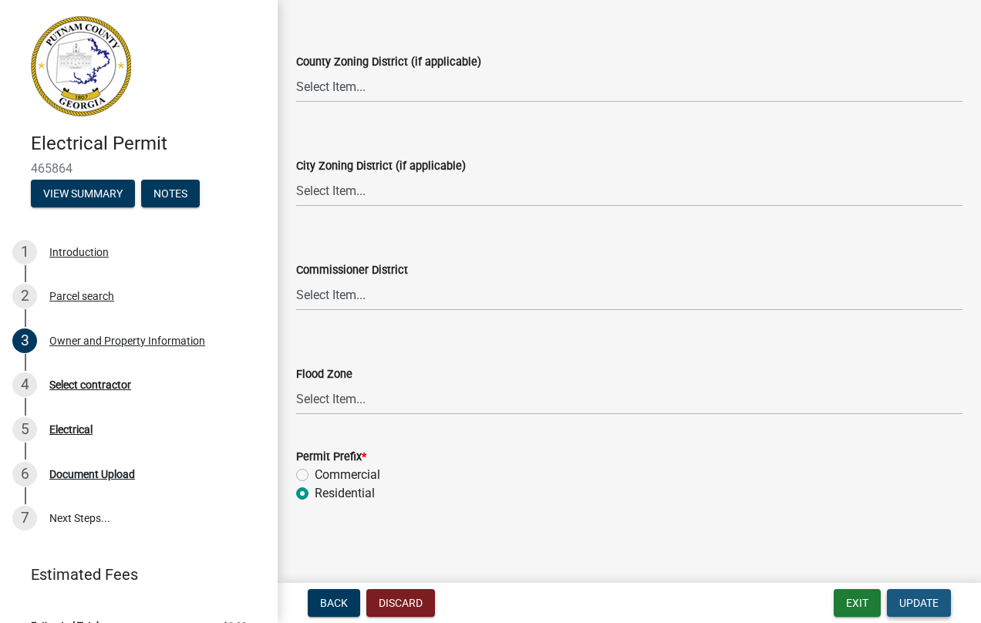
click at [924, 603] on span "Update" at bounding box center [919, 603] width 39 height 12
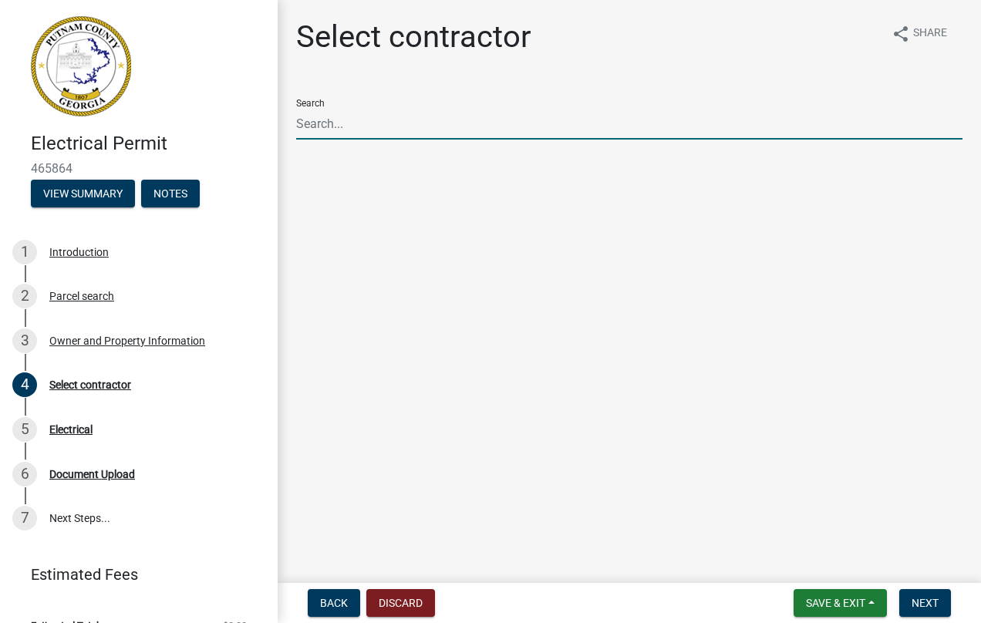
click at [321, 126] on input "Search" at bounding box center [629, 124] width 667 height 32
click at [333, 119] on input "Burden" at bounding box center [629, 124] width 667 height 32
type input "[PERSON_NAME]"
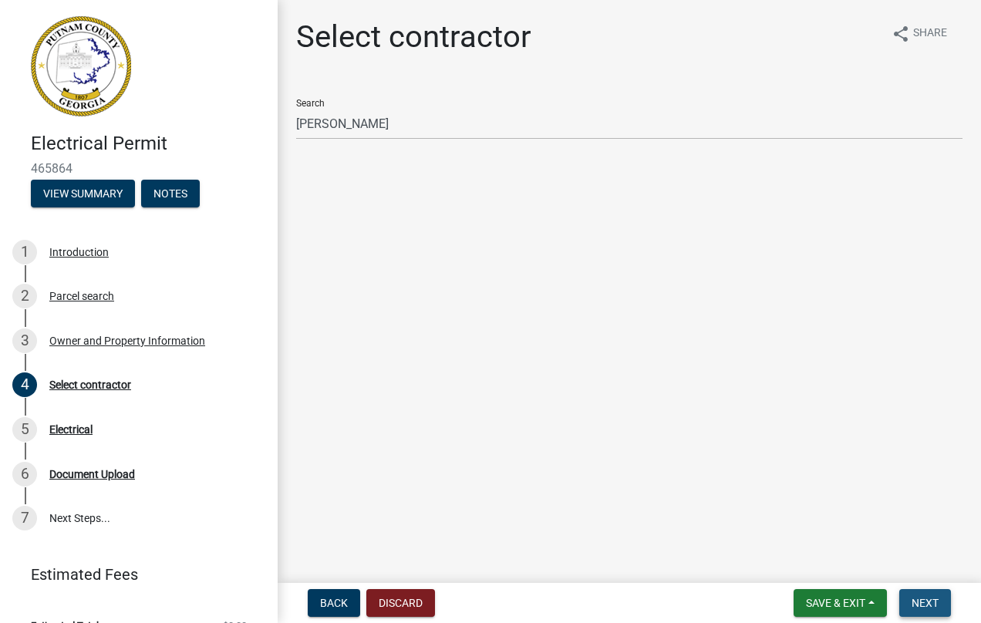
click at [927, 602] on span "Next" at bounding box center [925, 603] width 27 height 12
click at [74, 250] on div "Introduction" at bounding box center [78, 252] width 59 height 11
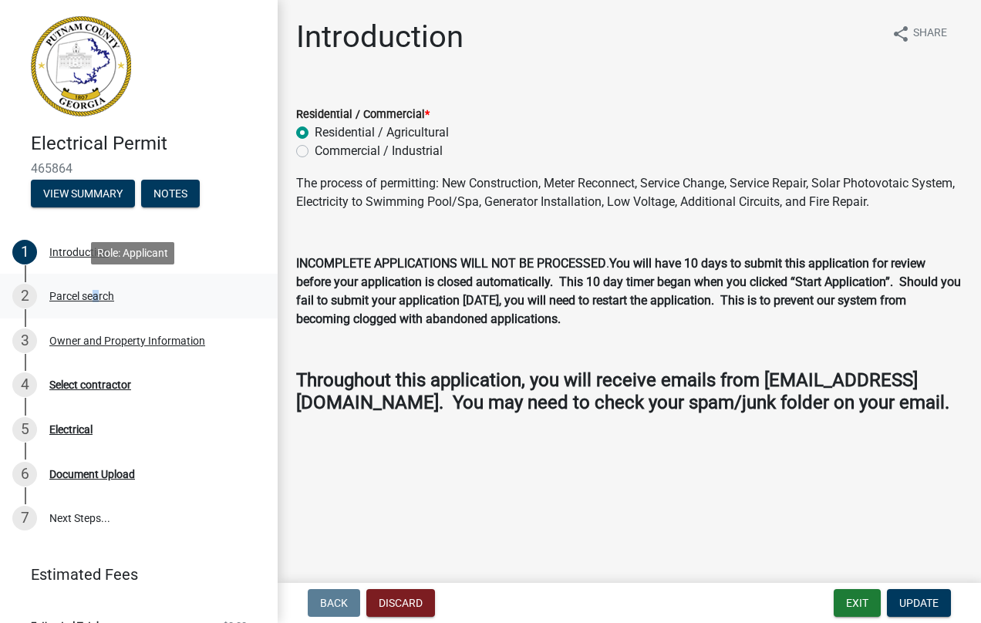
click at [92, 292] on div "Parcel search" at bounding box center [81, 296] width 65 height 11
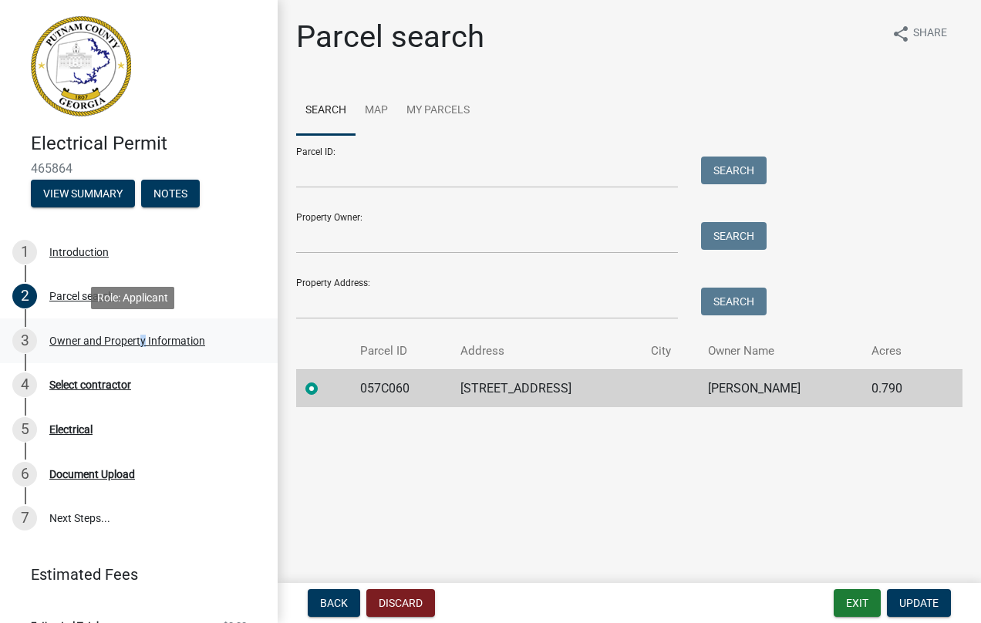
click at [138, 336] on div "Owner and Property Information" at bounding box center [127, 341] width 156 height 11
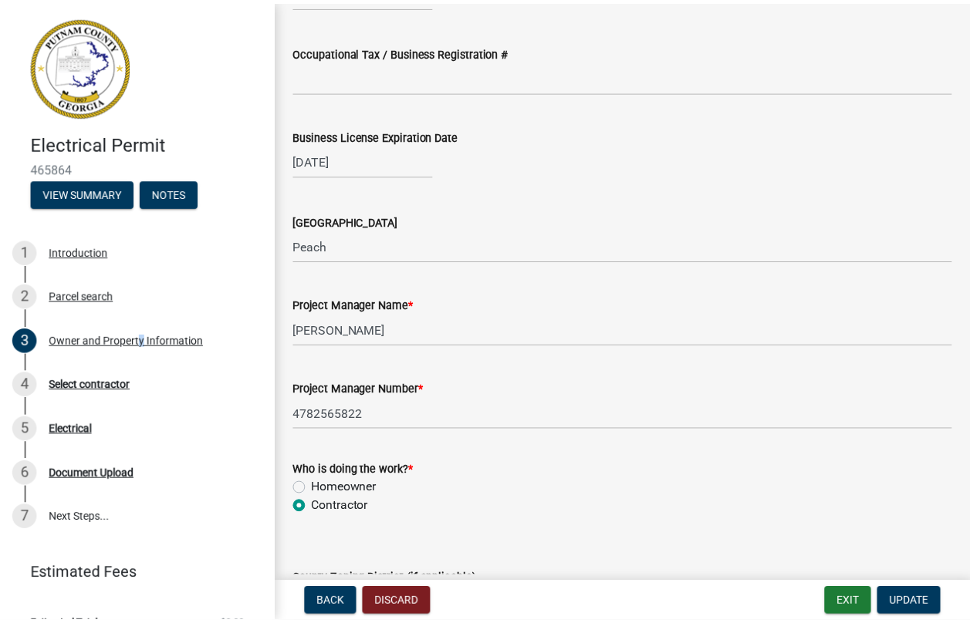
scroll to position [2001, 0]
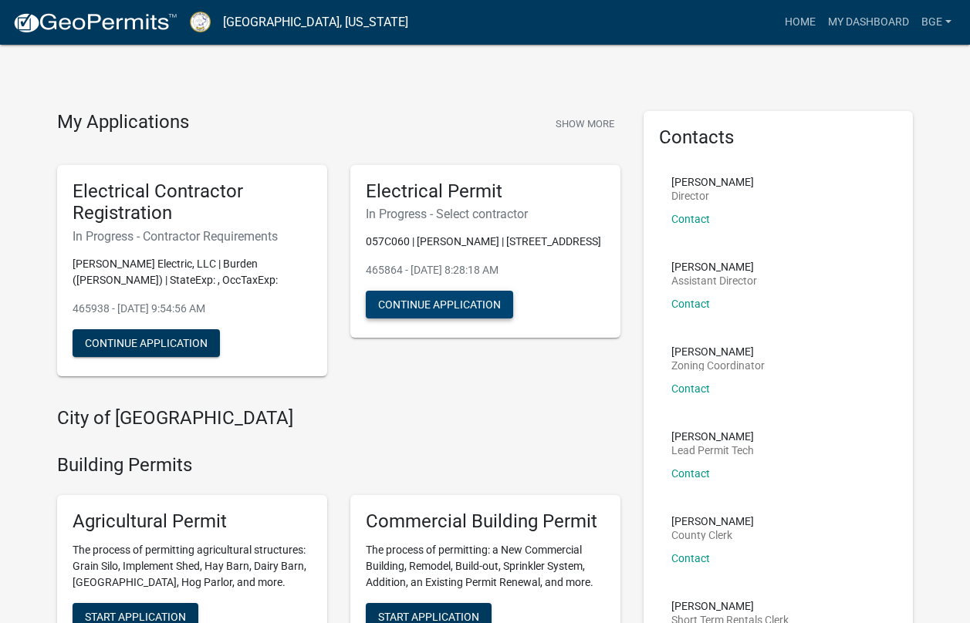
click at [418, 302] on button "Continue Application" at bounding box center [439, 305] width 147 height 28
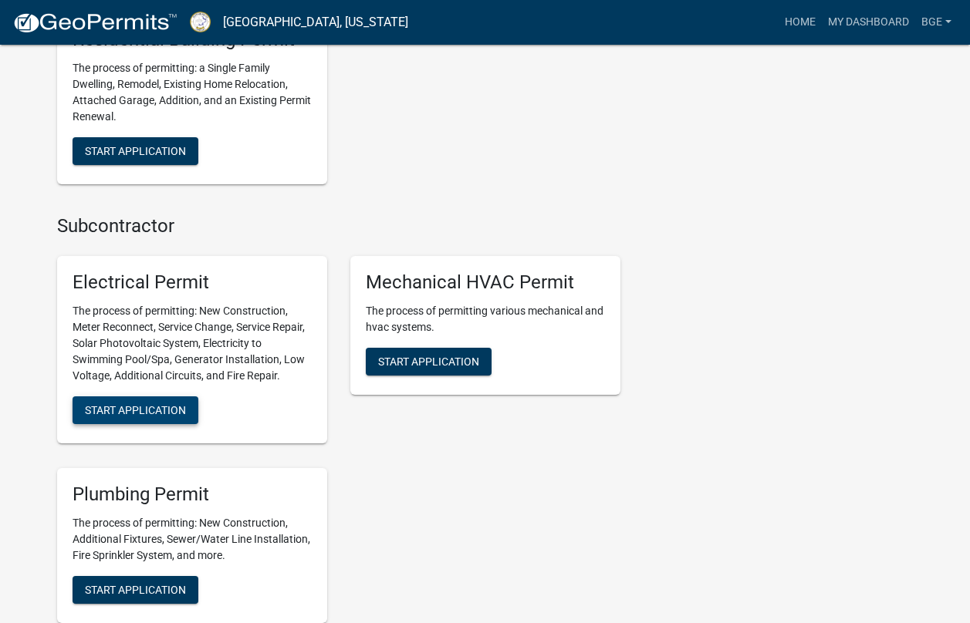
scroll to position [918, 0]
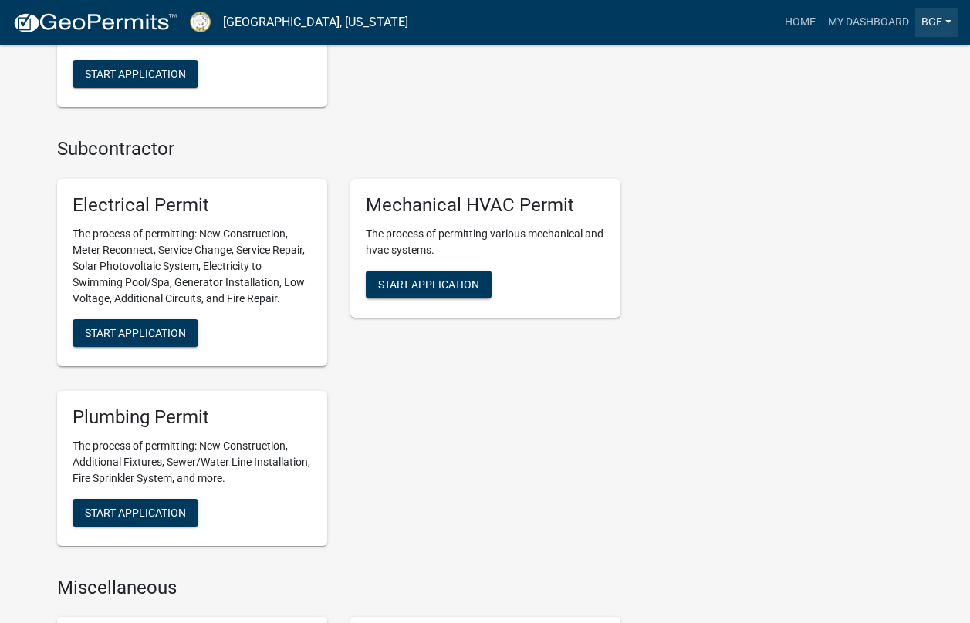
click at [927, 16] on link "BGE" at bounding box center [936, 22] width 42 height 29
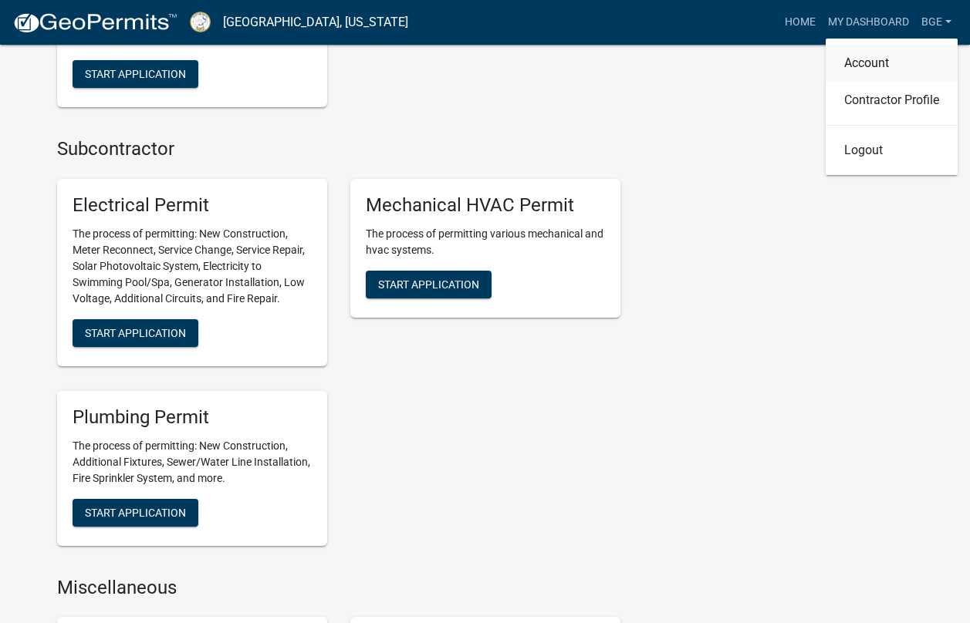
click at [879, 59] on link "Account" at bounding box center [892, 63] width 132 height 37
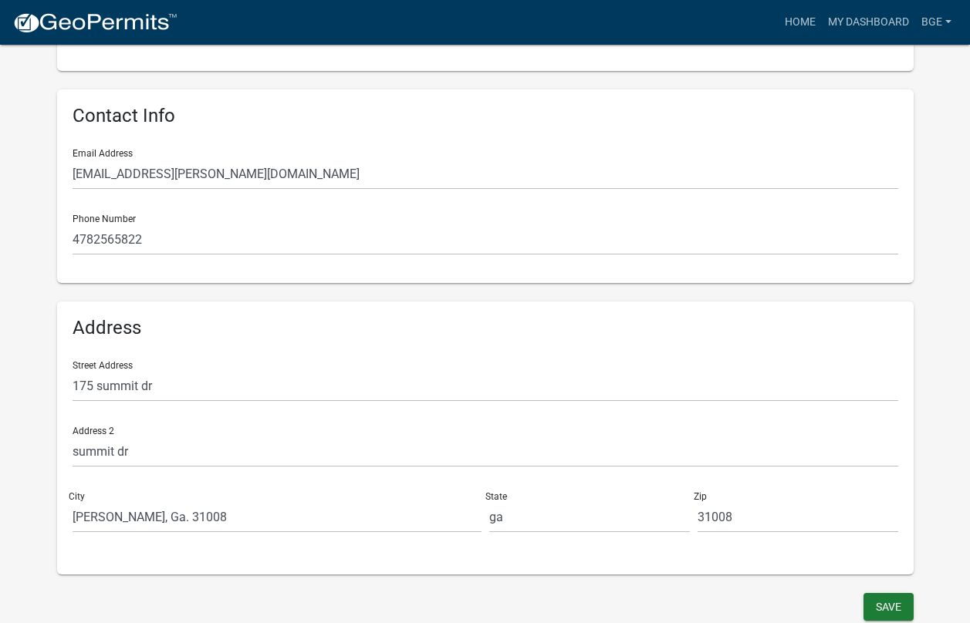
scroll to position [275, 0]
click at [884, 601] on button "Save" at bounding box center [888, 606] width 50 height 28
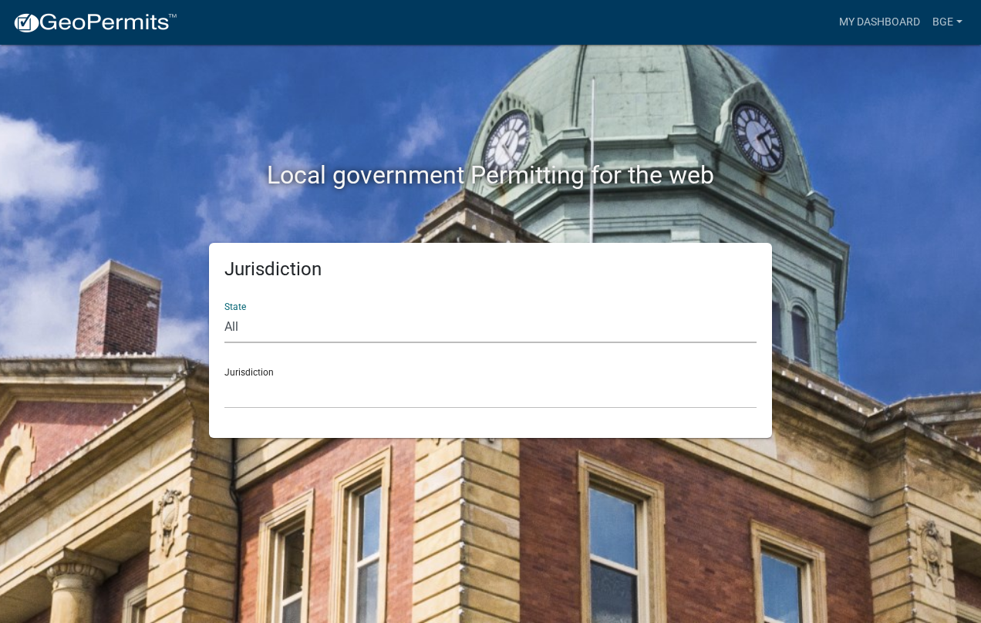
click at [242, 326] on select "All [US_STATE] [US_STATE] [US_STATE] [US_STATE] [US_STATE] [US_STATE] [US_STATE…" at bounding box center [491, 328] width 532 height 32
select select "[US_STATE]"
click at [225, 312] on select "All [US_STATE] [US_STATE] [US_STATE] [US_STATE] [US_STATE] [US_STATE] [US_STATE…" at bounding box center [491, 328] width 532 height 32
click at [251, 392] on select "[GEOGRAPHIC_DATA], [US_STATE][PERSON_NAME][GEOGRAPHIC_DATA], [US_STATE][PERSON_…" at bounding box center [491, 393] width 532 height 32
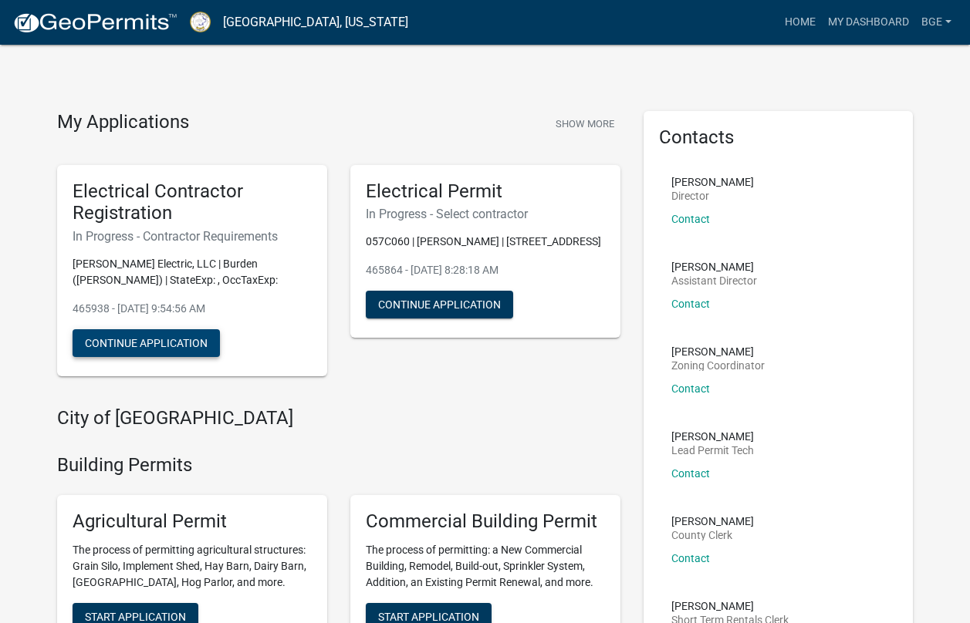
click at [154, 339] on button "Continue Application" at bounding box center [146, 343] width 147 height 28
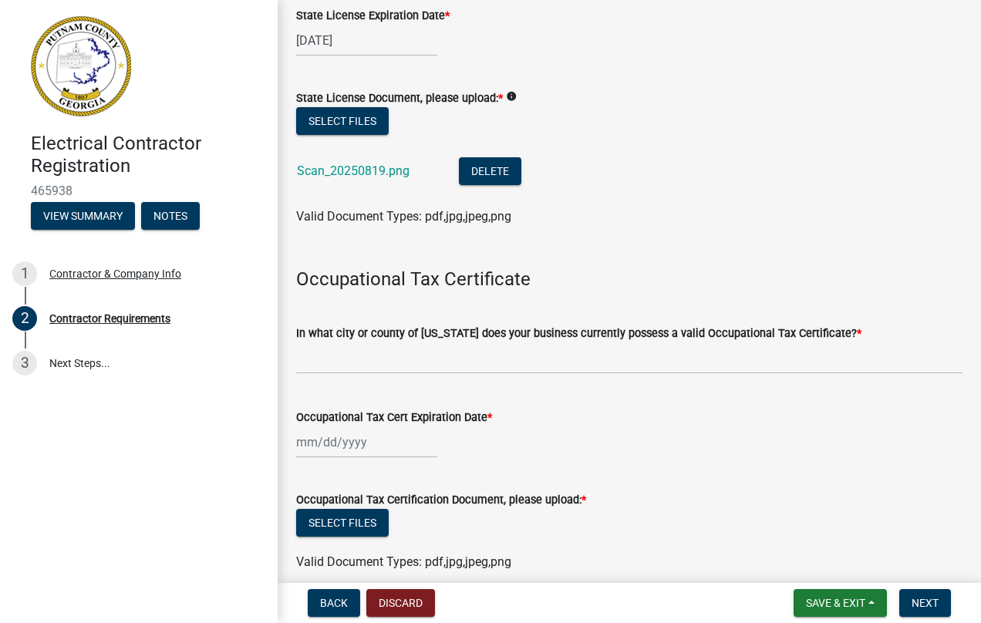
scroll to position [309, 0]
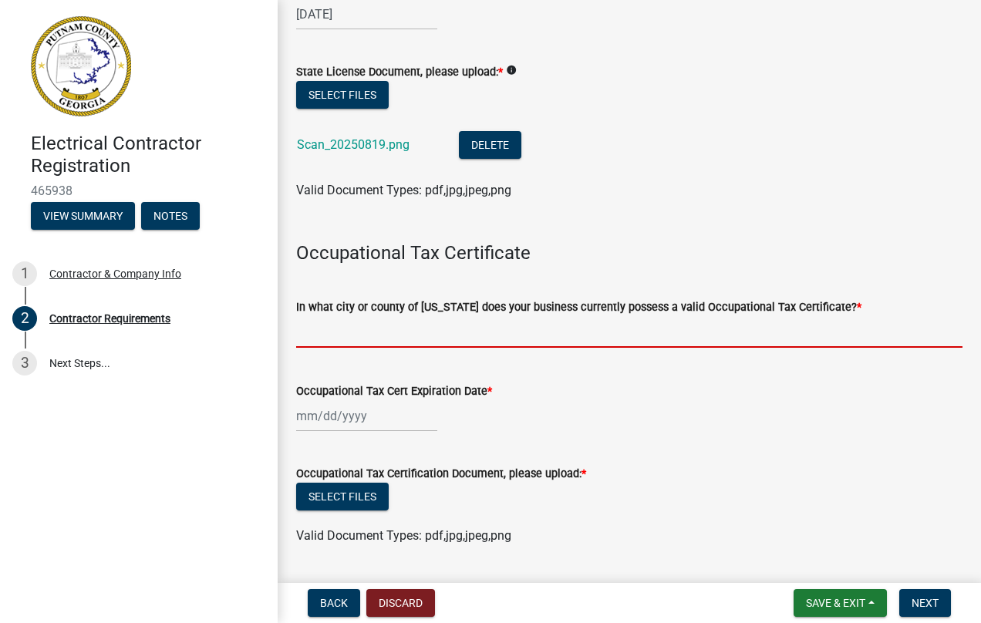
click at [362, 329] on input "In what city or county of [US_STATE] does your business currently possess a val…" at bounding box center [629, 332] width 667 height 32
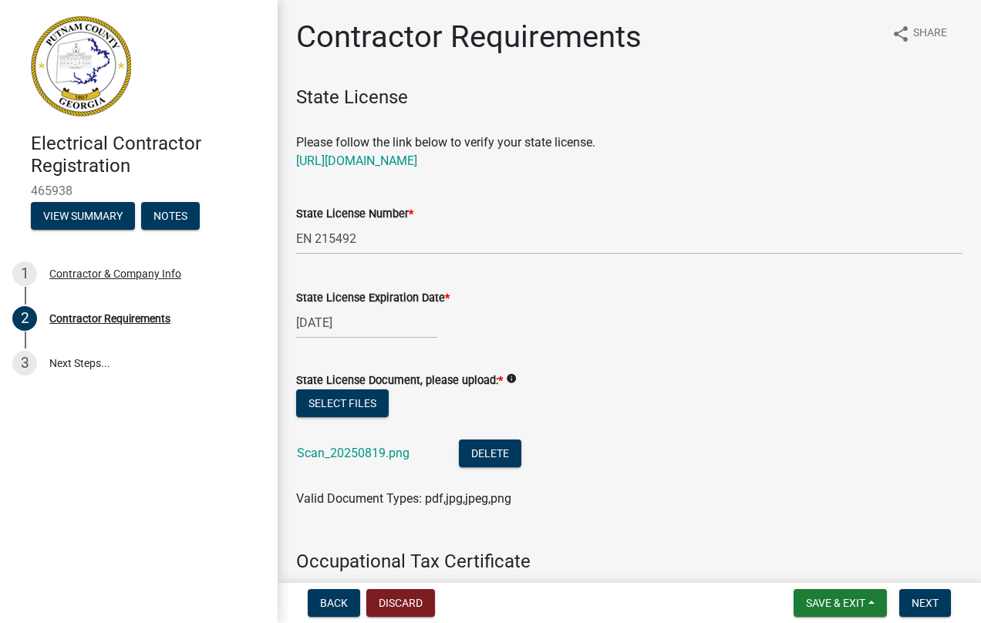
scroll to position [77, 0]
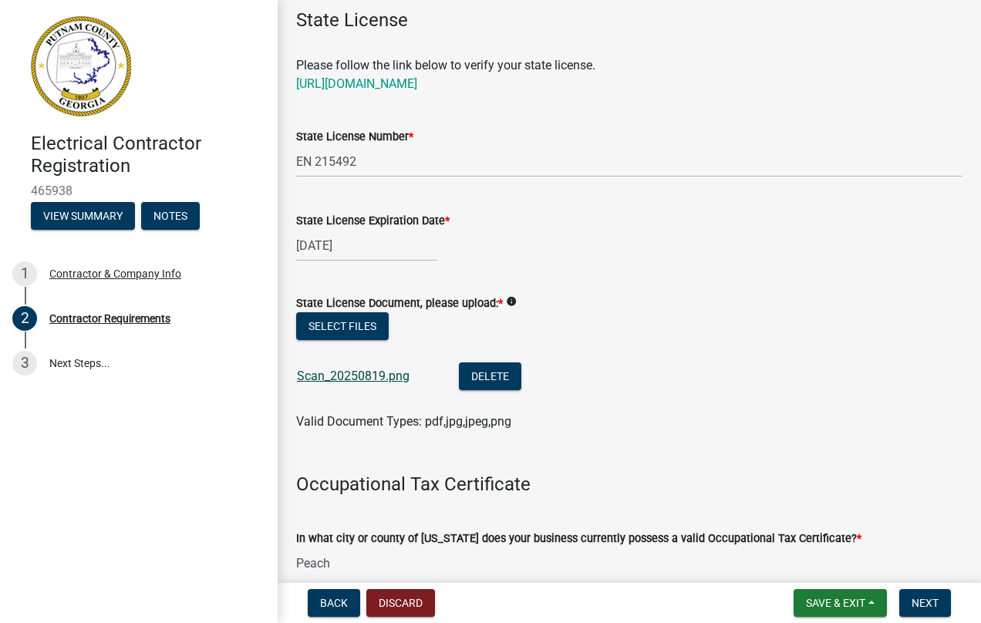
type input "Peach"
click at [352, 373] on link "Scan_20250819.png" at bounding box center [353, 376] width 113 height 15
click at [489, 370] on button "Delete" at bounding box center [490, 377] width 62 height 28
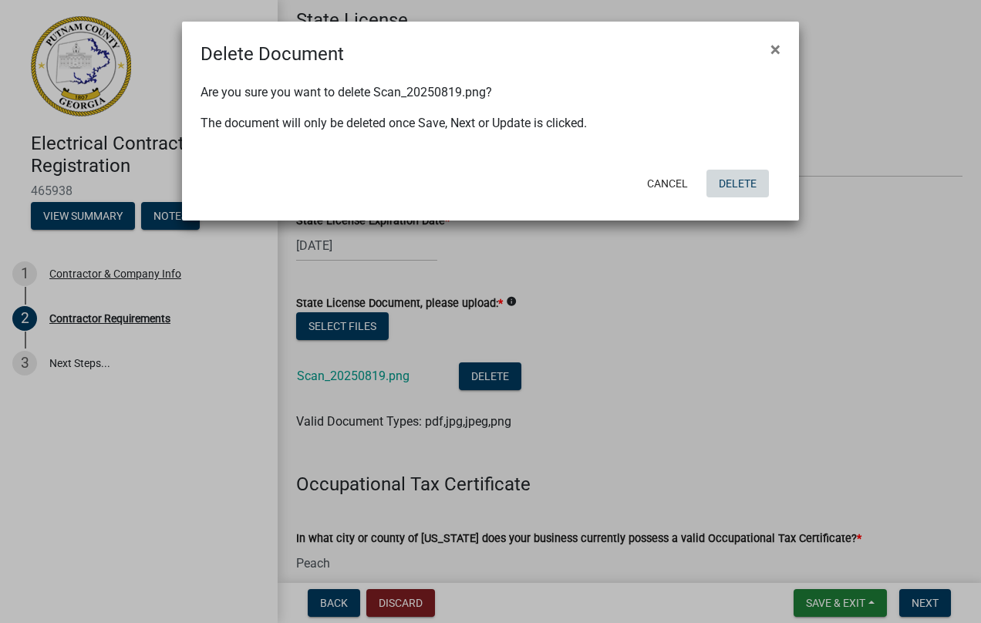
click at [740, 182] on button "Delete" at bounding box center [738, 184] width 62 height 28
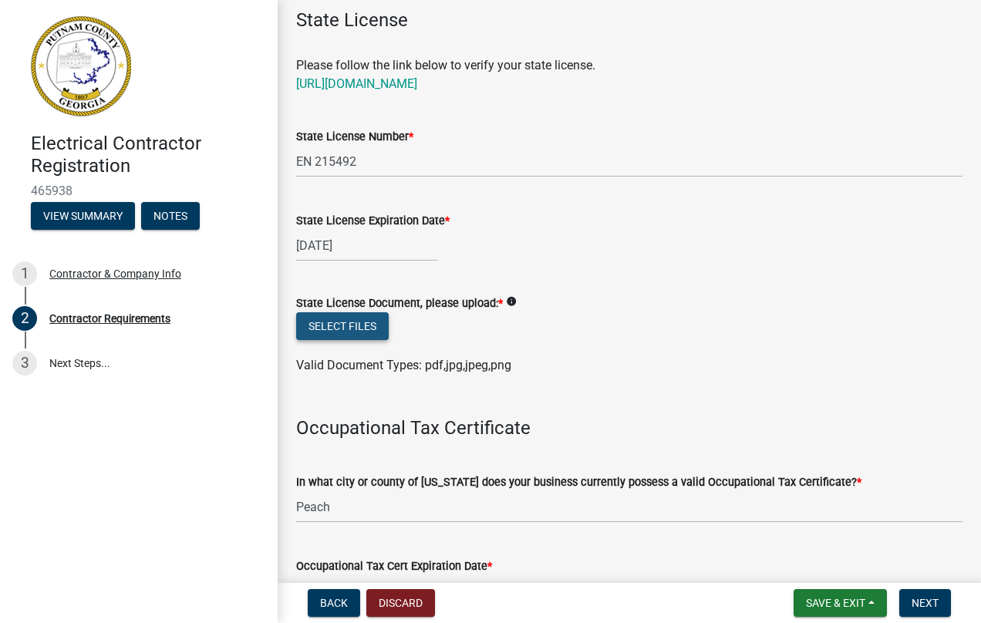
click at [343, 320] on button "Select files" at bounding box center [342, 326] width 93 height 28
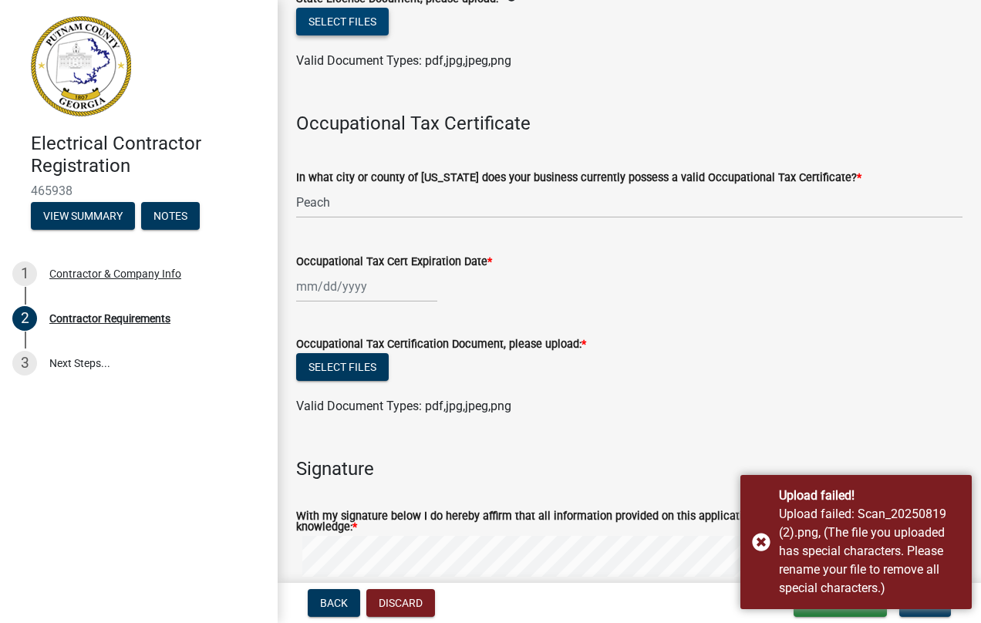
scroll to position [386, 0]
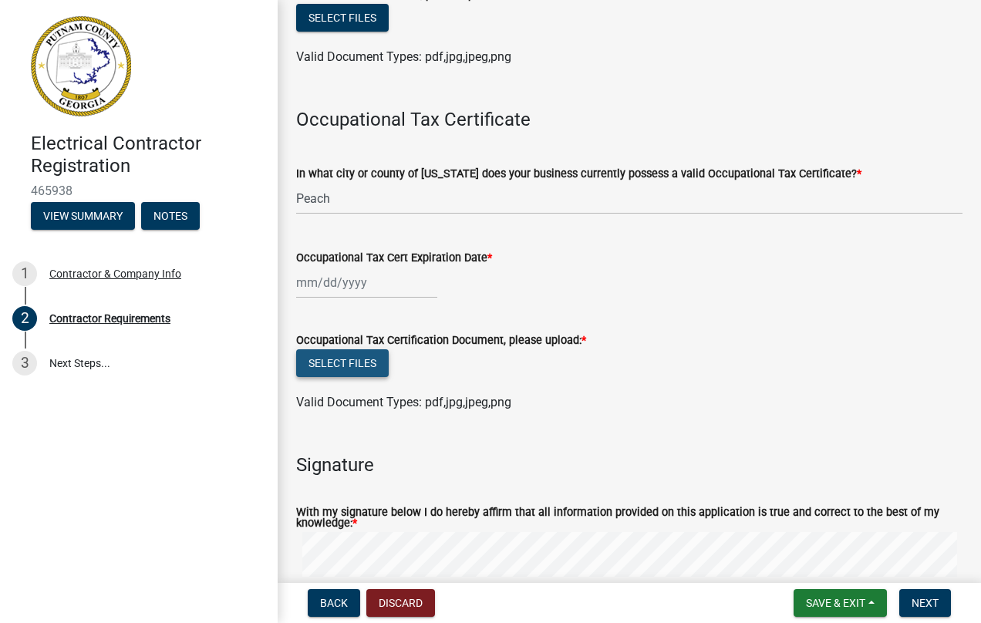
click at [347, 358] on button "Select files" at bounding box center [342, 364] width 93 height 28
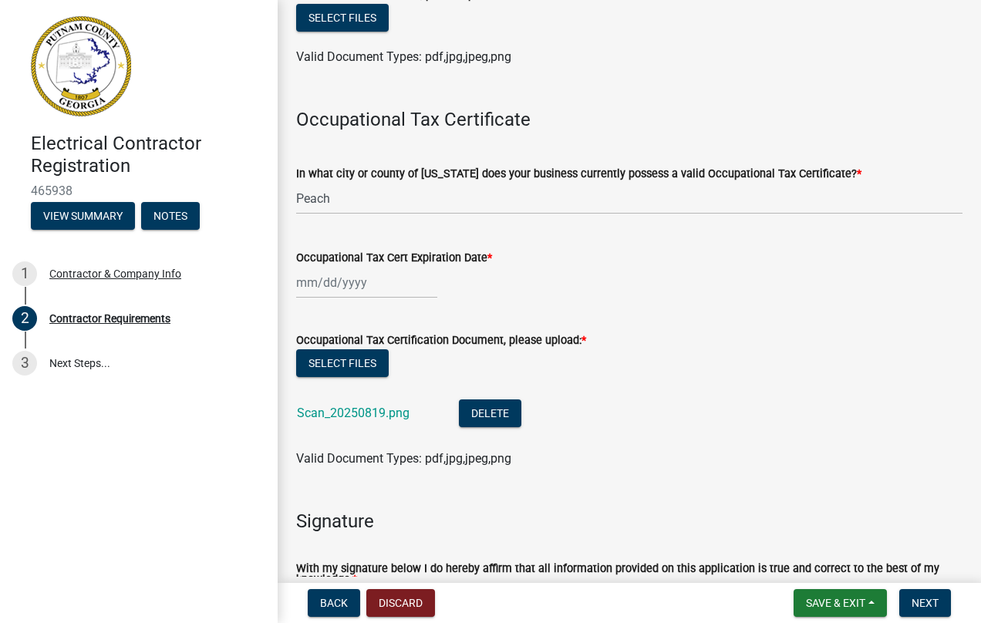
click at [312, 283] on div at bounding box center [366, 283] width 141 height 32
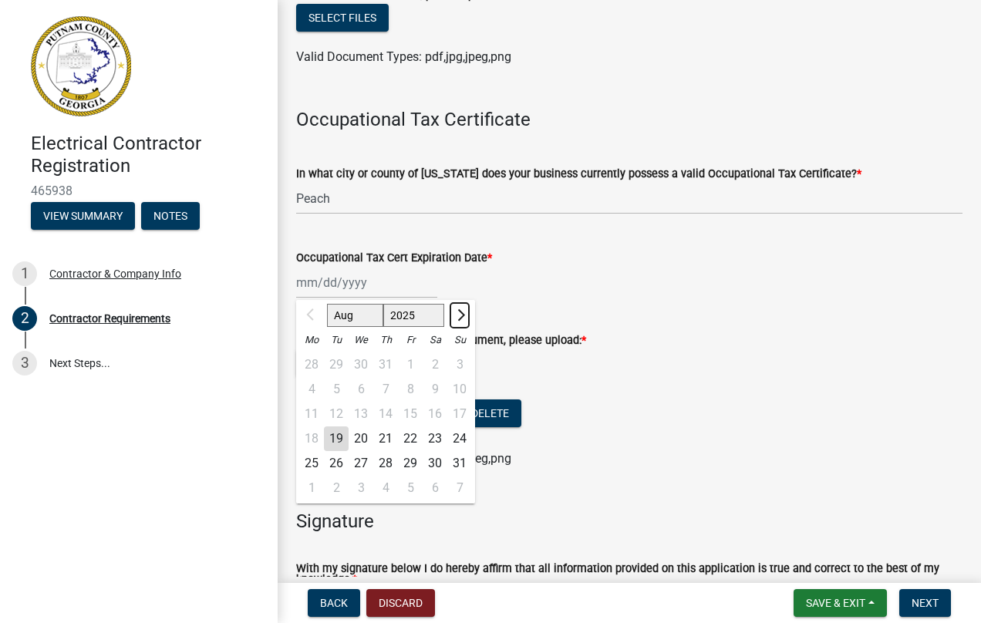
click at [464, 316] on button "Next month" at bounding box center [460, 315] width 19 height 25
click at [464, 314] on span "Next month" at bounding box center [460, 315] width 12 height 12
click at [463, 309] on button "Next month" at bounding box center [460, 315] width 19 height 25
select select "12"
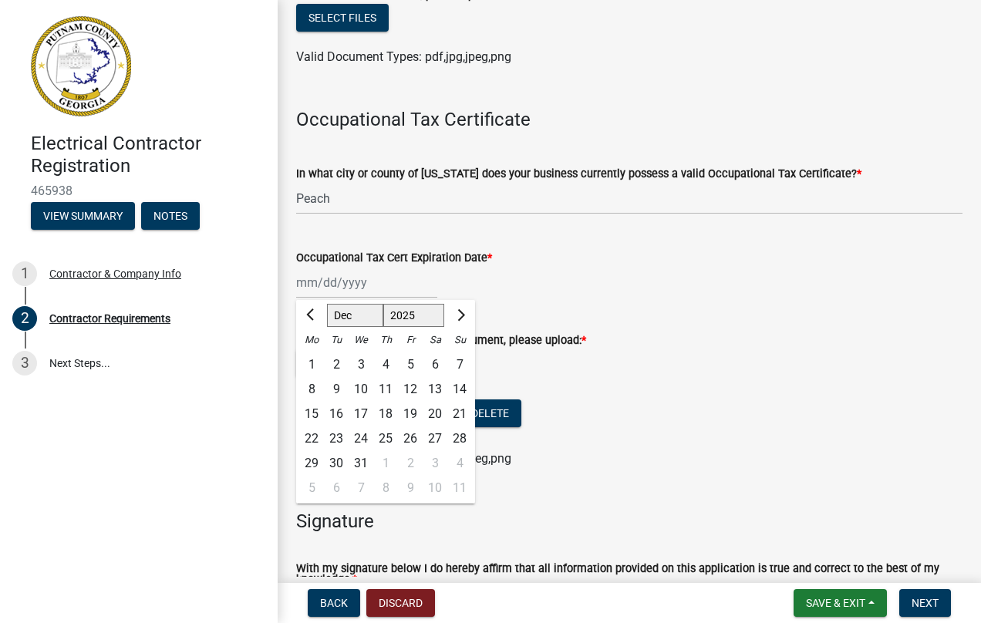
click at [363, 455] on div "31" at bounding box center [361, 463] width 25 height 25
type input "[DATE]"
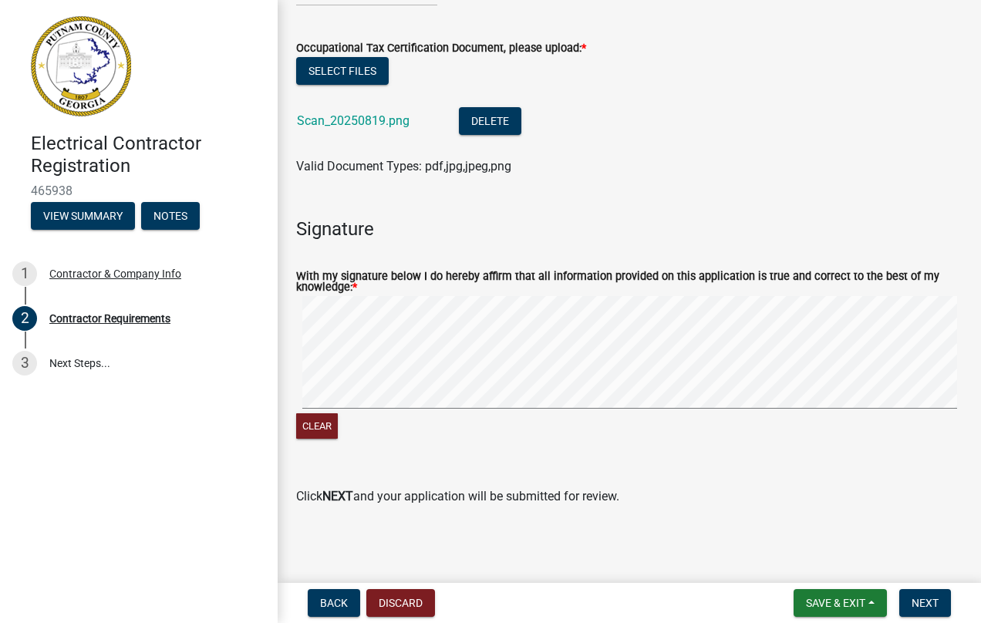
scroll to position [680, 0]
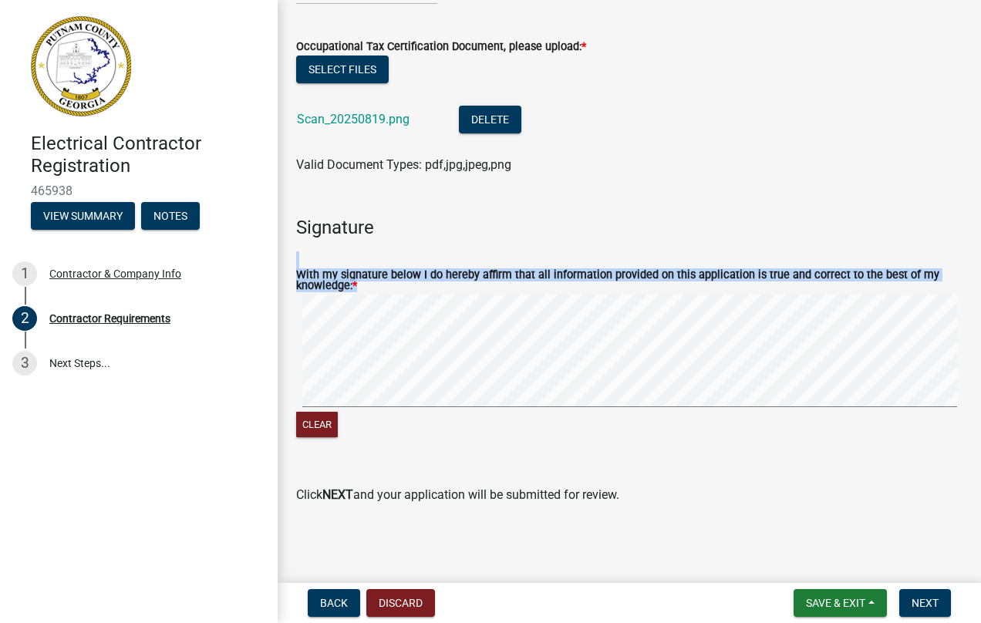
click at [924, 597] on span "Next" at bounding box center [925, 603] width 27 height 12
click at [926, 602] on span "Next" at bounding box center [925, 603] width 27 height 12
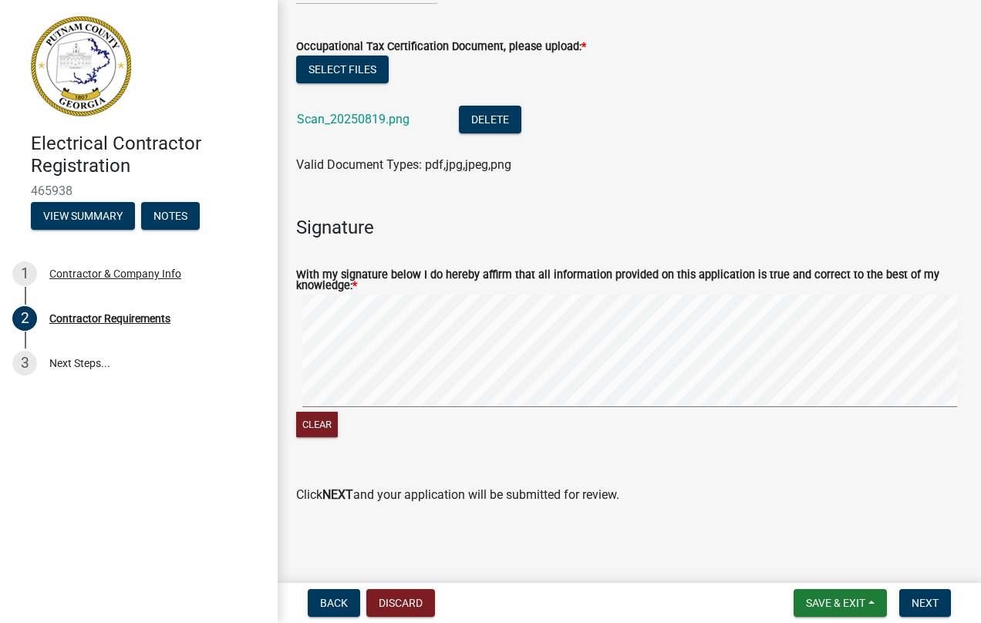
click at [869, 532] on main "Contractor Requirements share Share State License Please follow the link below …" at bounding box center [630, 288] width 704 height 577
click at [925, 598] on span "Next" at bounding box center [925, 603] width 27 height 12
click at [915, 603] on span "Next" at bounding box center [925, 603] width 27 height 12
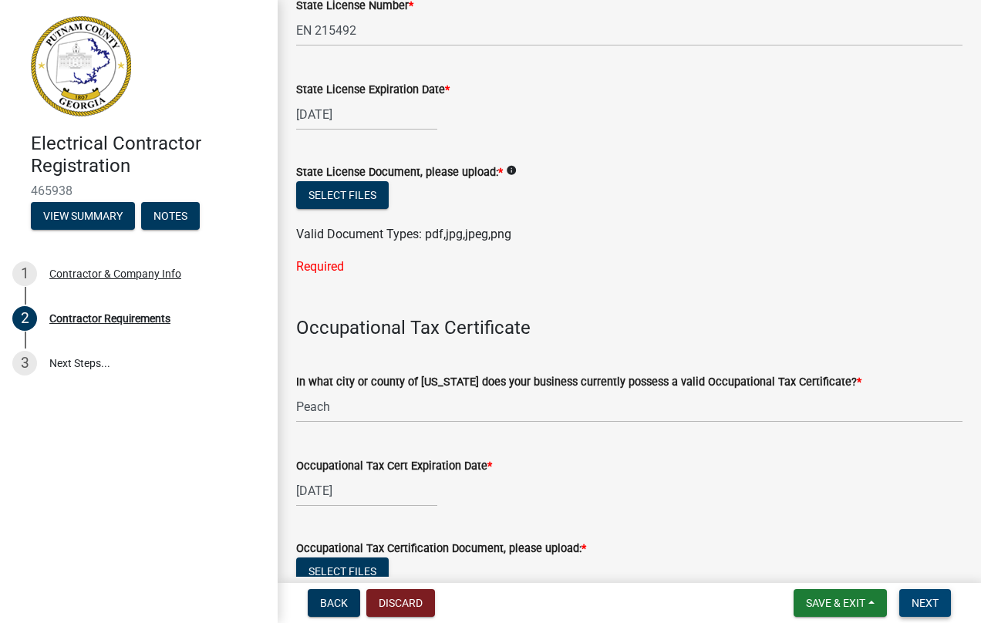
scroll to position [171, 0]
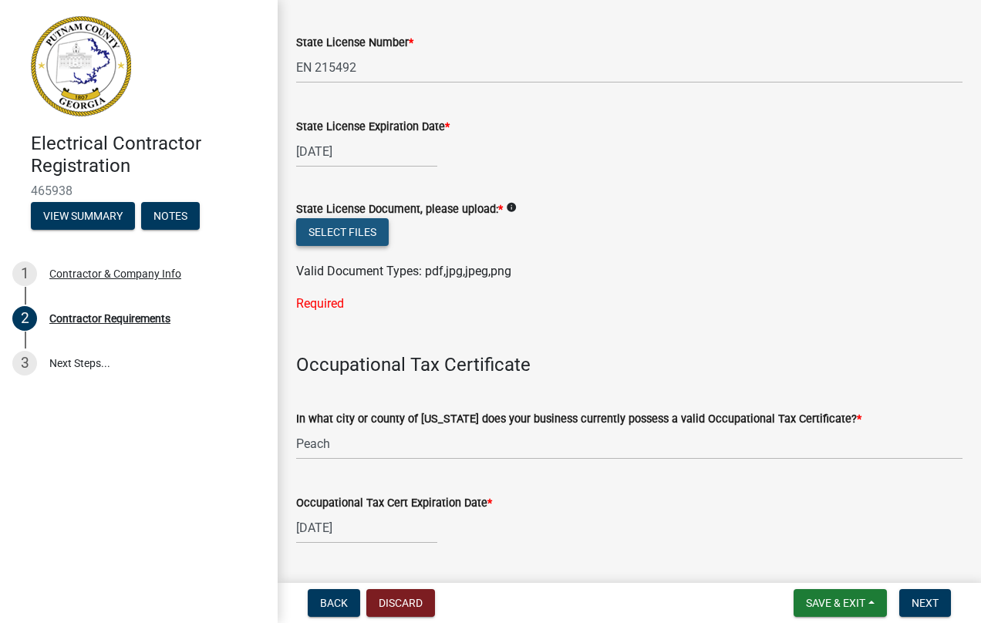
click at [358, 228] on button "Select files" at bounding box center [342, 232] width 93 height 28
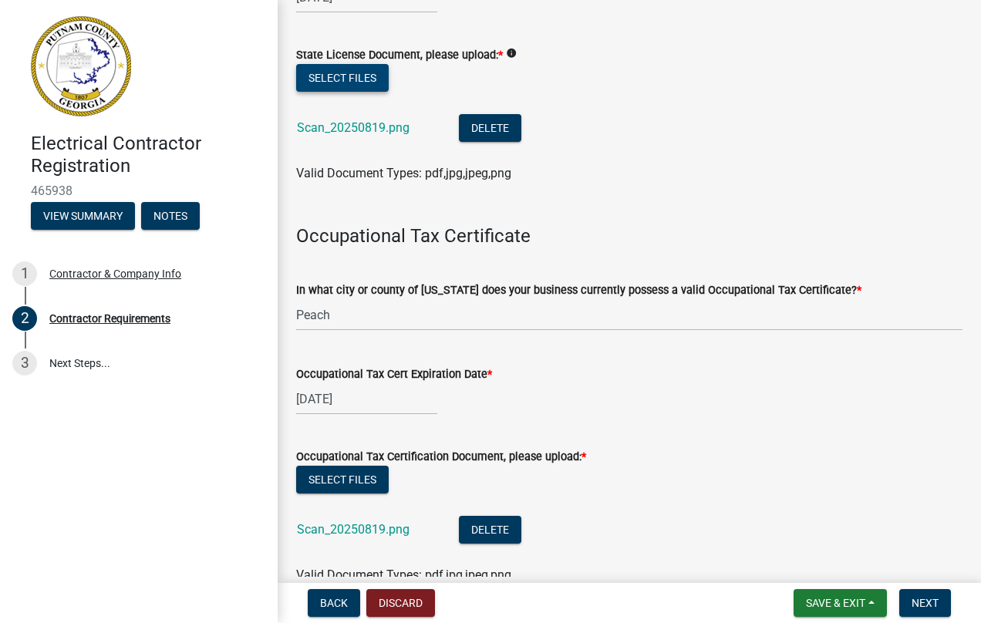
scroll to position [403, 0]
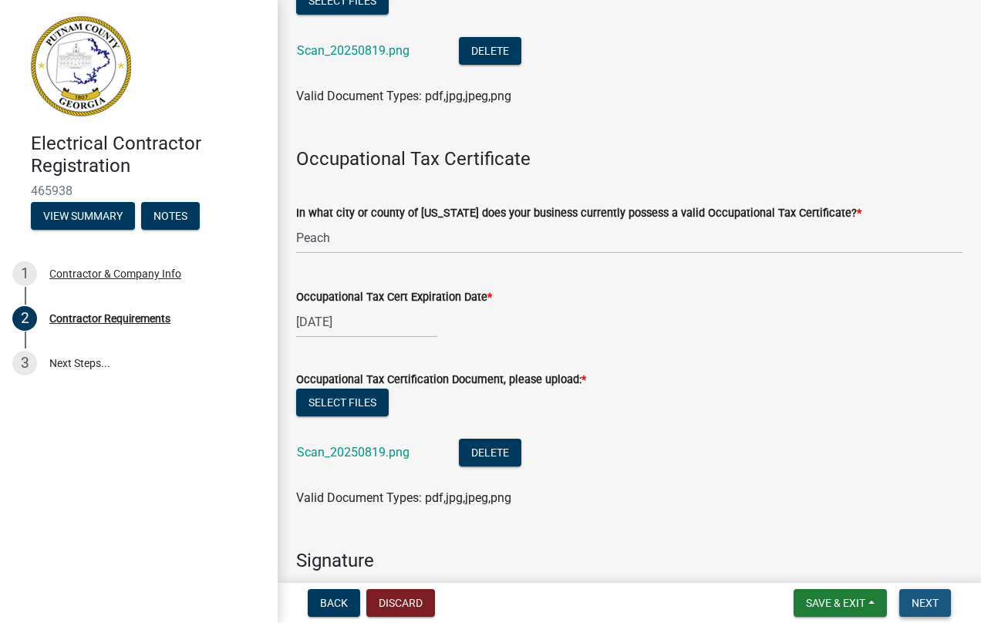
click at [926, 599] on span "Next" at bounding box center [925, 603] width 27 height 12
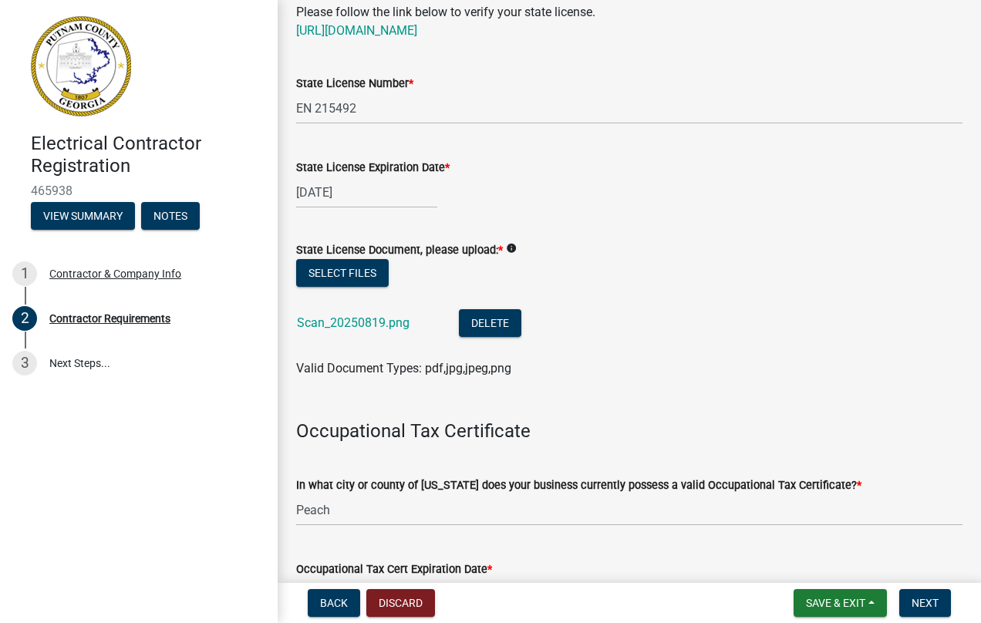
scroll to position [154, 0]
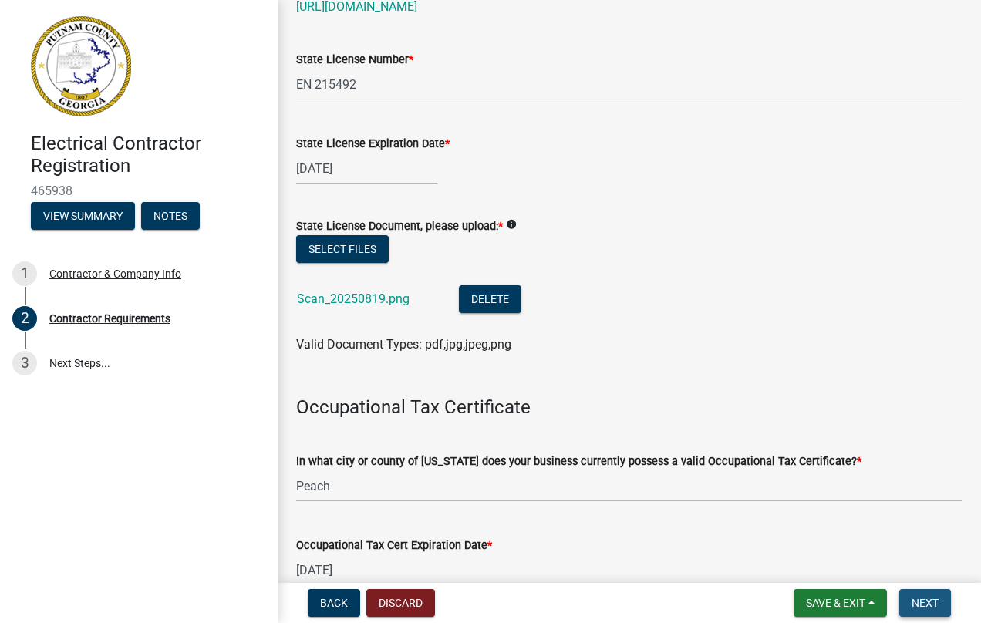
click at [926, 599] on span "Next" at bounding box center [925, 603] width 27 height 12
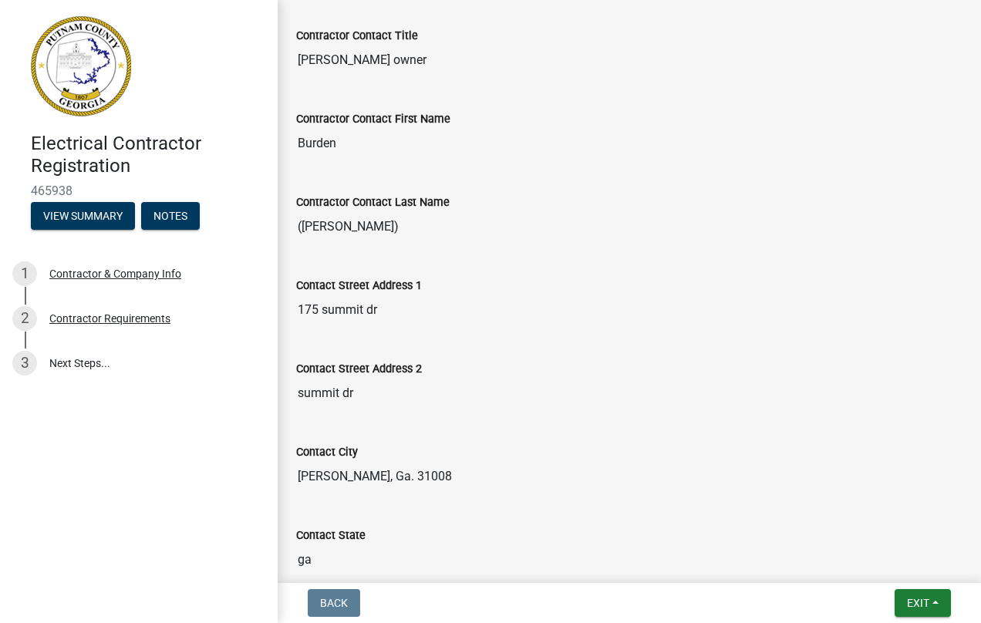
scroll to position [287, 0]
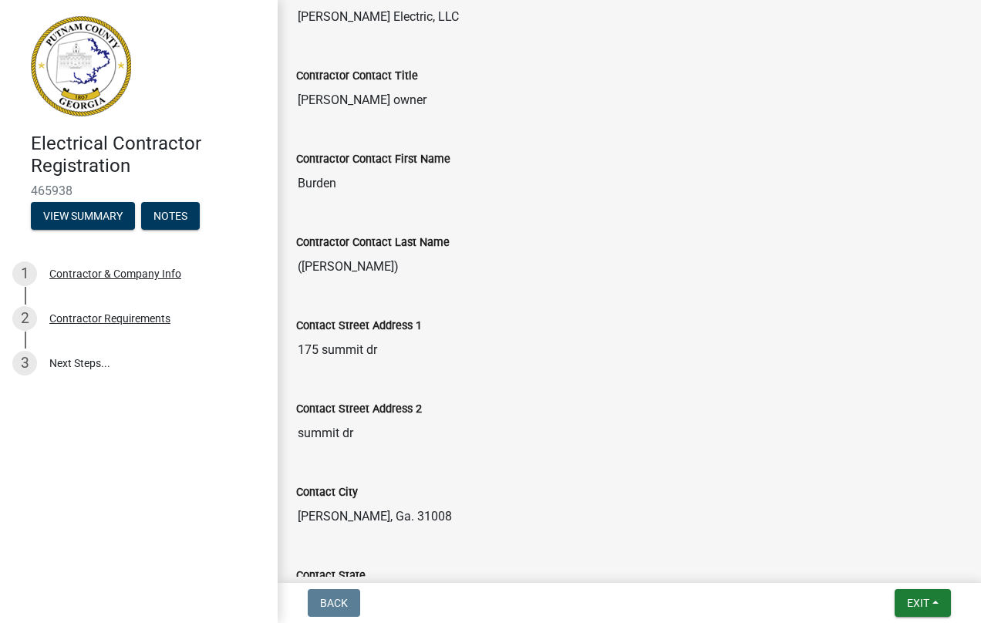
drag, startPoint x: 296, startPoint y: 266, endPoint x: 356, endPoint y: 267, distance: 60.2
click at [356, 267] on input "([PERSON_NAME])" at bounding box center [629, 267] width 667 height 31
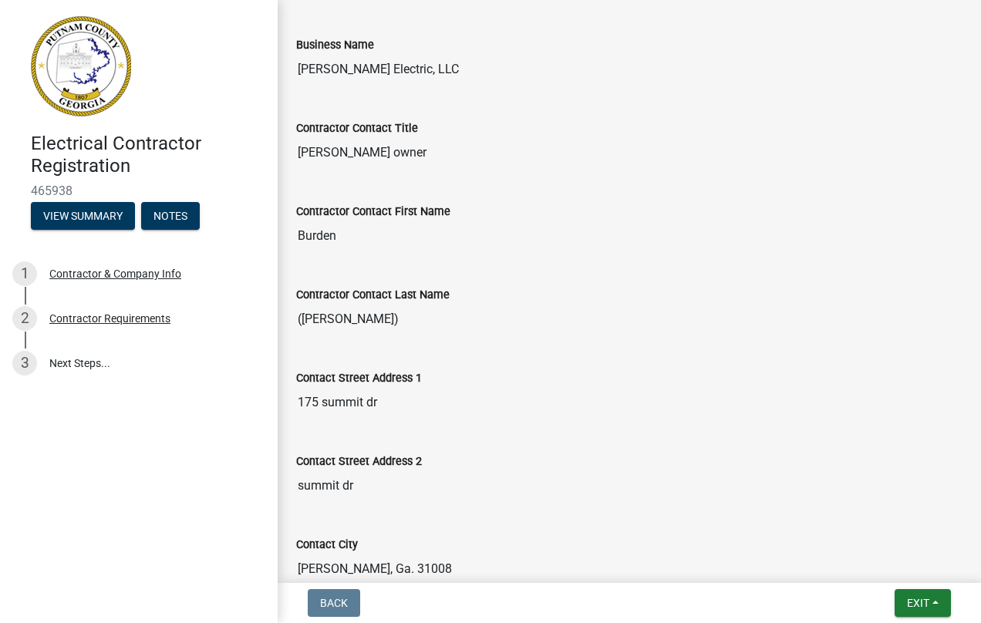
scroll to position [210, 0]
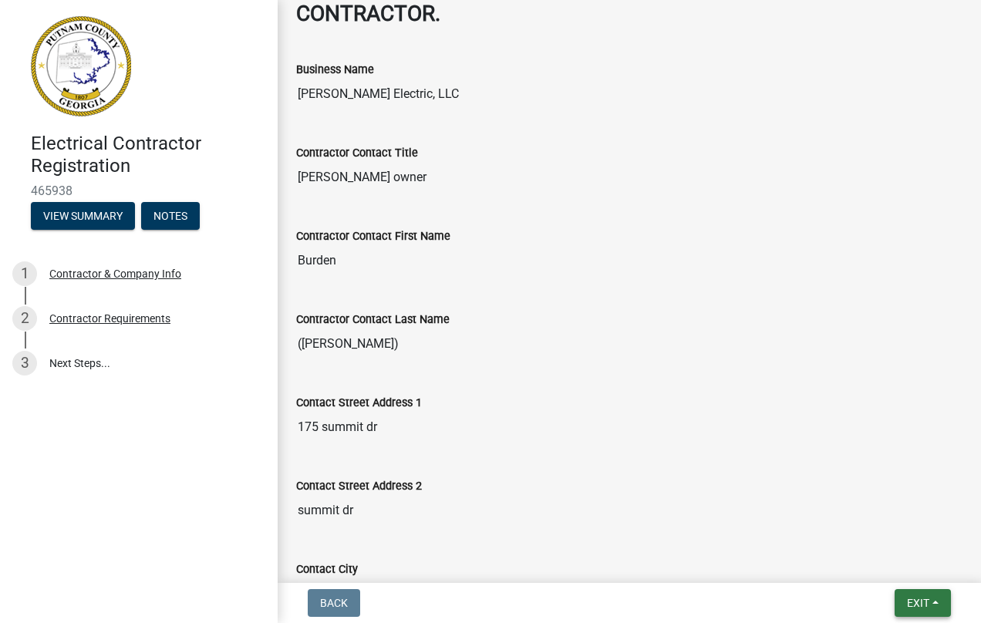
click at [923, 593] on button "Exit" at bounding box center [923, 603] width 56 height 28
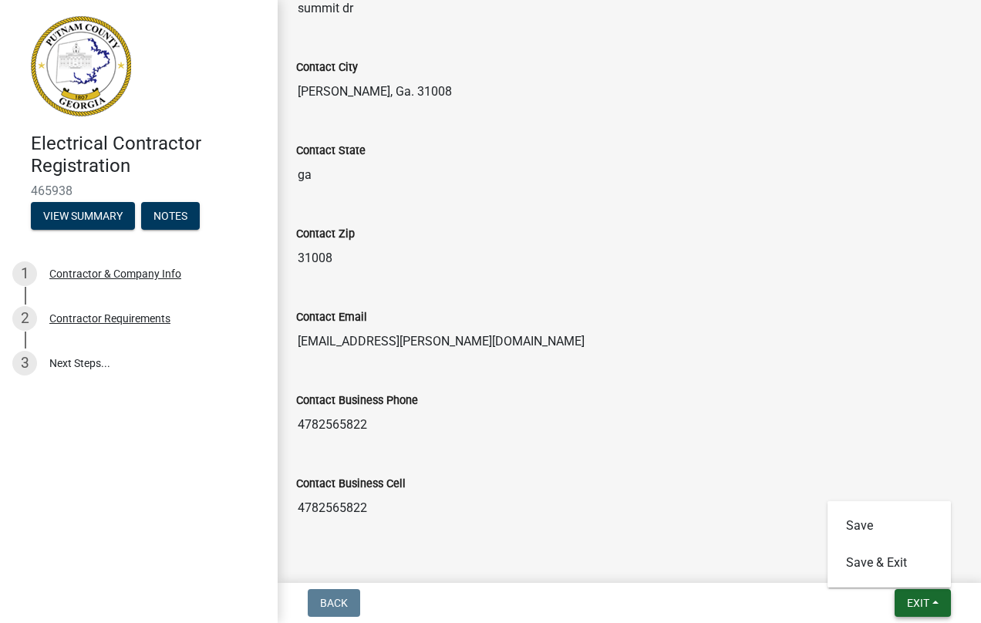
scroll to position [750, 0]
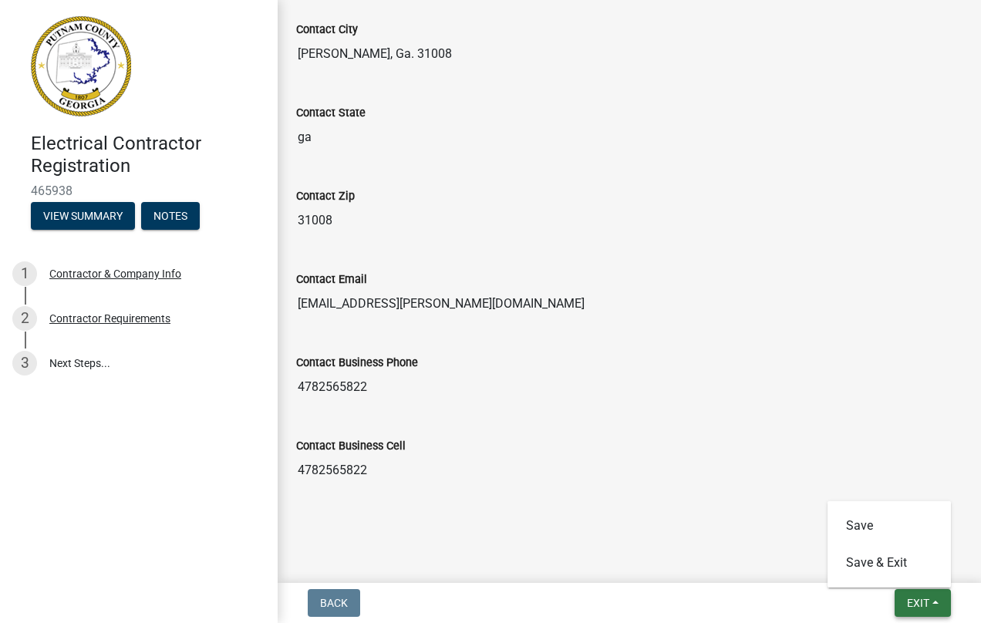
click at [921, 599] on span "Exit" at bounding box center [918, 603] width 22 height 12
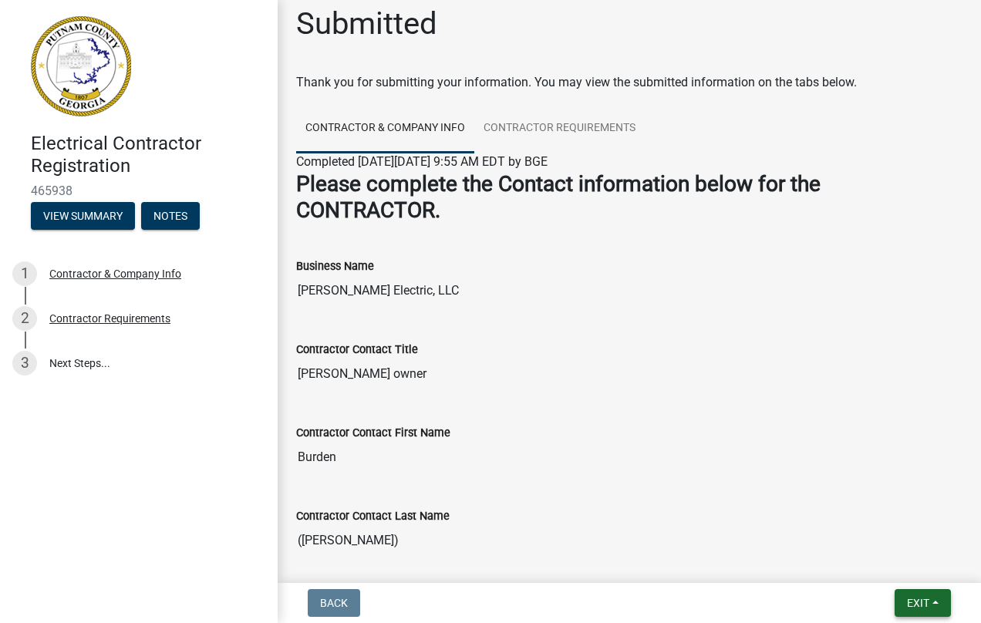
scroll to position [0, 0]
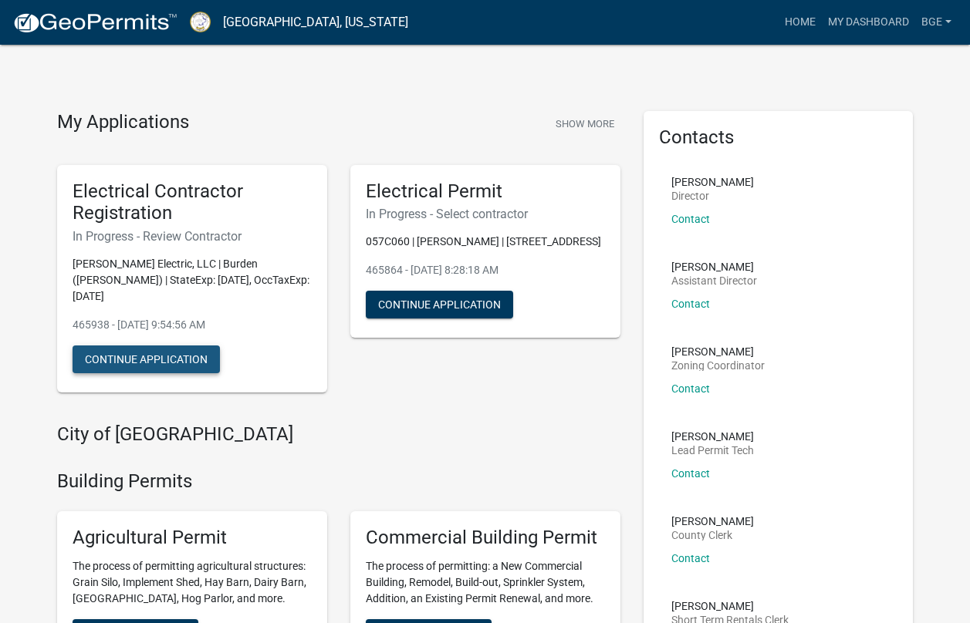
click at [173, 346] on button "Continue Application" at bounding box center [146, 360] width 147 height 28
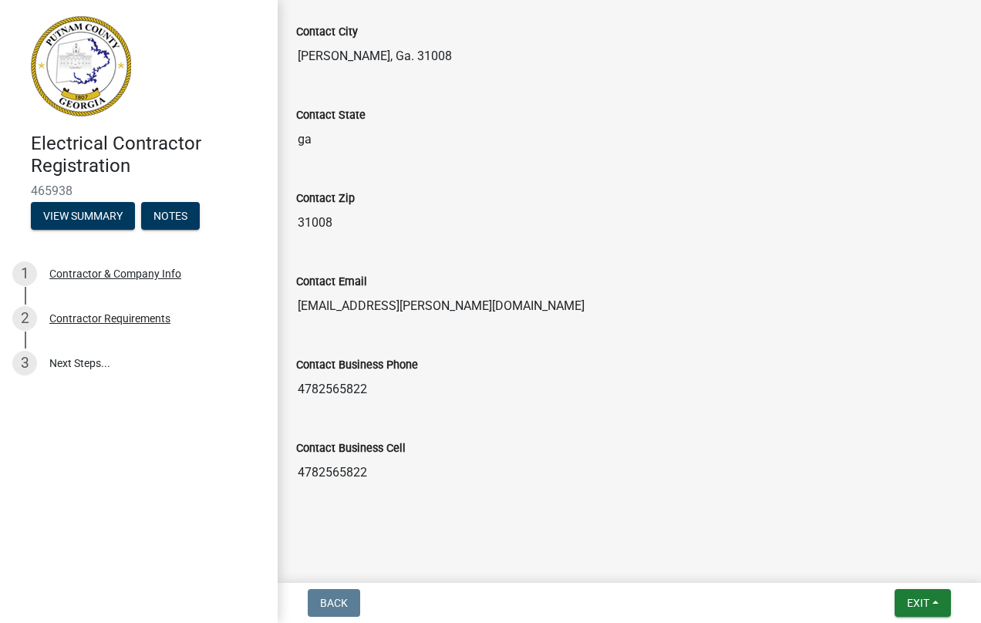
scroll to position [750, 0]
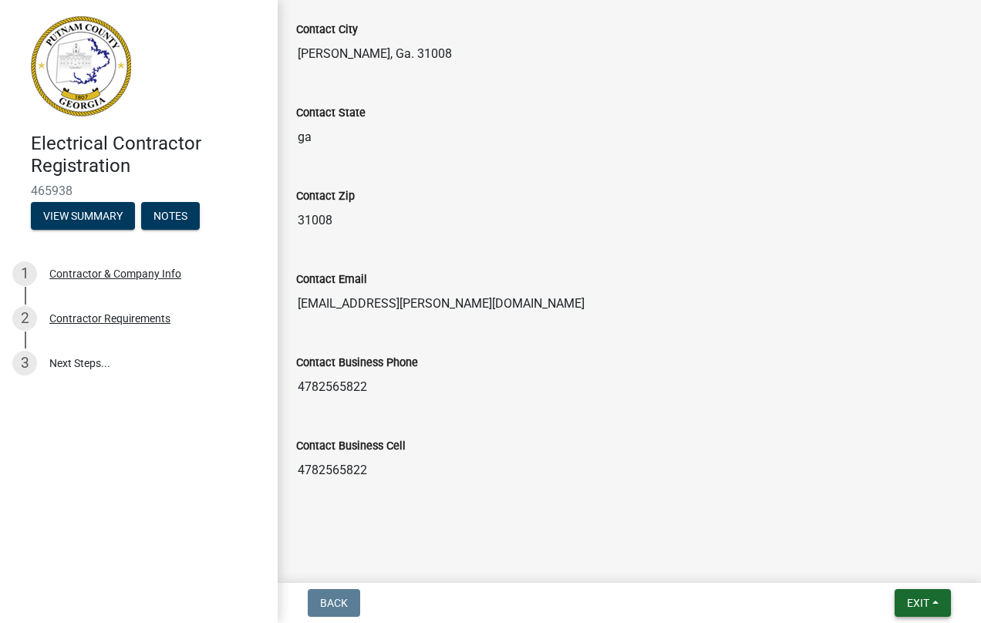
click at [932, 599] on button "Exit" at bounding box center [923, 603] width 56 height 28
click at [888, 560] on button "Save & Exit" at bounding box center [889, 563] width 123 height 37
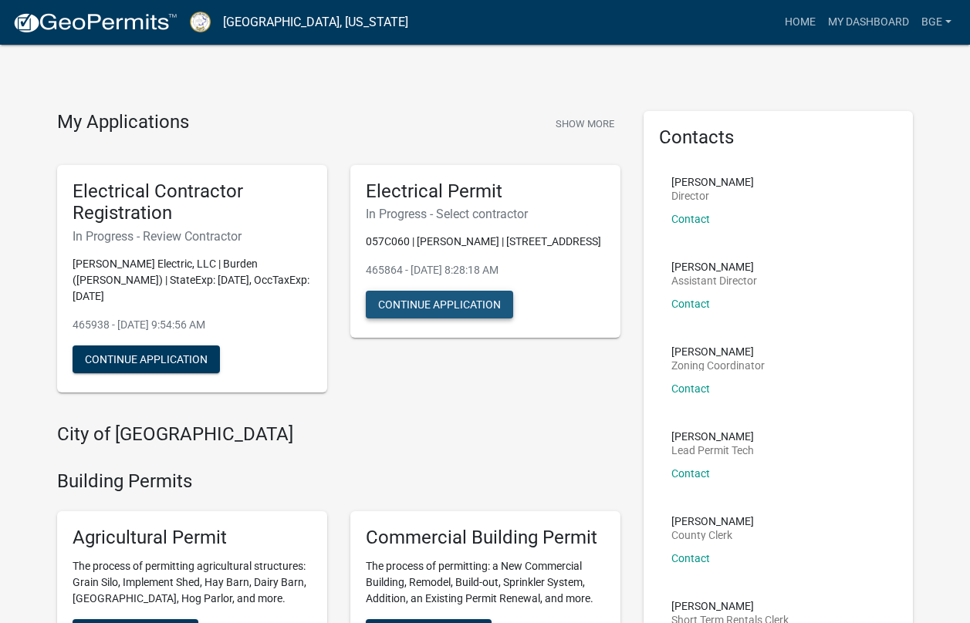
click at [444, 299] on button "Continue Application" at bounding box center [439, 305] width 147 height 28
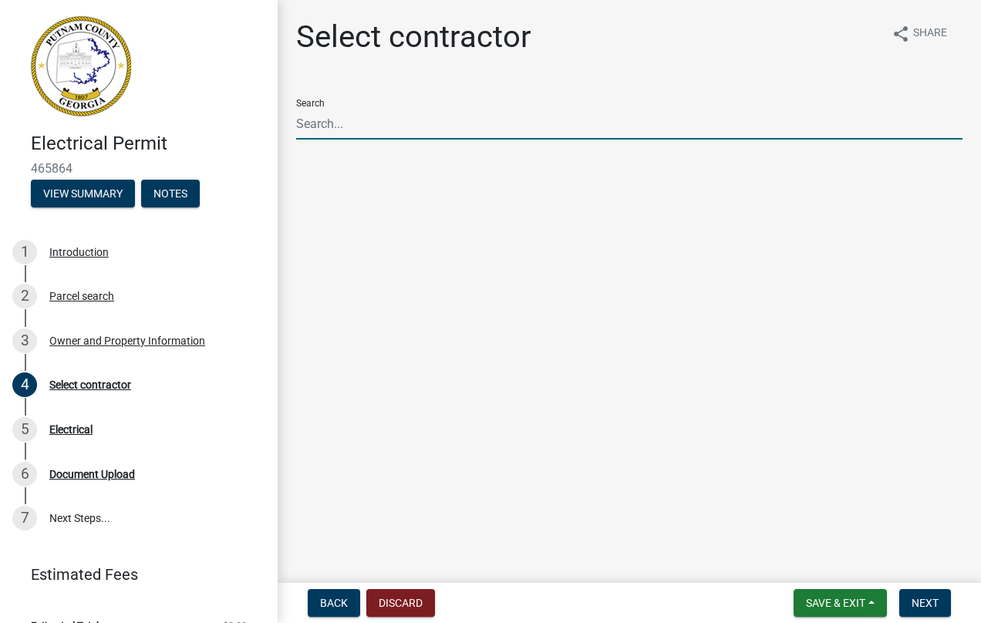
click at [336, 123] on input "Search" at bounding box center [629, 124] width 667 height 32
type input "Burden"
click at [922, 602] on span "Next" at bounding box center [925, 603] width 27 height 12
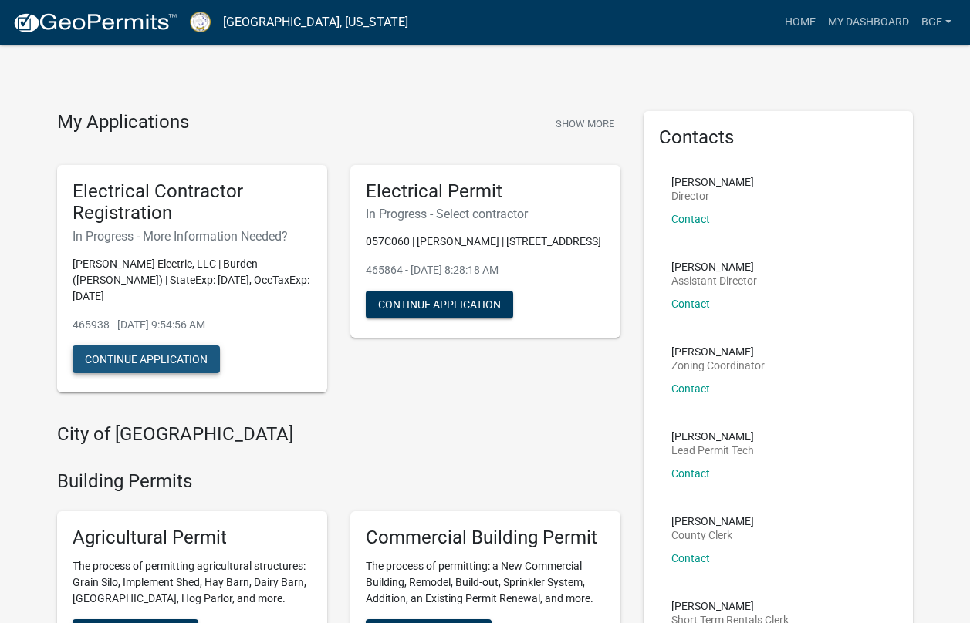
click at [183, 346] on button "Continue Application" at bounding box center [146, 360] width 147 height 28
click at [144, 346] on button "Continue Application" at bounding box center [146, 360] width 147 height 28
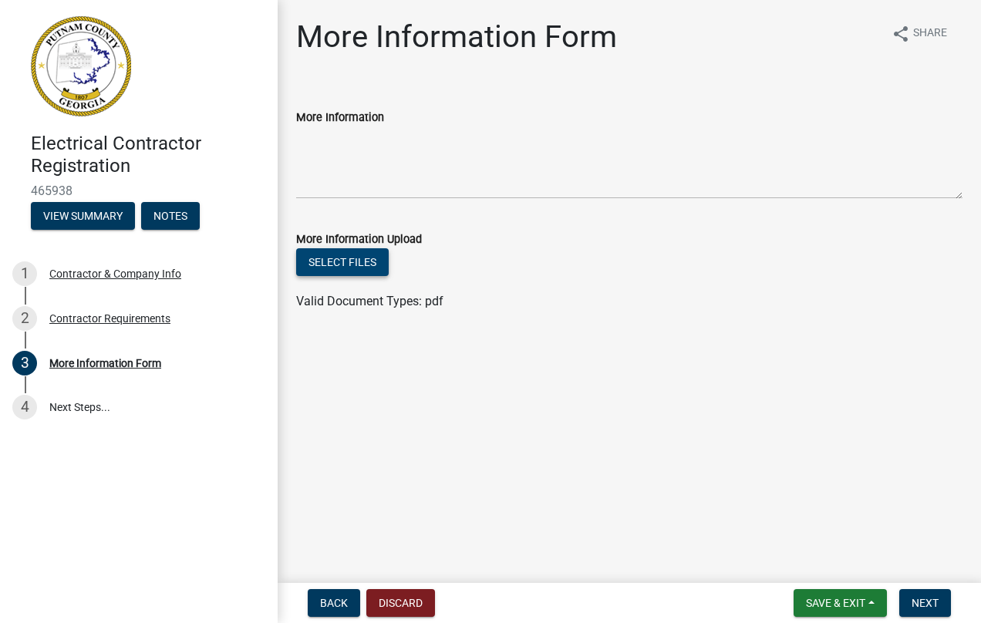
click at [347, 257] on button "Select files" at bounding box center [342, 262] width 93 height 28
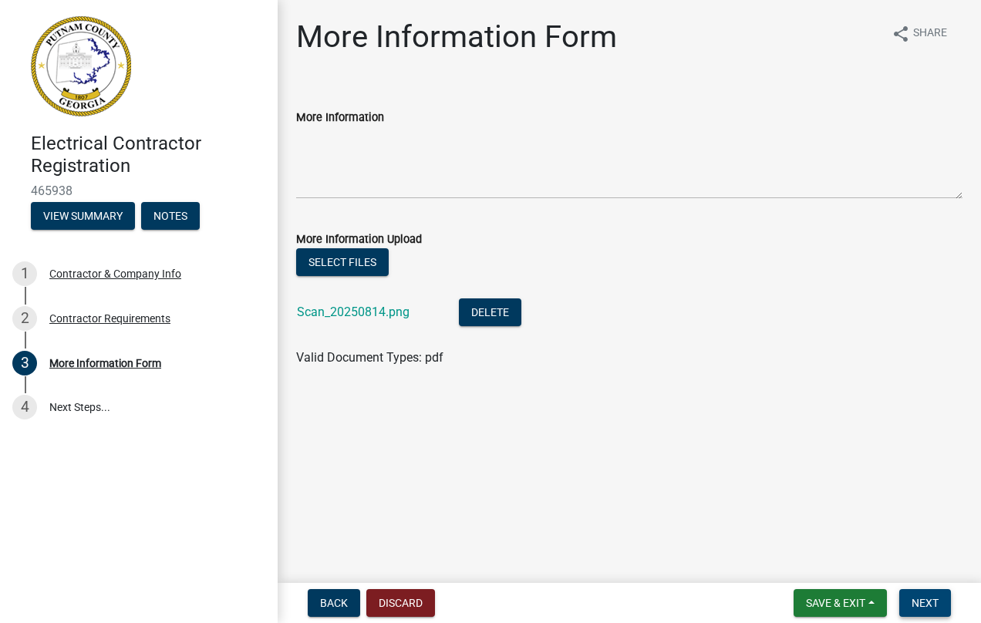
click at [922, 603] on span "Next" at bounding box center [925, 603] width 27 height 12
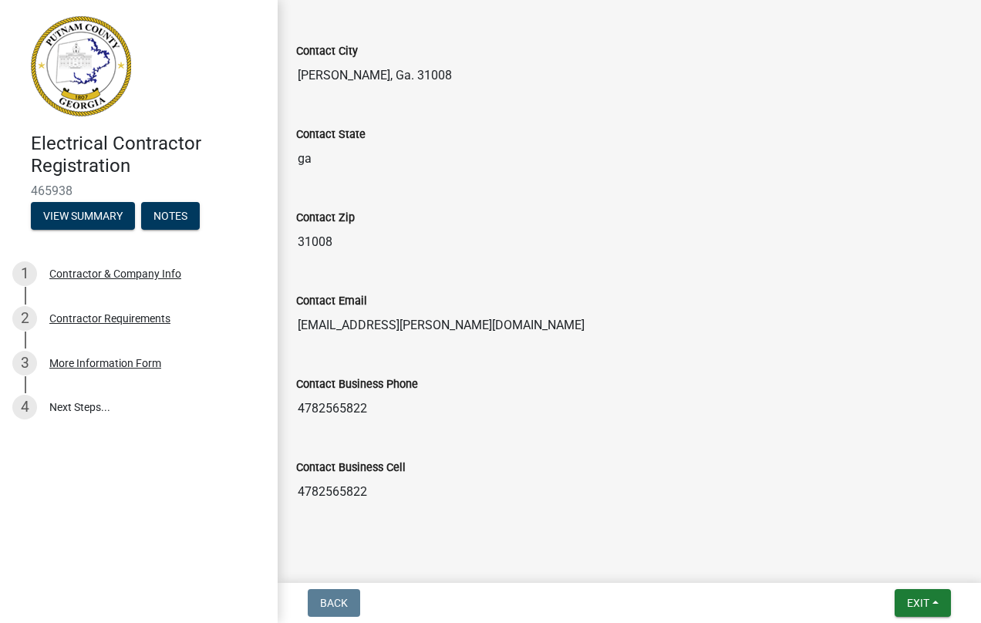
scroll to position [750, 0]
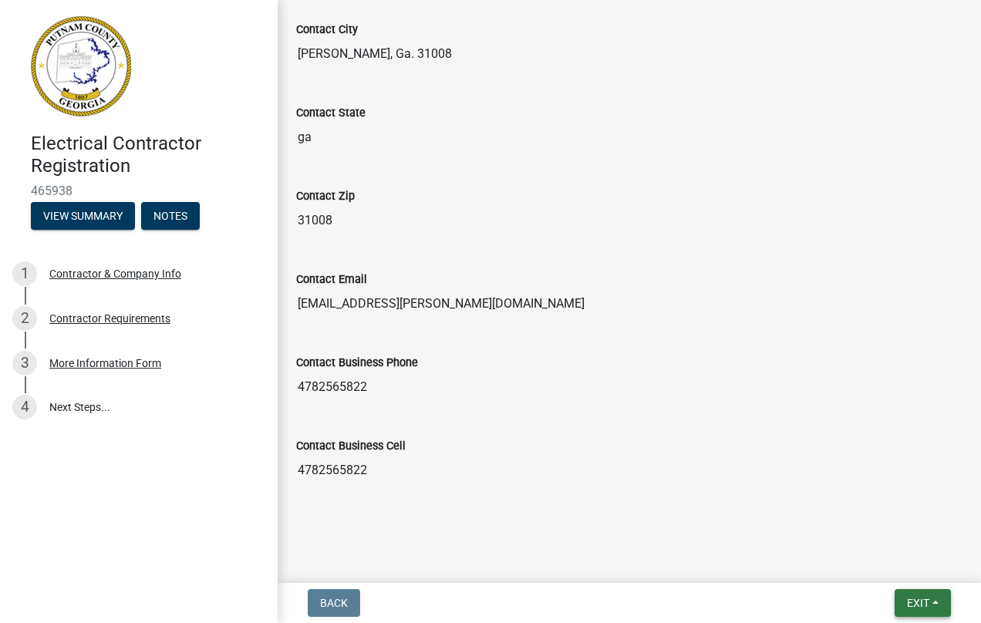
click at [934, 603] on button "Exit" at bounding box center [923, 603] width 56 height 28
click at [879, 559] on button "Save & Exit" at bounding box center [889, 563] width 123 height 37
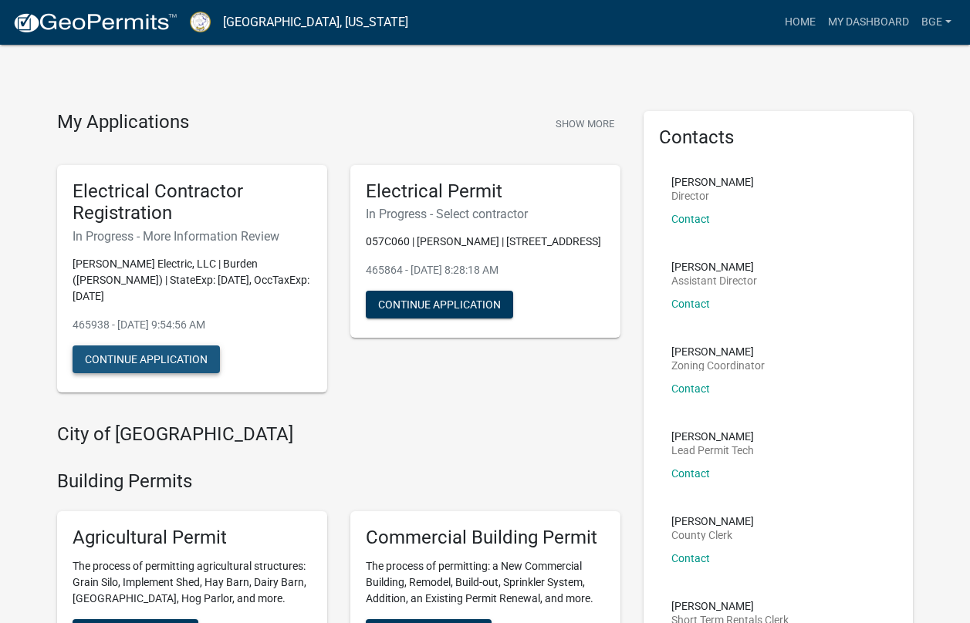
click at [150, 346] on button "Continue Application" at bounding box center [146, 360] width 147 height 28
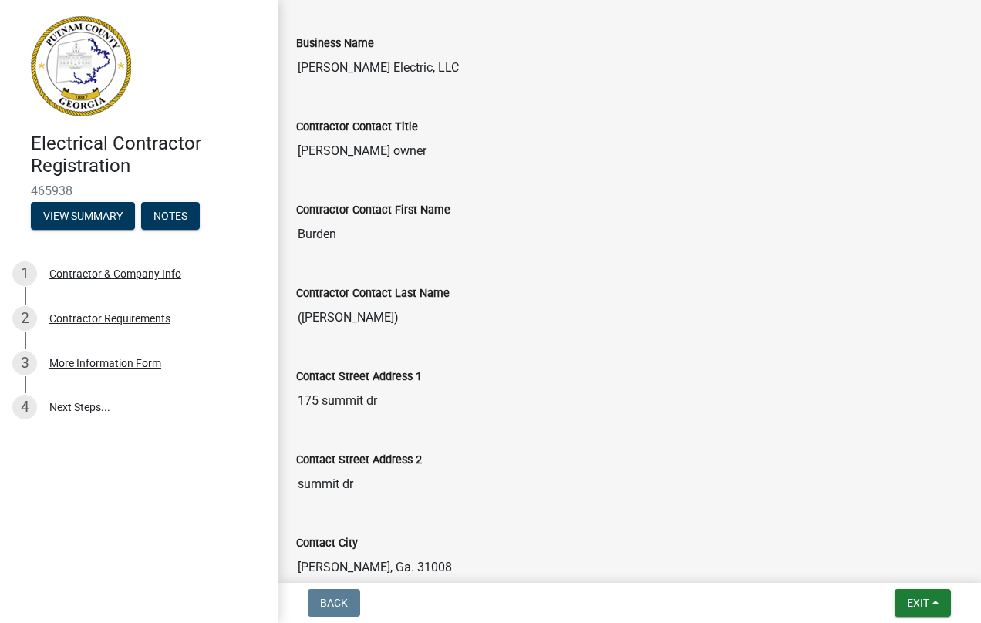
scroll to position [231, 0]
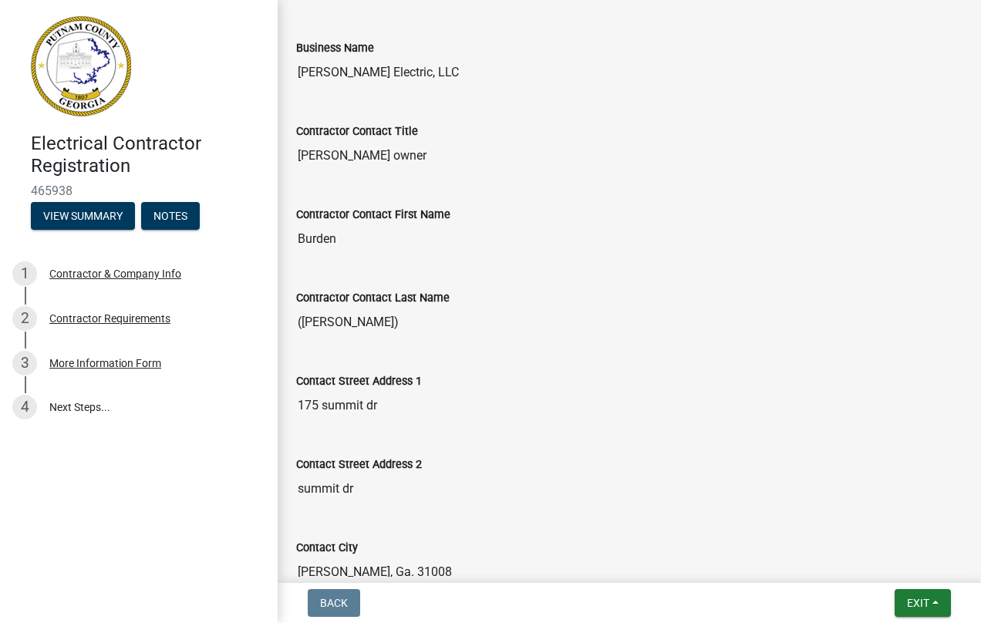
drag, startPoint x: 335, startPoint y: 320, endPoint x: 290, endPoint y: 321, distance: 44.8
click at [290, 321] on div "Contractor Contact Last Name ([PERSON_NAME])" at bounding box center [630, 308] width 690 height 83
drag, startPoint x: 290, startPoint y: 321, endPoint x: 341, endPoint y: 319, distance: 50.9
click at [341, 319] on input "([PERSON_NAME])" at bounding box center [629, 322] width 667 height 31
drag, startPoint x: 329, startPoint y: 321, endPoint x: 275, endPoint y: 319, distance: 54.1
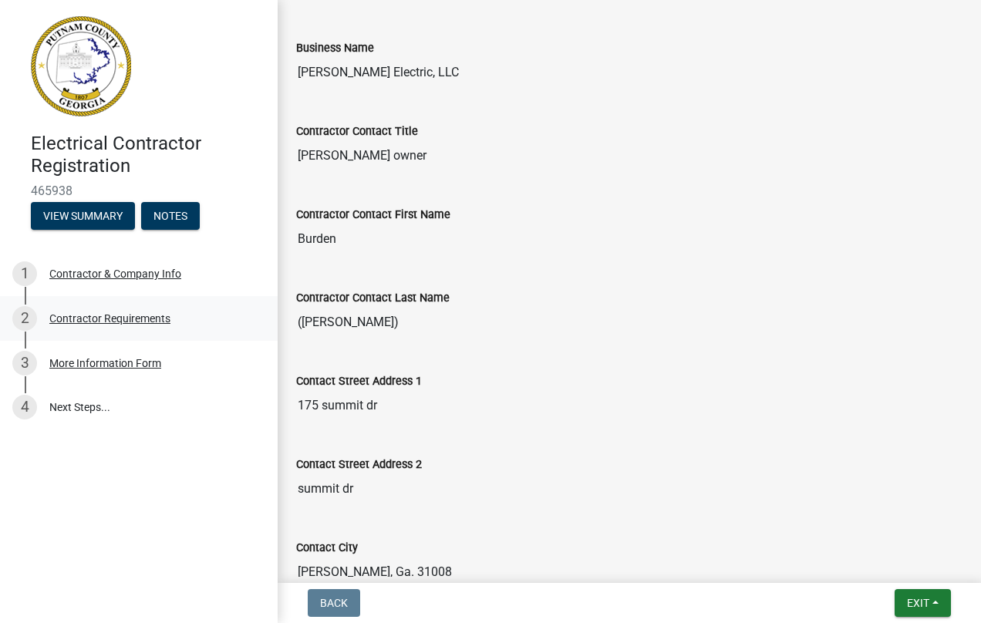
click at [277, 319] on div "Electrical Contractor Registration 465938 View Summary Notes 1 Contractor & Com…" at bounding box center [490, 311] width 981 height 623
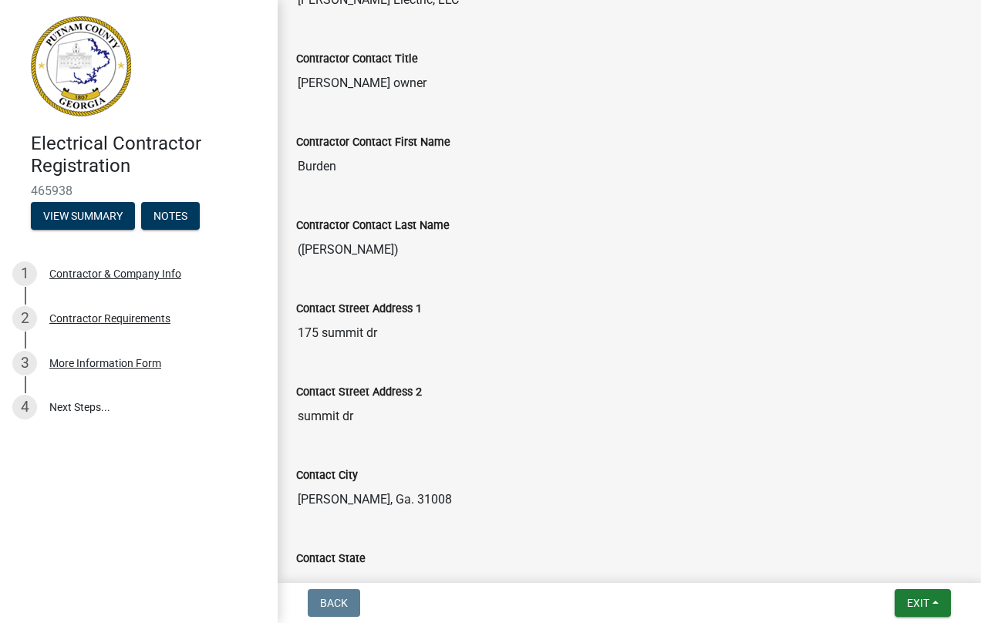
scroll to position [210, 0]
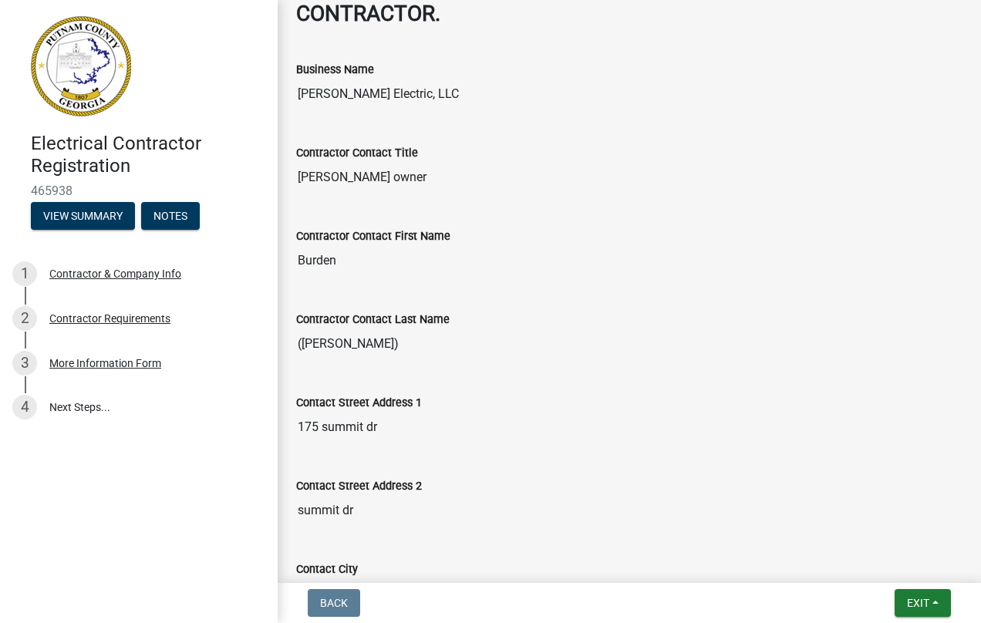
click at [337, 342] on input "([PERSON_NAME])" at bounding box center [629, 344] width 667 height 31
click at [343, 183] on input "[PERSON_NAME] owner" at bounding box center [629, 177] width 667 height 31
click at [334, 344] on input "([PERSON_NAME])" at bounding box center [629, 344] width 667 height 31
click at [345, 346] on input "([PERSON_NAME])" at bounding box center [629, 344] width 667 height 31
click at [349, 343] on input "([PERSON_NAME])" at bounding box center [629, 344] width 667 height 31
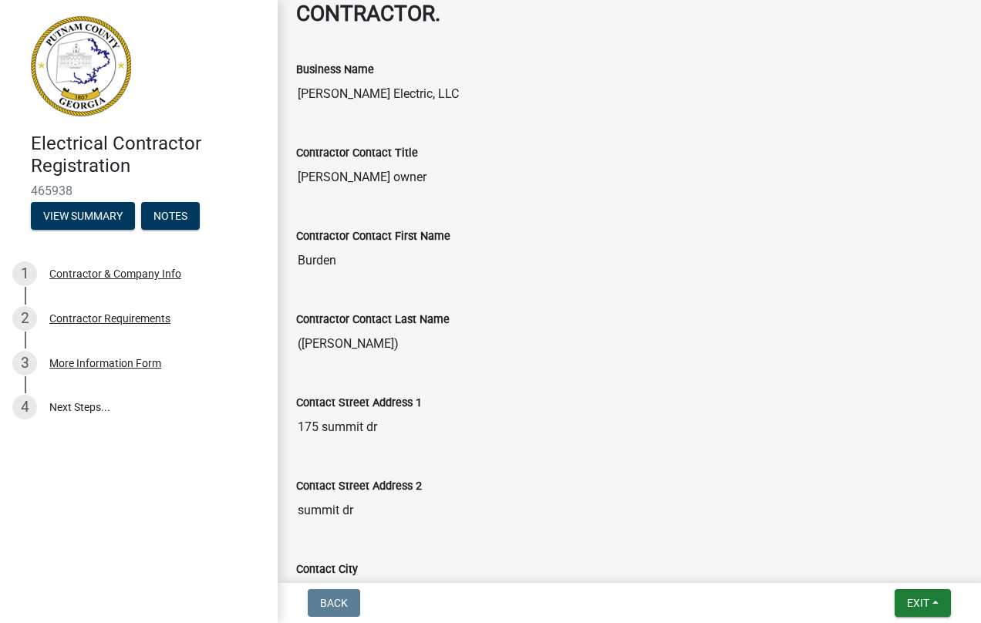
click at [677, 429] on input "175 summit dr" at bounding box center [629, 427] width 667 height 31
click at [659, 367] on div "Contractor Contact Last Name ([PERSON_NAME])" at bounding box center [630, 330] width 690 height 83
click at [353, 342] on input "([PERSON_NAME])" at bounding box center [629, 344] width 667 height 31
click at [132, 272] on div "Contractor & Company Info" at bounding box center [115, 273] width 132 height 11
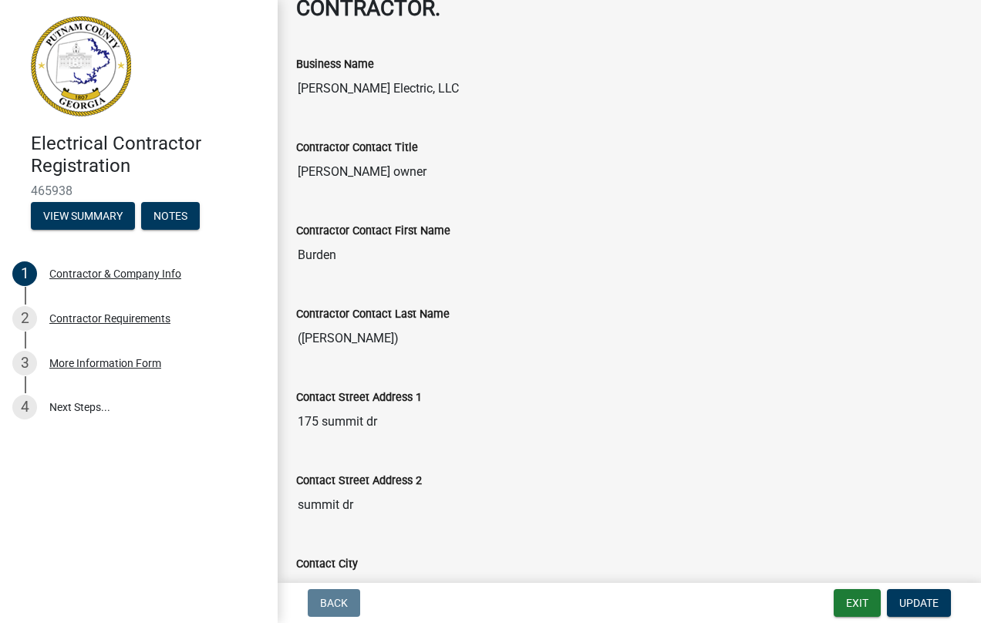
scroll to position [154, 0]
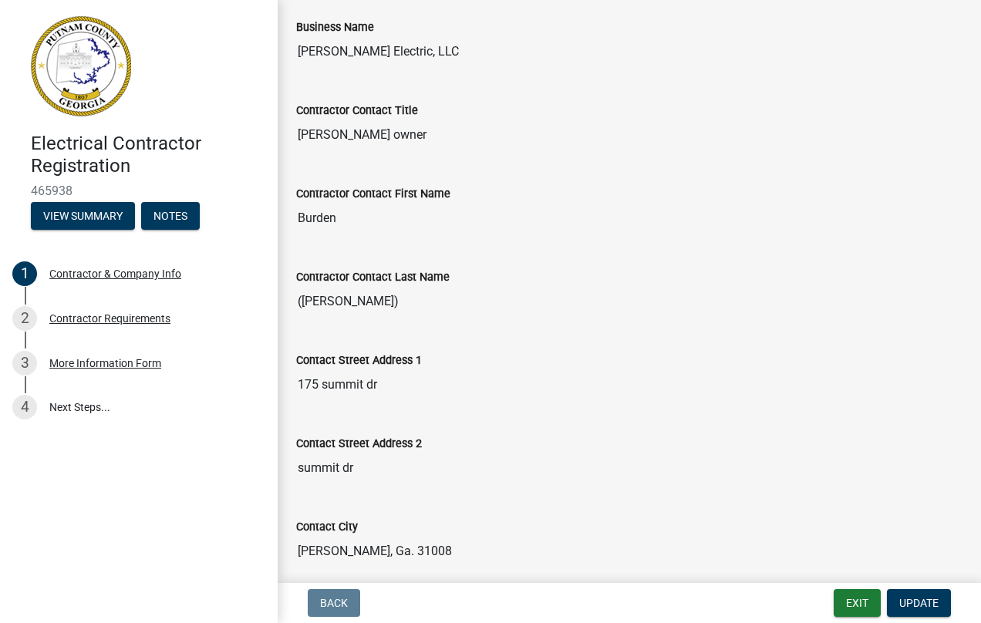
drag, startPoint x: 326, startPoint y: 305, endPoint x: 293, endPoint y: 306, distance: 33.2
click at [293, 306] on div "Contractor Contact Last Name ([PERSON_NAME])" at bounding box center [630, 287] width 690 height 83
drag, startPoint x: 293, startPoint y: 306, endPoint x: 352, endPoint y: 304, distance: 58.7
click at [352, 304] on input "([PERSON_NAME])" at bounding box center [629, 301] width 667 height 31
click at [920, 586] on nav "Back Exit Update" at bounding box center [630, 603] width 704 height 40
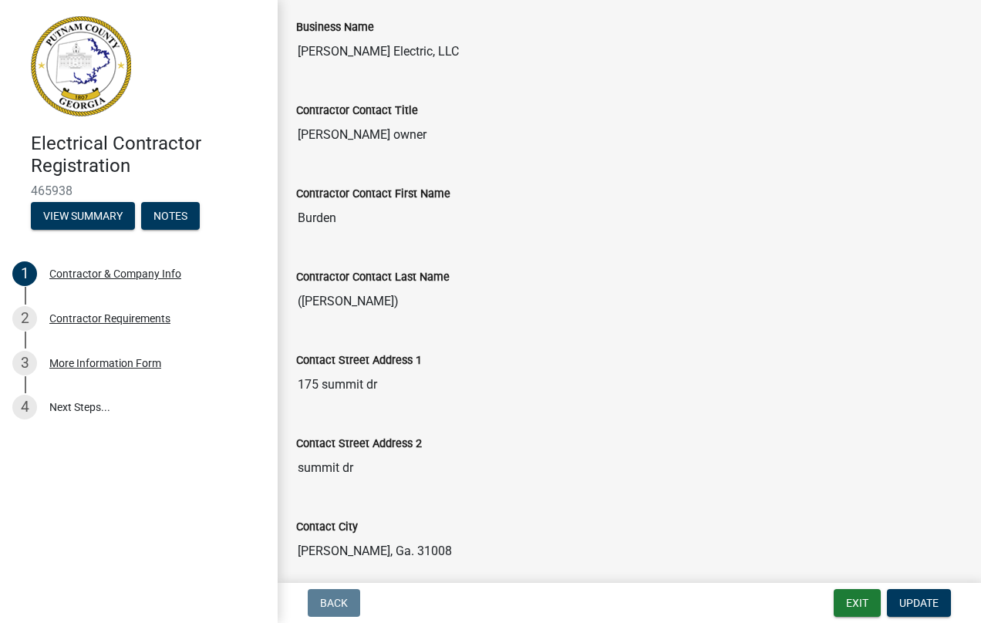
click at [322, 306] on input "([PERSON_NAME])" at bounding box center [629, 301] width 667 height 31
click at [319, 295] on input "([PERSON_NAME])" at bounding box center [629, 301] width 667 height 31
click at [311, 302] on input "([PERSON_NAME])" at bounding box center [629, 301] width 667 height 31
drag, startPoint x: 298, startPoint y: 298, endPoint x: 359, endPoint y: 309, distance: 62.0
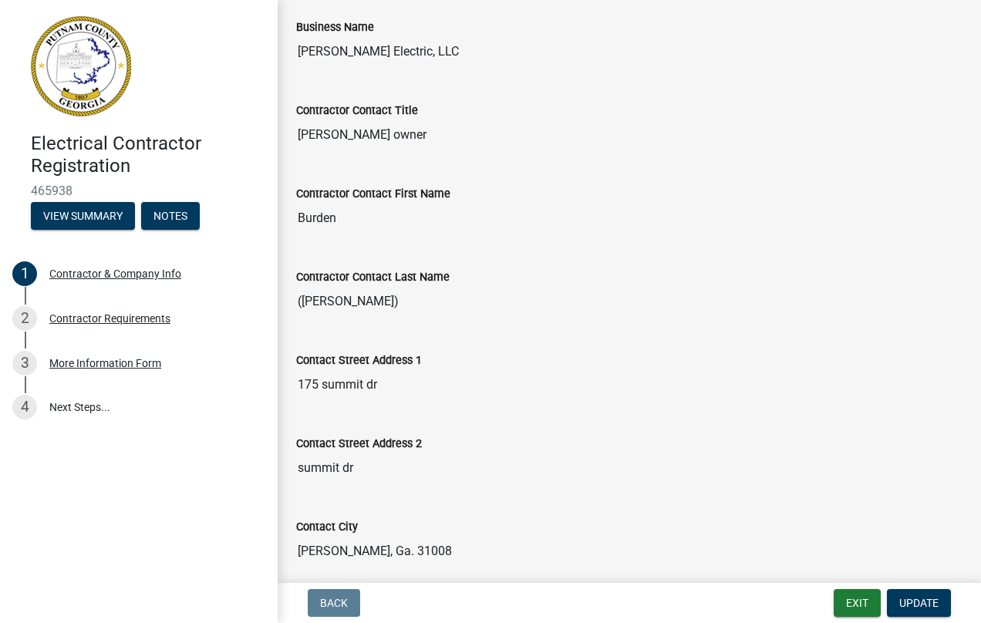
click at [359, 309] on input "([PERSON_NAME])" at bounding box center [629, 301] width 667 height 31
click at [358, 306] on input "([PERSON_NAME])" at bounding box center [629, 301] width 667 height 31
click at [339, 217] on input "Burden" at bounding box center [629, 218] width 667 height 31
click at [322, 302] on input "([PERSON_NAME])" at bounding box center [629, 301] width 667 height 31
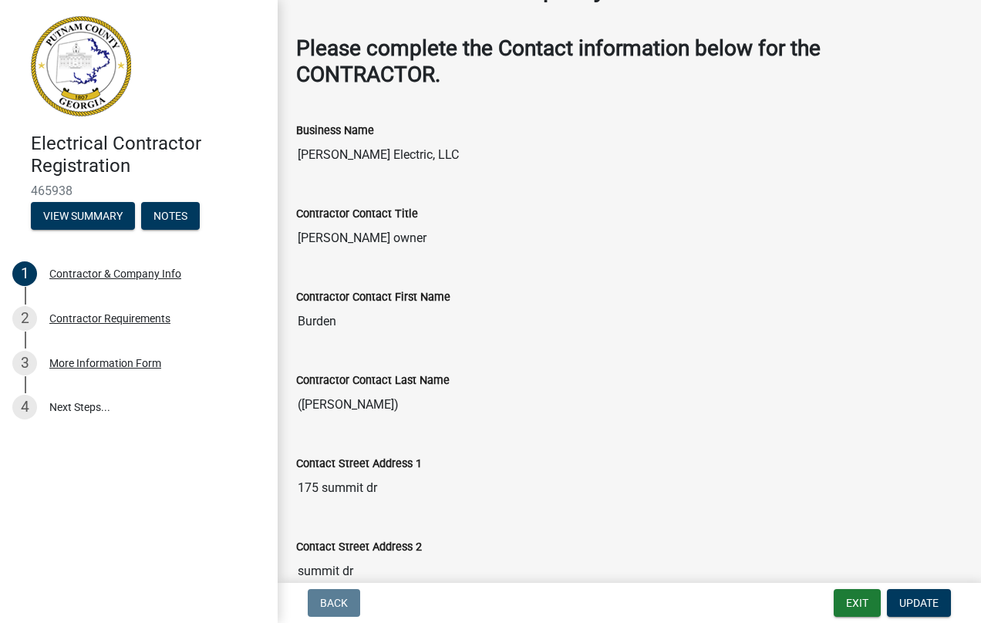
scroll to position [77, 0]
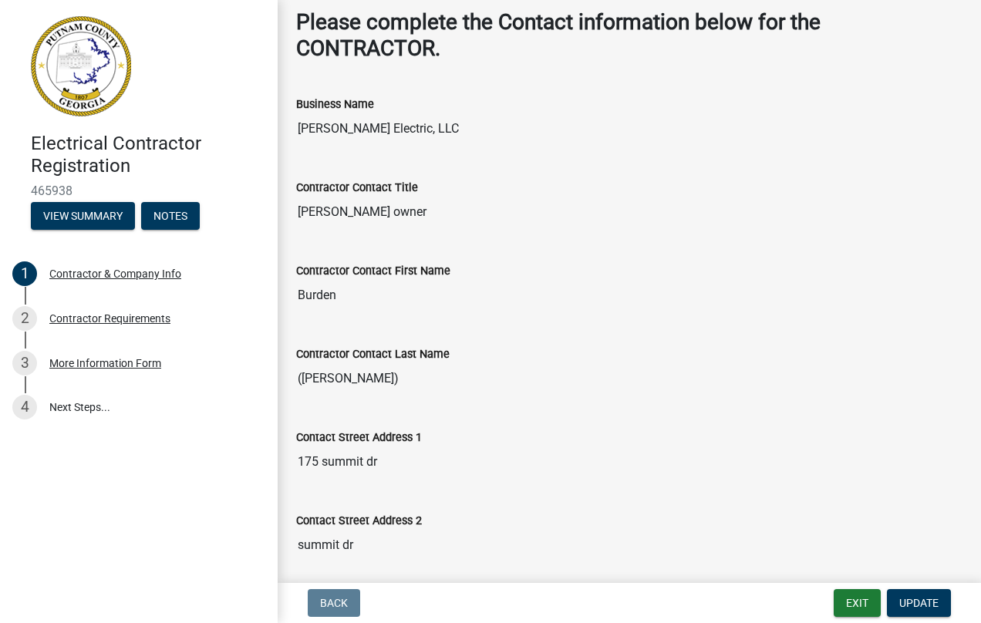
click at [393, 378] on input "([PERSON_NAME])" at bounding box center [629, 378] width 667 height 31
click at [384, 378] on input "([PERSON_NAME])" at bounding box center [629, 378] width 667 height 31
click at [274, 381] on div "Electrical Contractor Registration 465938 View Summary Notes 1 Contractor & Com…" at bounding box center [490, 311] width 981 height 623
click at [329, 382] on input "([PERSON_NAME])" at bounding box center [629, 378] width 667 height 31
drag, startPoint x: 329, startPoint y: 382, endPoint x: 280, endPoint y: 382, distance: 48.6
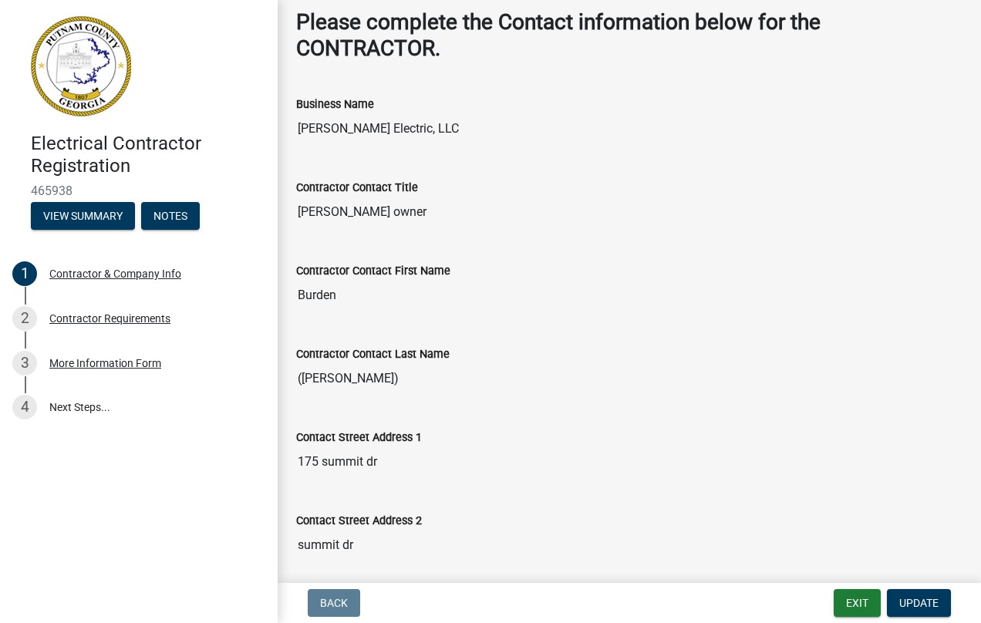
click at [280, 382] on div "Contractor & Company Info share Share Please complete the Contact information b…" at bounding box center [630, 514] width 704 height 1146
click at [381, 379] on input "([PERSON_NAME])" at bounding box center [629, 378] width 667 height 31
click at [357, 377] on input "([PERSON_NAME])" at bounding box center [629, 378] width 667 height 31
click at [305, 378] on input "([PERSON_NAME])" at bounding box center [629, 378] width 667 height 31
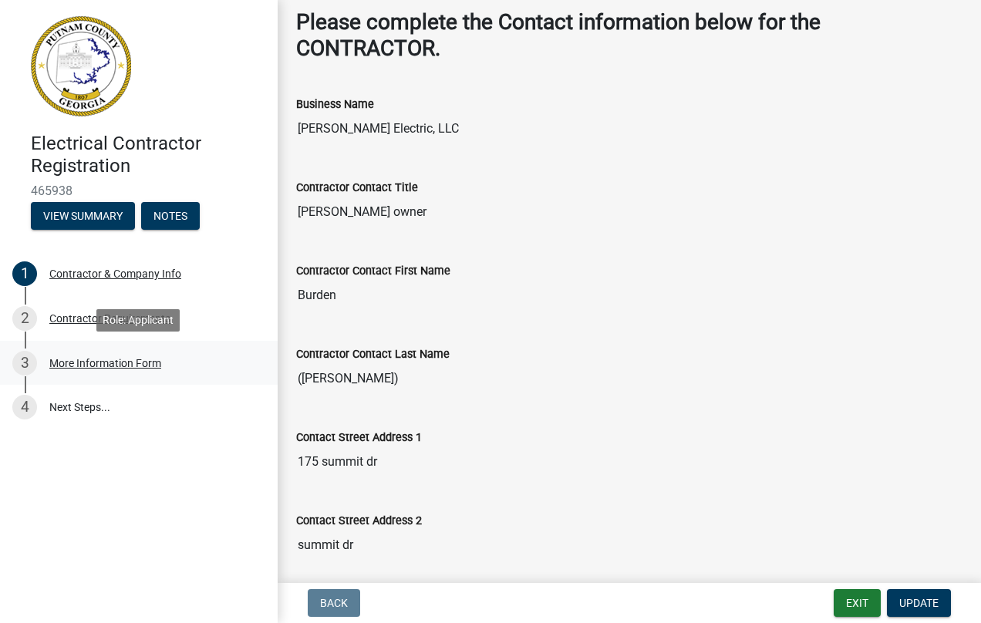
drag, startPoint x: 337, startPoint y: 376, endPoint x: 275, endPoint y: 373, distance: 61.8
click at [275, 373] on div "Electrical Contractor Registration 465938 View Summary Notes 1 Contractor & Com…" at bounding box center [490, 311] width 981 height 623
click at [92, 214] on button "View Summary" at bounding box center [83, 216] width 104 height 28
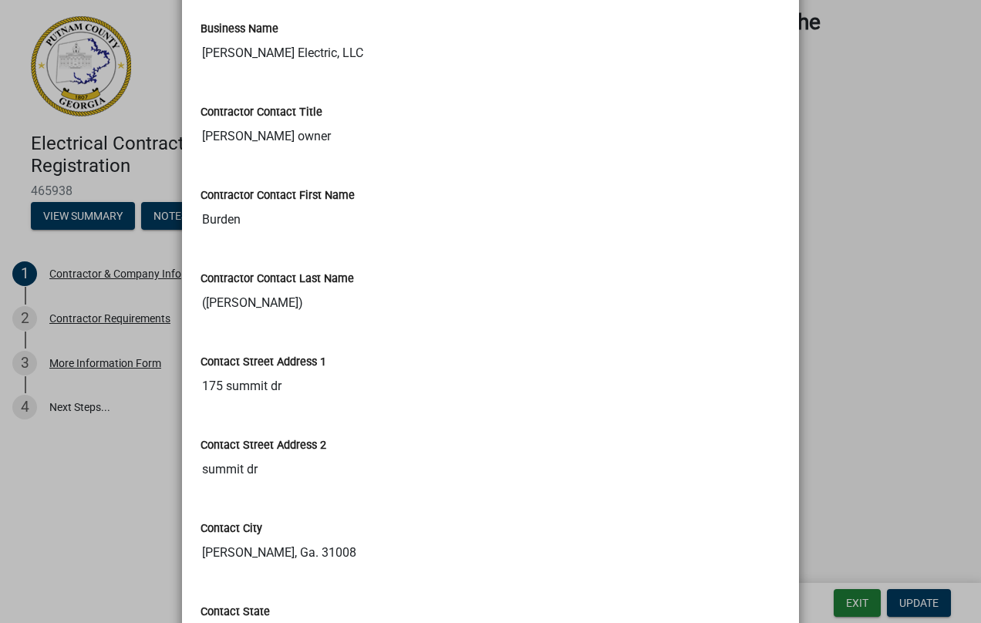
scroll to position [309, 0]
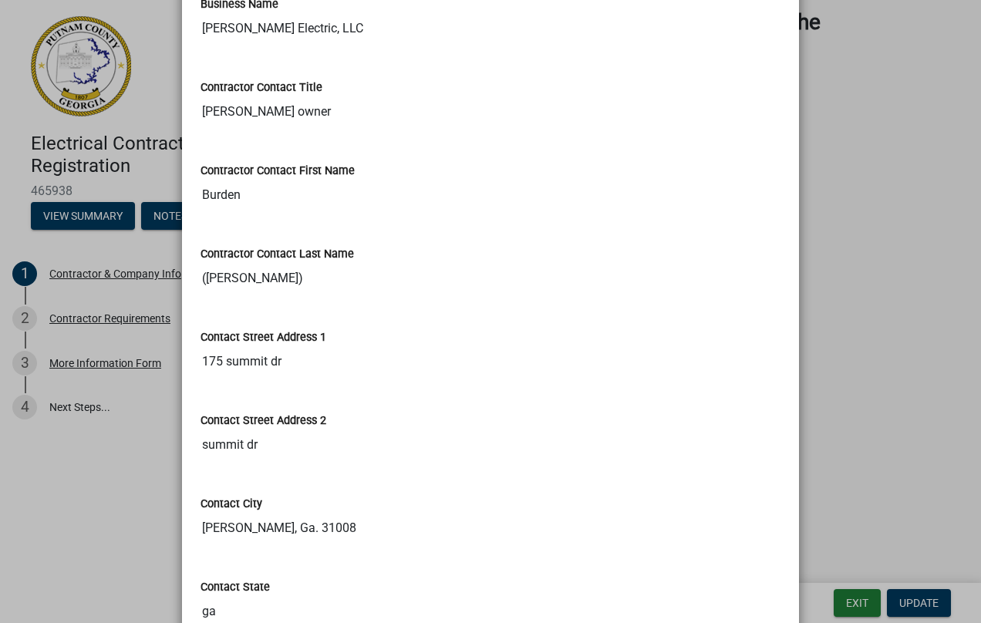
click at [205, 282] on input "([PERSON_NAME])" at bounding box center [491, 278] width 580 height 31
click at [241, 282] on input "([PERSON_NAME])" at bounding box center [491, 278] width 580 height 31
click at [239, 279] on input "([PERSON_NAME])" at bounding box center [491, 278] width 580 height 31
click at [239, 278] on input "([PERSON_NAME])" at bounding box center [491, 278] width 580 height 31
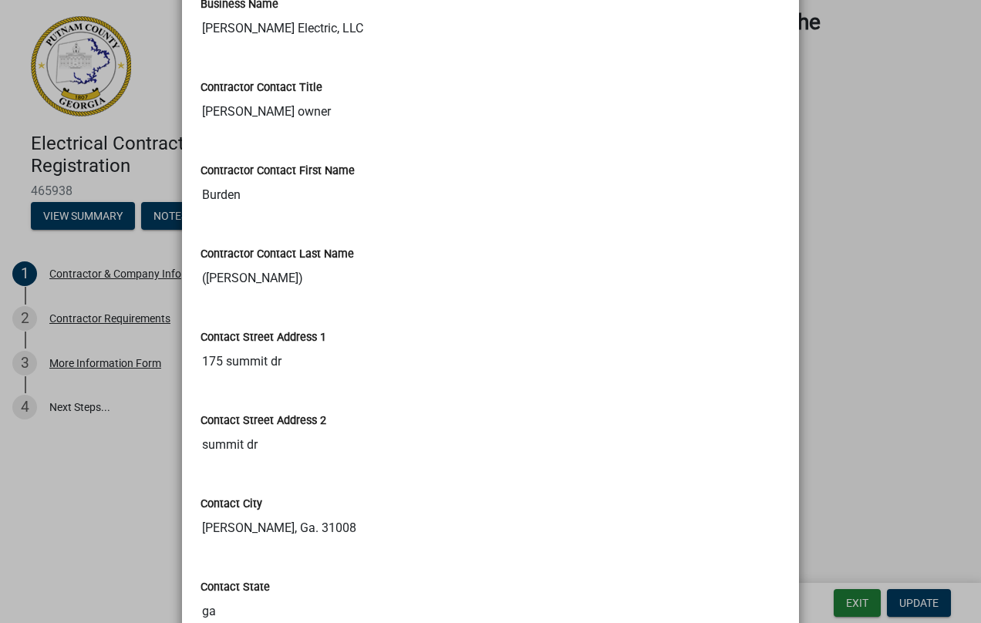
drag, startPoint x: 627, startPoint y: 108, endPoint x: 643, endPoint y: 118, distance: 18.4
click at [627, 112] on input "[PERSON_NAME] owner" at bounding box center [491, 111] width 580 height 31
drag, startPoint x: 765, startPoint y: 173, endPoint x: 775, endPoint y: 184, distance: 15.3
click at [772, 183] on div "Contractor Contact First Name Burden" at bounding box center [491, 175] width 580 height 71
click at [874, 218] on ngb-modal-window "Summary × Printer Friendly Contractor & Company Info Contractor Requirements Mo…" at bounding box center [490, 311] width 981 height 623
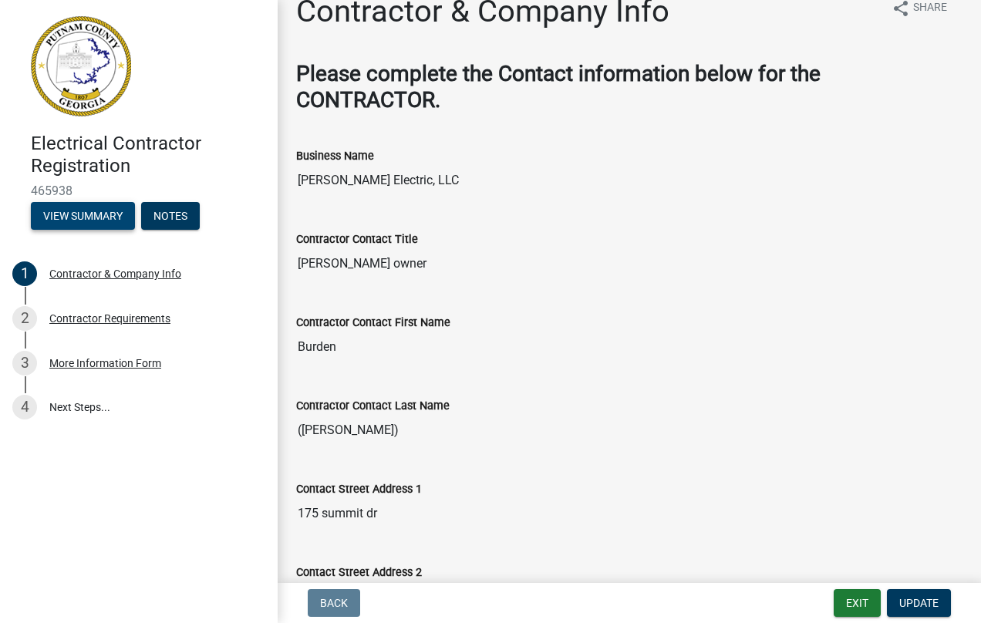
scroll to position [0, 0]
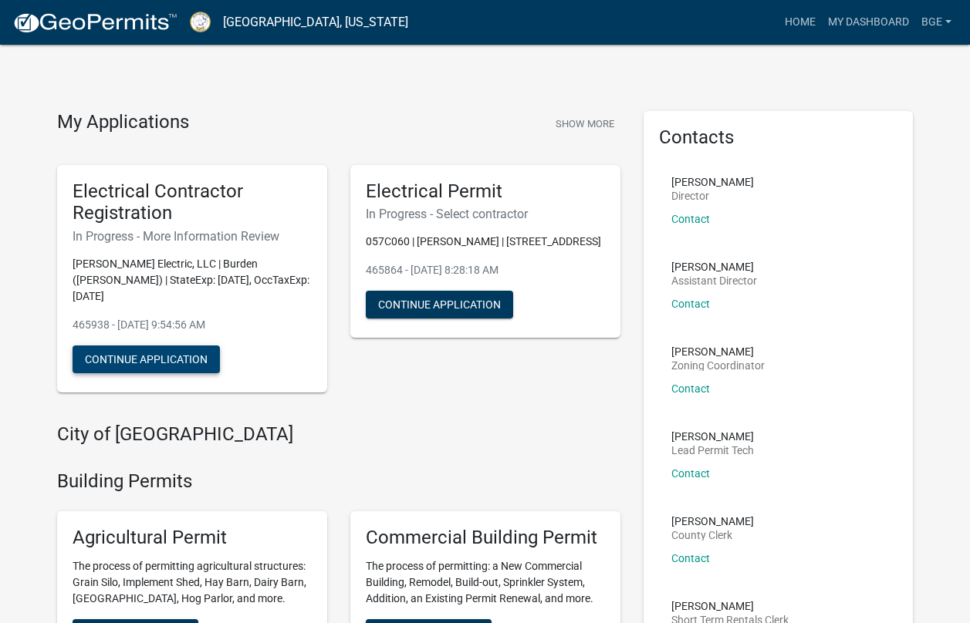
click at [126, 346] on button "Continue Application" at bounding box center [146, 360] width 147 height 28
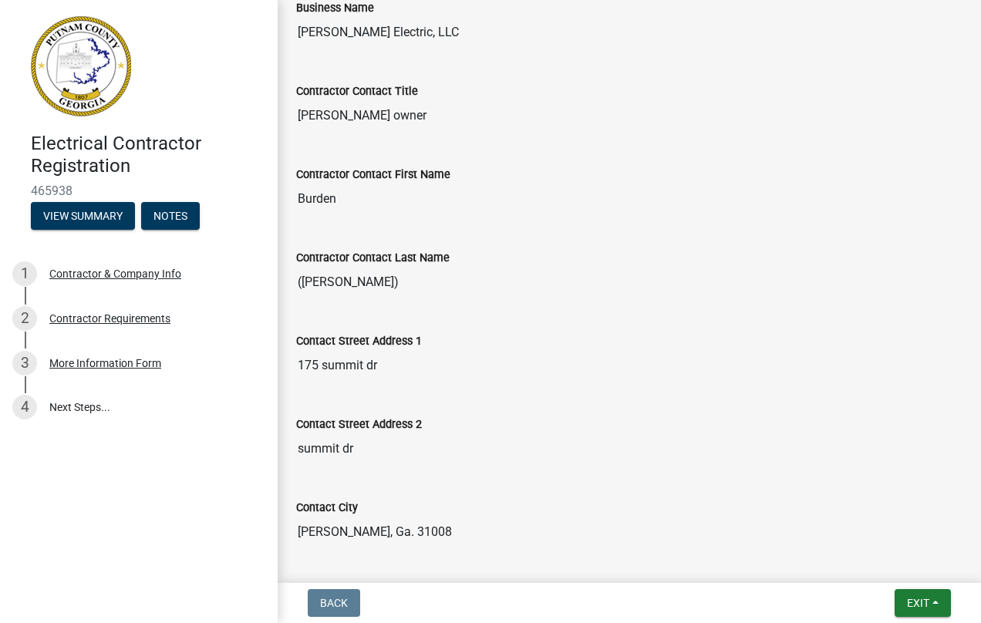
scroll to position [309, 0]
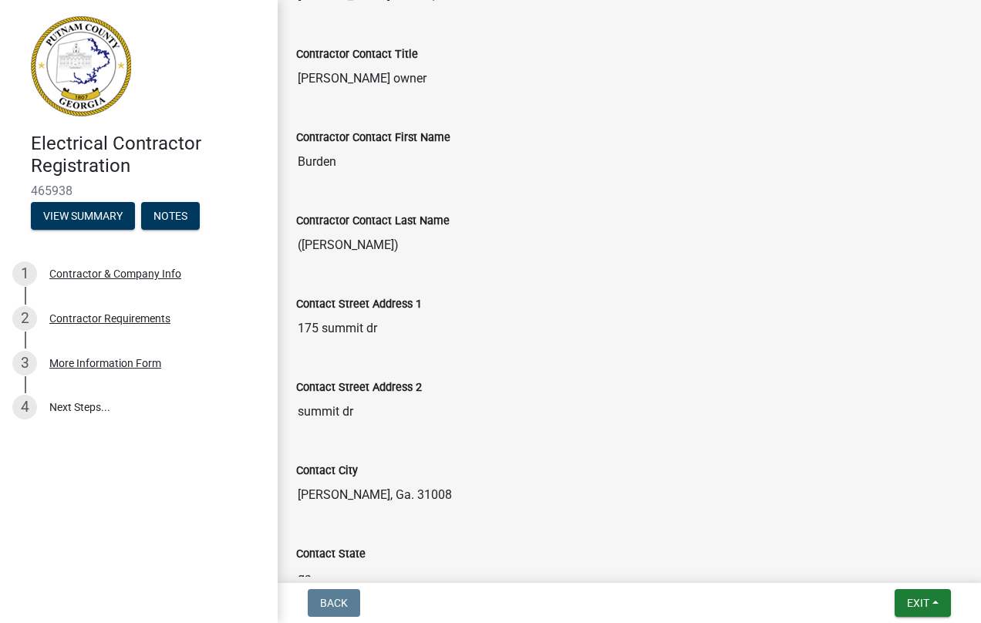
drag, startPoint x: 297, startPoint y: 246, endPoint x: 336, endPoint y: 246, distance: 39.3
click at [336, 246] on input "([PERSON_NAME])" at bounding box center [629, 245] width 667 height 31
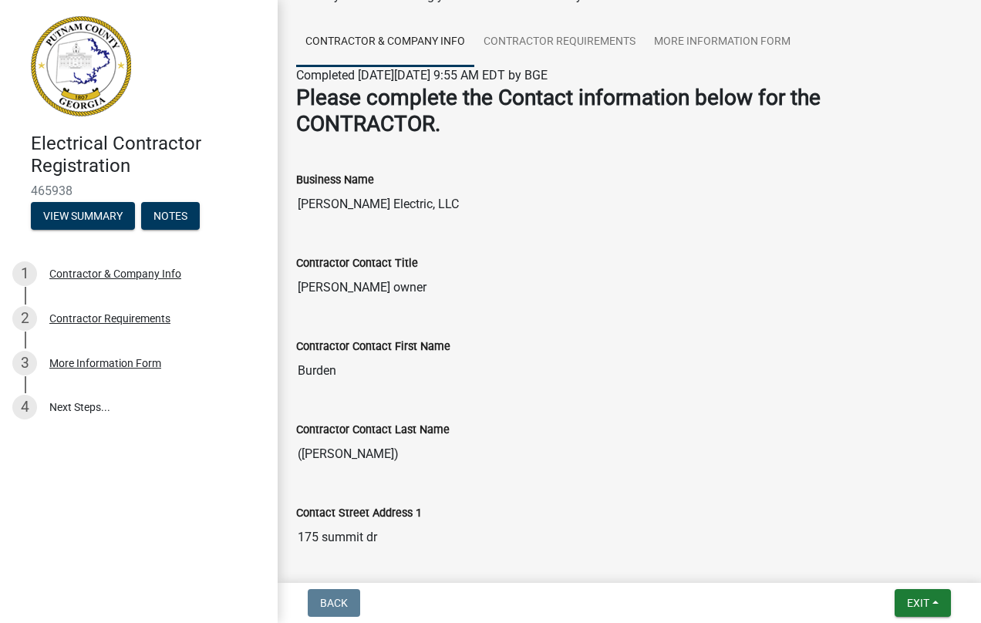
scroll to position [0, 0]
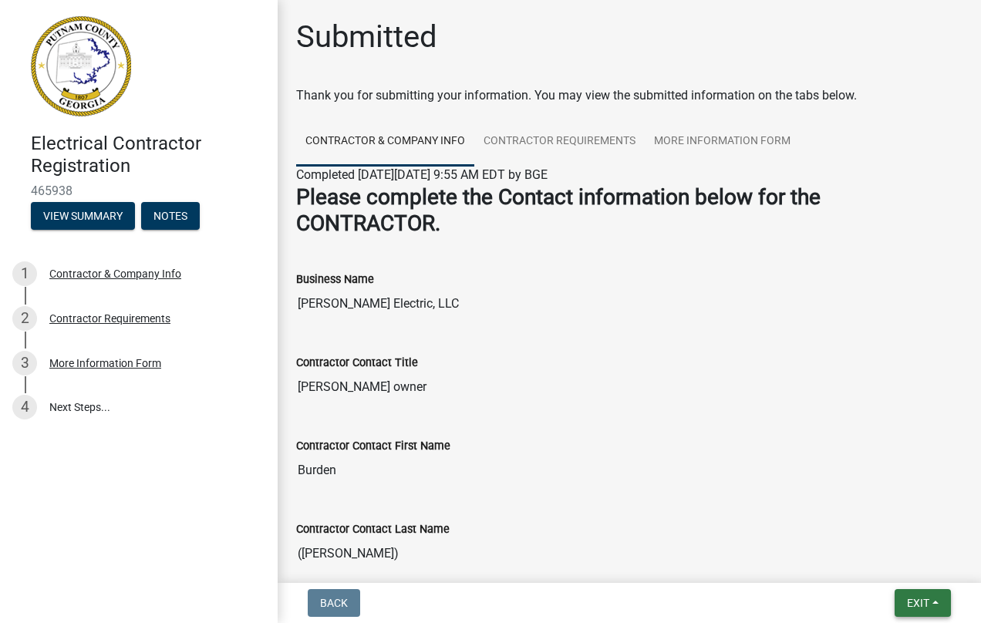
click at [935, 603] on button "Exit" at bounding box center [923, 603] width 56 height 28
click at [873, 561] on button "Save & Exit" at bounding box center [889, 563] width 123 height 37
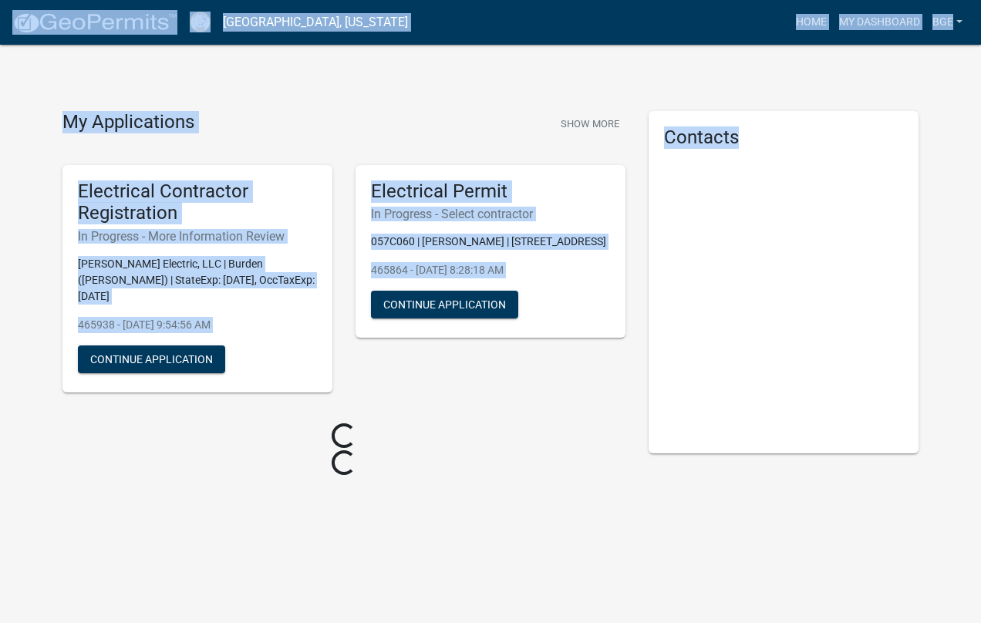
click at [873, 561] on body "Internet Explorer does NOT work with GeoPermits. Get a new browser for more sec…" at bounding box center [490, 311] width 981 height 623
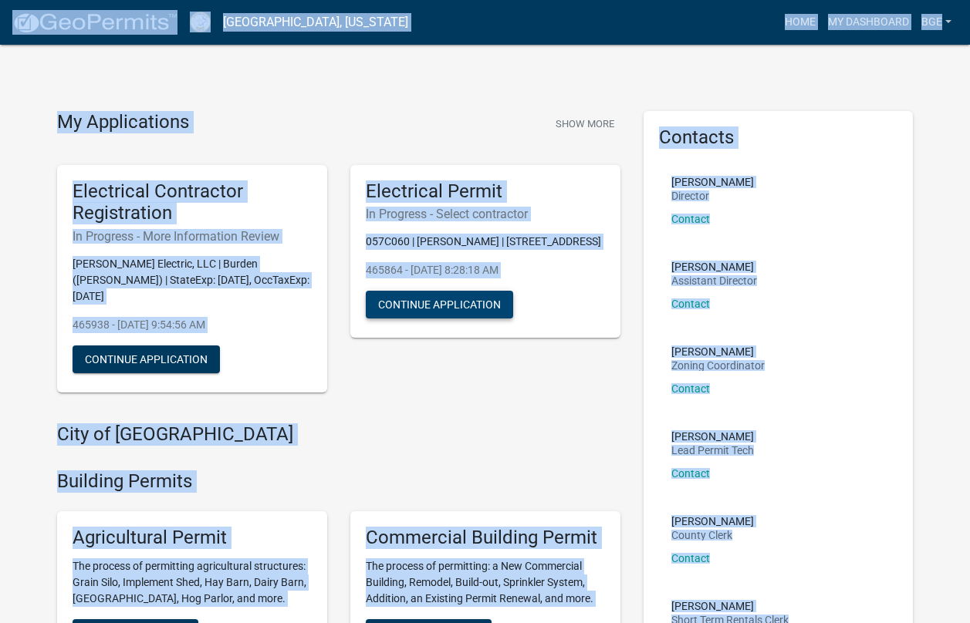
click at [431, 295] on button "Continue Application" at bounding box center [439, 305] width 147 height 28
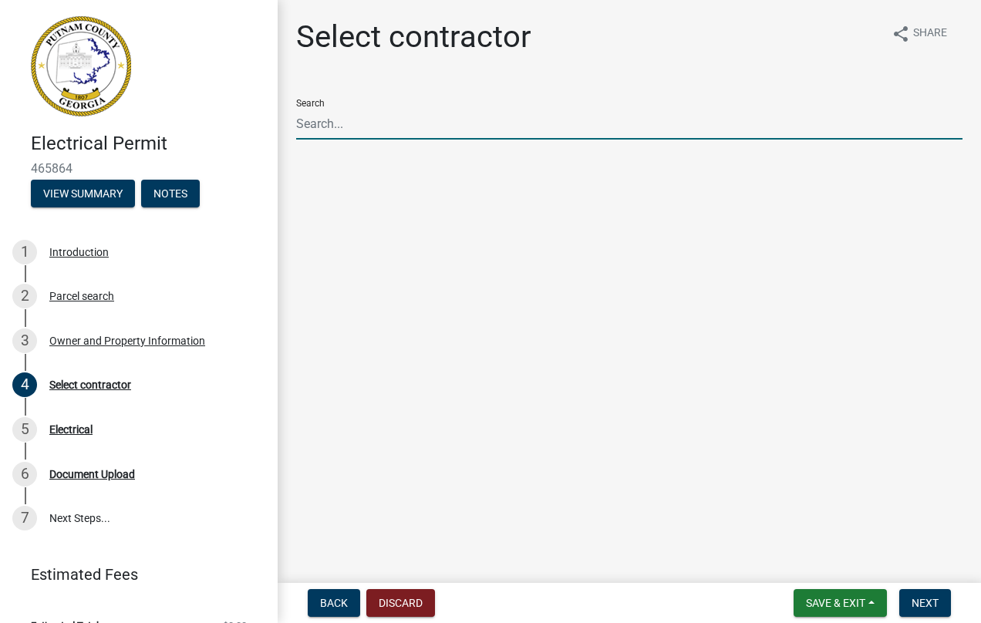
click at [350, 126] on input "Search" at bounding box center [629, 124] width 667 height 32
type input "Burden"
click at [927, 602] on span "Next" at bounding box center [925, 603] width 27 height 12
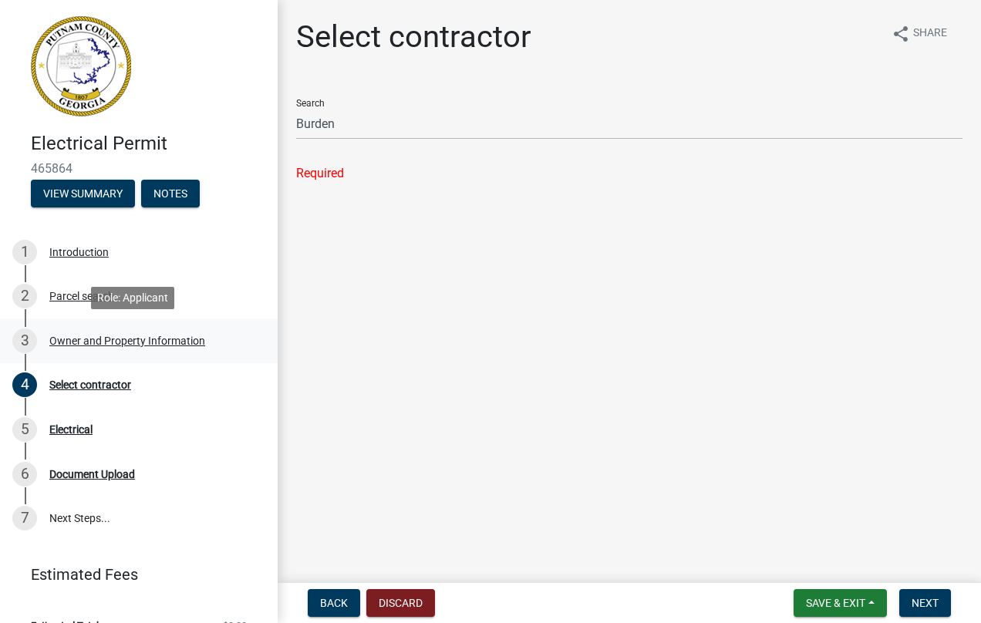
click at [95, 340] on div "Owner and Property Information" at bounding box center [127, 341] width 156 height 11
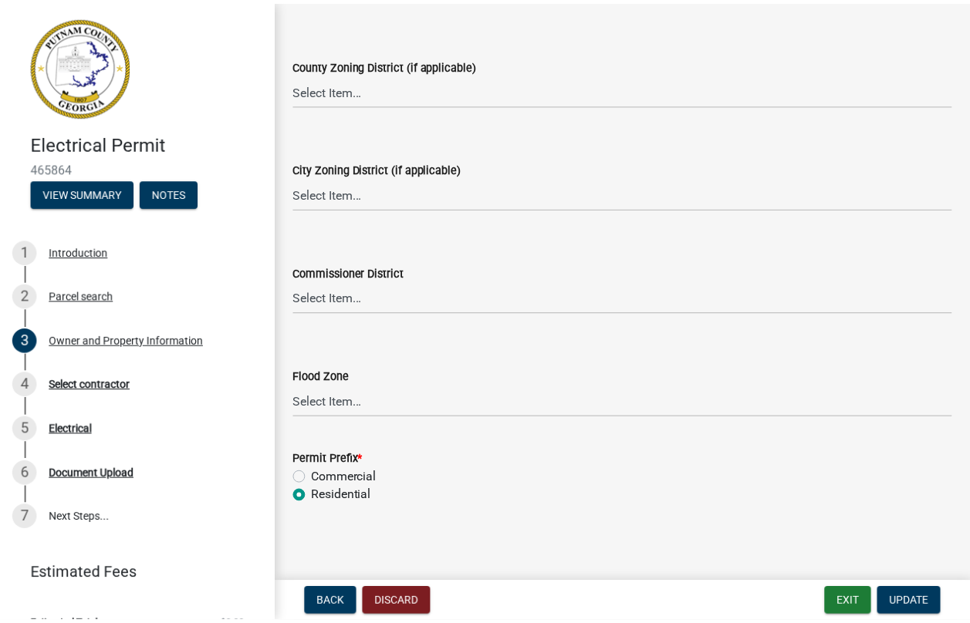
scroll to position [2773, 0]
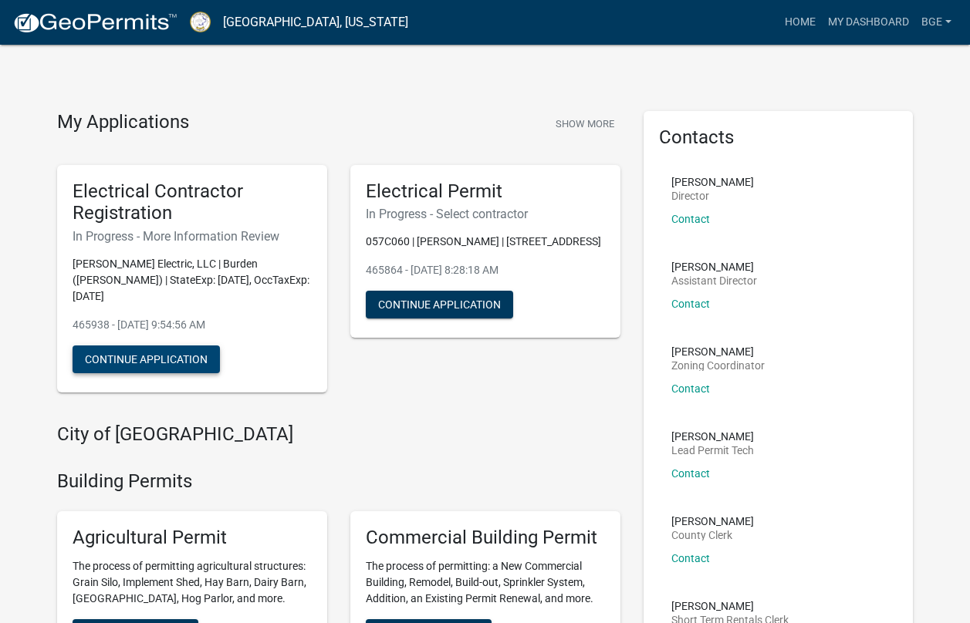
click at [142, 346] on button "Continue Application" at bounding box center [146, 360] width 147 height 28
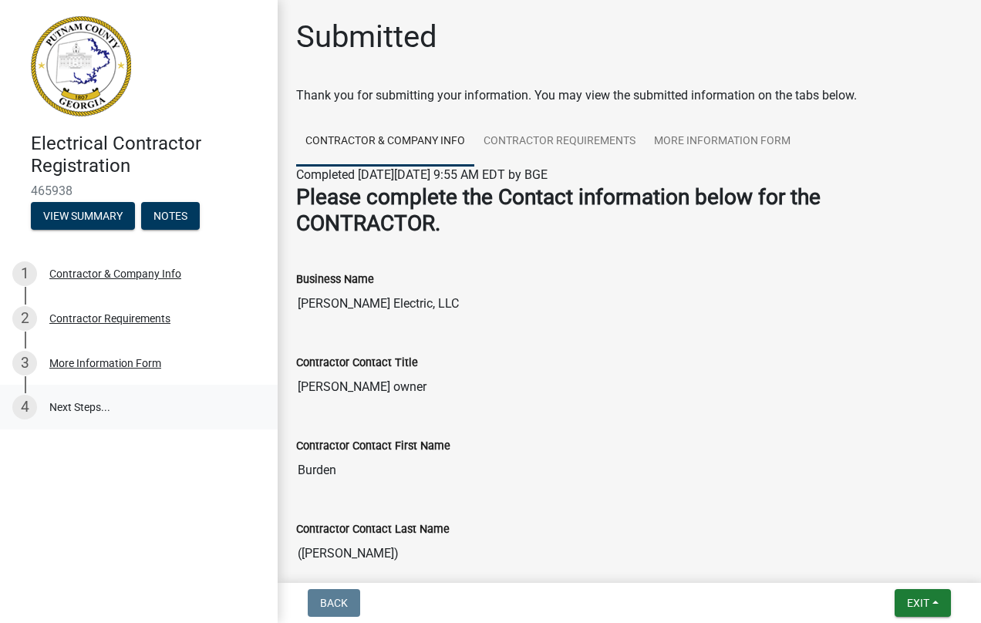
click at [65, 410] on link "4 Next Steps..." at bounding box center [139, 407] width 278 height 45
click at [97, 405] on link "4 Next Steps..." at bounding box center [139, 407] width 278 height 45
click at [934, 598] on button "Exit" at bounding box center [923, 603] width 56 height 28
click at [934, 602] on button "Exit" at bounding box center [923, 603] width 56 height 28
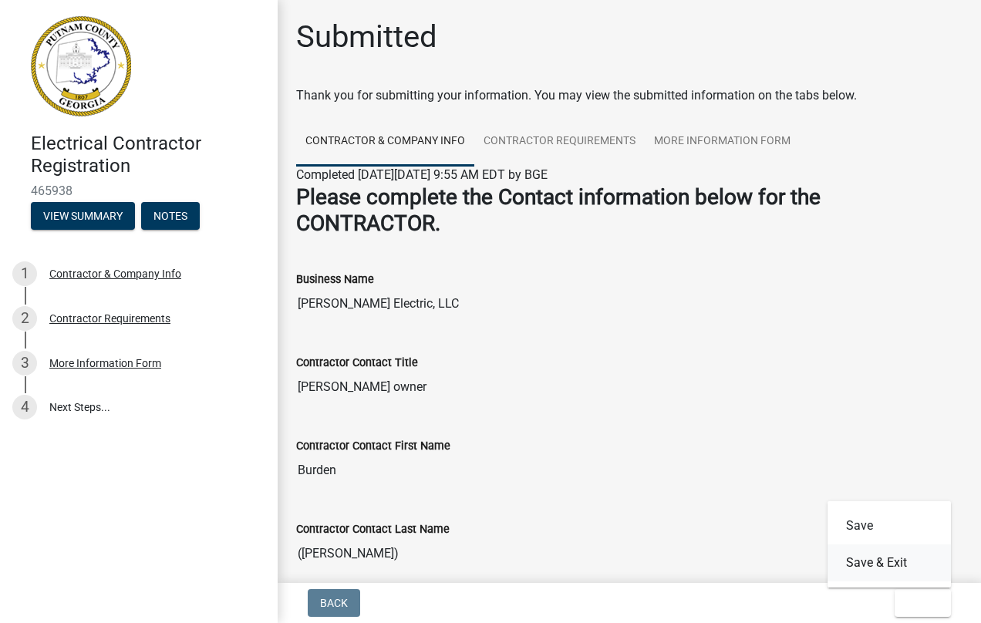
click at [879, 559] on button "Save & Exit" at bounding box center [889, 563] width 123 height 37
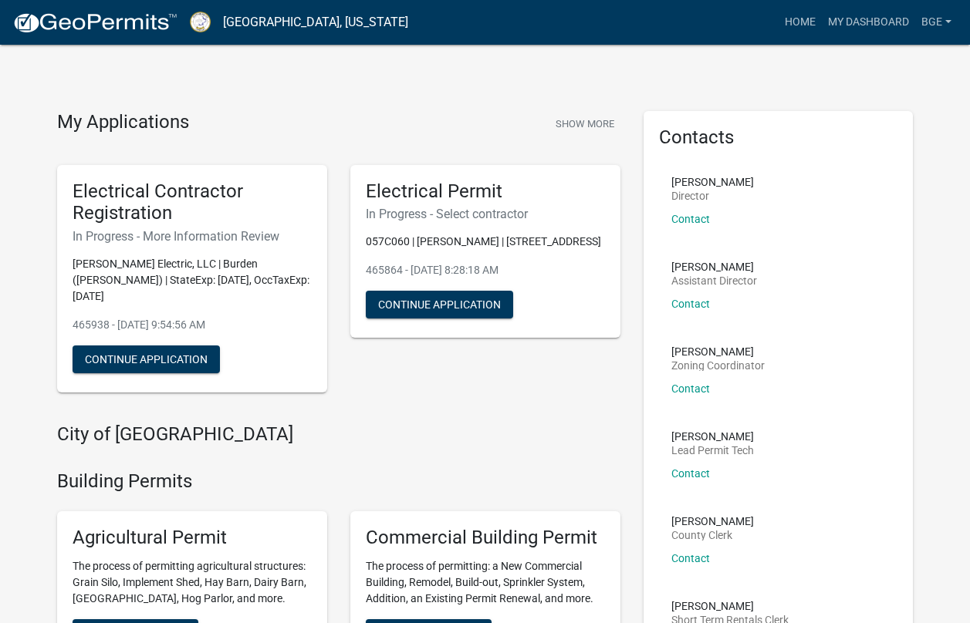
click at [208, 236] on h6 "In Progress - More Information Review" at bounding box center [192, 236] width 239 height 15
click at [201, 235] on h6 "In Progress - More Information Review" at bounding box center [192, 236] width 239 height 15
drag, startPoint x: 201, startPoint y: 235, endPoint x: 281, endPoint y: 222, distance: 81.3
click at [281, 222] on h5 "Electrical Contractor Registration" at bounding box center [192, 203] width 239 height 45
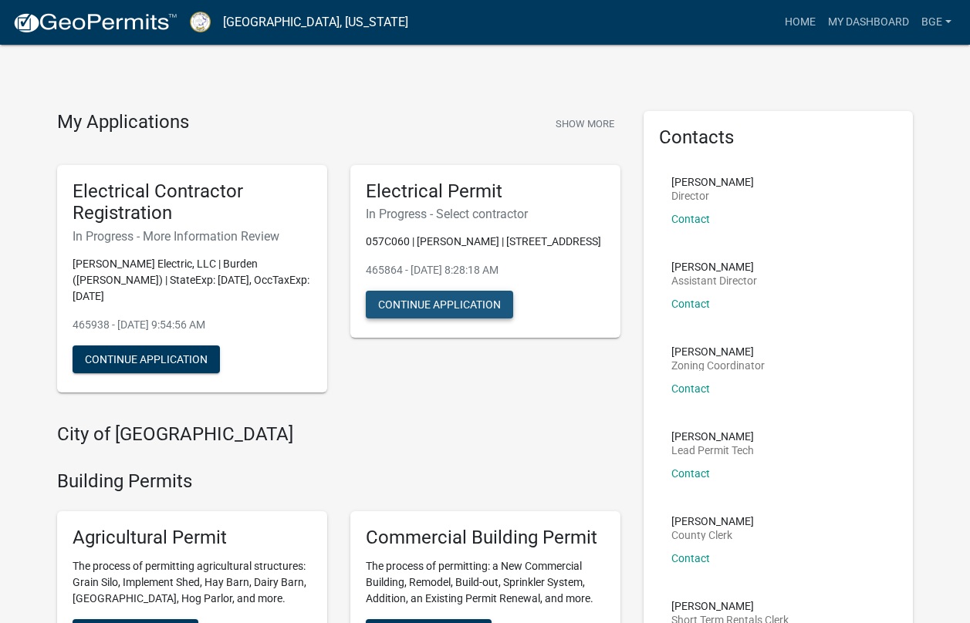
click at [441, 298] on button "Continue Application" at bounding box center [439, 305] width 147 height 28
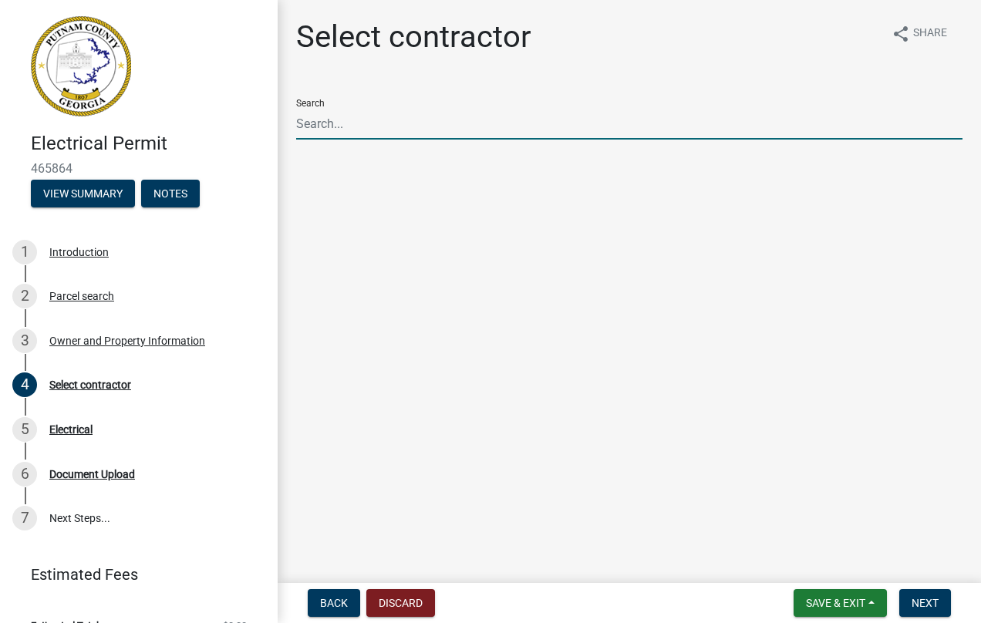
click at [322, 125] on input "Search" at bounding box center [629, 124] width 667 height 32
drag, startPoint x: 339, startPoint y: 118, endPoint x: 323, endPoint y: 120, distance: 15.5
click at [323, 120] on input "Burden" at bounding box center [629, 124] width 667 height 32
type input "[PERSON_NAME]"
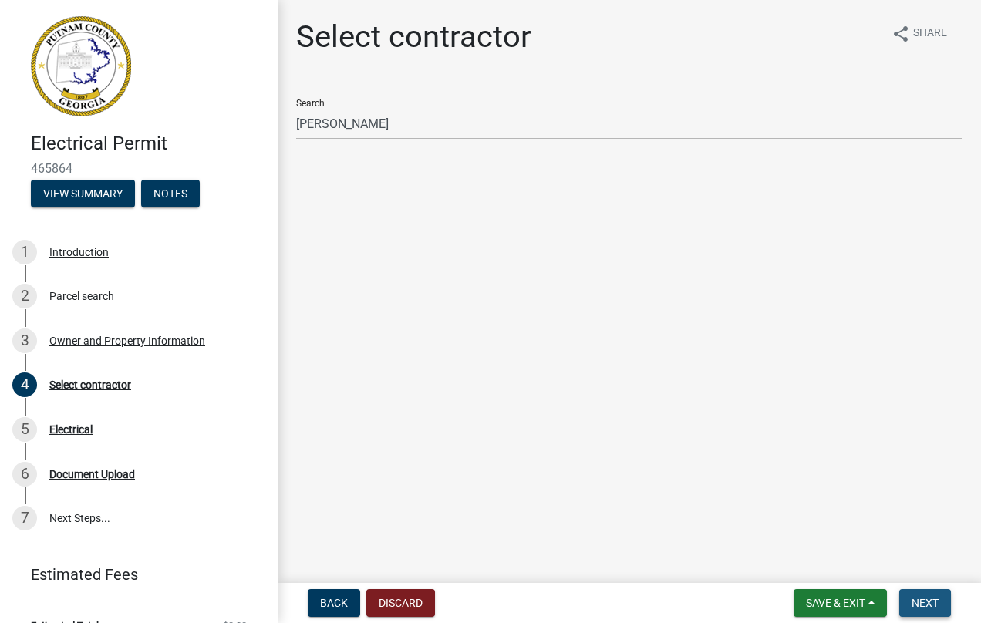
click at [928, 599] on span "Next" at bounding box center [925, 603] width 27 height 12
click at [935, 594] on button "Next" at bounding box center [926, 603] width 52 height 28
click at [924, 604] on span "Next" at bounding box center [925, 603] width 27 height 12
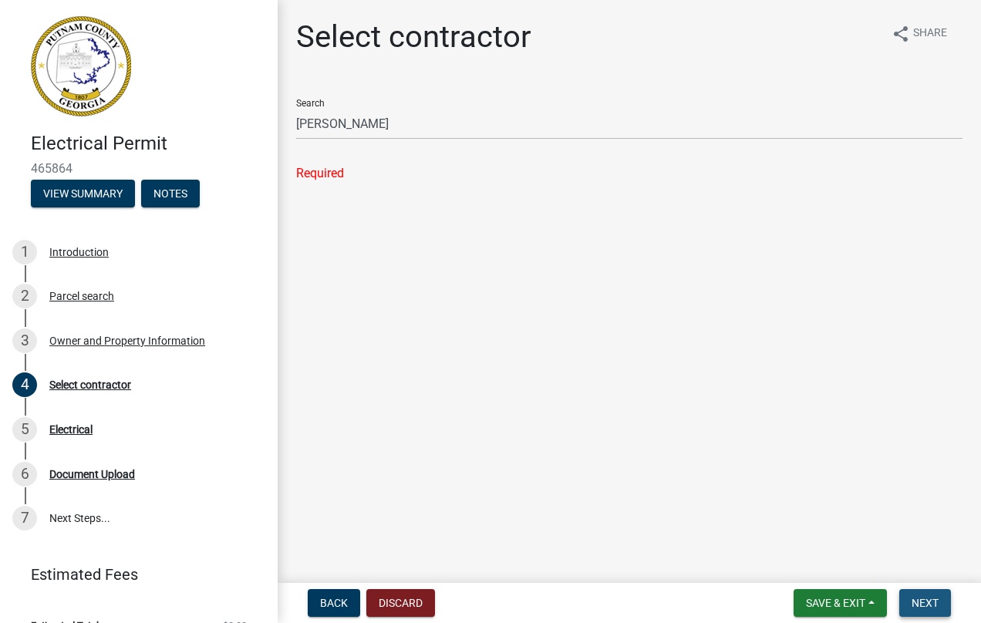
click at [924, 600] on span "Next" at bounding box center [925, 603] width 27 height 12
click at [924, 599] on span "Next" at bounding box center [925, 603] width 27 height 12
click at [924, 598] on span "Next" at bounding box center [925, 603] width 27 height 12
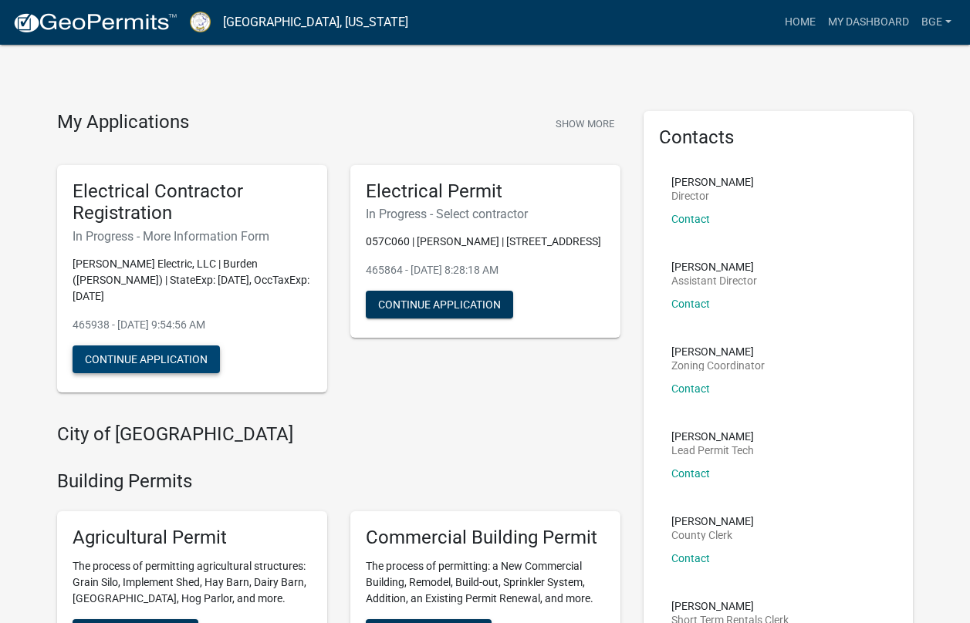
click at [144, 346] on button "Continue Application" at bounding box center [146, 360] width 147 height 28
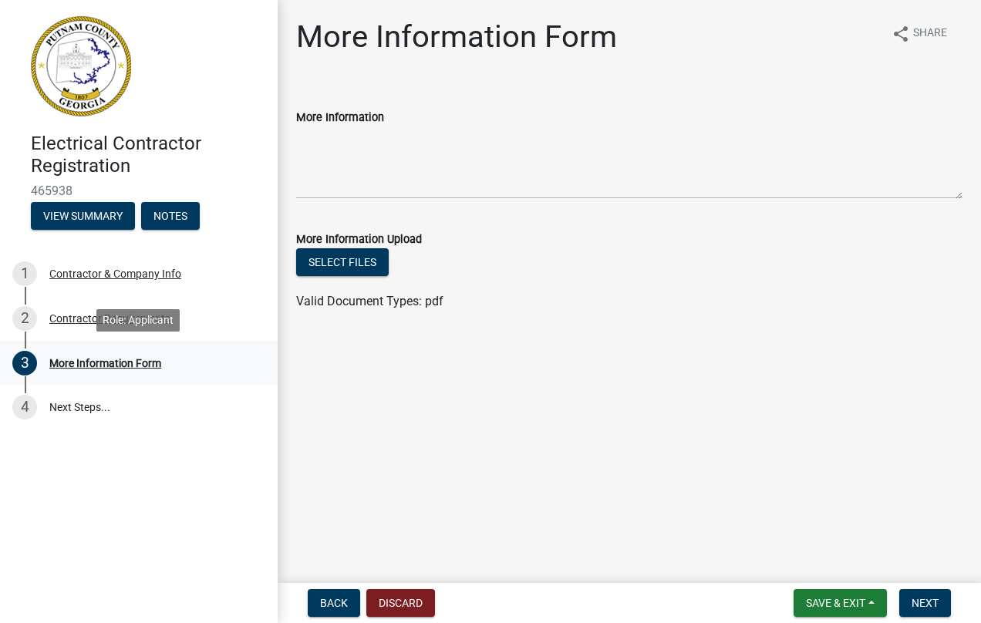
click at [127, 362] on div "More Information Form" at bounding box center [105, 363] width 112 height 11
click at [363, 120] on label "More Information" at bounding box center [340, 118] width 88 height 11
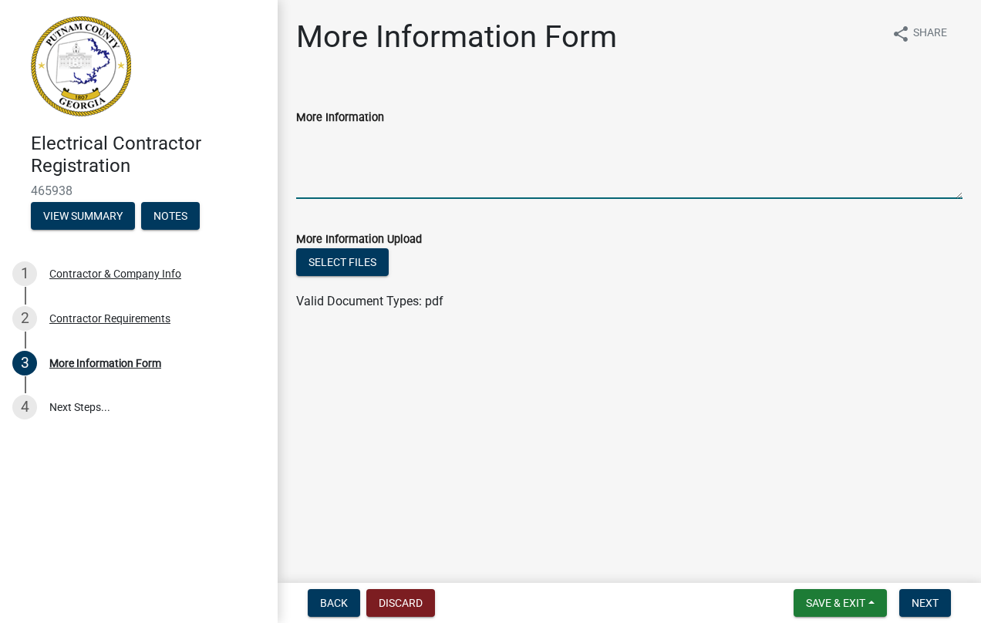
click at [363, 127] on textarea "More Information" at bounding box center [629, 163] width 667 height 73
click at [329, 171] on textarea "More Information" at bounding box center [629, 163] width 667 height 73
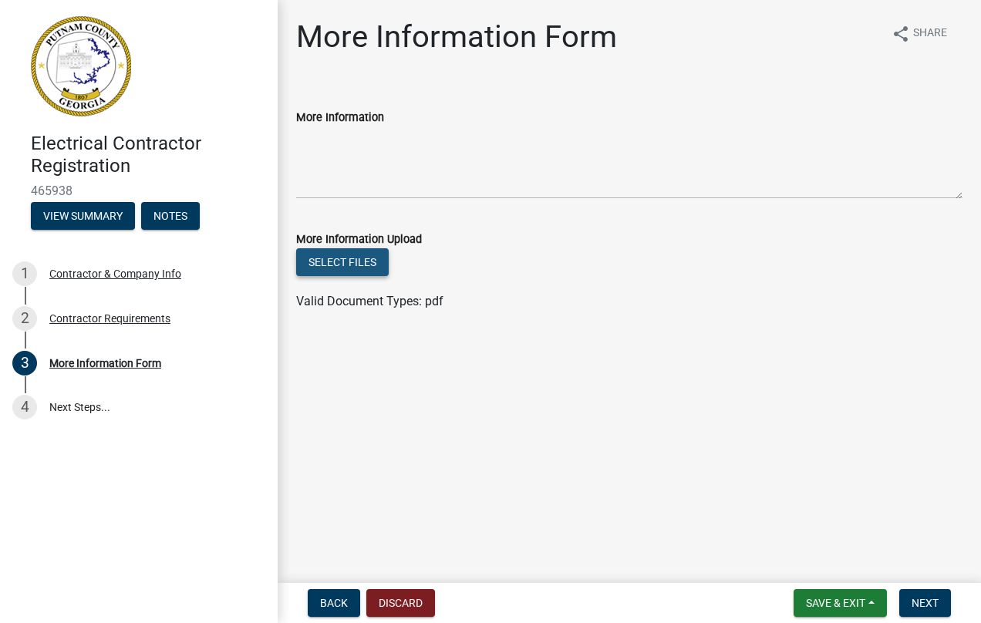
click at [330, 257] on button "Select files" at bounding box center [342, 262] width 93 height 28
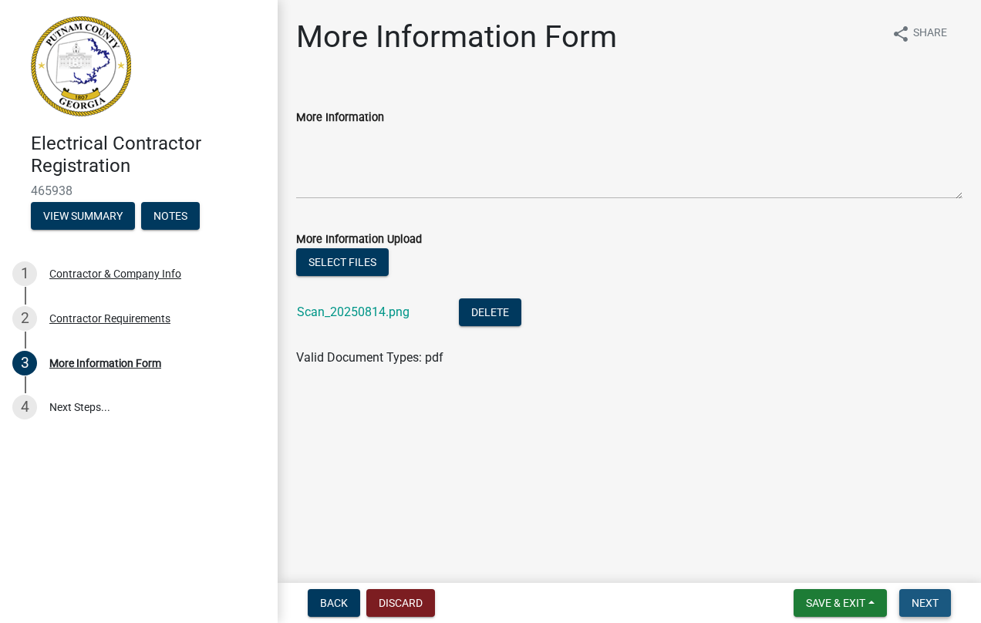
click at [925, 600] on span "Next" at bounding box center [925, 603] width 27 height 12
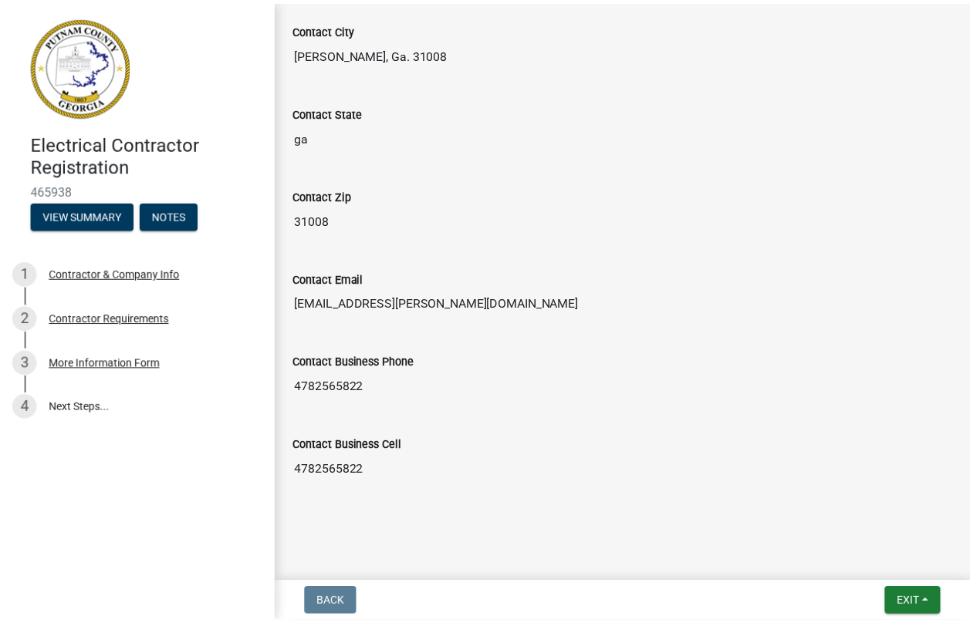
scroll to position [799, 0]
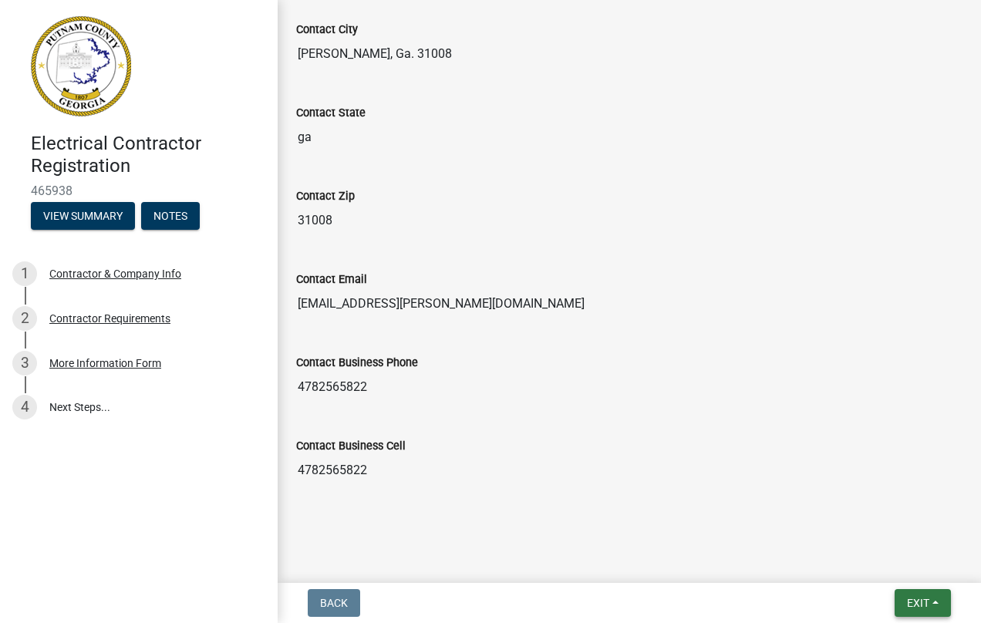
click at [925, 598] on span "Exit" at bounding box center [918, 603] width 22 height 12
click at [886, 558] on button "Save & Exit" at bounding box center [889, 563] width 123 height 37
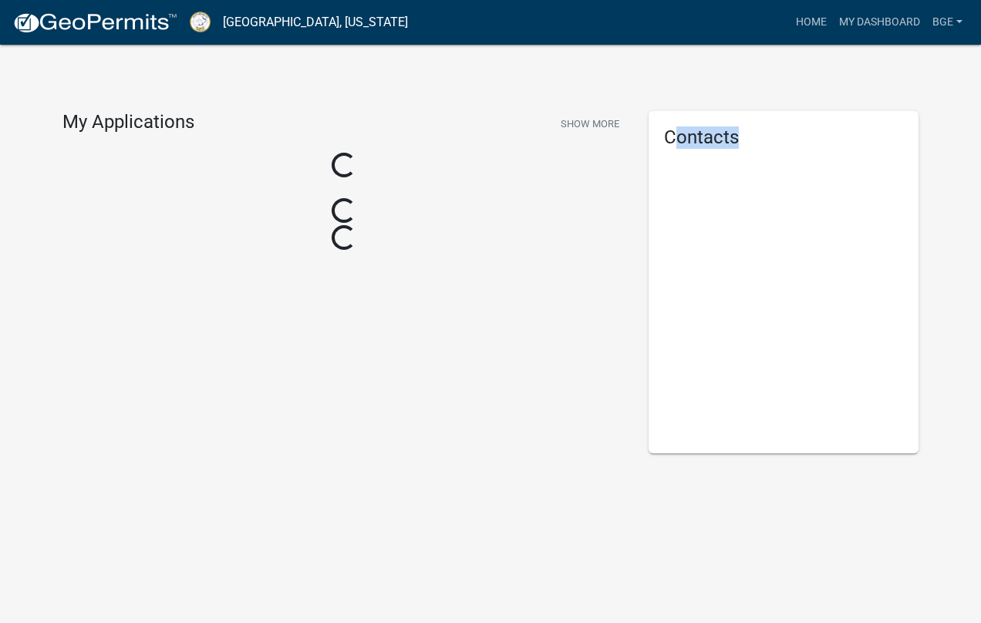
click at [886, 558] on body "Internet Explorer does NOT work with GeoPermits. Get a new browser for more sec…" at bounding box center [490, 311] width 981 height 623
